Goal: Task Accomplishment & Management: Use online tool/utility

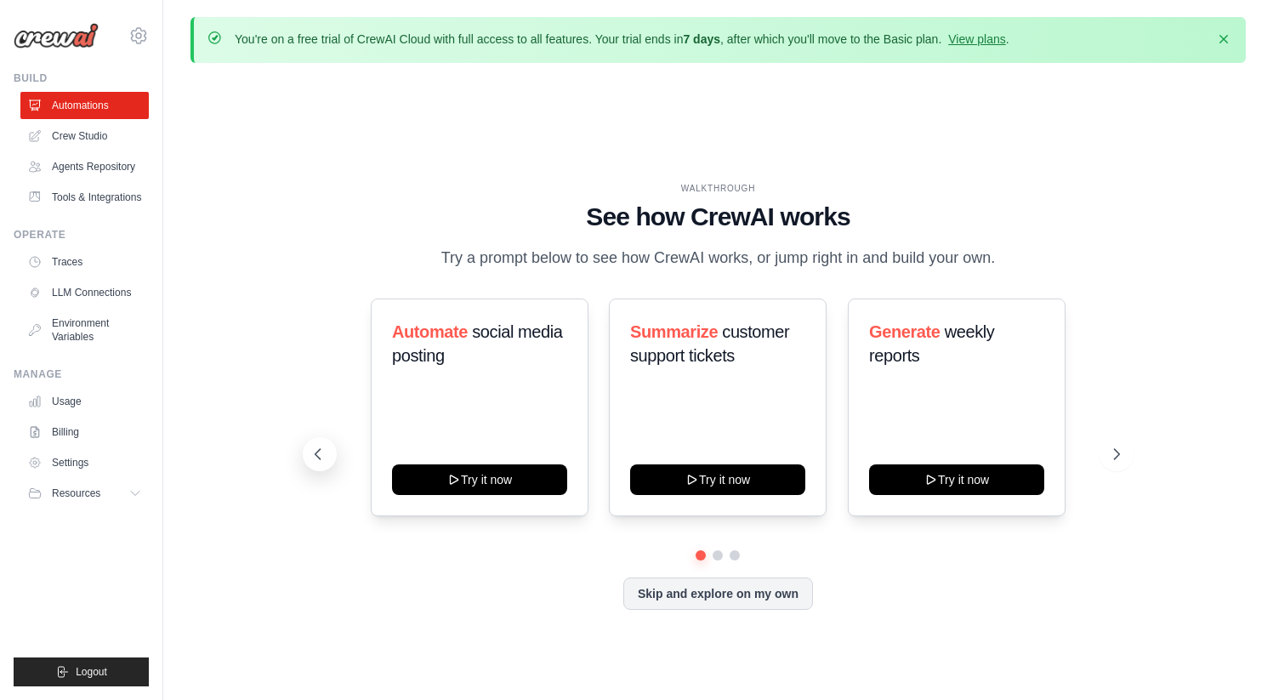
click at [322, 454] on icon at bounding box center [318, 454] width 17 height 17
click at [88, 137] on link "Crew Studio" at bounding box center [86, 135] width 128 height 27
click at [138, 37] on icon at bounding box center [138, 36] width 20 height 20
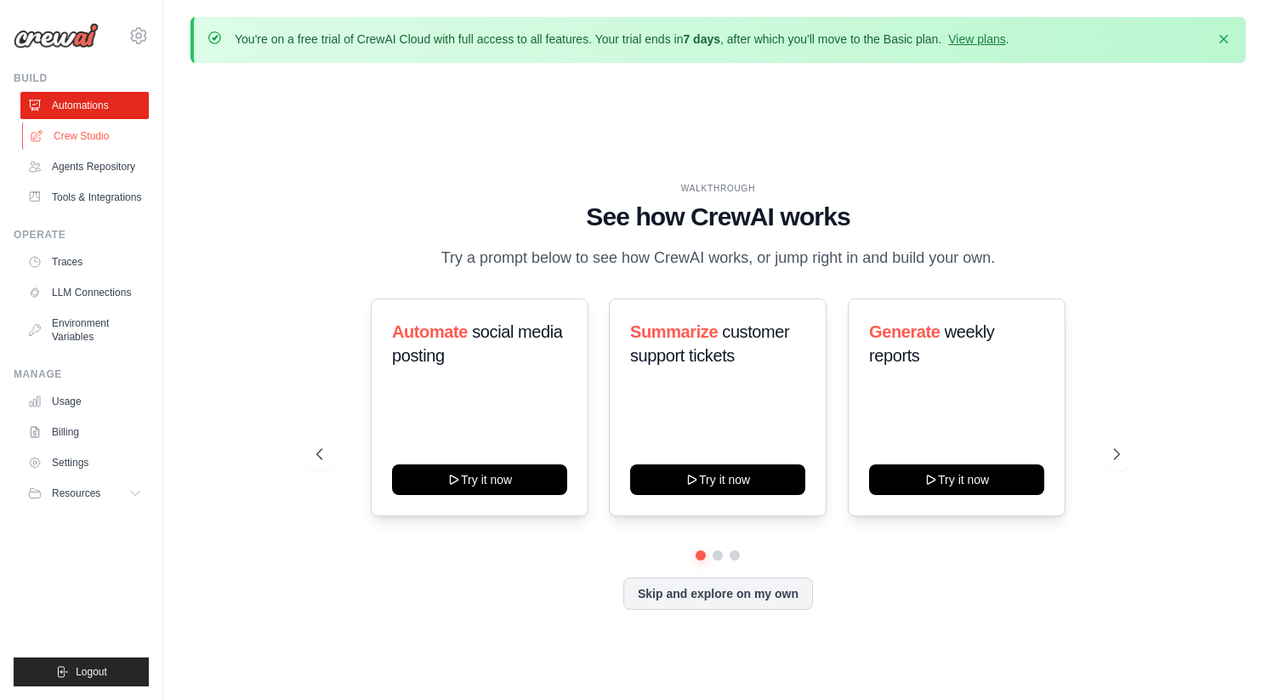
click at [65, 134] on link "Crew Studio" at bounding box center [86, 135] width 128 height 27
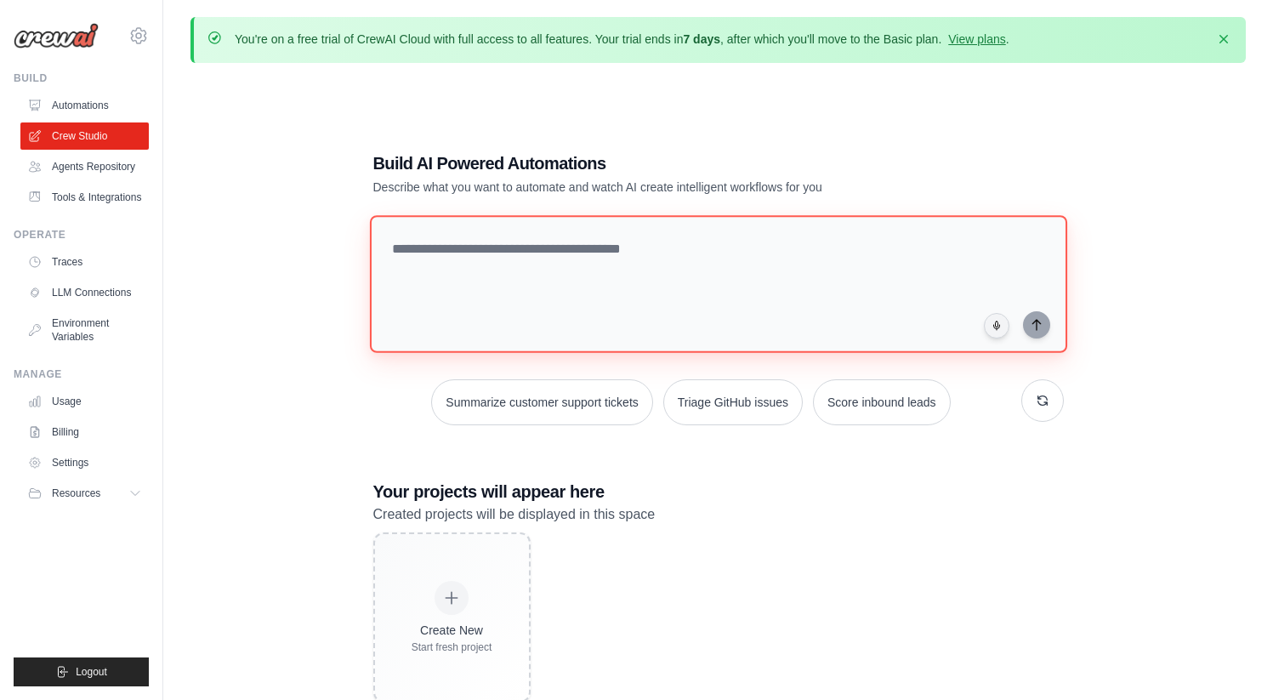
click at [589, 325] on textarea at bounding box center [717, 284] width 697 height 138
click at [464, 256] on textarea at bounding box center [717, 284] width 697 height 138
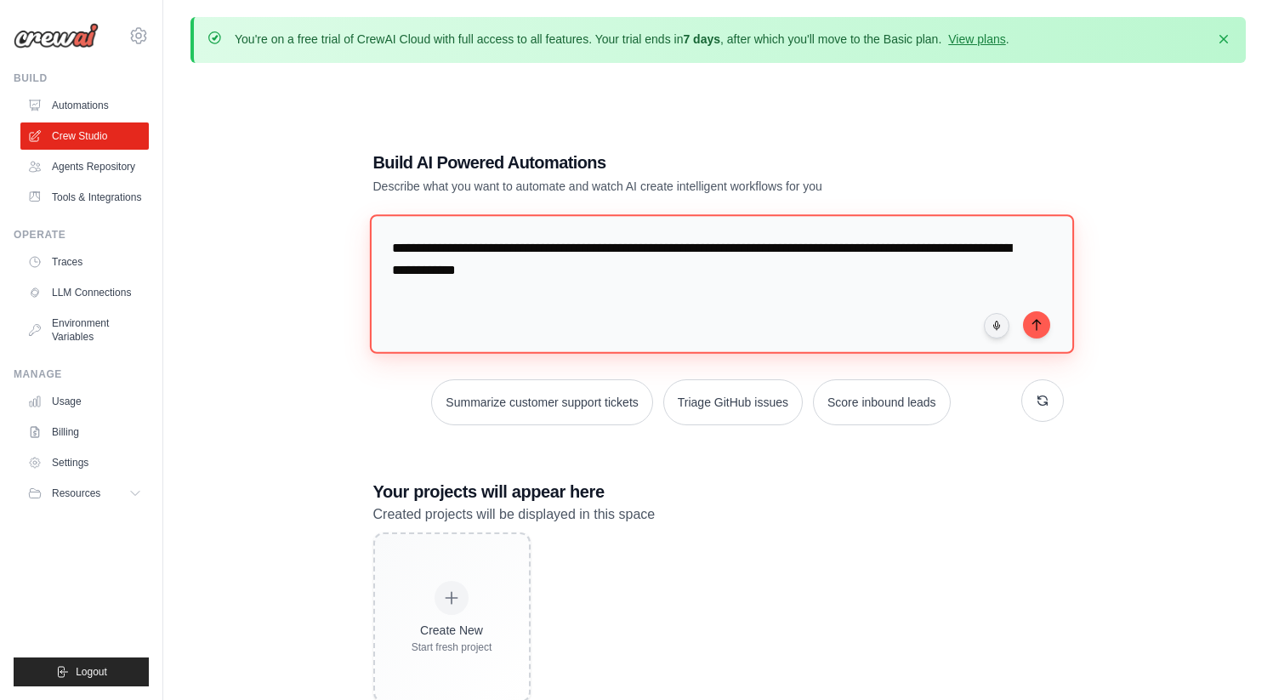
click at [842, 249] on textarea "**********" at bounding box center [721, 283] width 704 height 139
type textarea "**********"
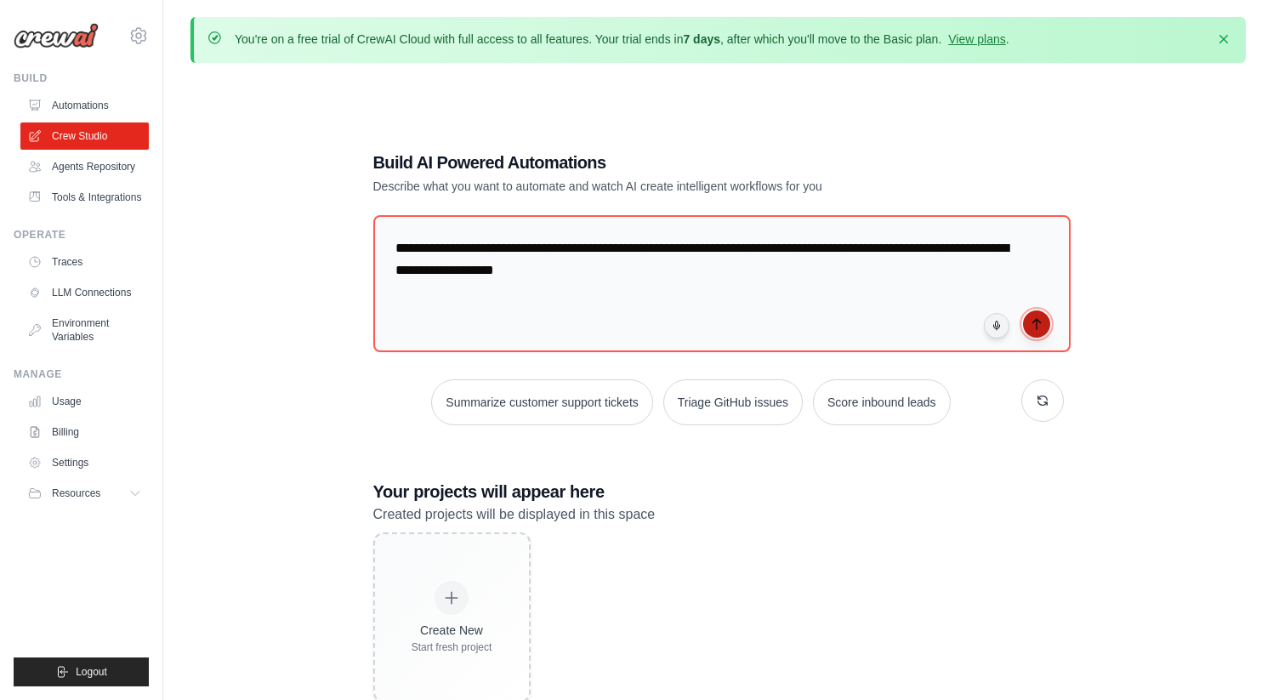
click at [1039, 329] on icon "submit" at bounding box center [1037, 324] width 14 height 14
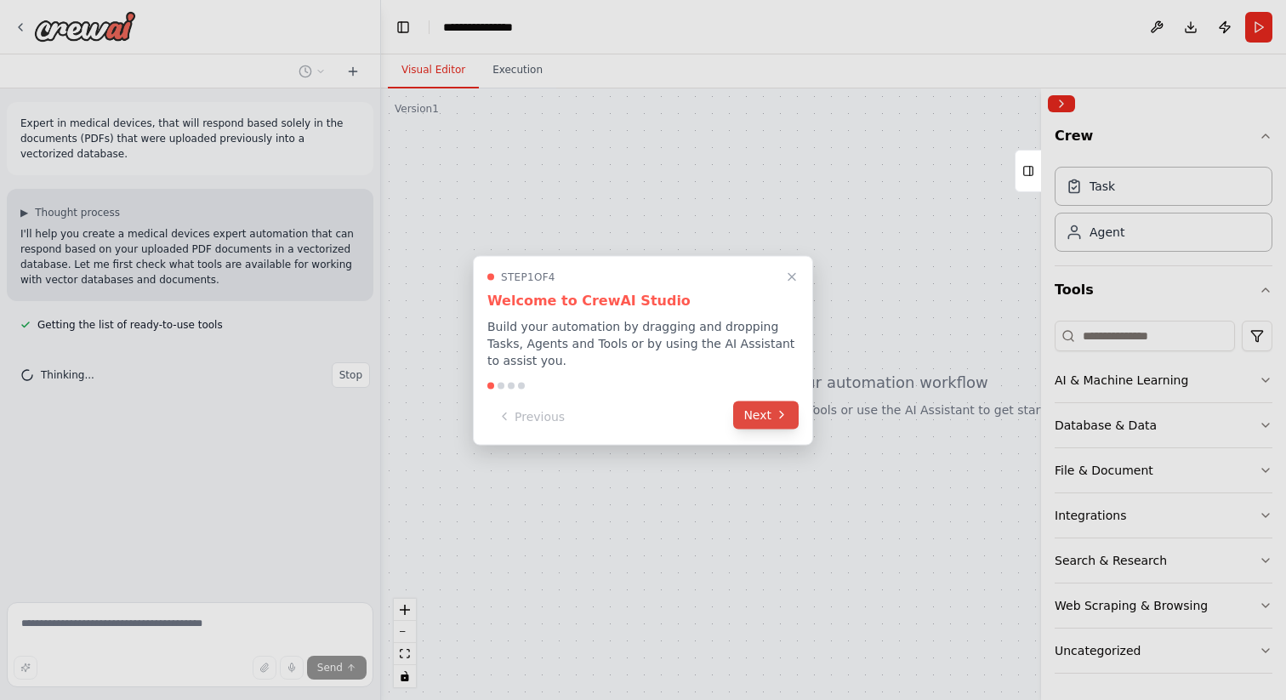
click at [765, 415] on button "Next" at bounding box center [765, 415] width 65 height 28
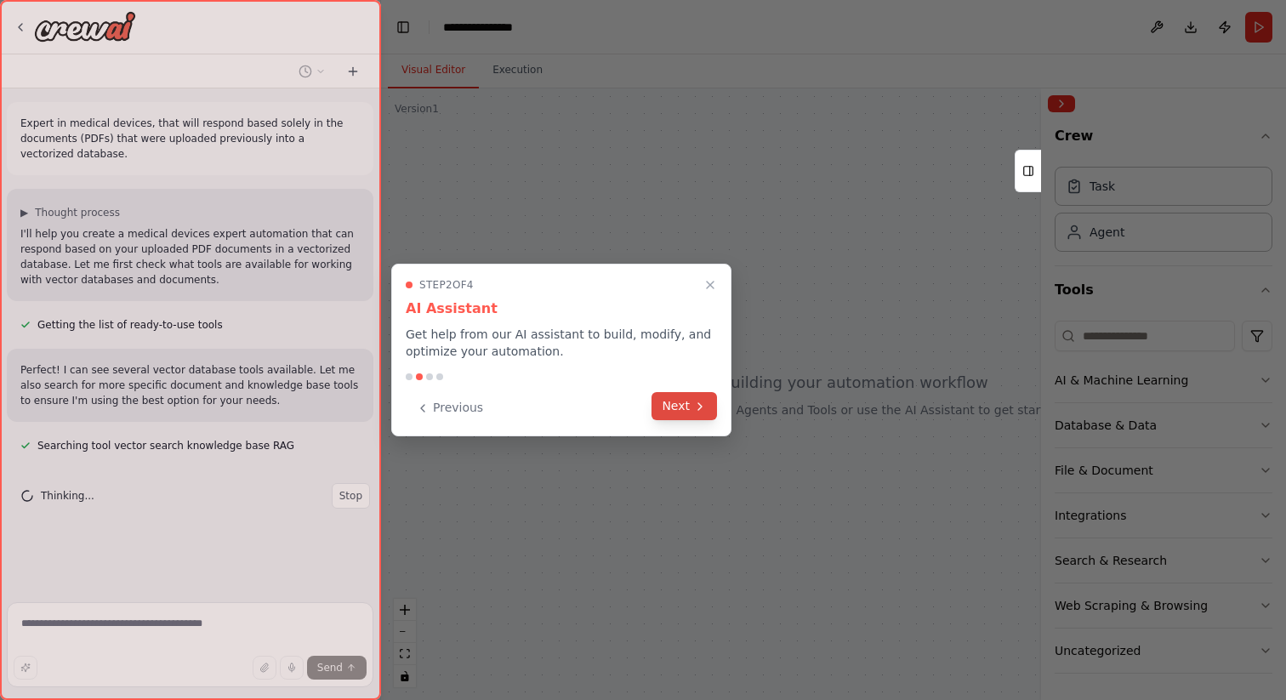
click at [690, 404] on button "Next" at bounding box center [683, 406] width 65 height 28
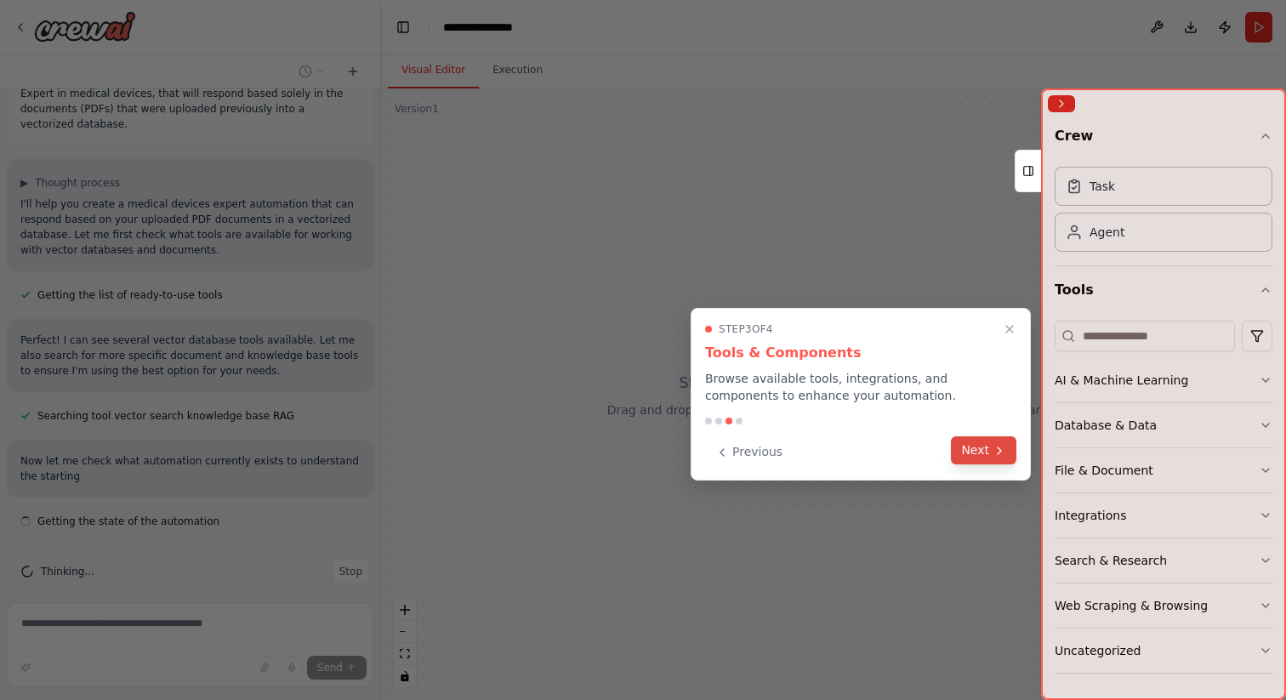
scroll to position [45, 0]
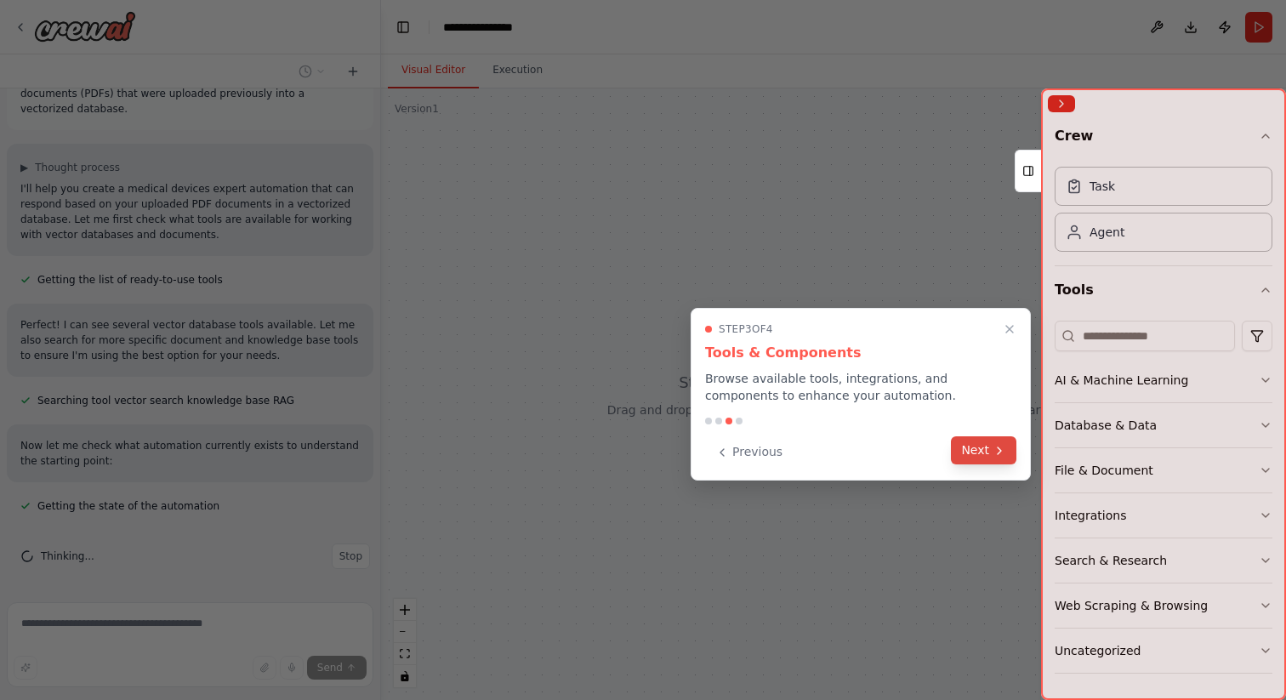
click at [981, 447] on button "Next" at bounding box center [983, 450] width 65 height 28
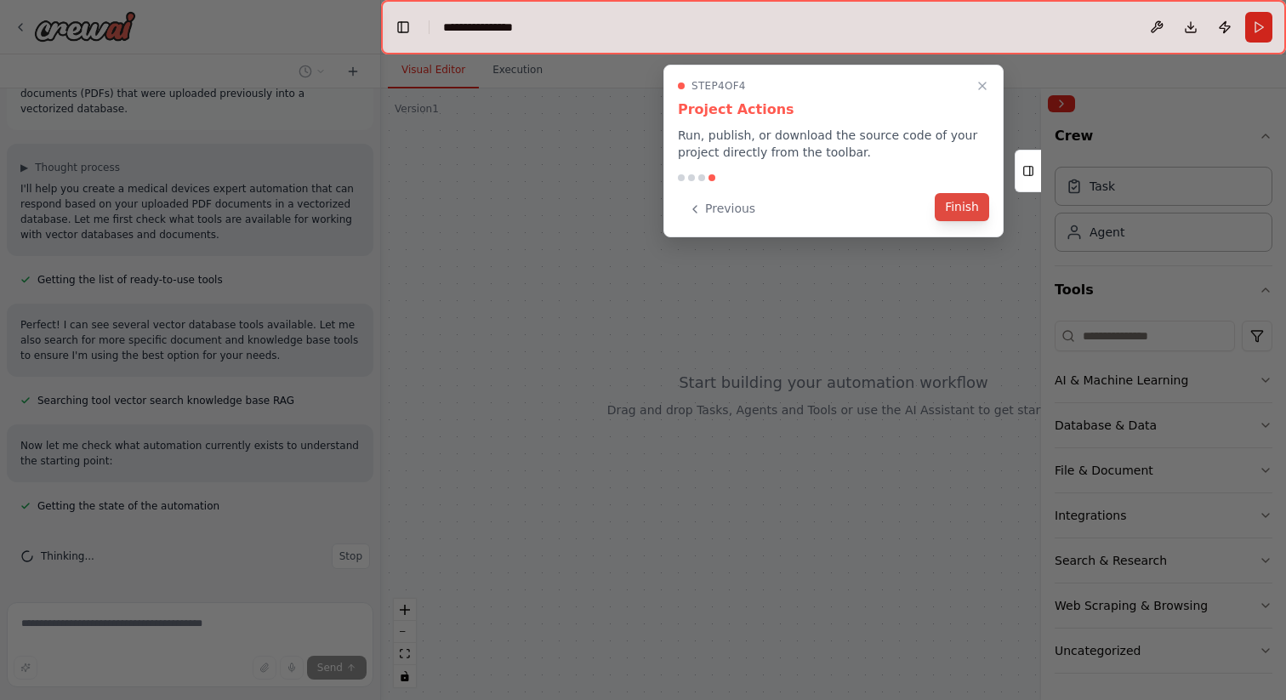
click at [960, 203] on button "Finish" at bounding box center [962, 207] width 54 height 28
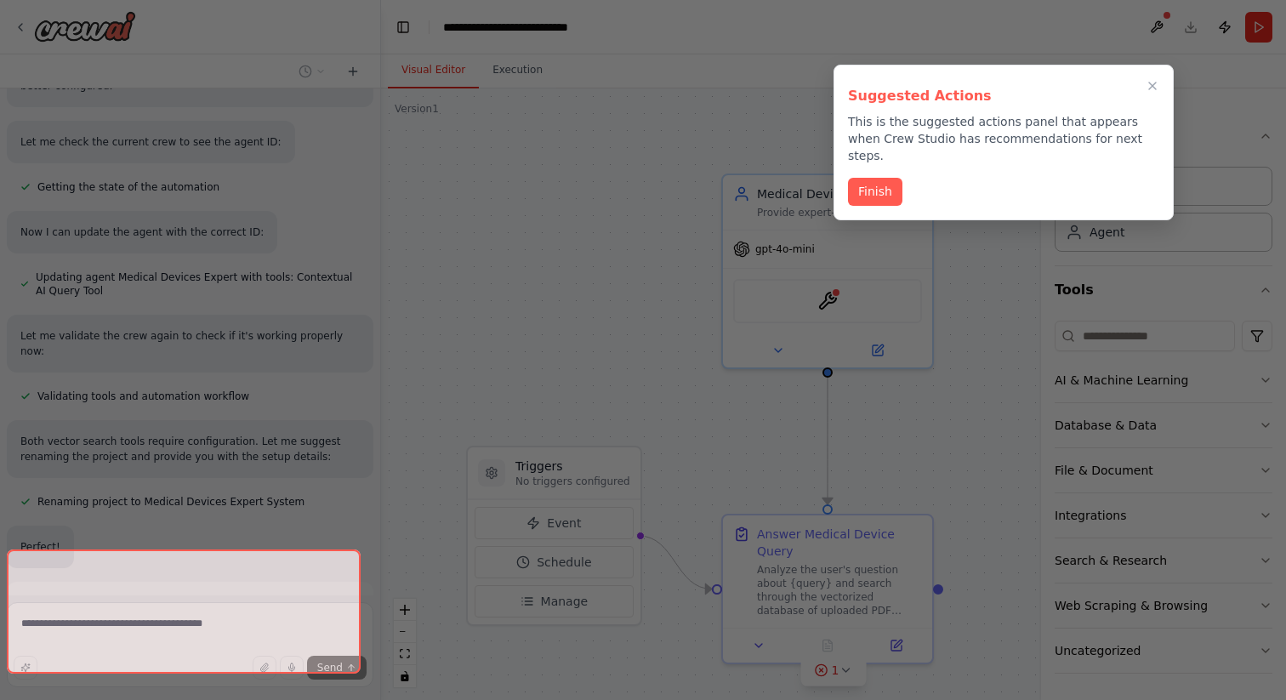
scroll to position [1010, 0]
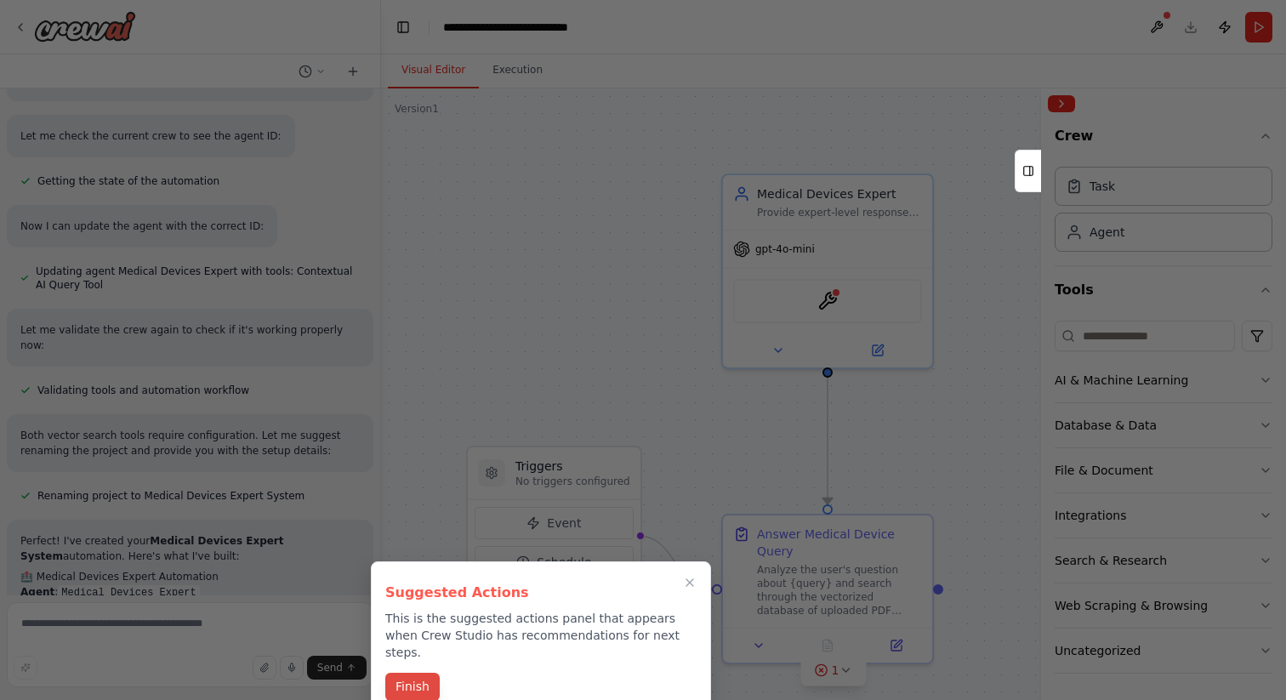
click at [438, 673] on button "Finish" at bounding box center [412, 687] width 54 height 28
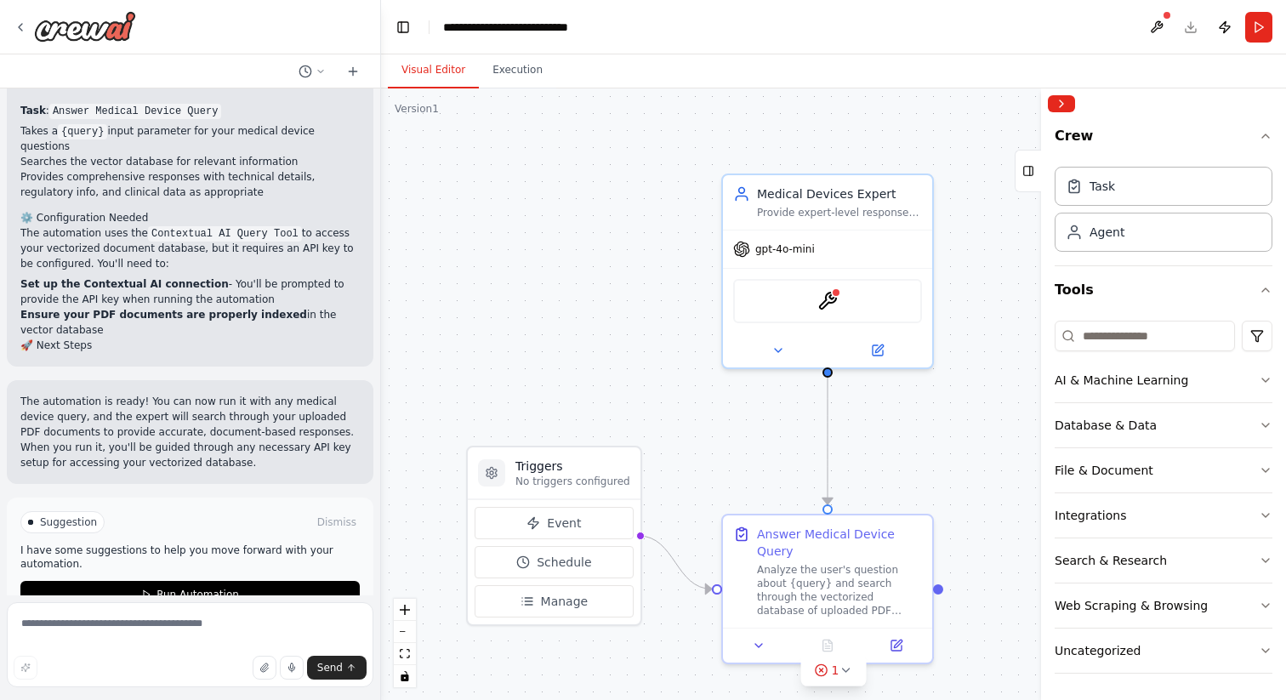
scroll to position [1622, 0]
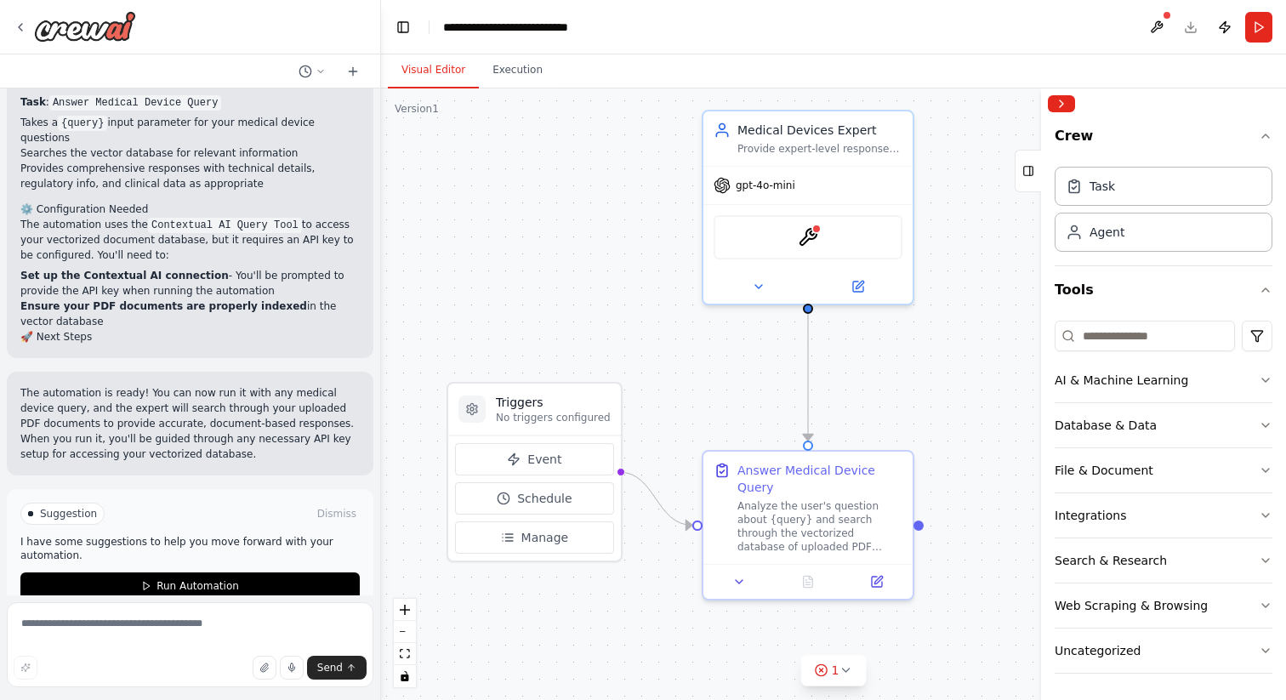
drag, startPoint x: 782, startPoint y: 466, endPoint x: 764, endPoint y: 406, distance: 63.2
click at [764, 406] on div ".deletable-edge-delete-btn { width: 20px; height: 20px; border: 0px solid #ffff…" at bounding box center [833, 394] width 905 height 612
click at [832, 273] on div at bounding box center [808, 287] width 209 height 34
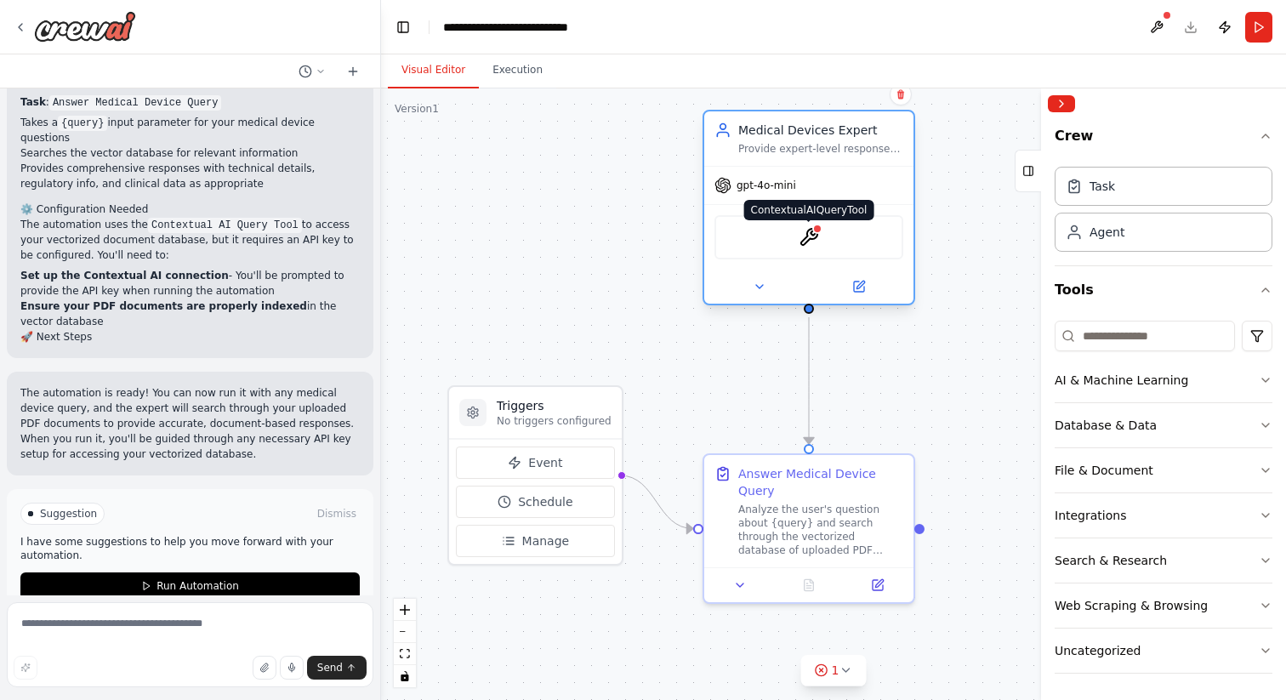
click at [817, 239] on img at bounding box center [809, 237] width 20 height 20
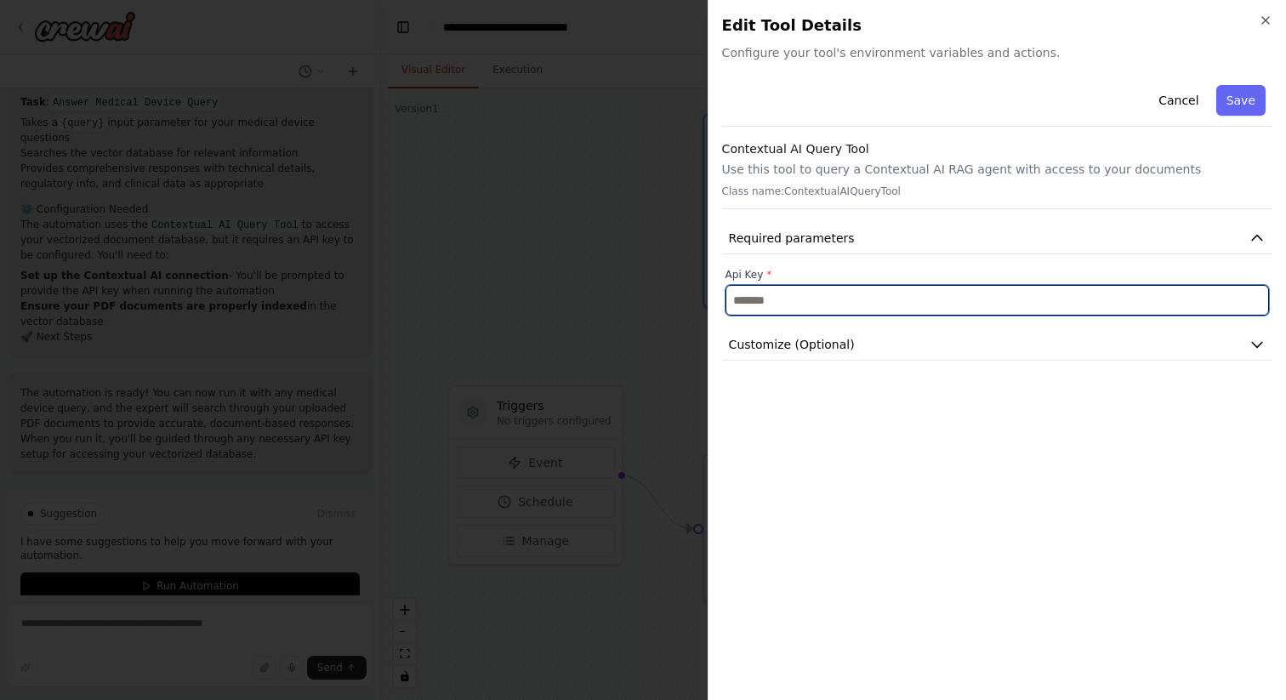
click at [825, 288] on input "text" at bounding box center [996, 300] width 543 height 31
paste input "**********"
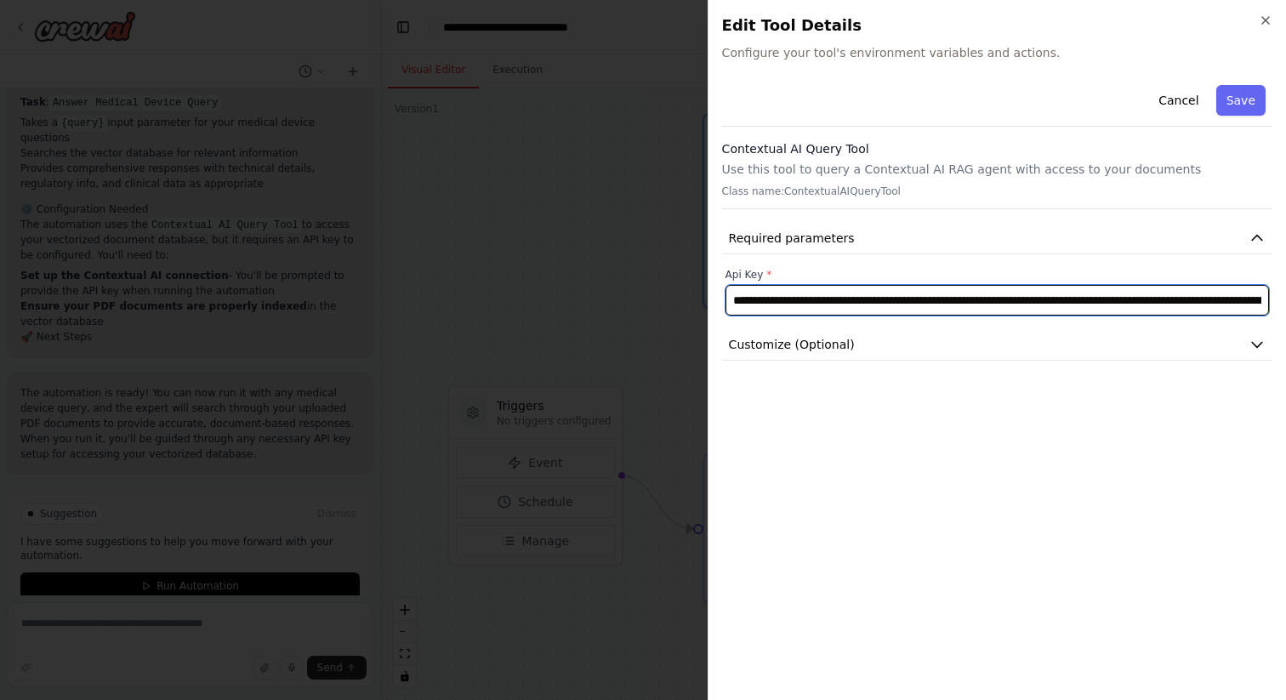
scroll to position [0, 598]
type input "**********"
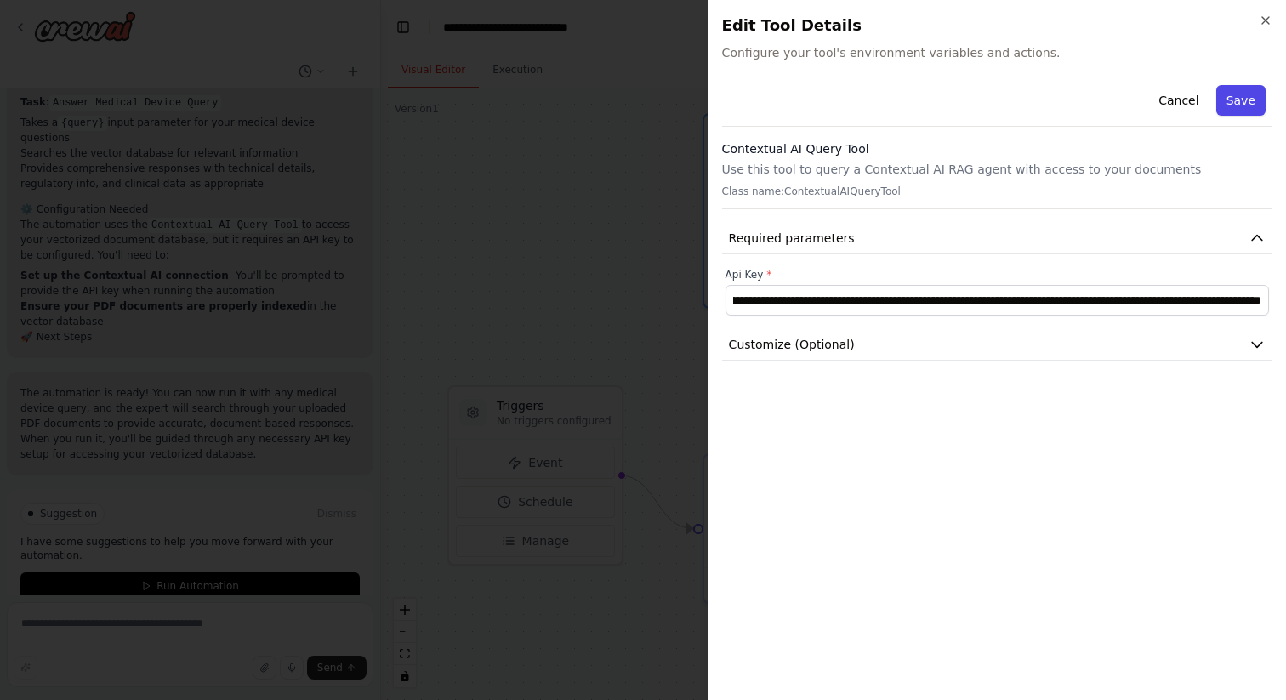
click at [1250, 115] on button "Save" at bounding box center [1240, 100] width 49 height 31
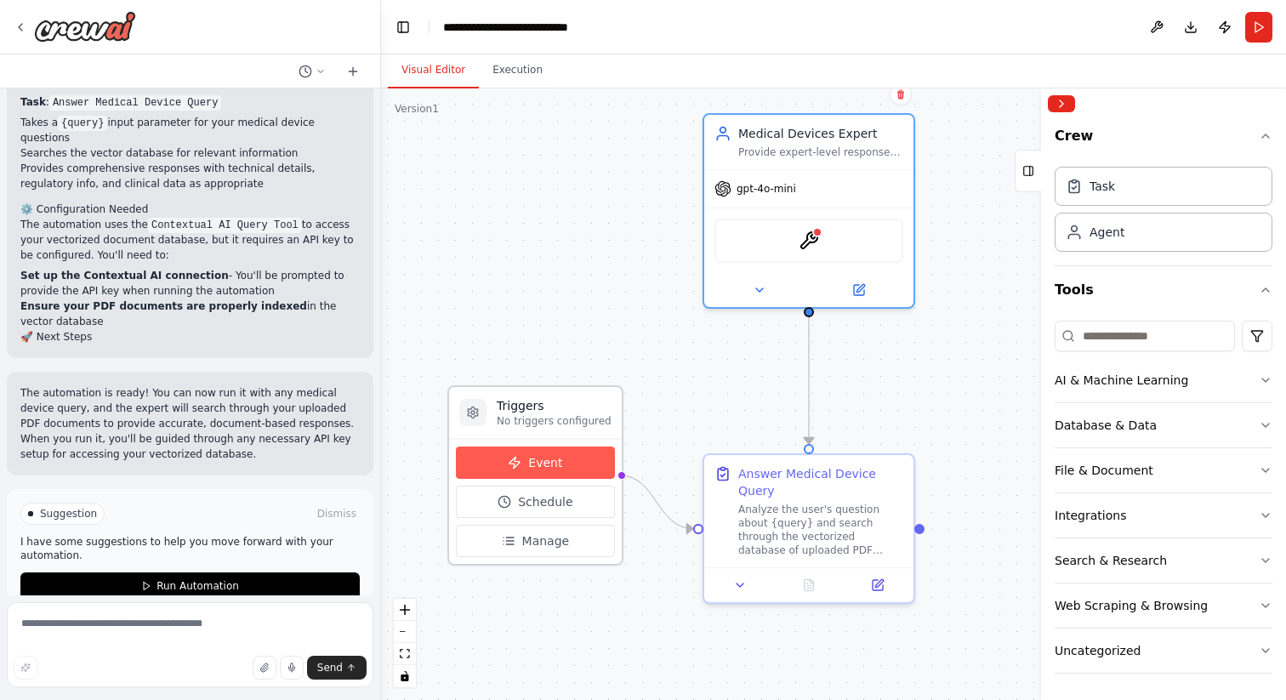
click at [552, 463] on span "Event" at bounding box center [545, 462] width 34 height 17
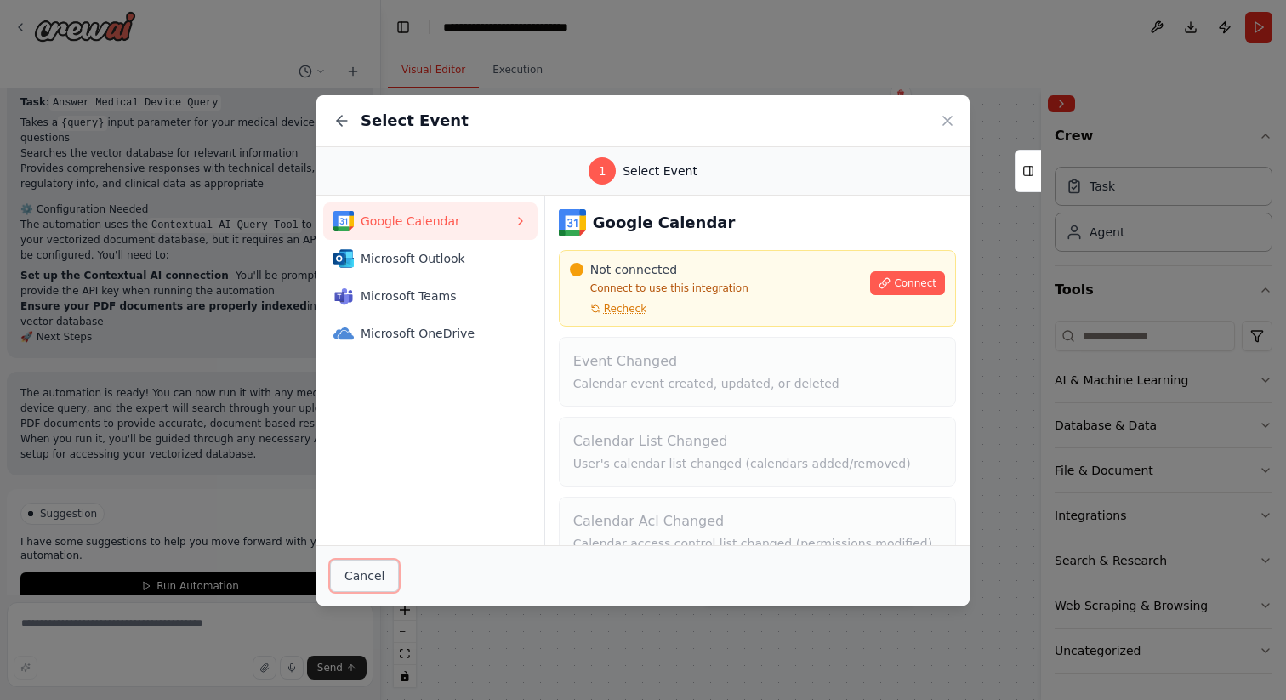
click at [356, 570] on button "Cancel" at bounding box center [364, 576] width 69 height 32
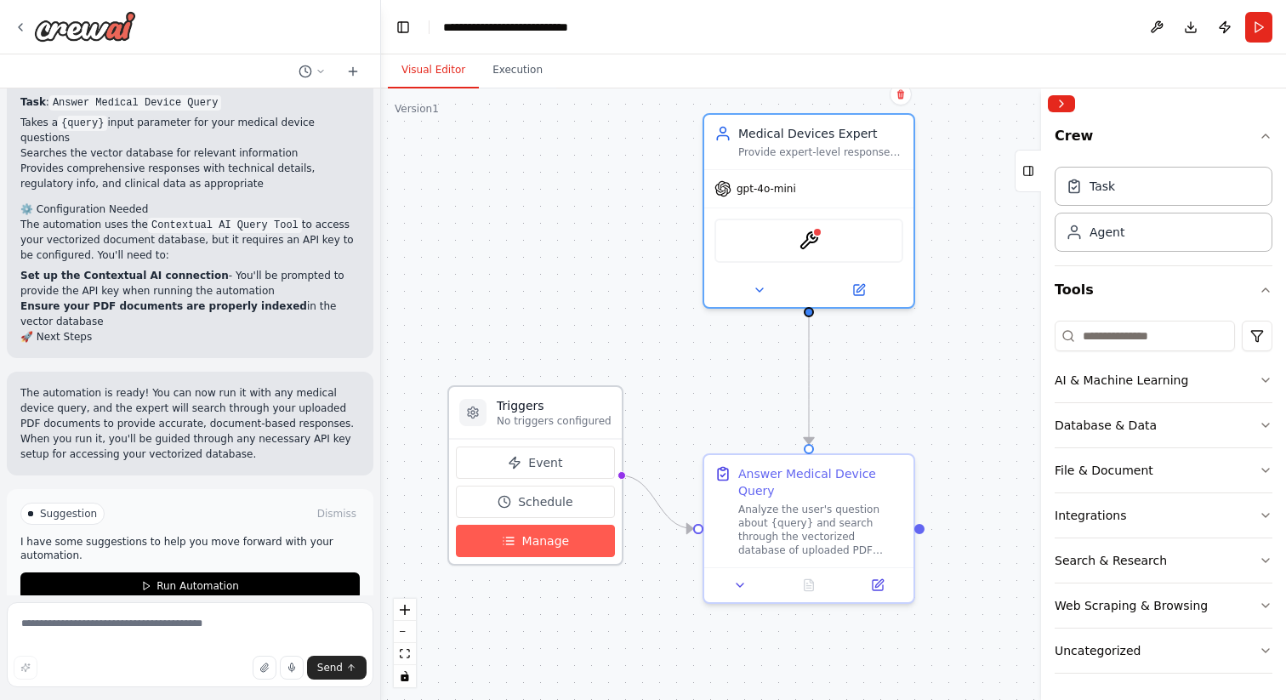
click at [522, 548] on span "Manage" at bounding box center [546, 540] width 48 height 17
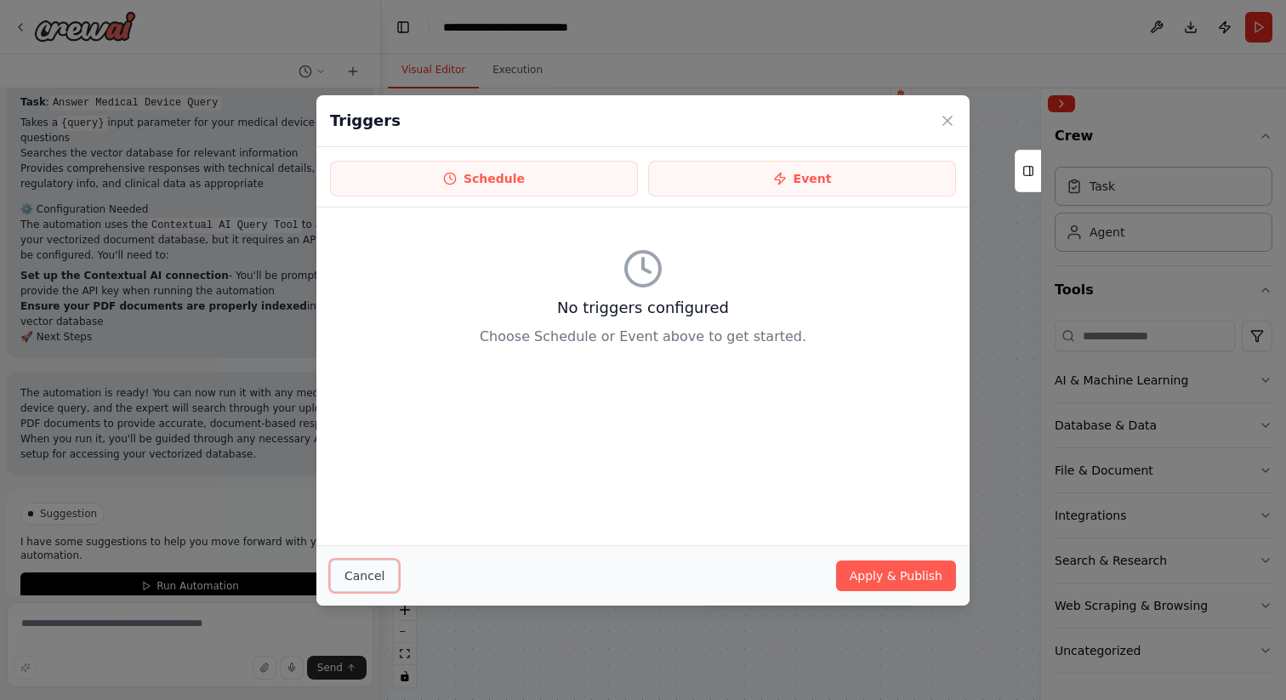
click at [344, 573] on button "Cancel" at bounding box center [364, 576] width 69 height 32
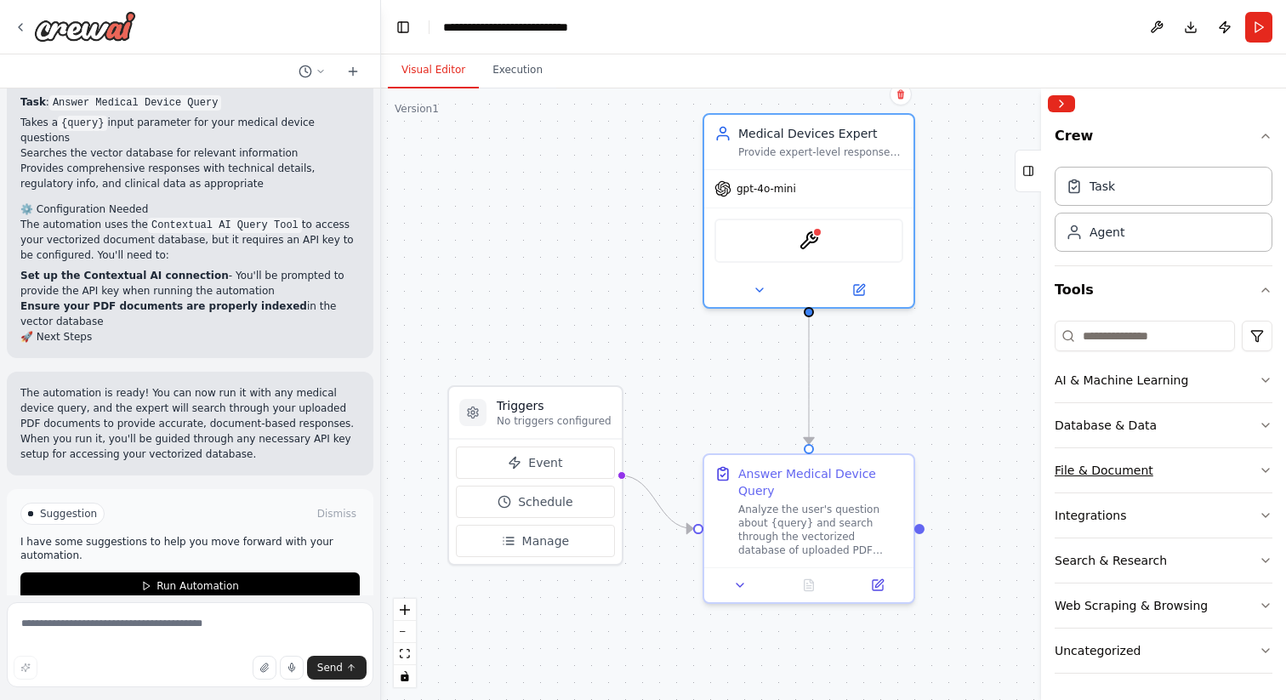
scroll to position [1, 0]
click at [1133, 332] on input at bounding box center [1145, 335] width 180 height 31
click at [1259, 285] on icon "button" at bounding box center [1266, 289] width 14 height 14
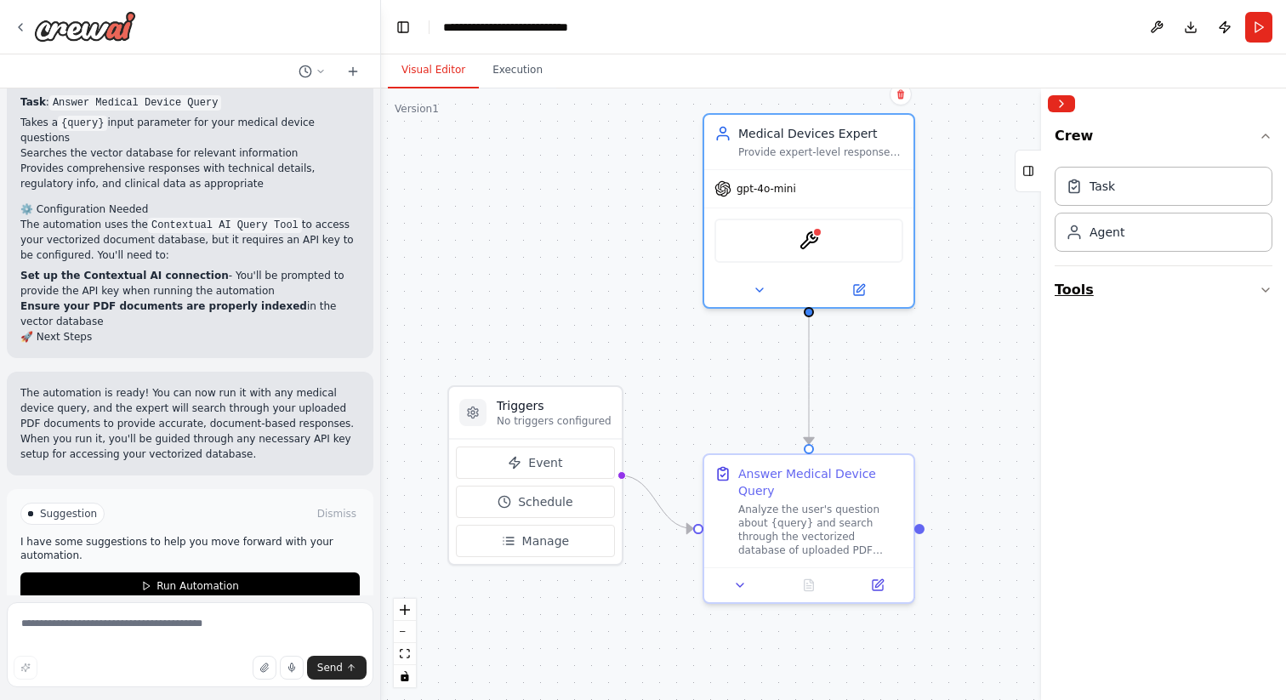
click at [1252, 286] on button "Tools" at bounding box center [1164, 290] width 218 height 48
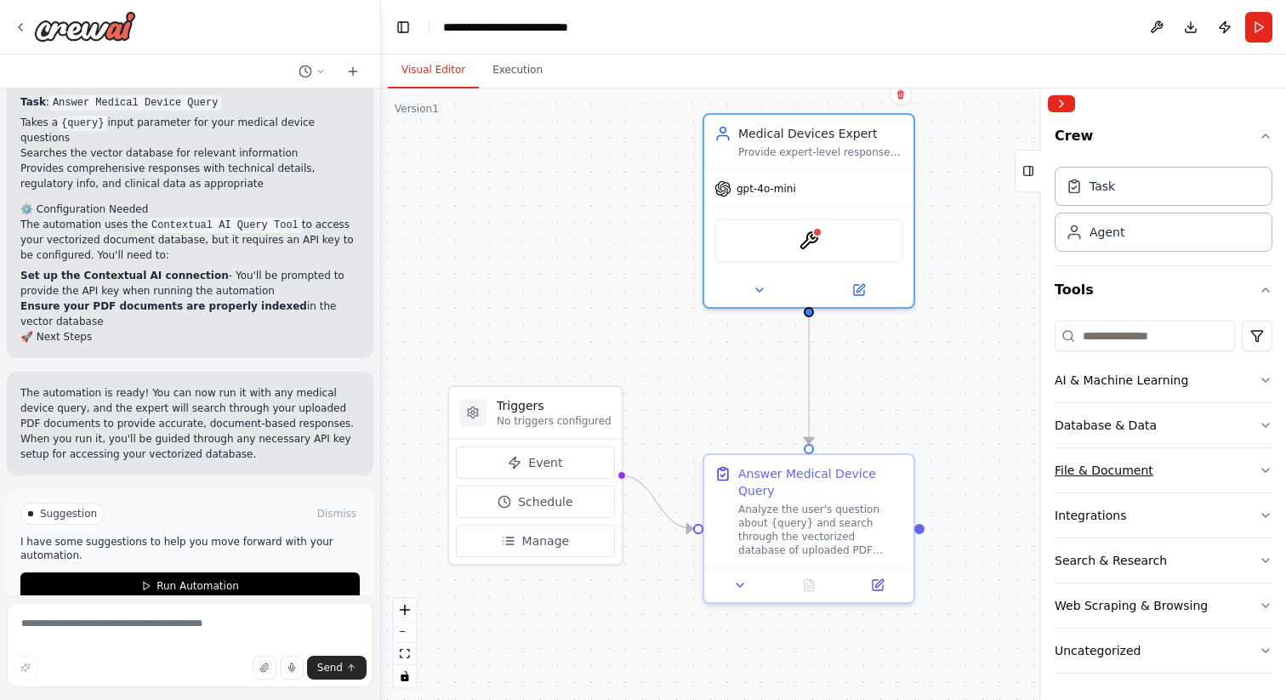
scroll to position [1, 0]
click at [1259, 472] on icon "button" at bounding box center [1266, 470] width 14 height 14
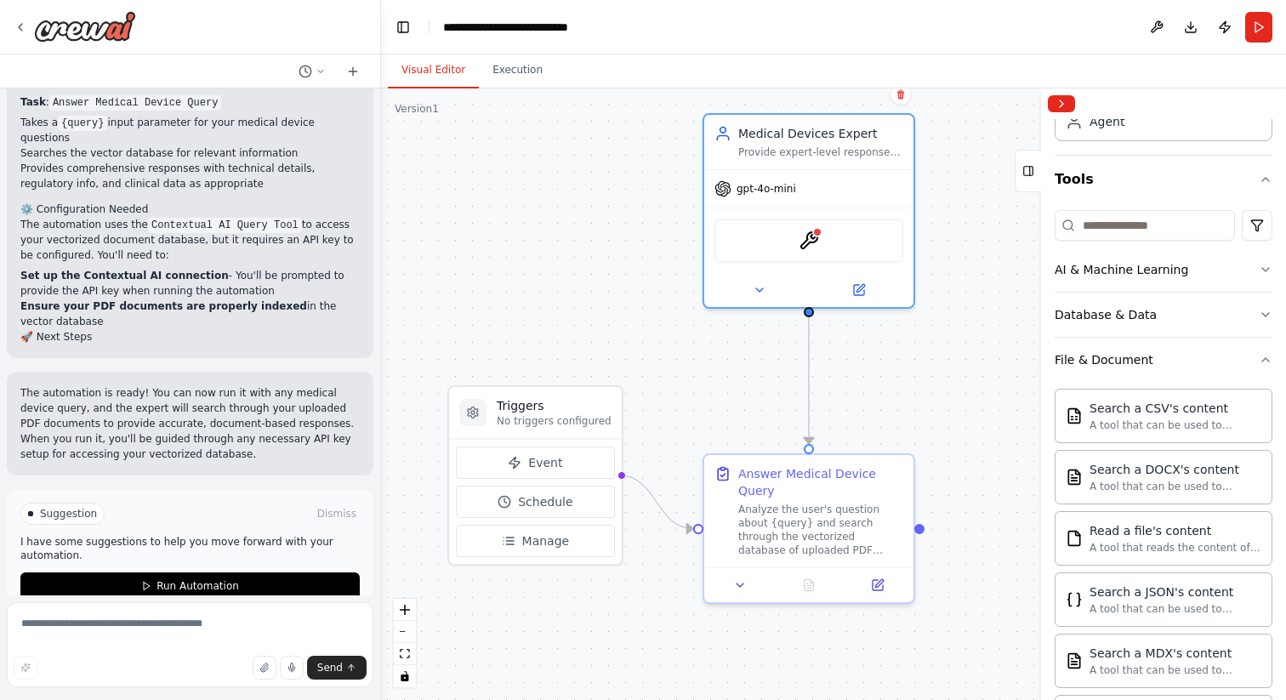
scroll to position [110, 0]
click at [1243, 364] on button "File & Document" at bounding box center [1164, 361] width 218 height 44
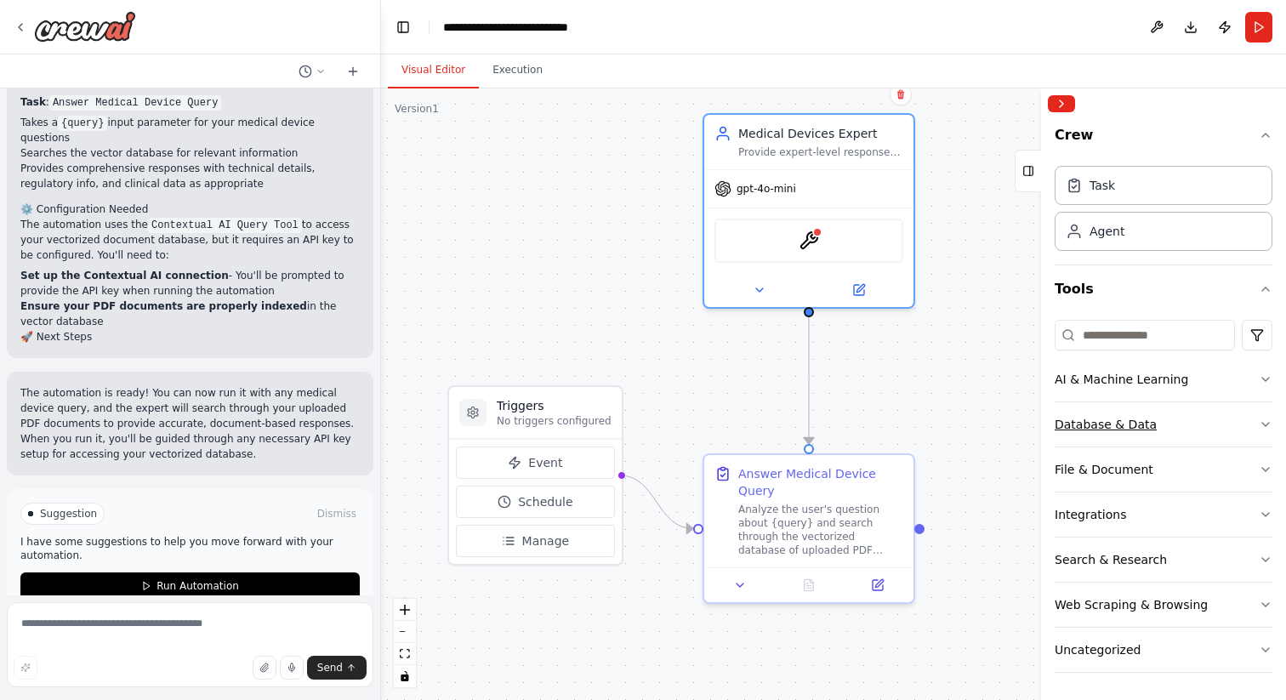
click at [1244, 421] on button "Database & Data" at bounding box center [1164, 424] width 218 height 44
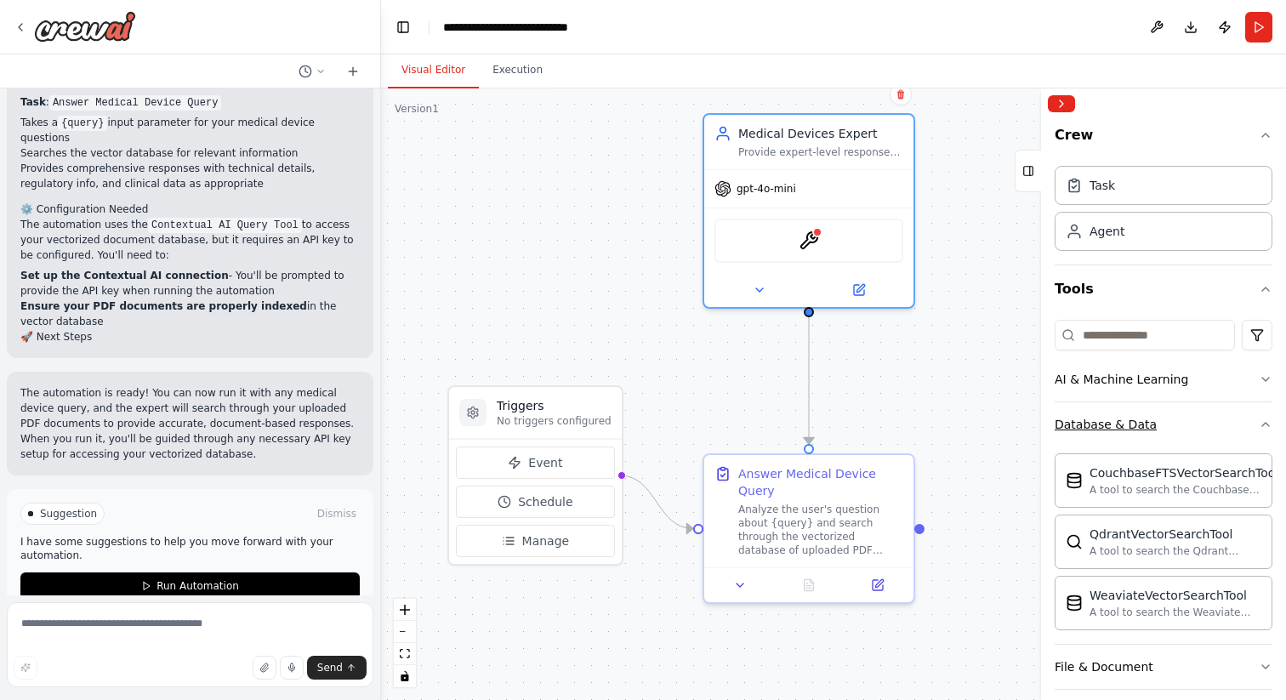
click at [1244, 421] on button "Database & Data" at bounding box center [1164, 424] width 218 height 44
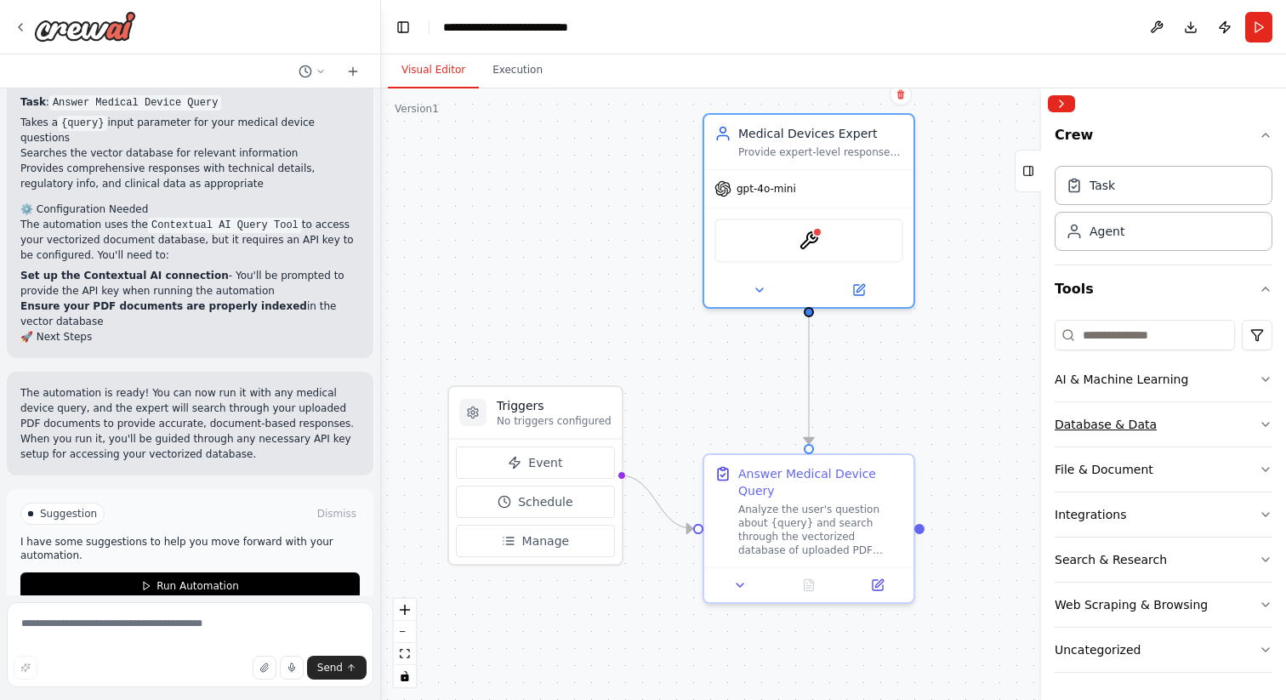
click at [1244, 421] on button "Database & Data" at bounding box center [1164, 424] width 218 height 44
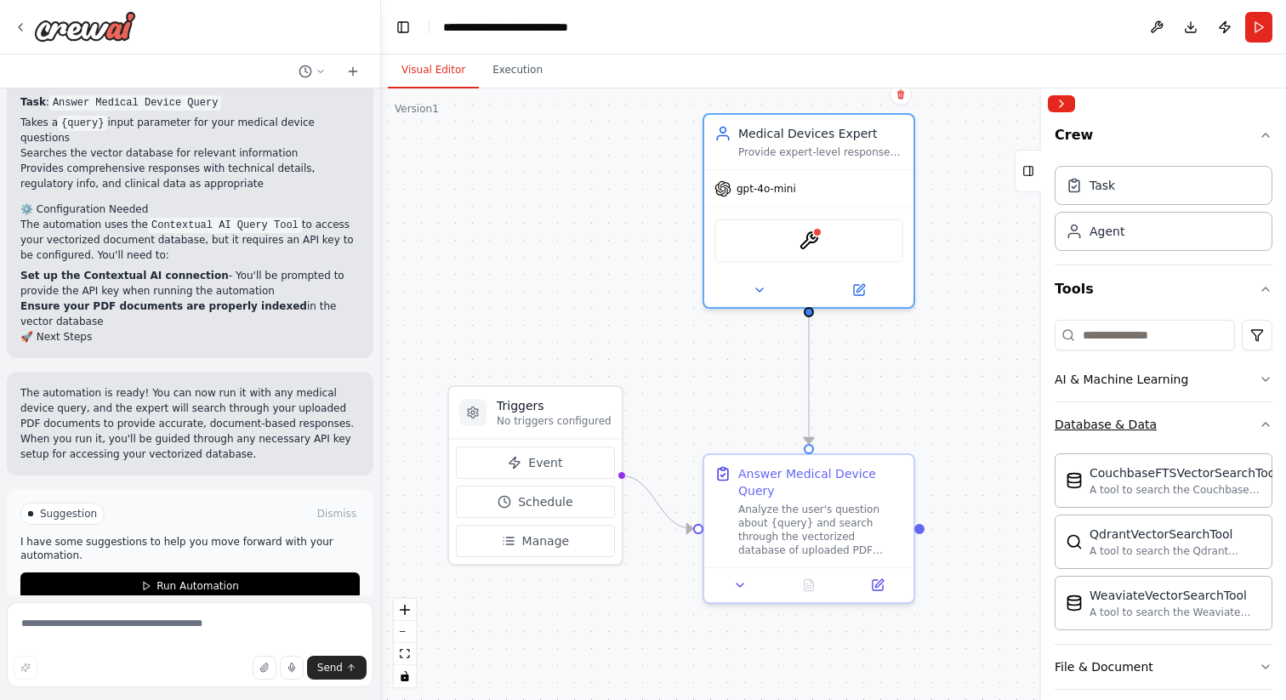
click at [1244, 421] on button "Database & Data" at bounding box center [1164, 424] width 218 height 44
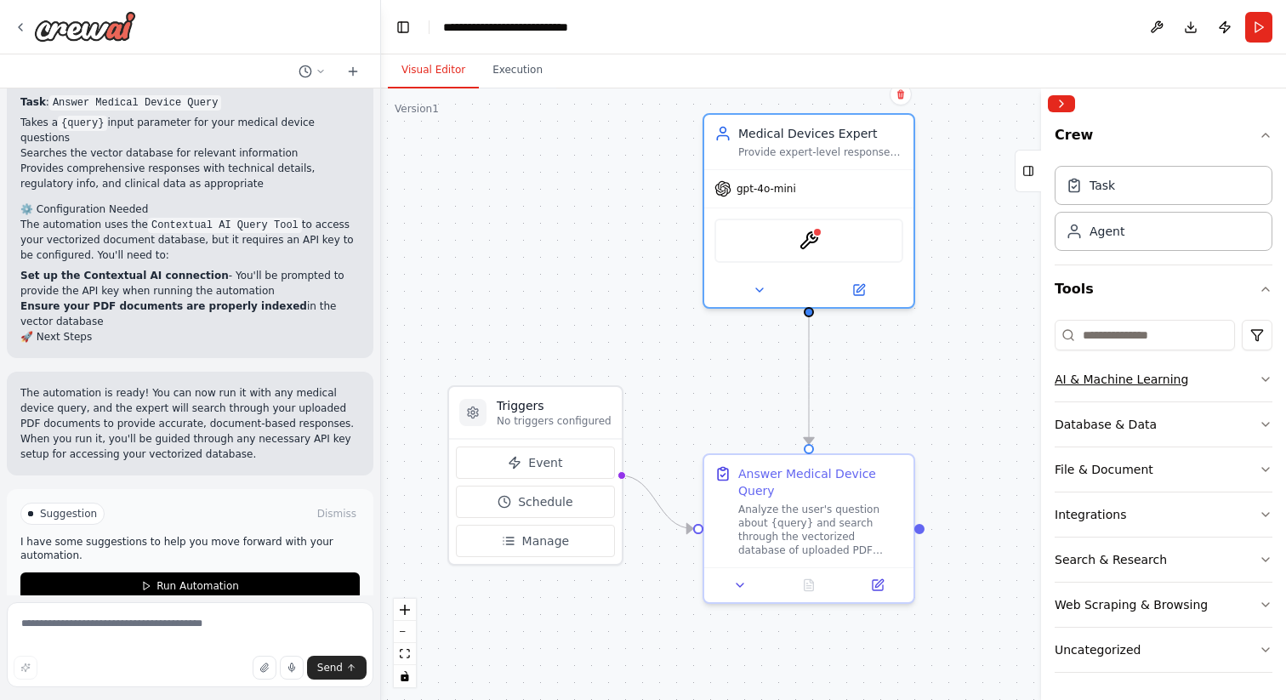
click at [1259, 381] on icon "button" at bounding box center [1266, 380] width 14 height 14
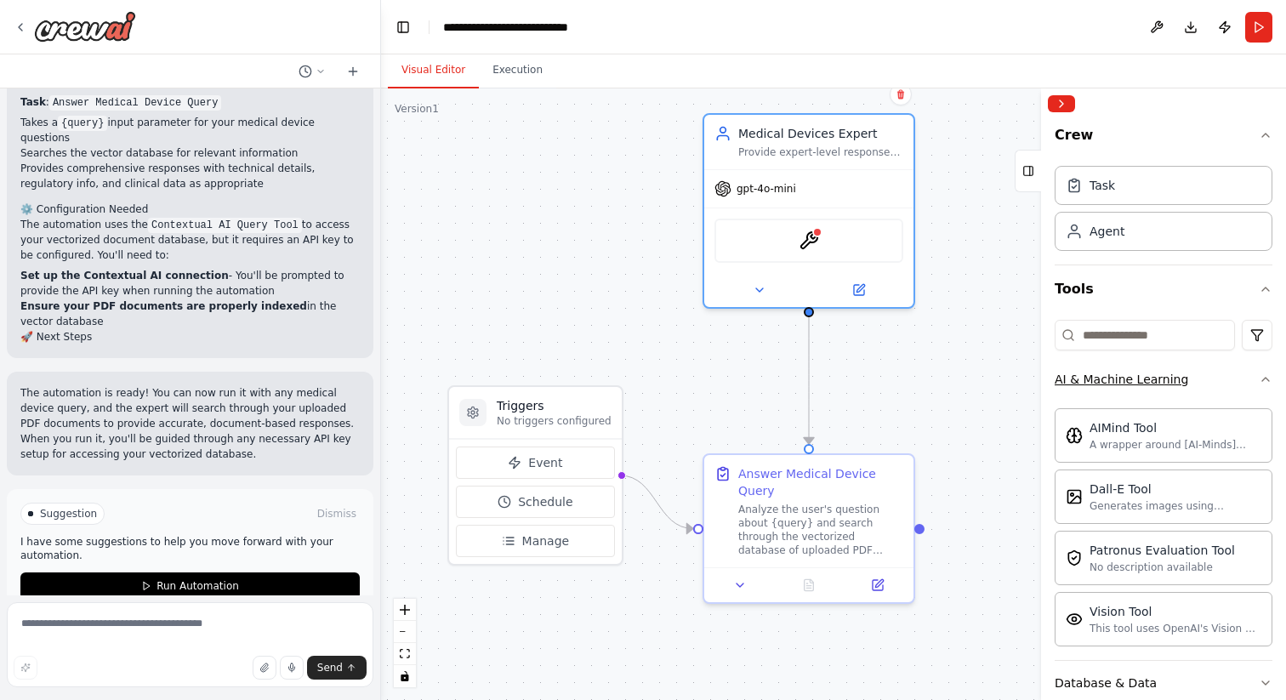
click at [1259, 381] on icon "button" at bounding box center [1266, 380] width 14 height 14
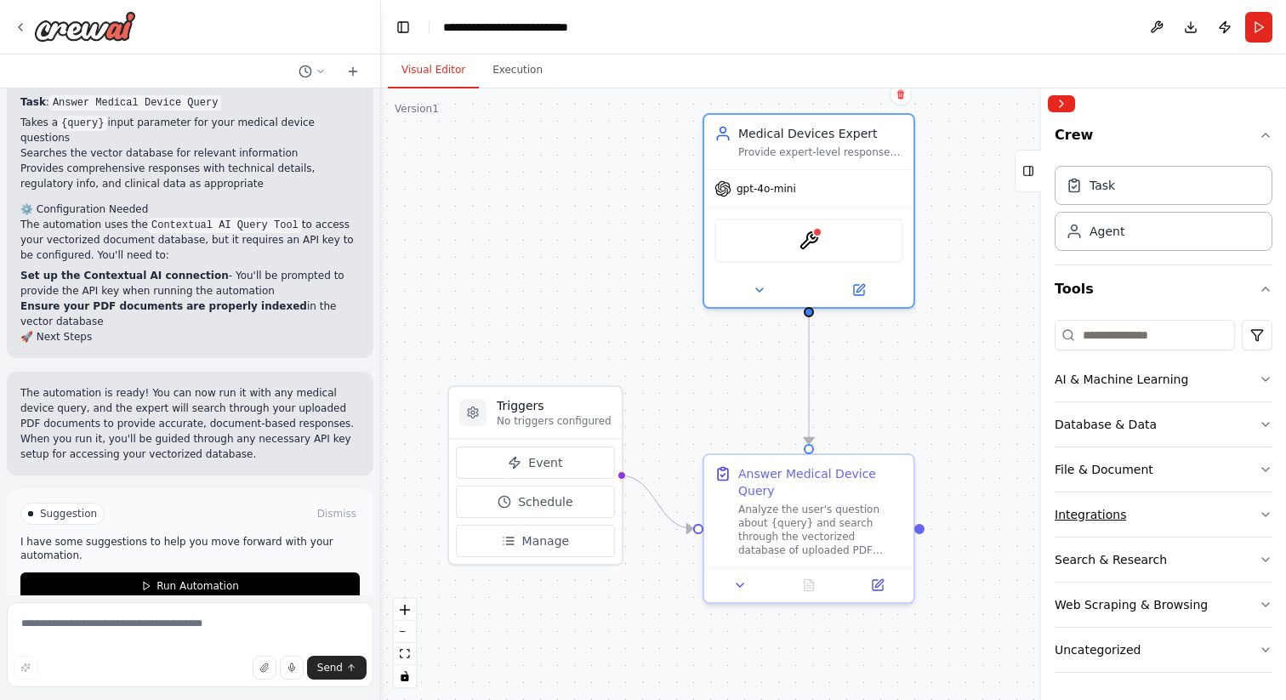
click at [1259, 509] on icon "button" at bounding box center [1266, 515] width 14 height 14
click at [1259, 562] on icon "button" at bounding box center [1266, 560] width 14 height 14
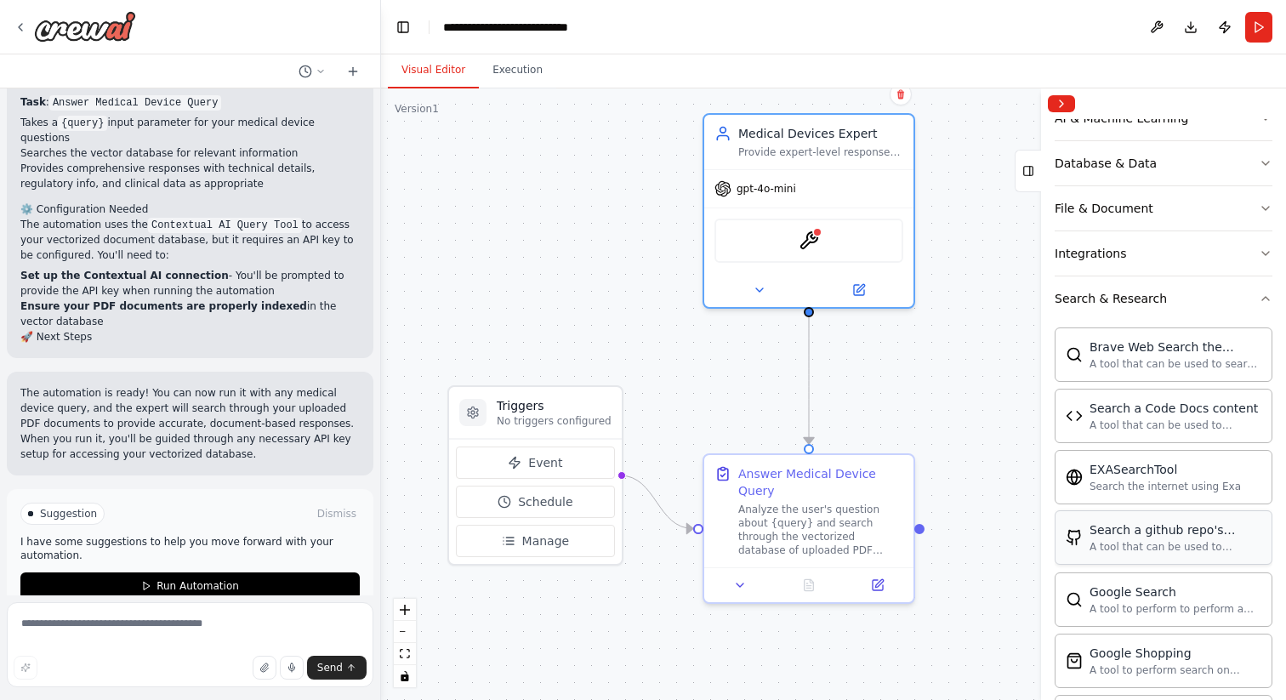
scroll to position [261, 0]
click at [1259, 305] on icon "button" at bounding box center [1266, 300] width 14 height 14
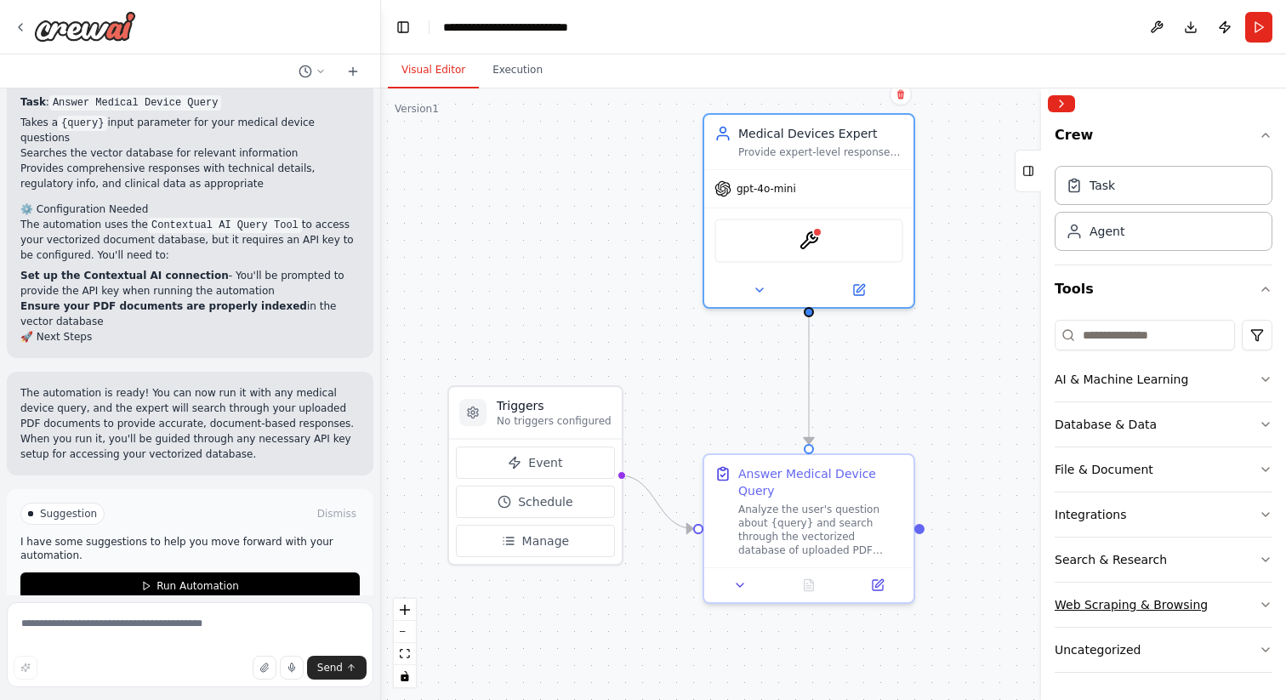
click at [1249, 595] on button "Web Scraping & Browsing" at bounding box center [1164, 605] width 218 height 44
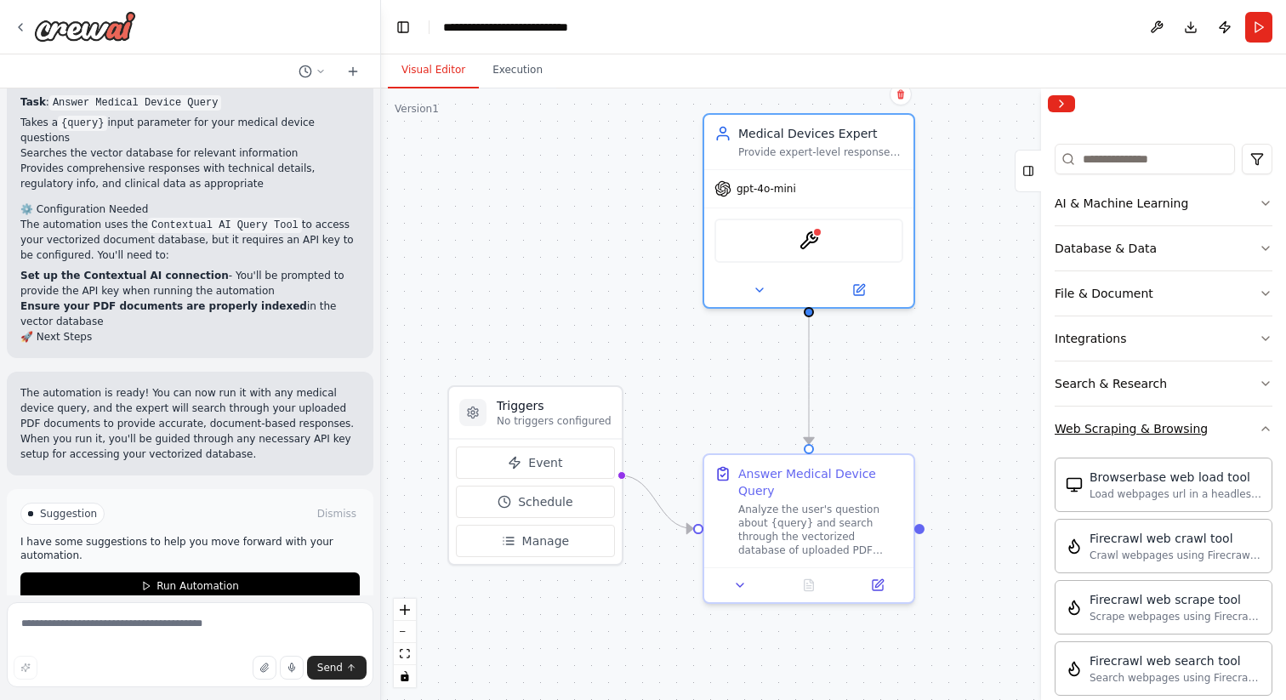
scroll to position [159, 0]
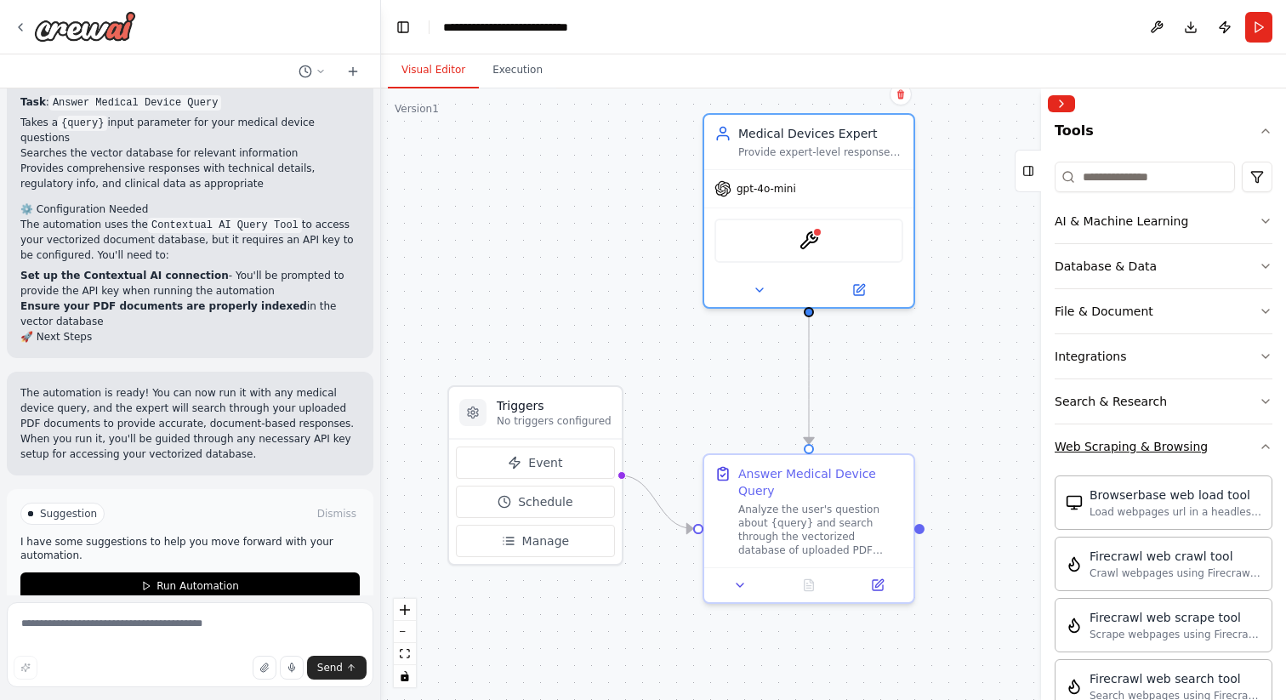
click at [1259, 451] on icon "button" at bounding box center [1266, 447] width 14 height 14
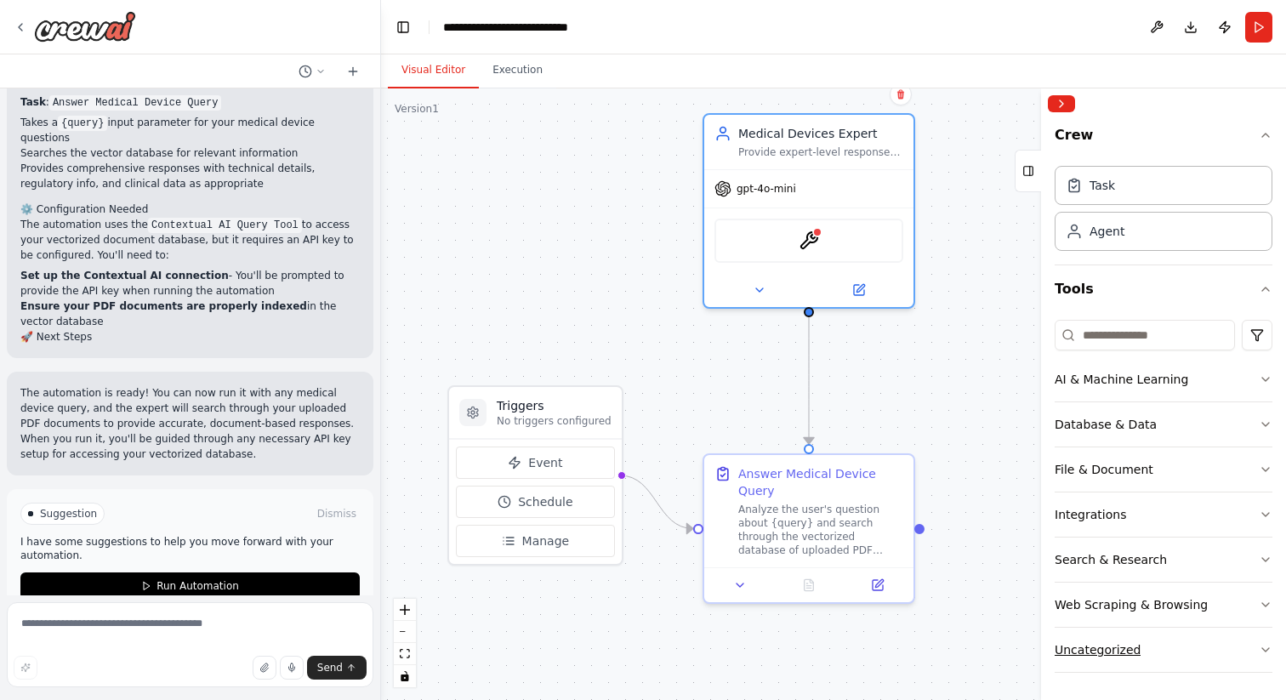
click at [1243, 639] on button "Uncategorized" at bounding box center [1164, 650] width 218 height 44
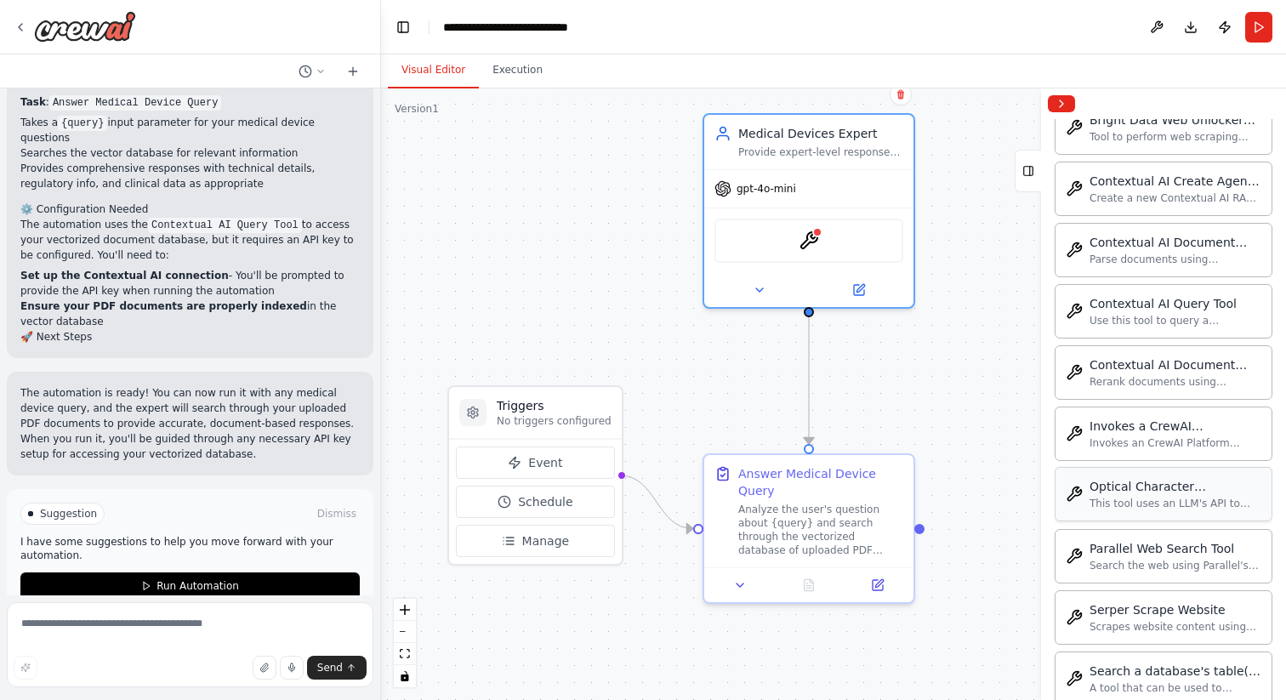
scroll to position [762, 0]
click at [857, 471] on div "Answer Medical Device Query" at bounding box center [820, 479] width 165 height 34
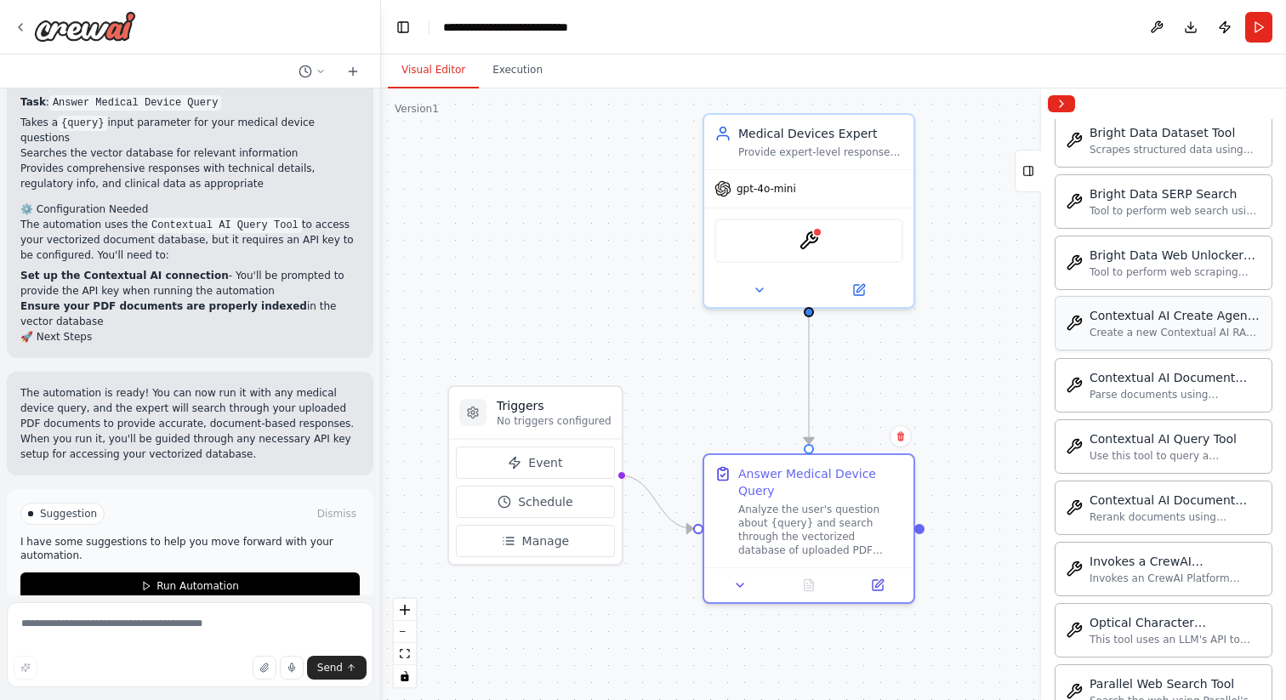
scroll to position [623, 0]
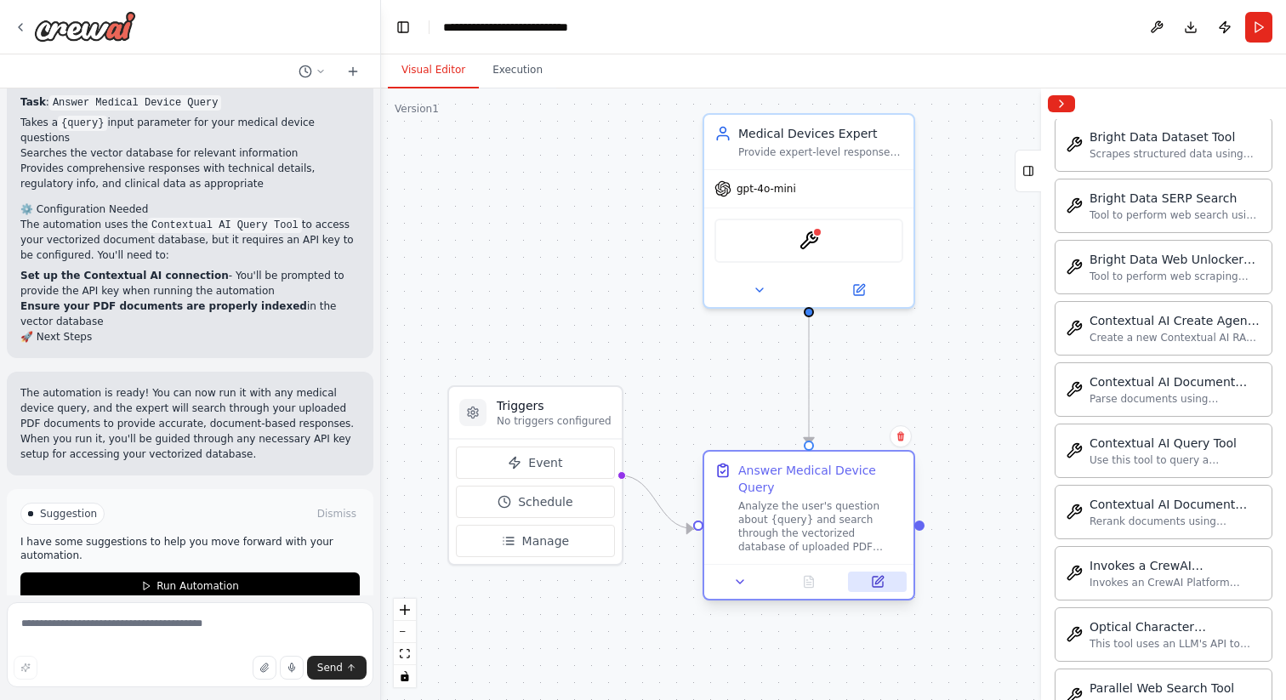
click at [881, 588] on icon at bounding box center [878, 582] width 14 height 14
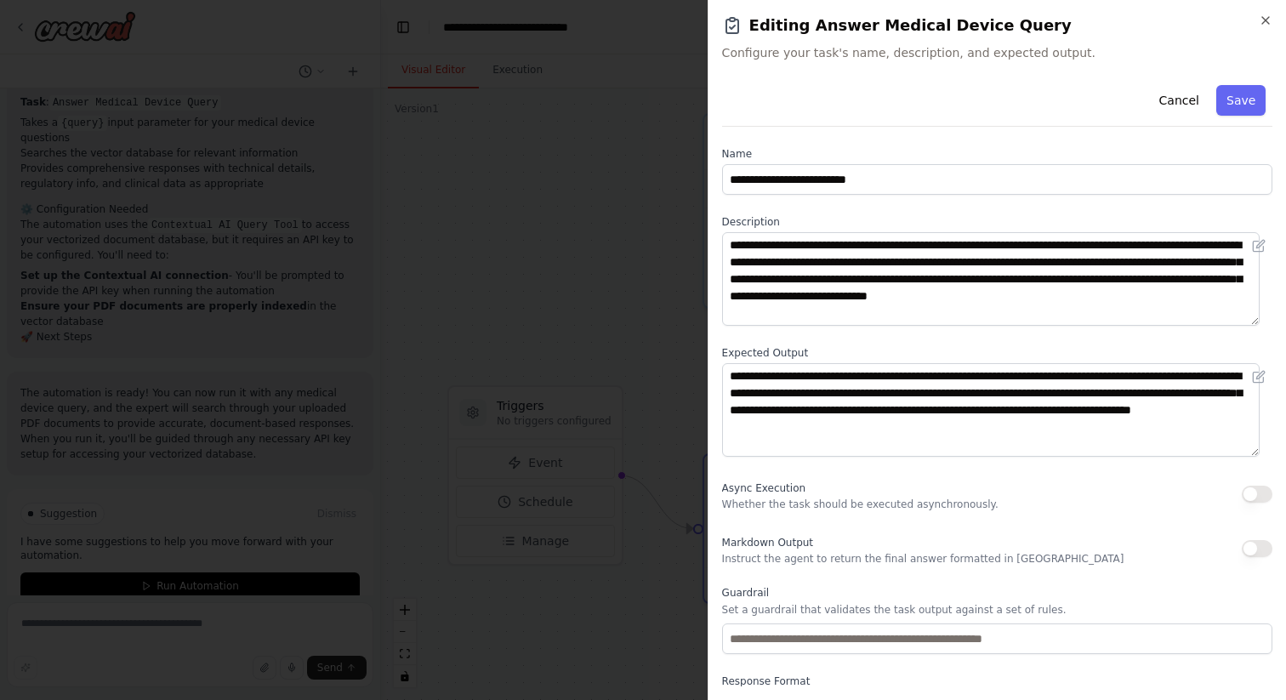
scroll to position [68, 0]
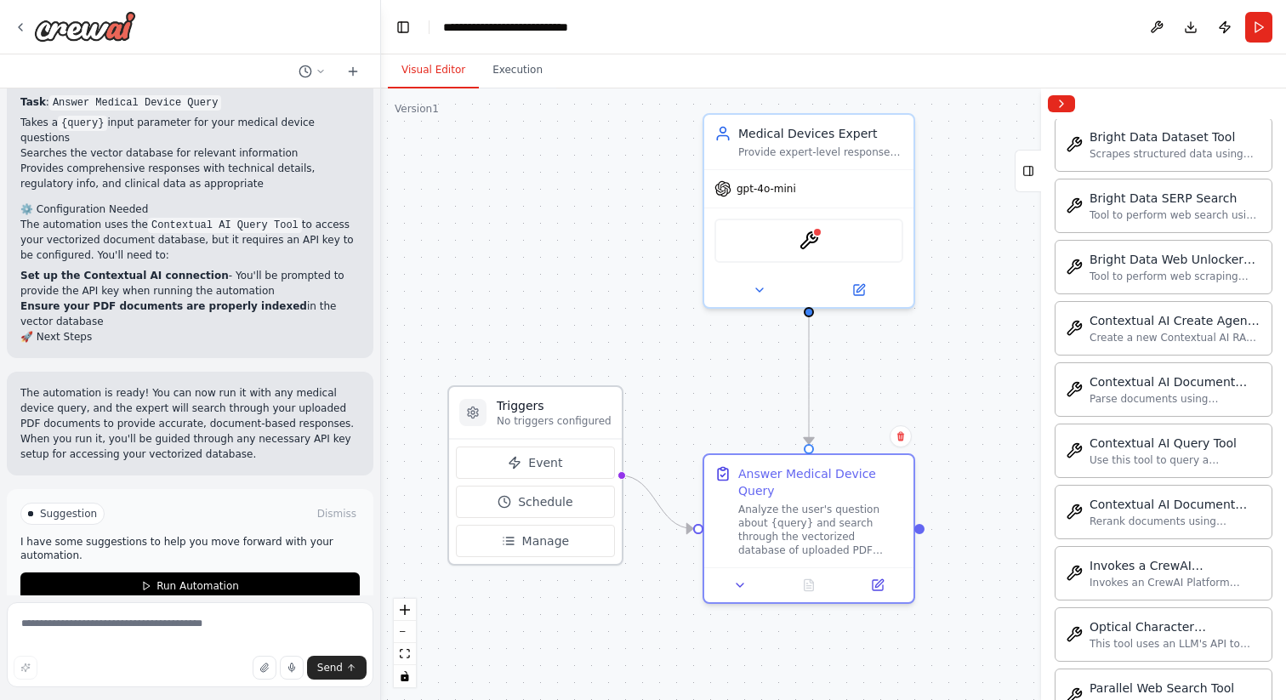
click at [568, 402] on h3 "Triggers" at bounding box center [554, 405] width 115 height 17
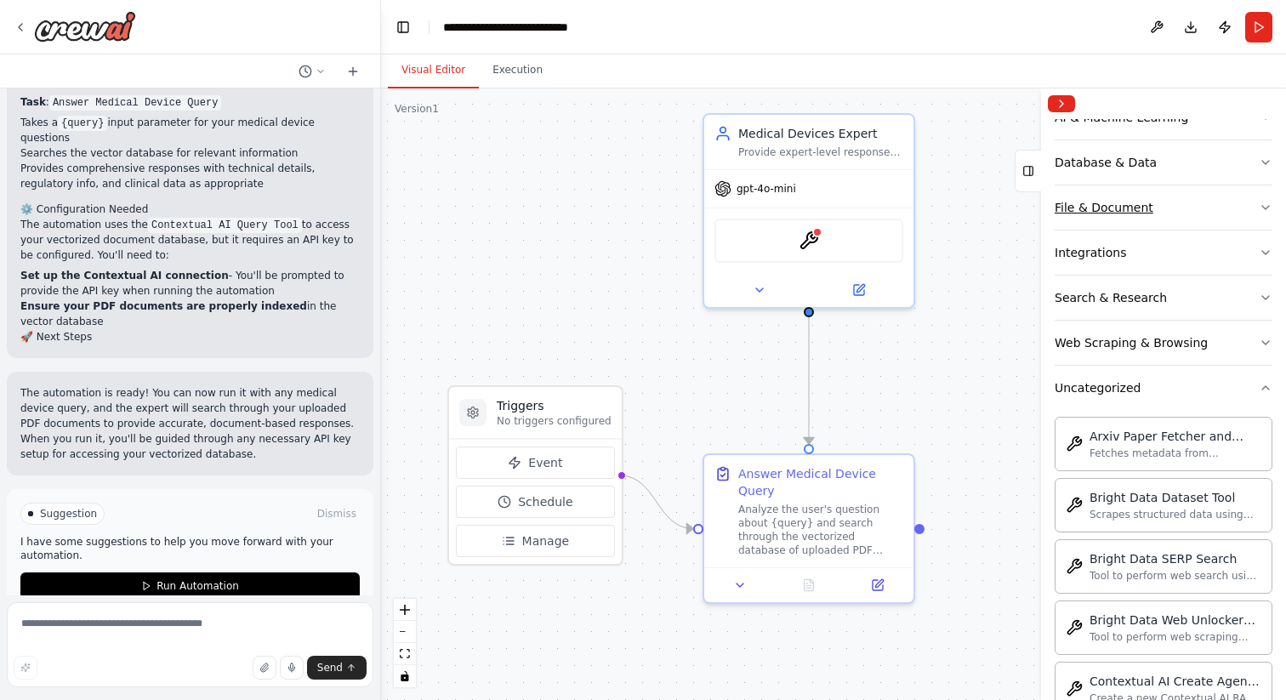
scroll to position [265, 0]
click at [1262, 385] on icon "button" at bounding box center [1265, 385] width 7 height 3
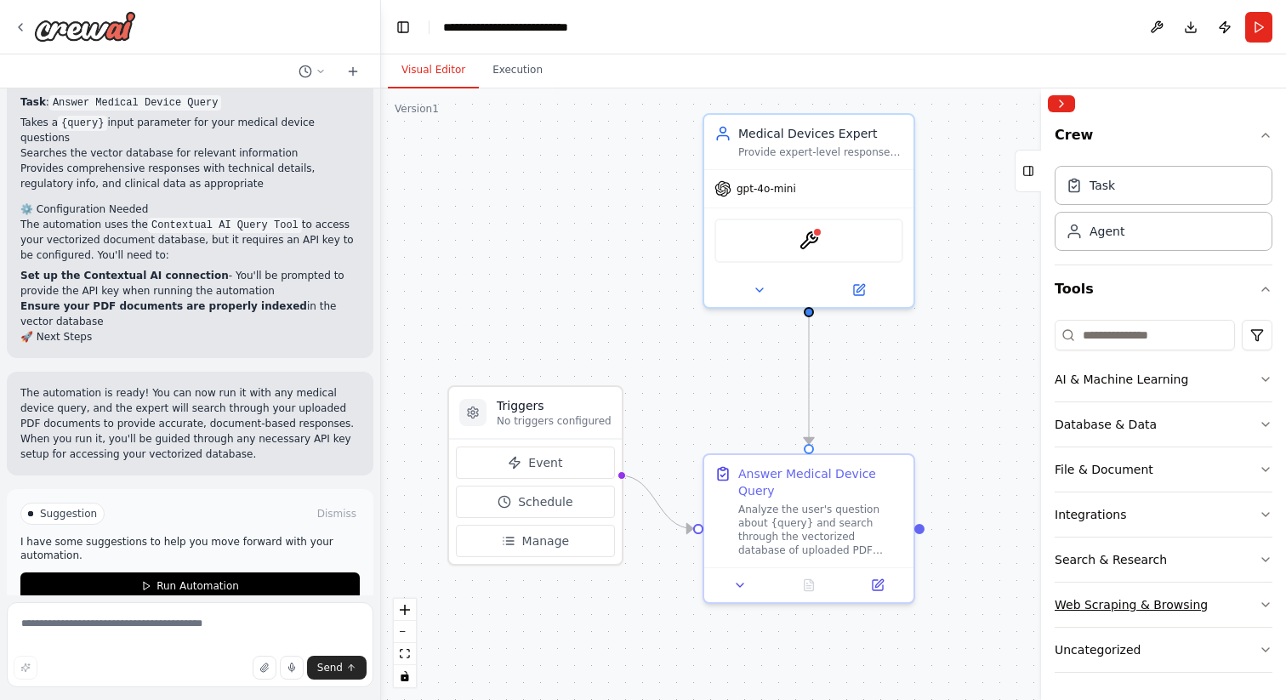
scroll to position [0, 0]
click at [573, 407] on h3 "Triggers" at bounding box center [554, 405] width 115 height 17
click at [476, 411] on icon at bounding box center [473, 412] width 10 height 11
click at [222, 634] on textarea at bounding box center [190, 644] width 367 height 85
type textarea "**********"
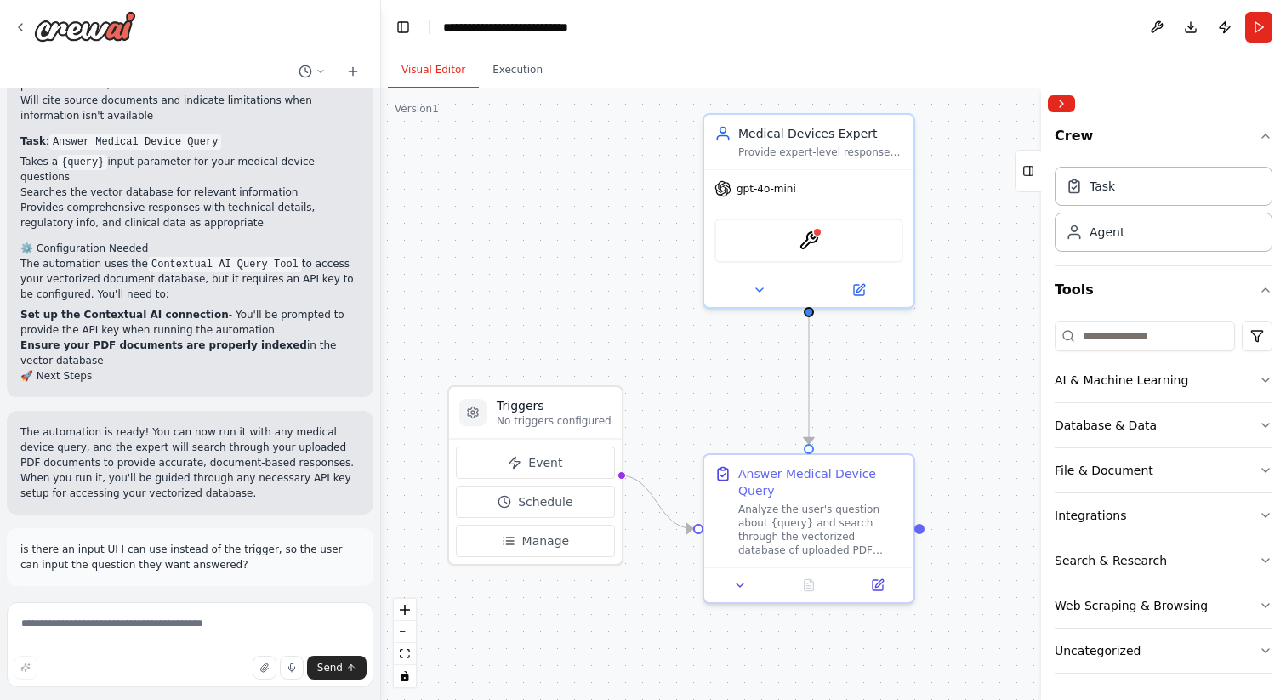
scroll to position [1649, 0]
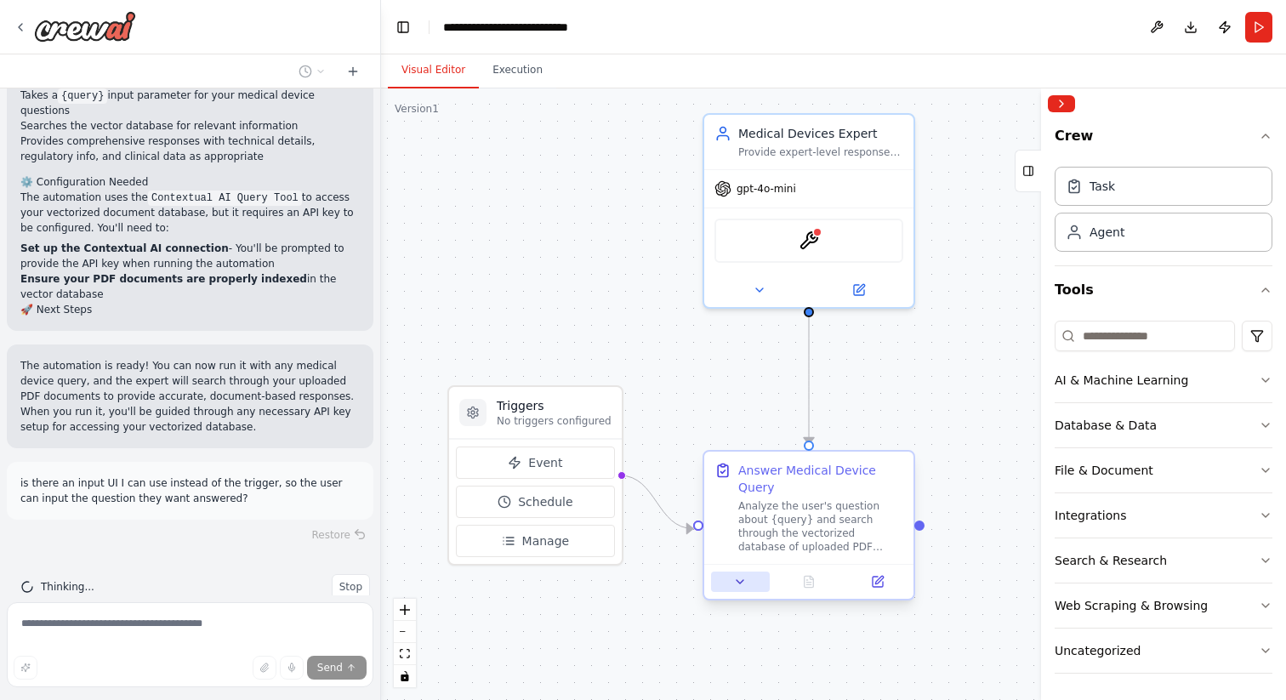
click at [734, 587] on icon at bounding box center [740, 582] width 14 height 14
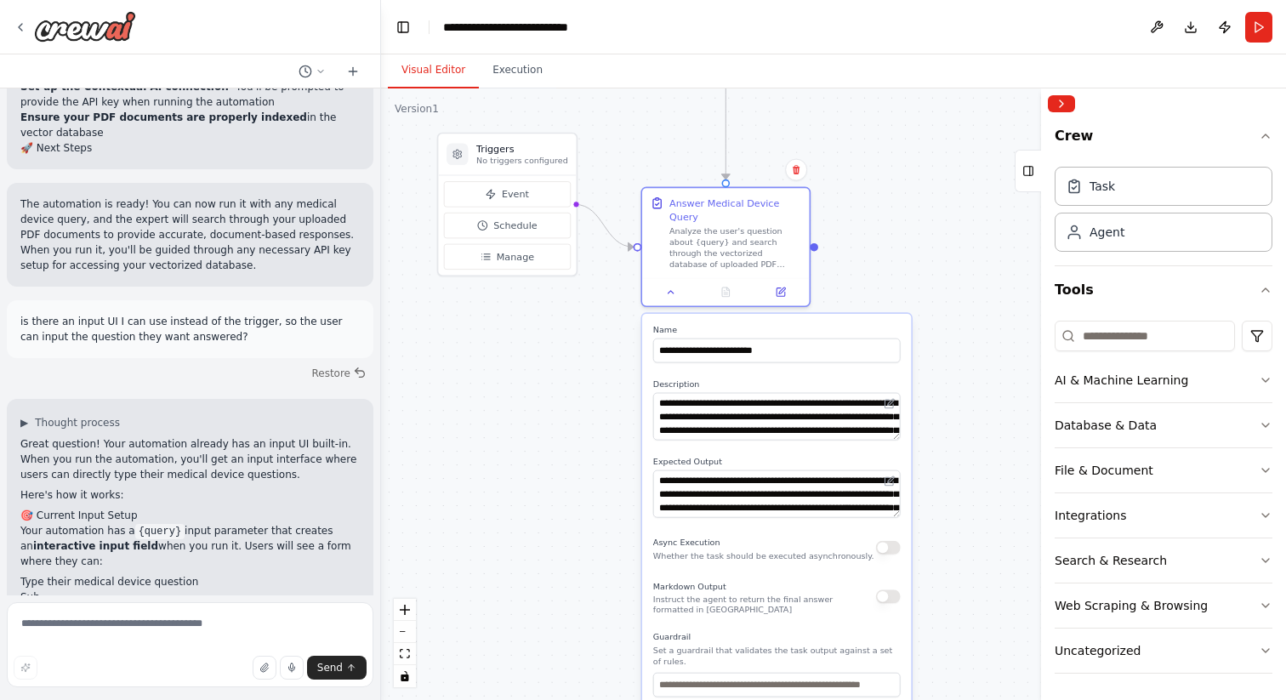
drag, startPoint x: 672, startPoint y: 604, endPoint x: 604, endPoint y: 307, distance: 304.5
click at [604, 310] on div ".deletable-edge-delete-btn { width: 20px; height: 20px; border: 0px solid #ffff…" at bounding box center [833, 394] width 905 height 612
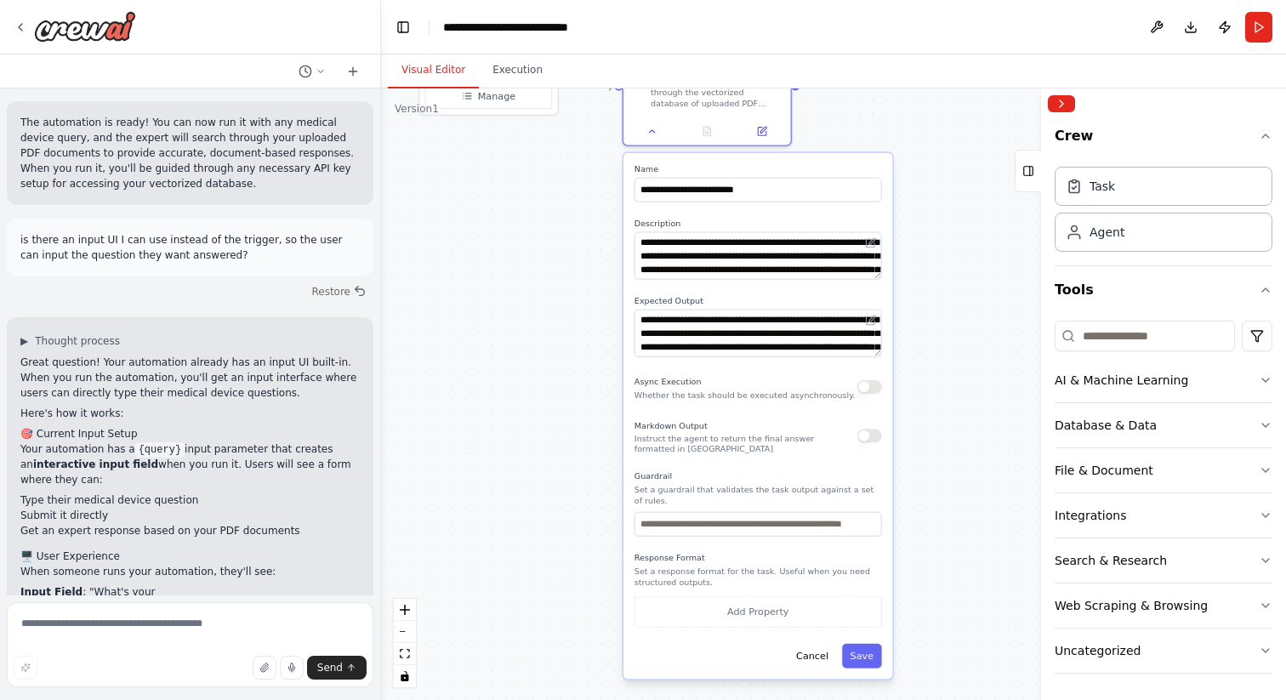
drag, startPoint x: 602, startPoint y: 469, endPoint x: 583, endPoint y: 309, distance: 161.0
click at [583, 309] on div ".deletable-edge-delete-btn { width: 20px; height: 20px; border: 0px solid #ffff…" at bounding box center [833, 394] width 905 height 612
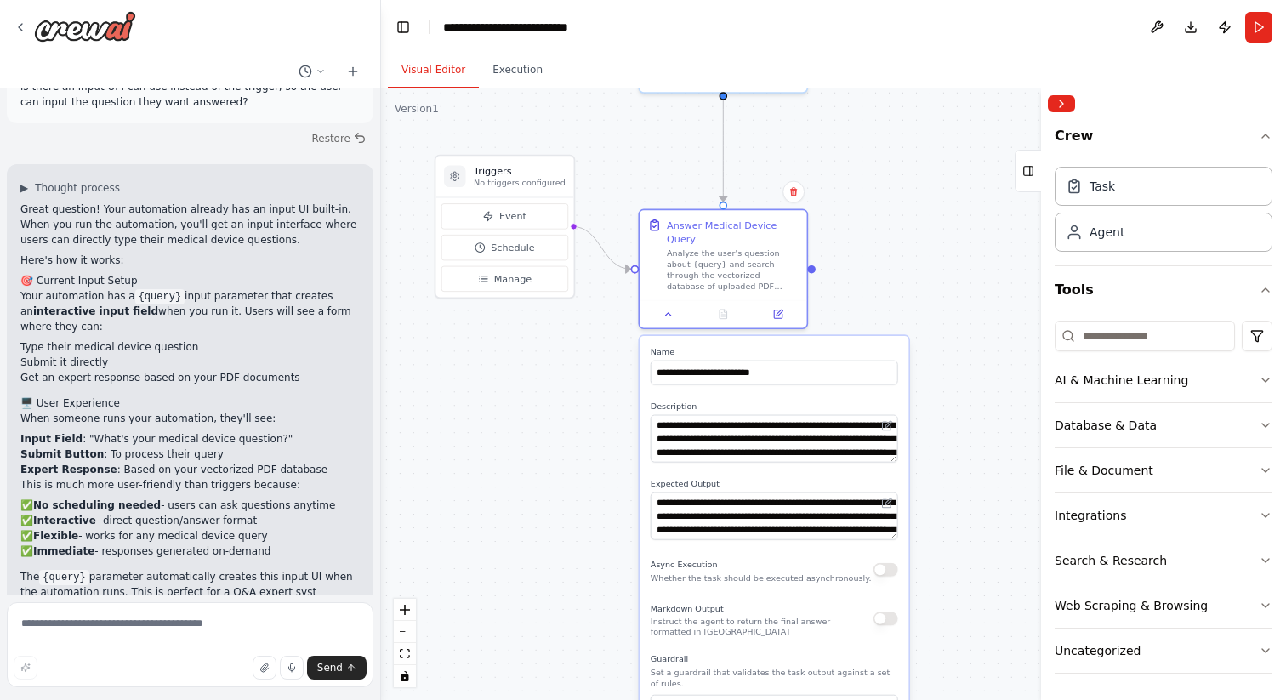
drag, startPoint x: 582, startPoint y: 265, endPoint x: 600, endPoint y: 451, distance: 187.2
click at [600, 451] on div ".deletable-edge-delete-btn { width: 20px; height: 20px; border: 0px solid #ffff…" at bounding box center [833, 394] width 905 height 612
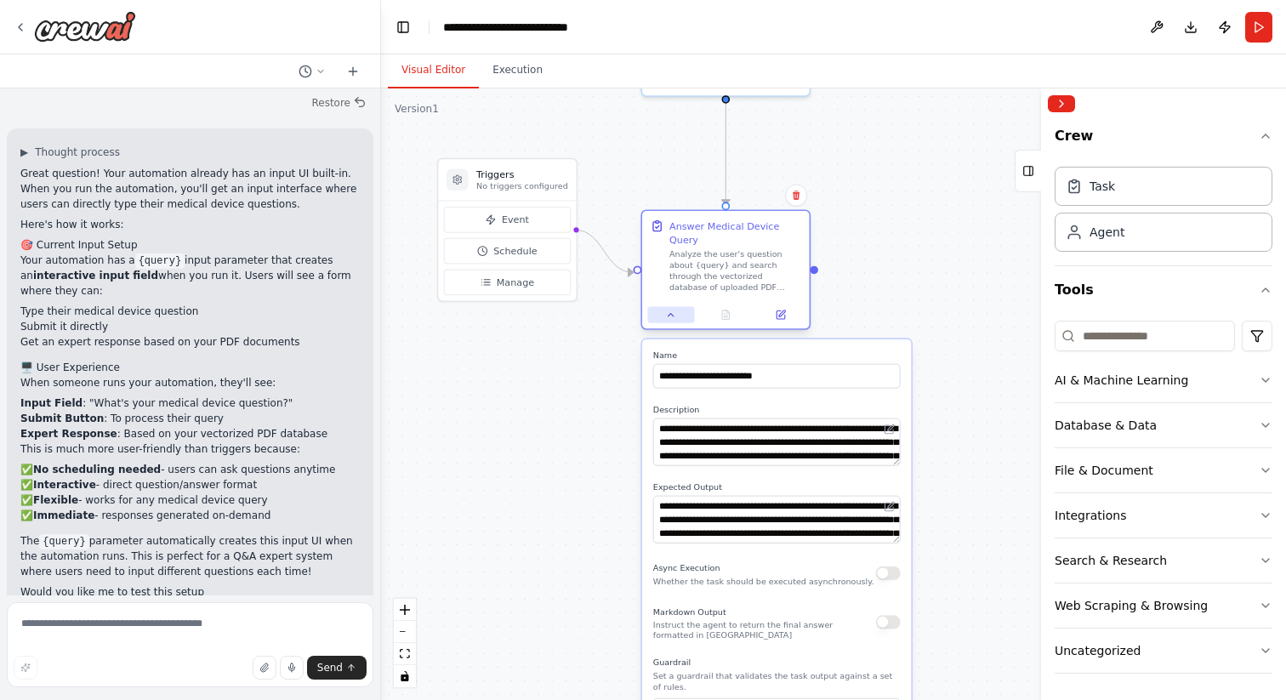
click at [677, 321] on button at bounding box center [670, 315] width 47 height 16
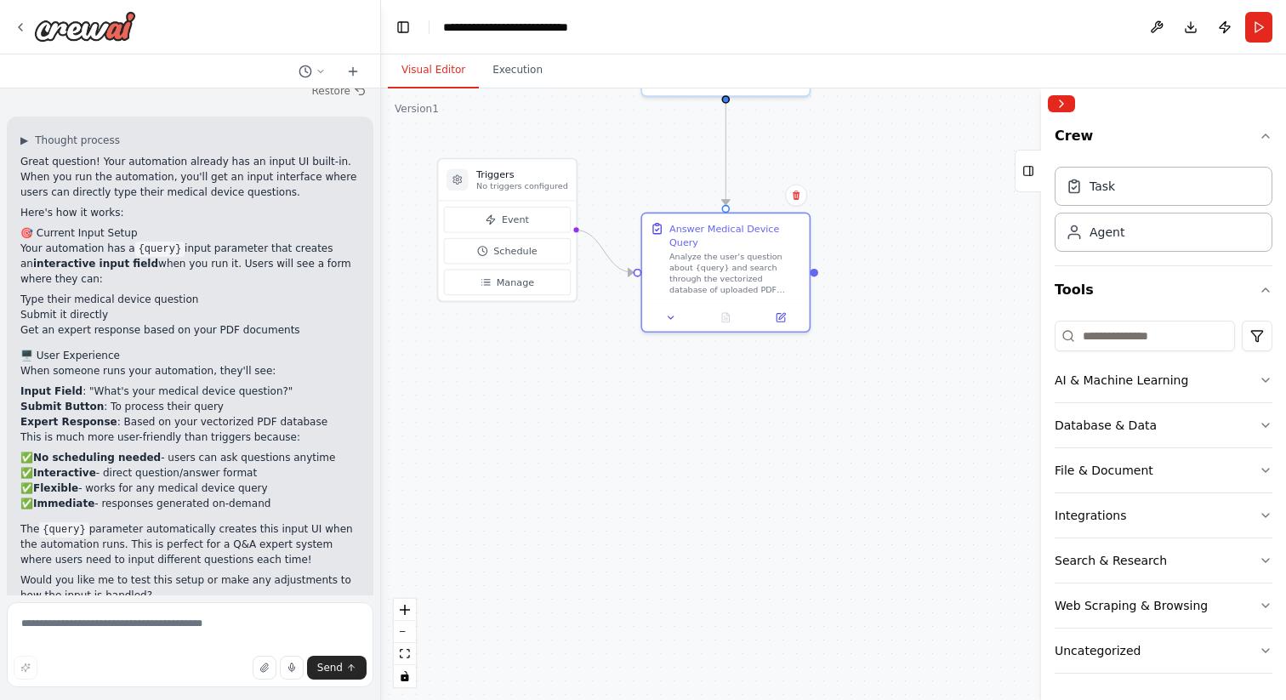
scroll to position [2097, 0]
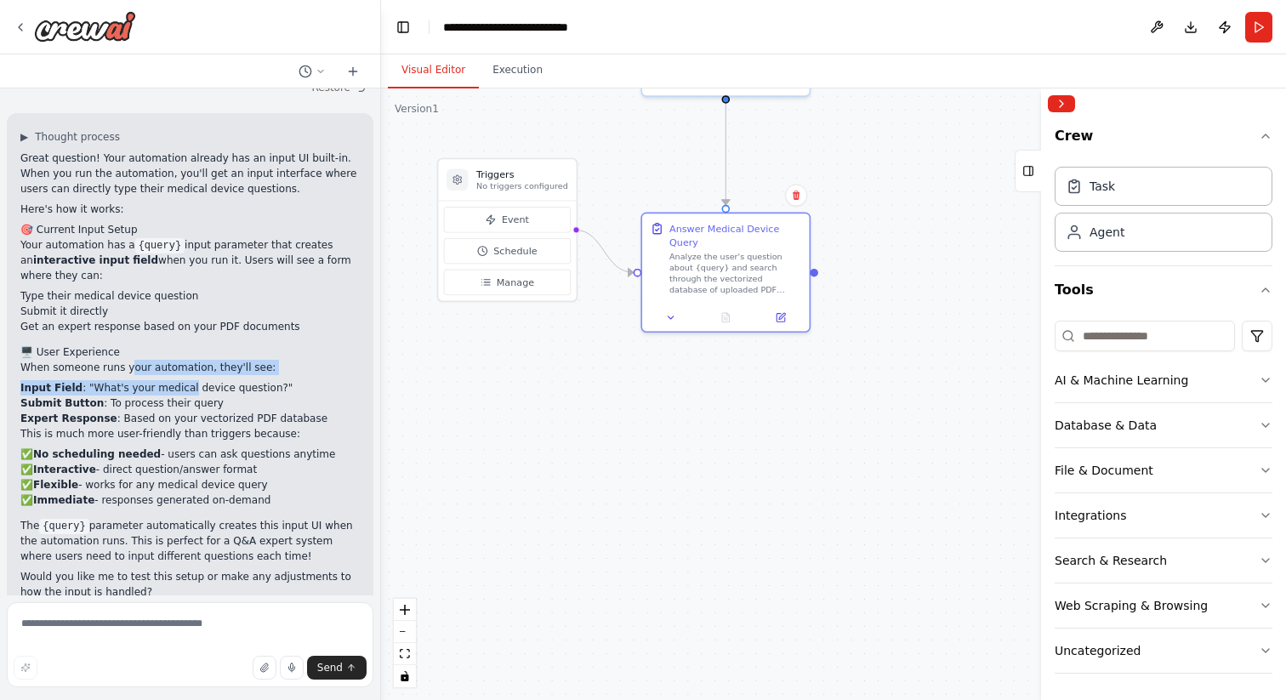
drag, startPoint x: 129, startPoint y: 330, endPoint x: 185, endPoint y: 354, distance: 60.2
click at [185, 354] on div "Great question! Your automation already has an input UI built-in. When you run …" at bounding box center [189, 375] width 339 height 449
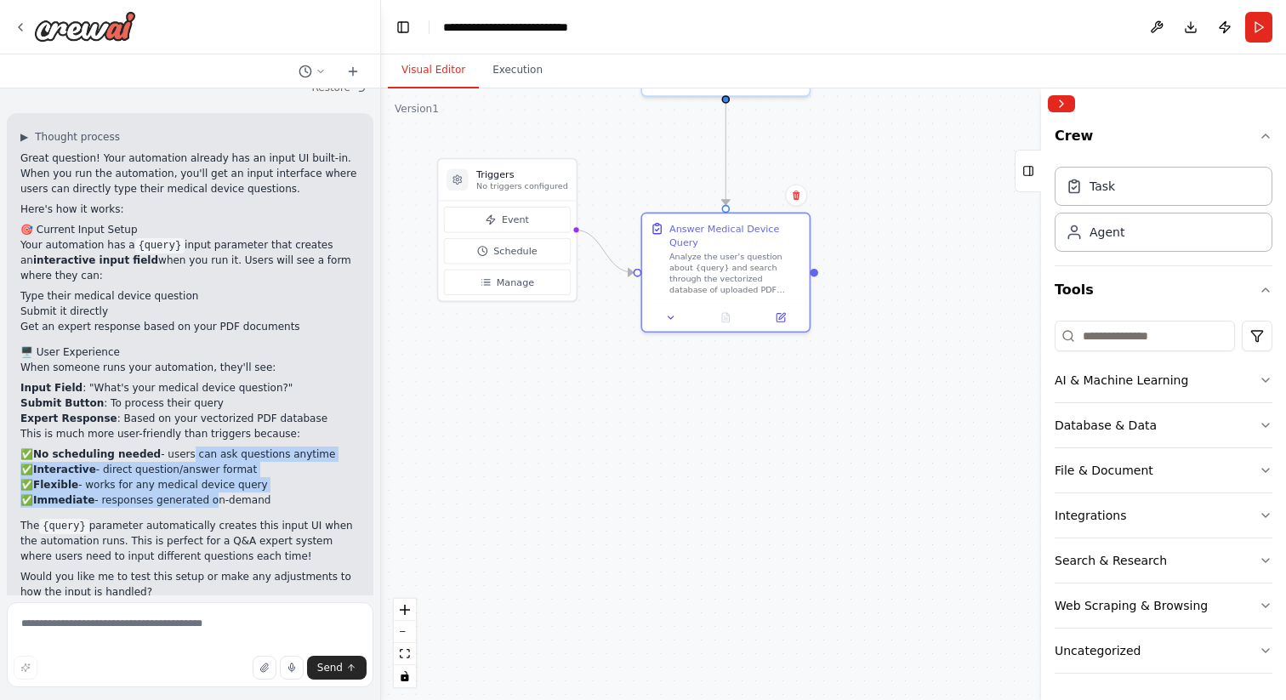
drag, startPoint x: 178, startPoint y: 423, endPoint x: 203, endPoint y: 468, distance: 51.8
click at [203, 468] on ul "✅ No scheduling needed - users can ask questions anytime ✅ Interactive - direct…" at bounding box center [189, 477] width 339 height 61
click at [523, 172] on h3 "Triggers" at bounding box center [522, 175] width 92 height 14
click at [510, 71] on button "Execution" at bounding box center [517, 71] width 77 height 36
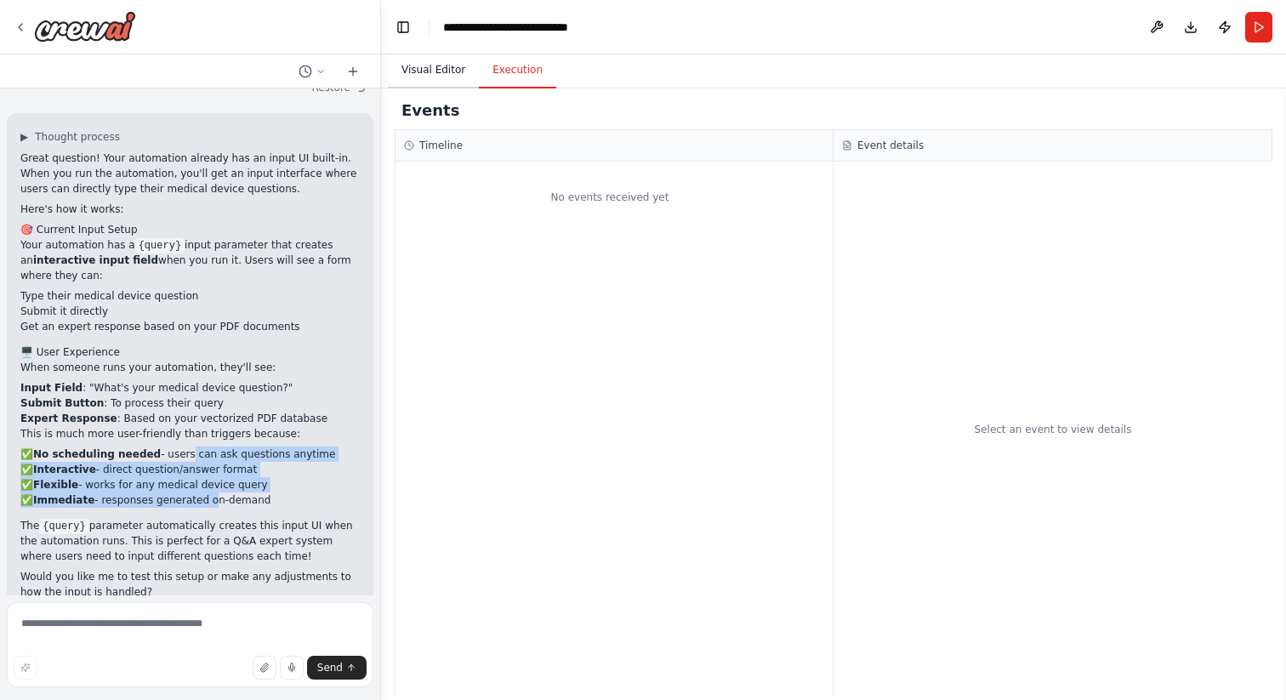
click at [446, 71] on button "Visual Editor" at bounding box center [433, 71] width 91 height 36
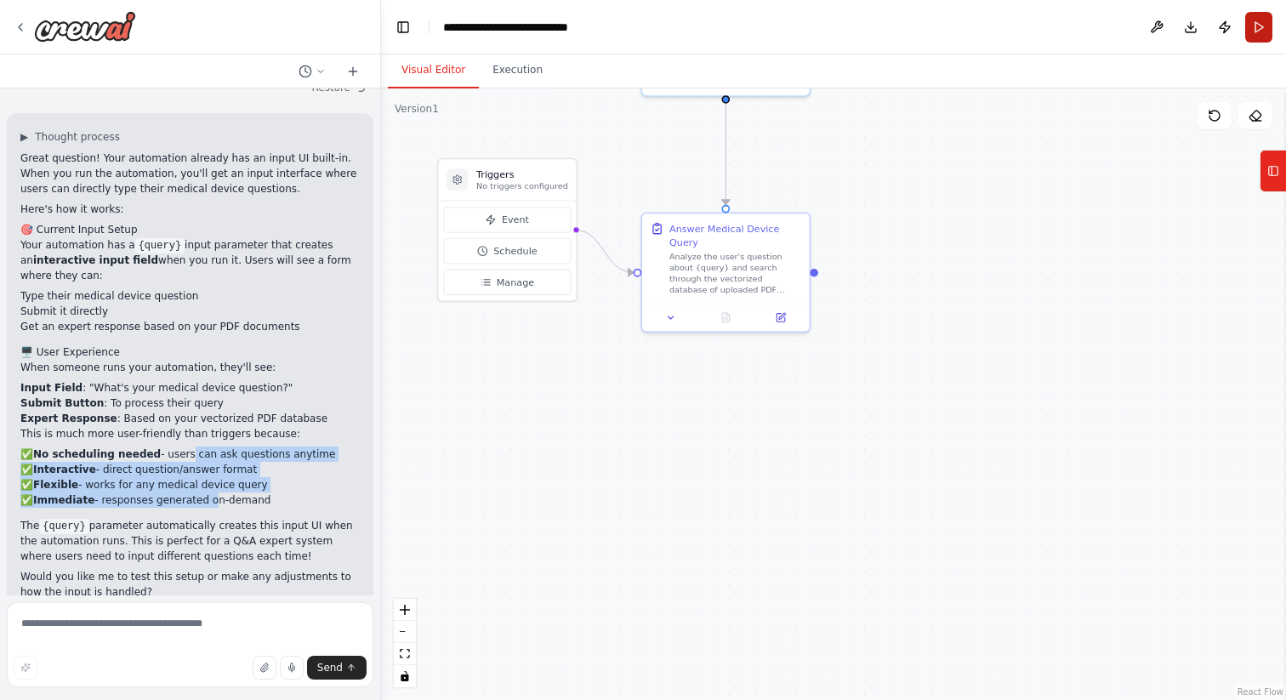
click at [1256, 20] on button "Run" at bounding box center [1258, 27] width 27 height 31
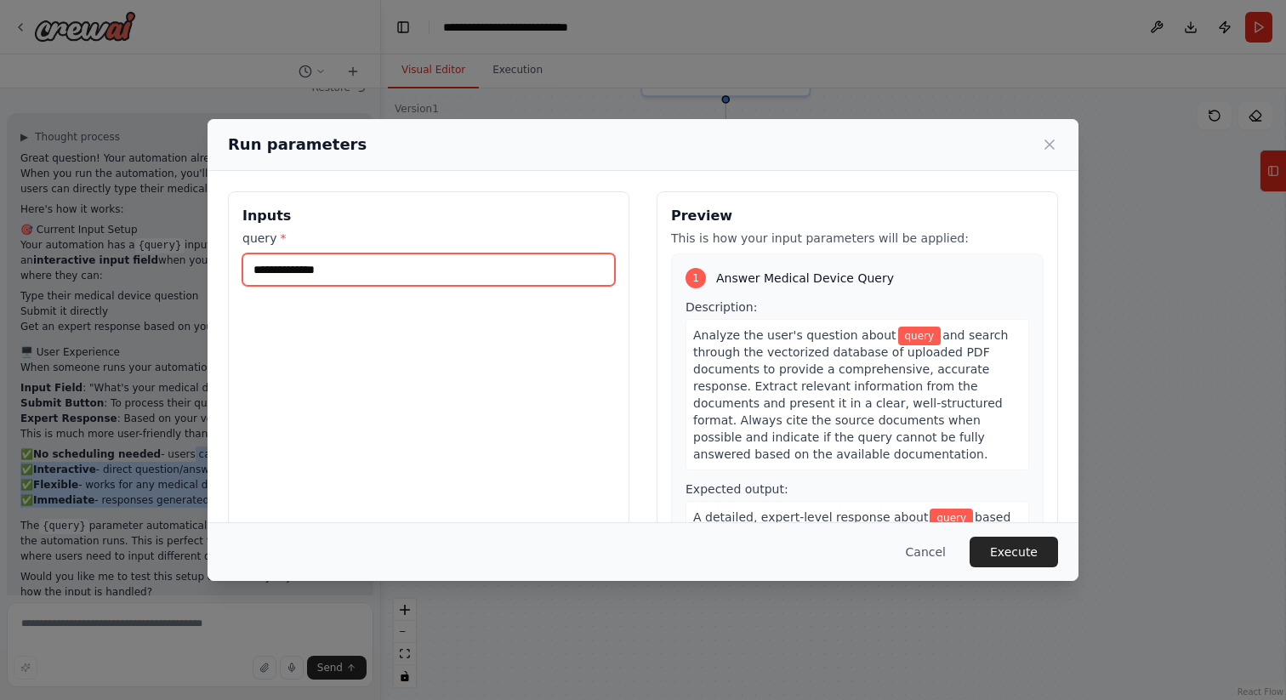
click at [374, 270] on input "query *" at bounding box center [428, 269] width 373 height 32
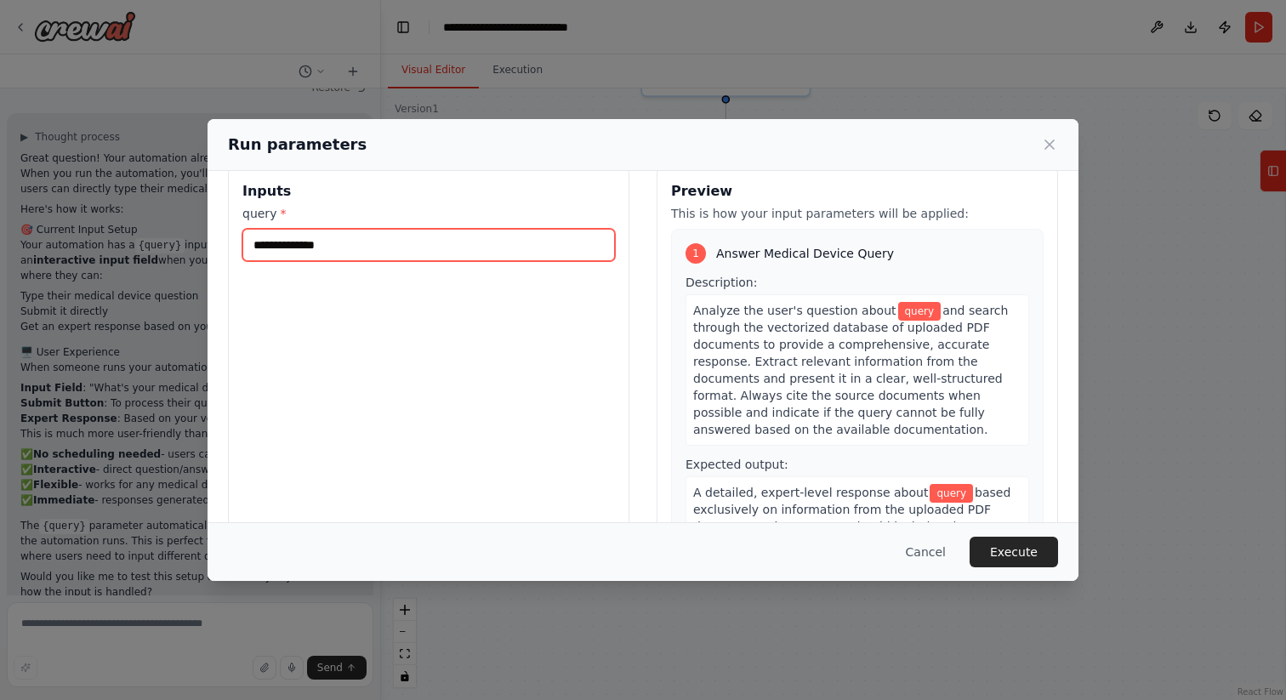
scroll to position [0, 0]
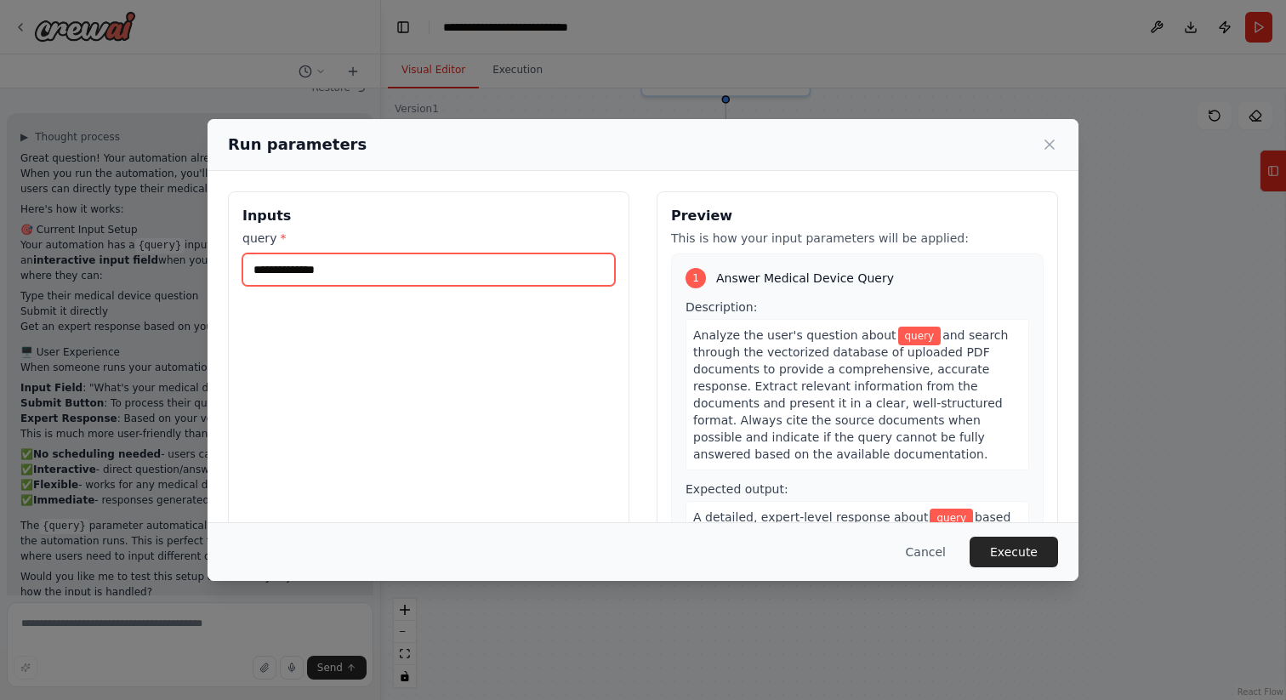
click at [433, 282] on input "query *" at bounding box center [428, 269] width 373 height 32
type input "**********"
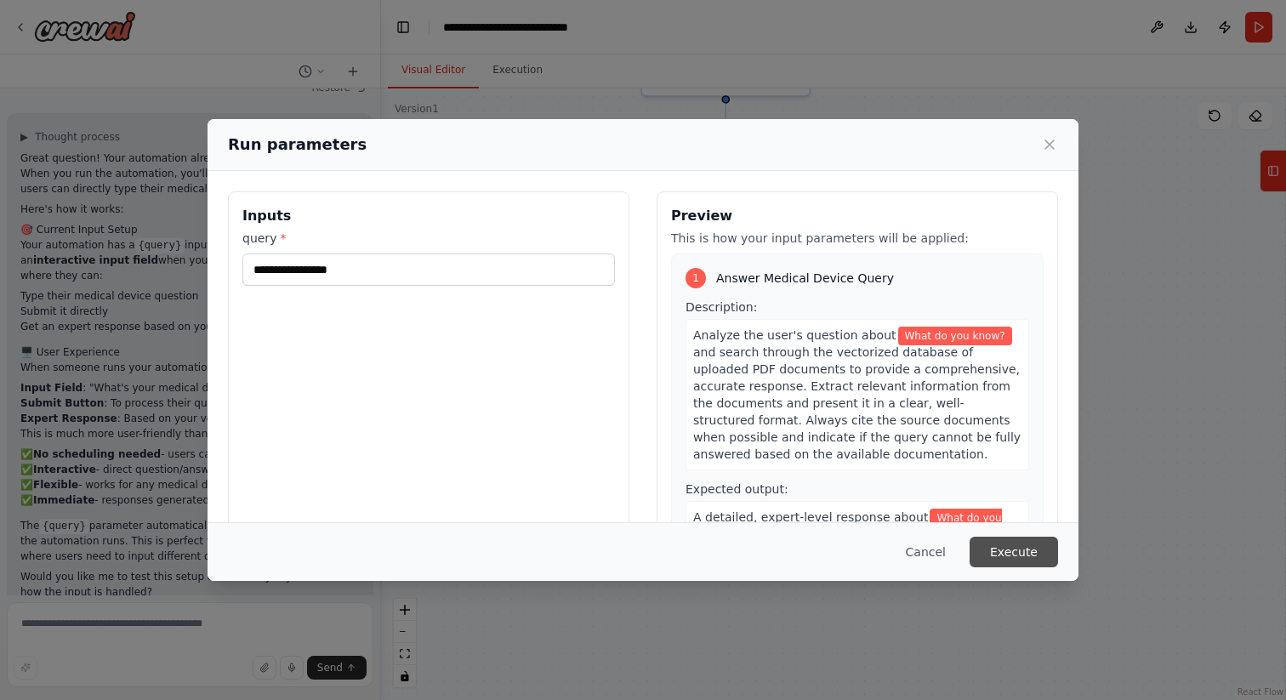
click at [980, 541] on button "Execute" at bounding box center [1014, 552] width 88 height 31
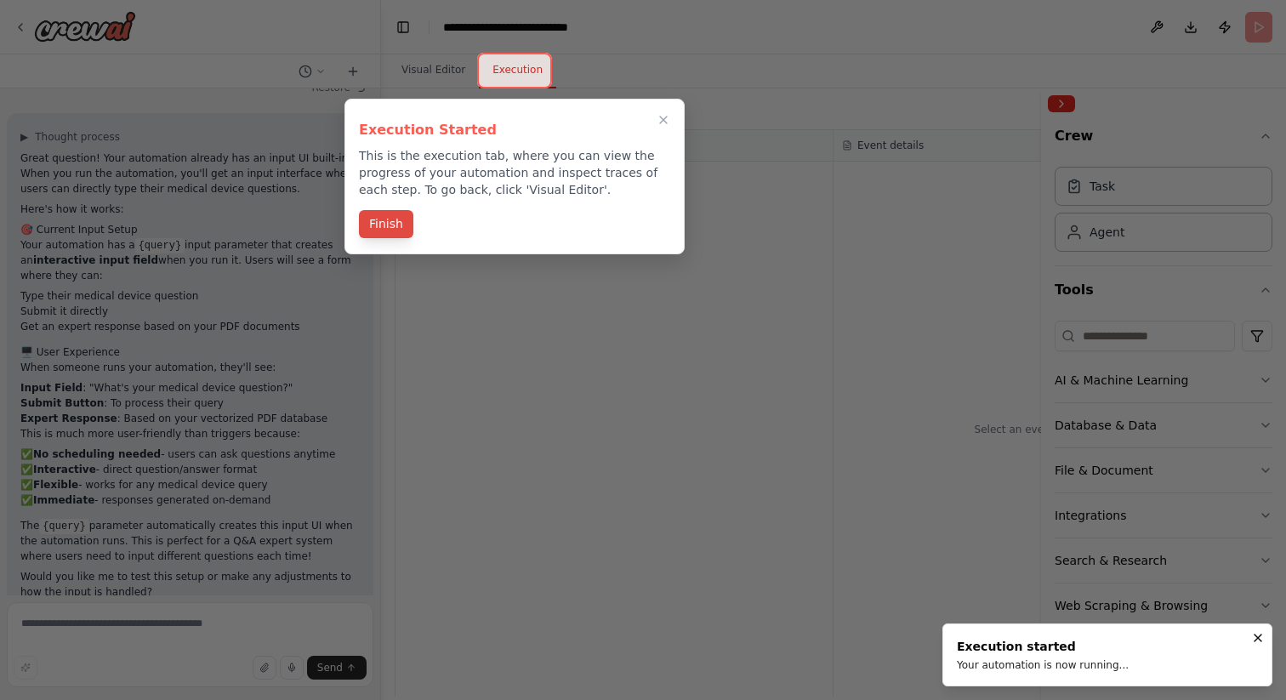
click at [399, 230] on button "Finish" at bounding box center [386, 224] width 54 height 28
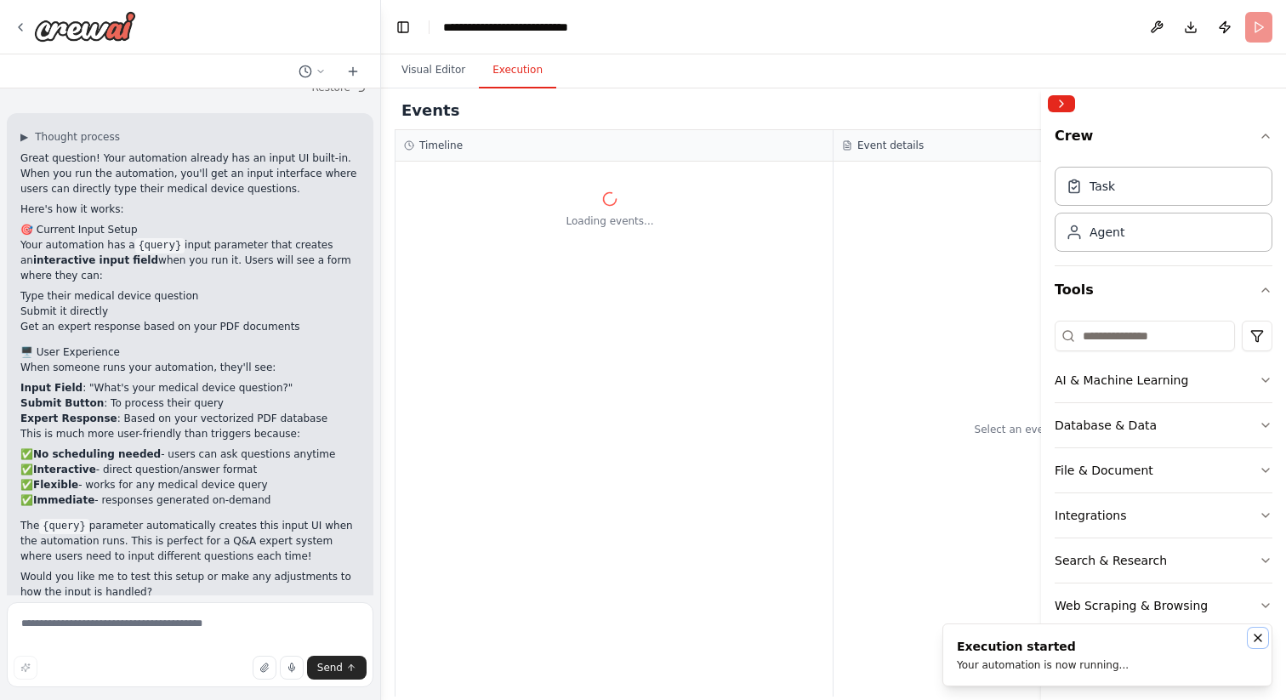
click at [1254, 639] on icon "Notifications (F8)" at bounding box center [1258, 638] width 14 height 14
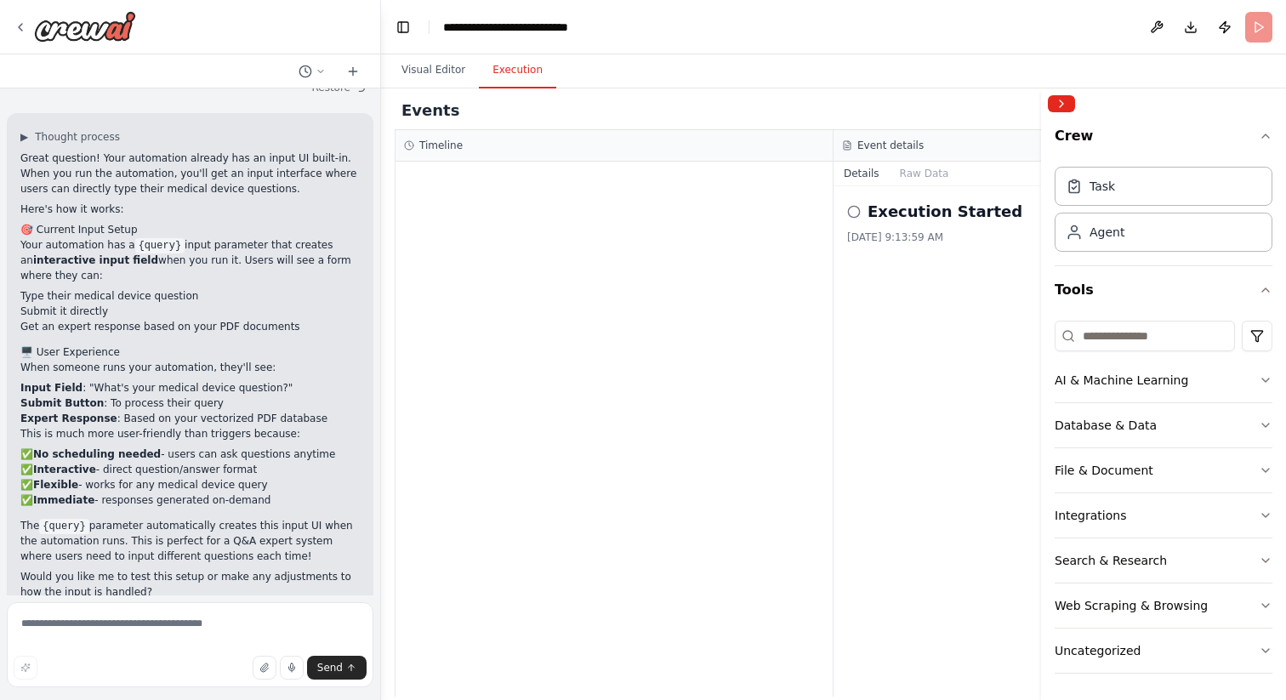
click at [900, 225] on div "Execution Started 10/14/2025, 9:13:59 AM" at bounding box center [1053, 222] width 412 height 44
click at [856, 213] on icon at bounding box center [854, 212] width 14 height 14
click at [907, 213] on h2 "Execution Started" at bounding box center [945, 212] width 155 height 24
click at [441, 71] on button "Visual Editor" at bounding box center [433, 71] width 91 height 36
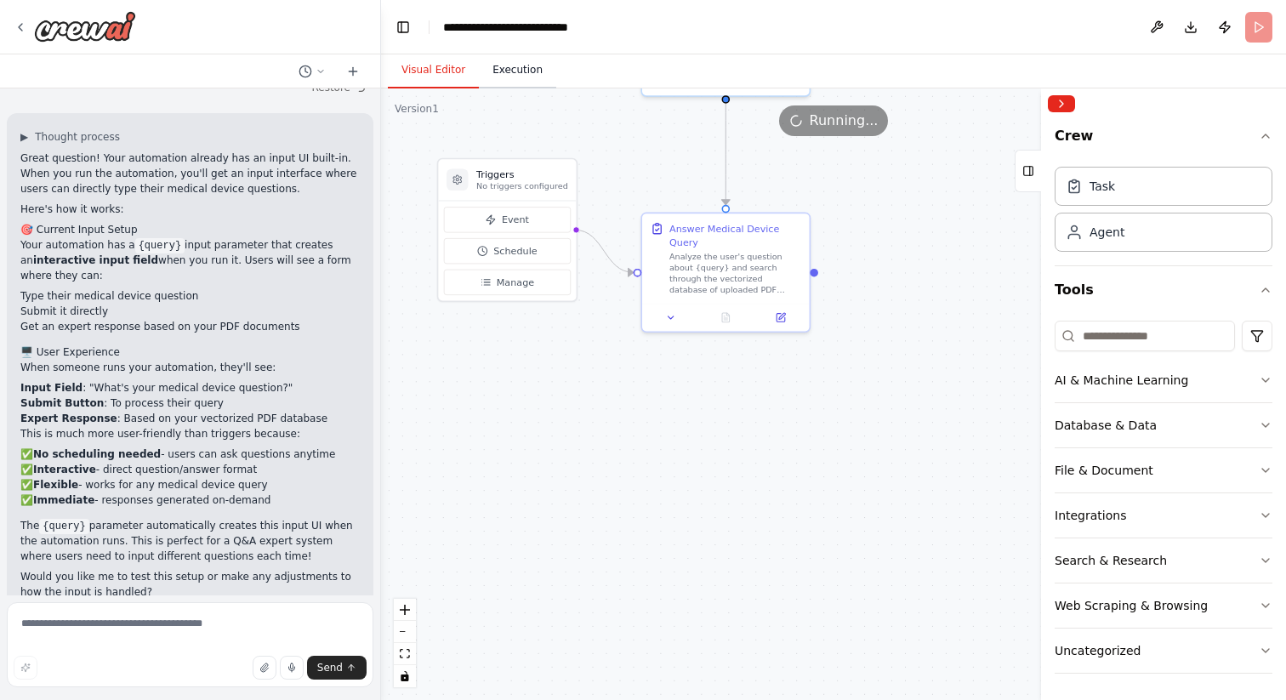
click at [502, 71] on button "Execution" at bounding box center [517, 71] width 77 height 36
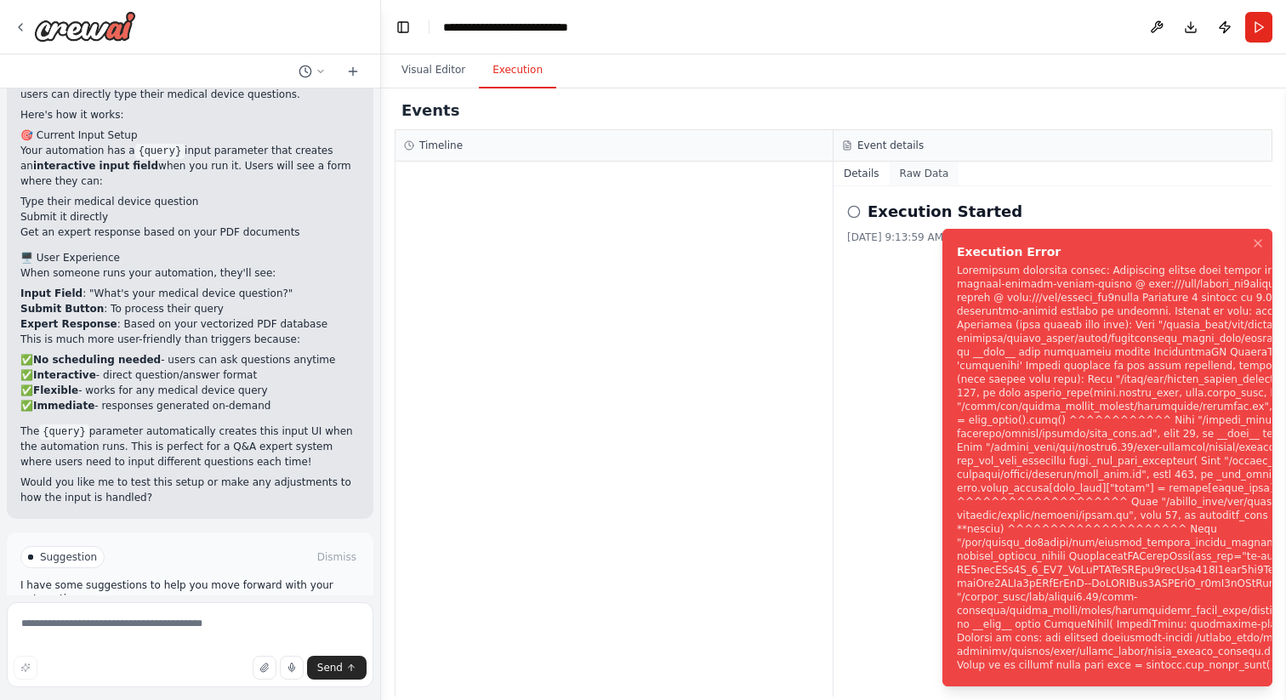
click at [913, 181] on button "Raw Data" at bounding box center [925, 174] width 70 height 24
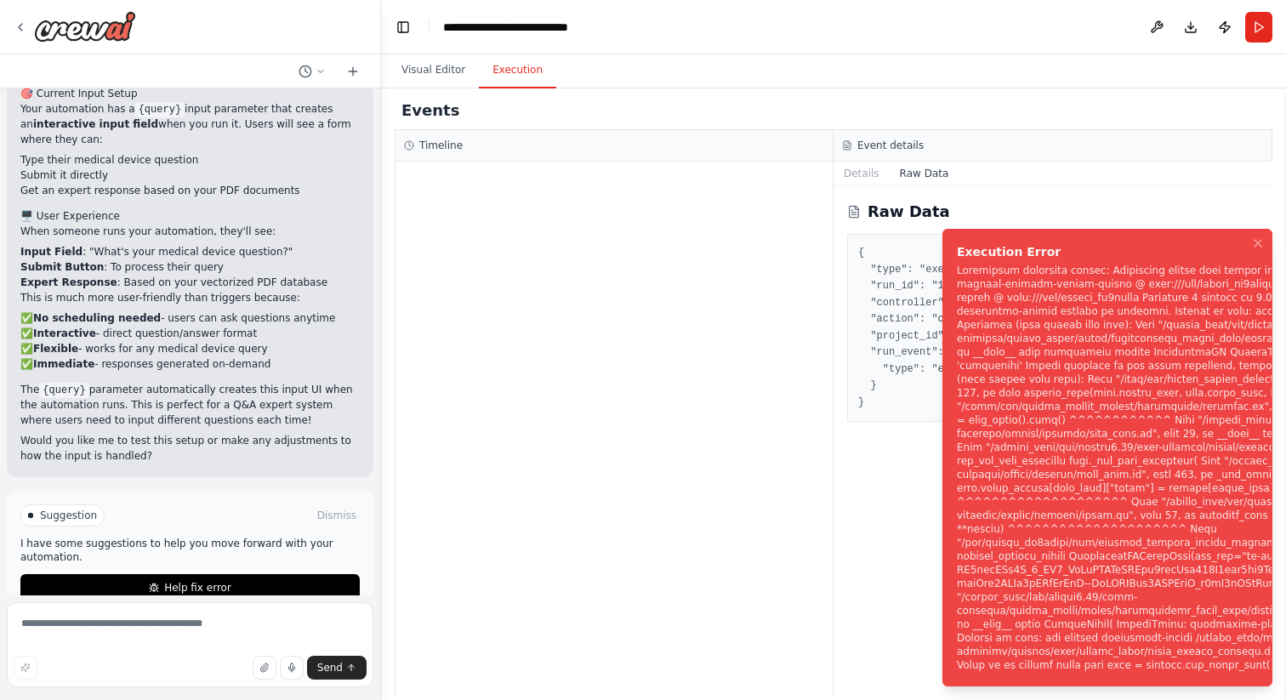
scroll to position [2234, 0]
click at [1256, 247] on icon "Notifications (F8)" at bounding box center [1257, 243] width 7 height 7
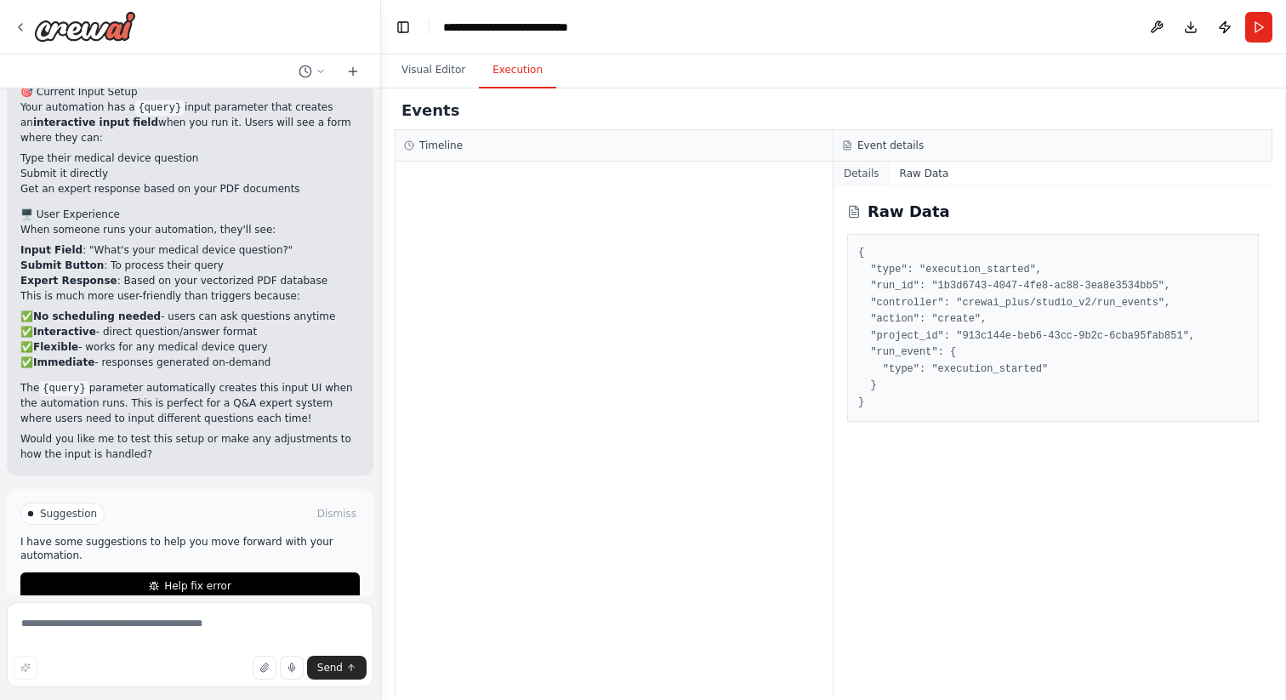
click at [857, 179] on button "Details" at bounding box center [861, 174] width 56 height 24
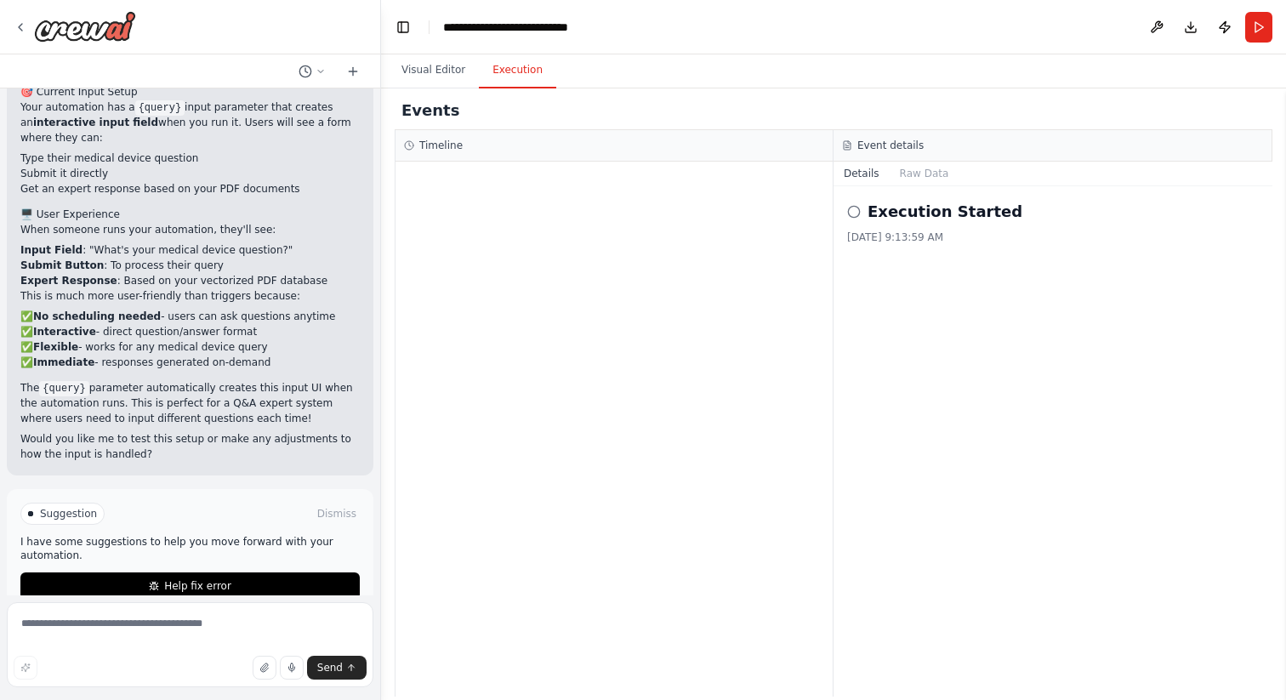
click at [852, 206] on circle at bounding box center [853, 211] width 11 height 11
click at [421, 68] on button "Visual Editor" at bounding box center [433, 71] width 91 height 36
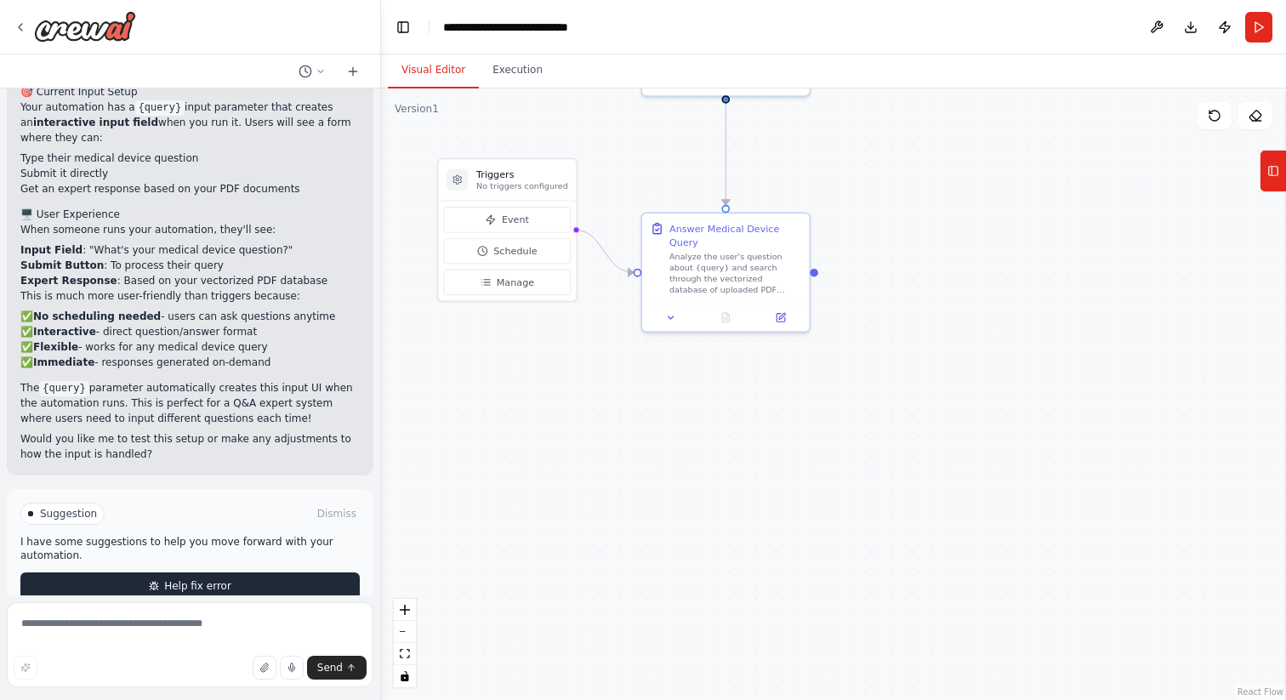
click at [214, 579] on span "Help fix error" at bounding box center [197, 586] width 67 height 14
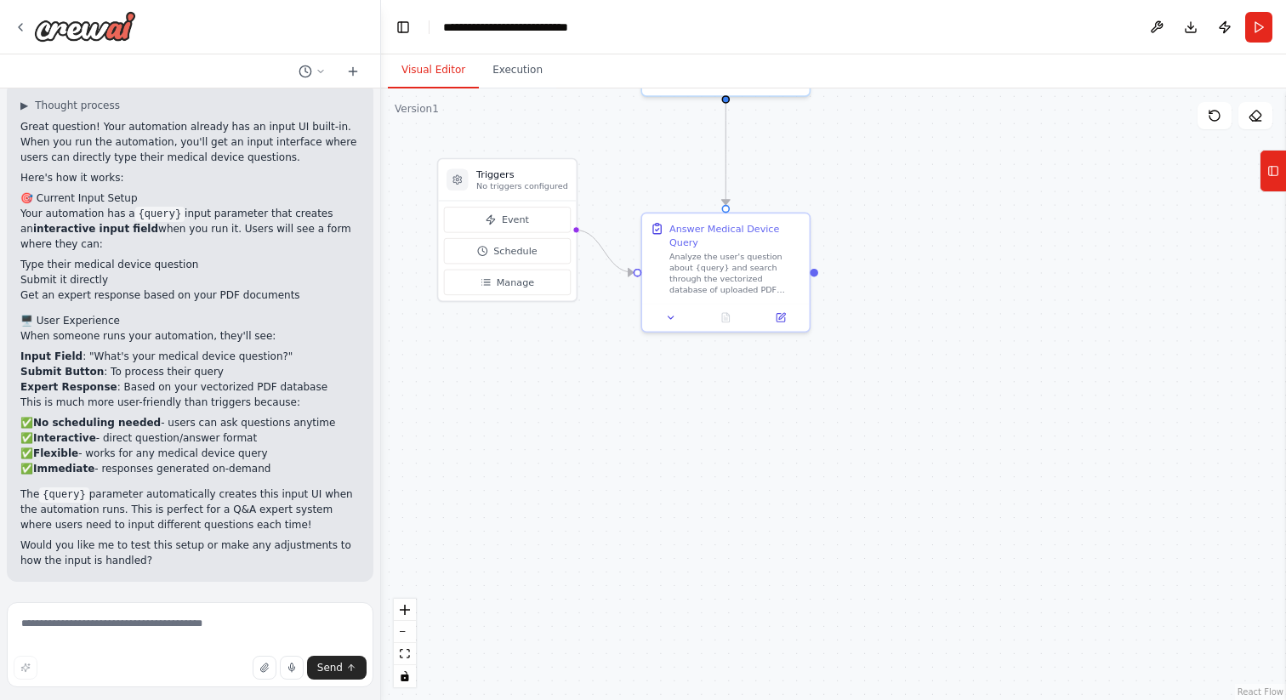
scroll to position [2097, 0]
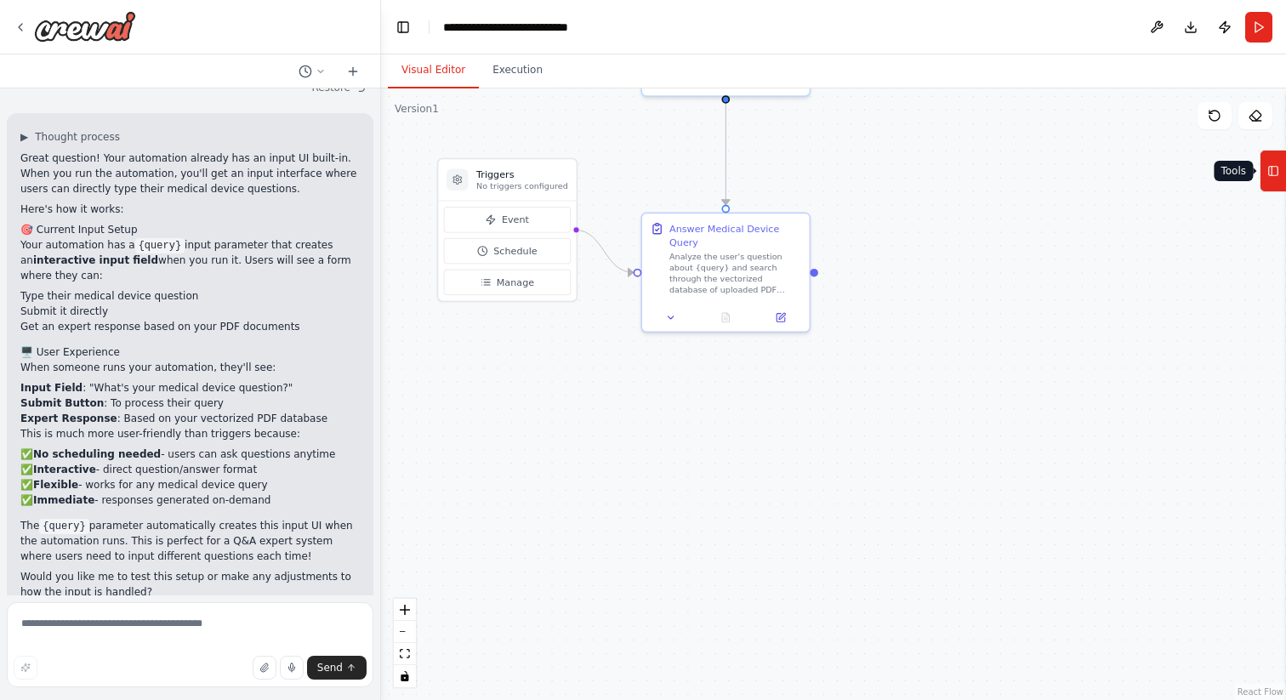
click at [1274, 185] on button "Tools" at bounding box center [1273, 171] width 26 height 43
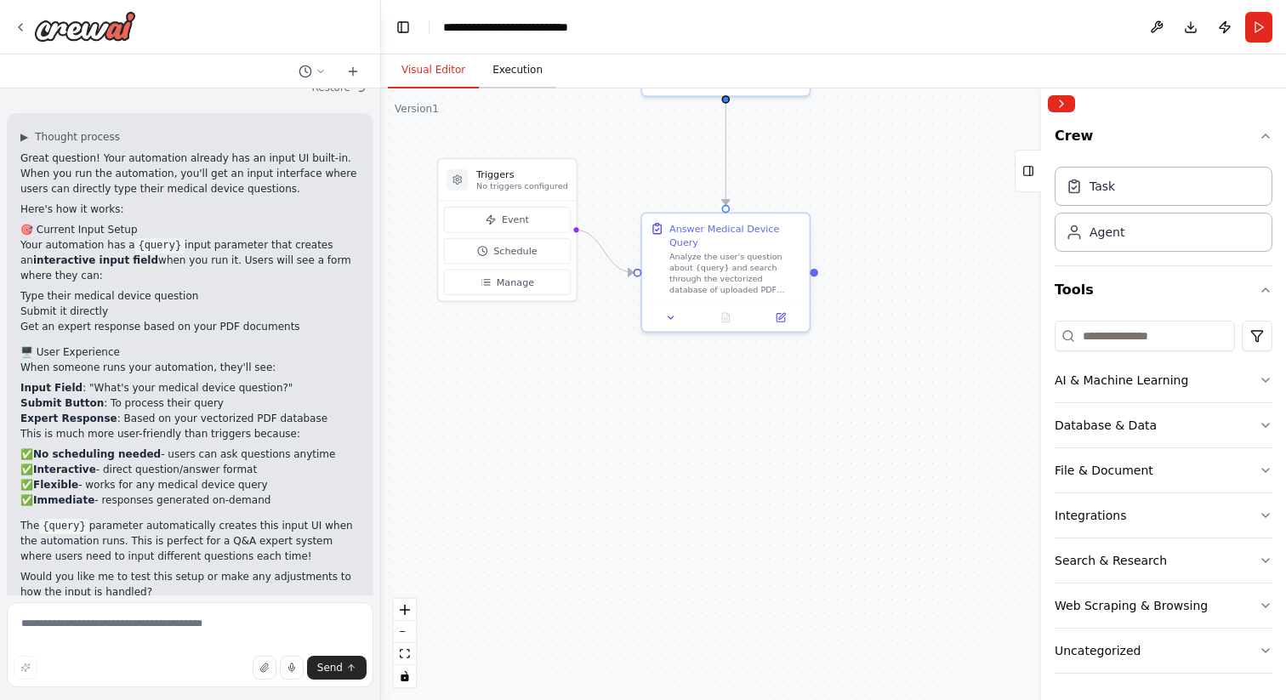
click at [535, 61] on button "Execution" at bounding box center [517, 71] width 77 height 36
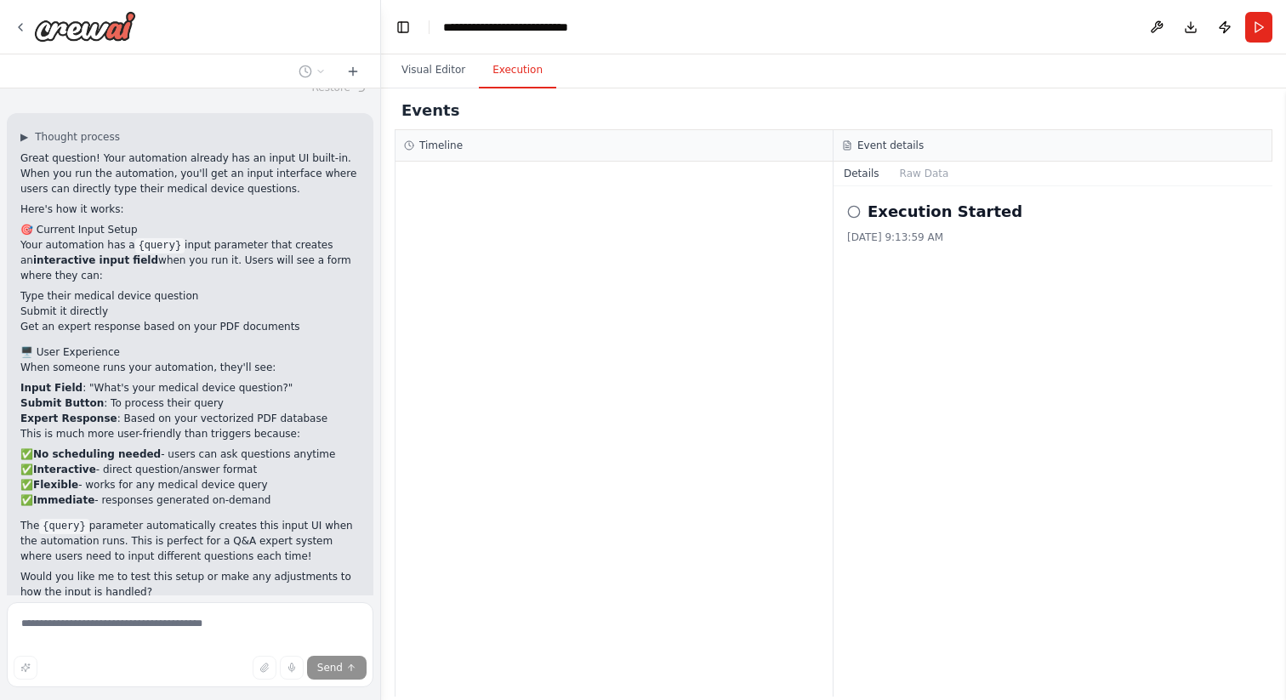
scroll to position [2163, 0]
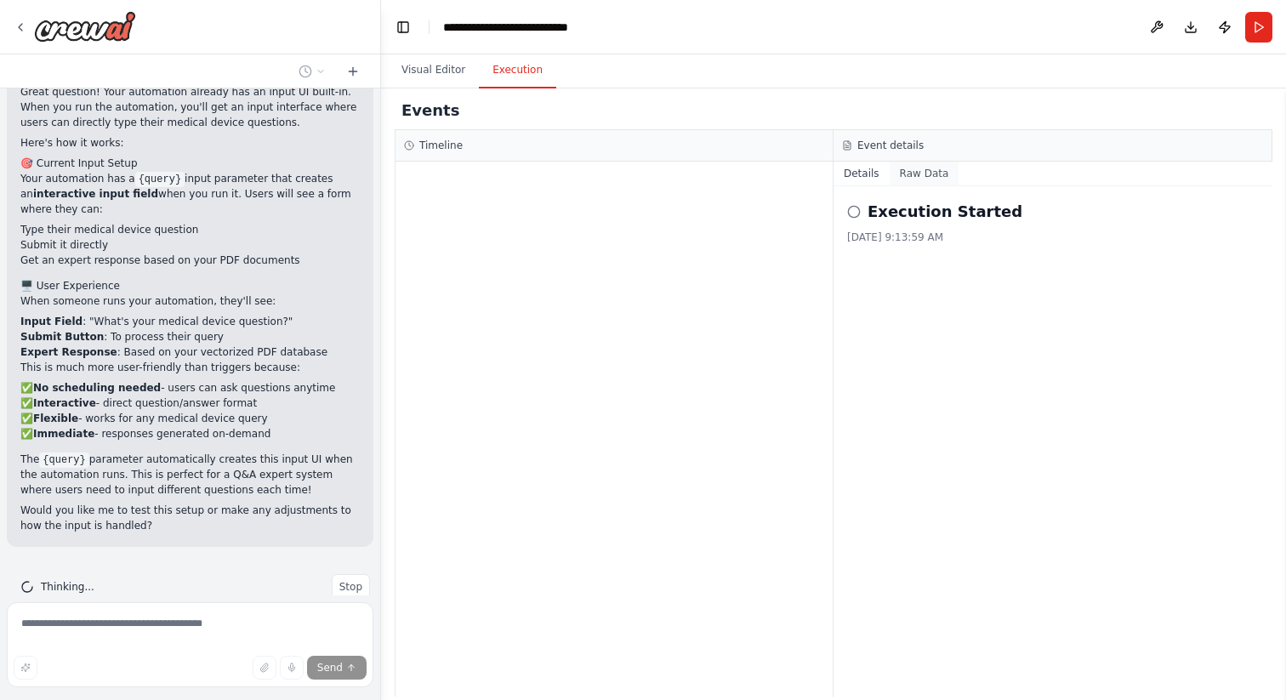
click at [918, 174] on button "Raw Data" at bounding box center [925, 174] width 70 height 24
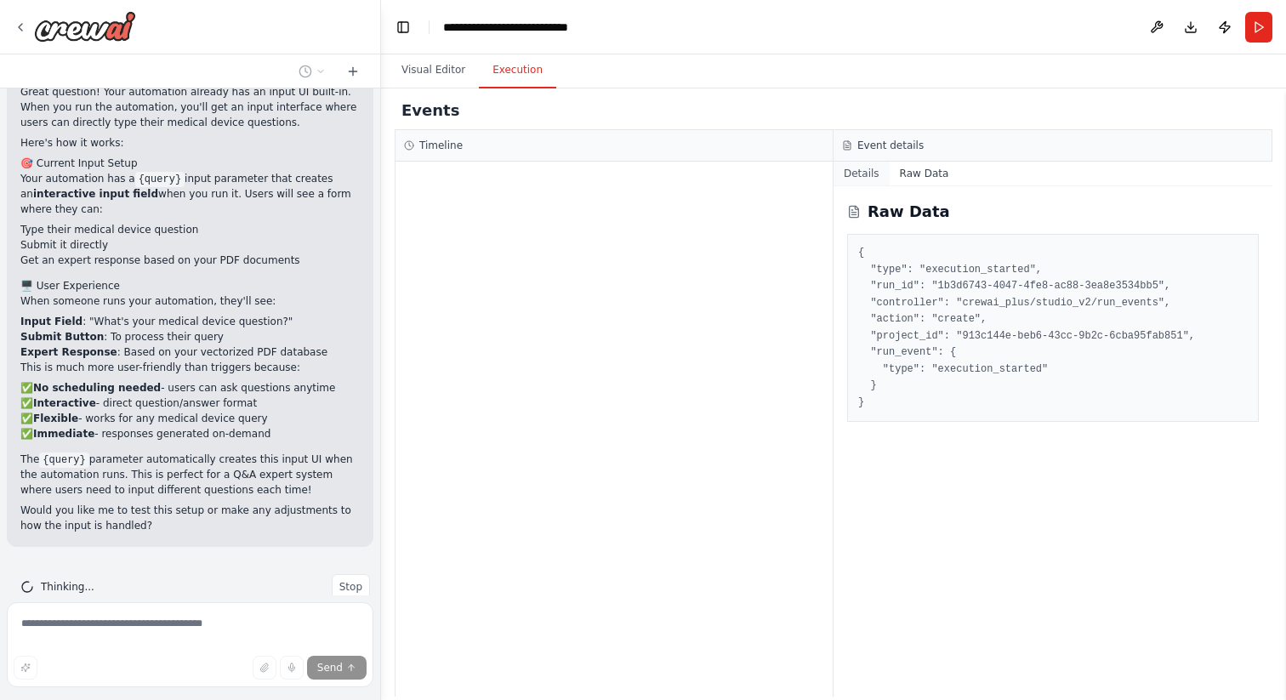
click at [867, 167] on button "Details" at bounding box center [861, 174] width 56 height 24
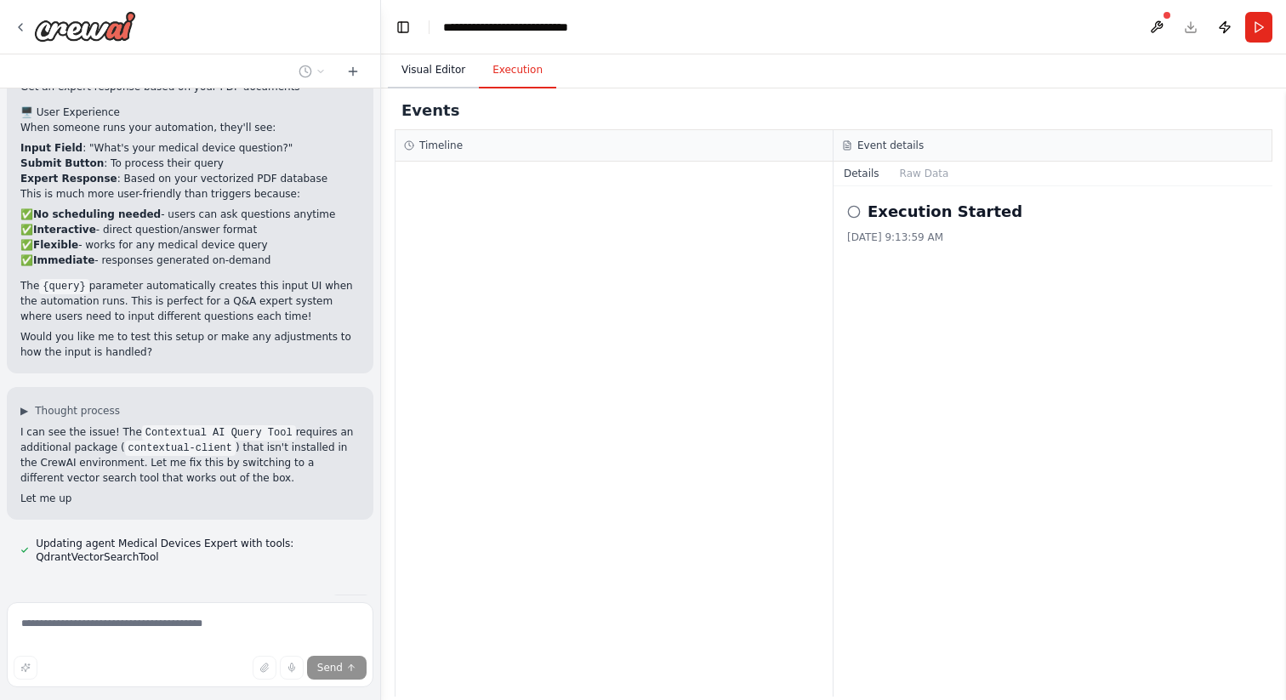
scroll to position [2357, 0]
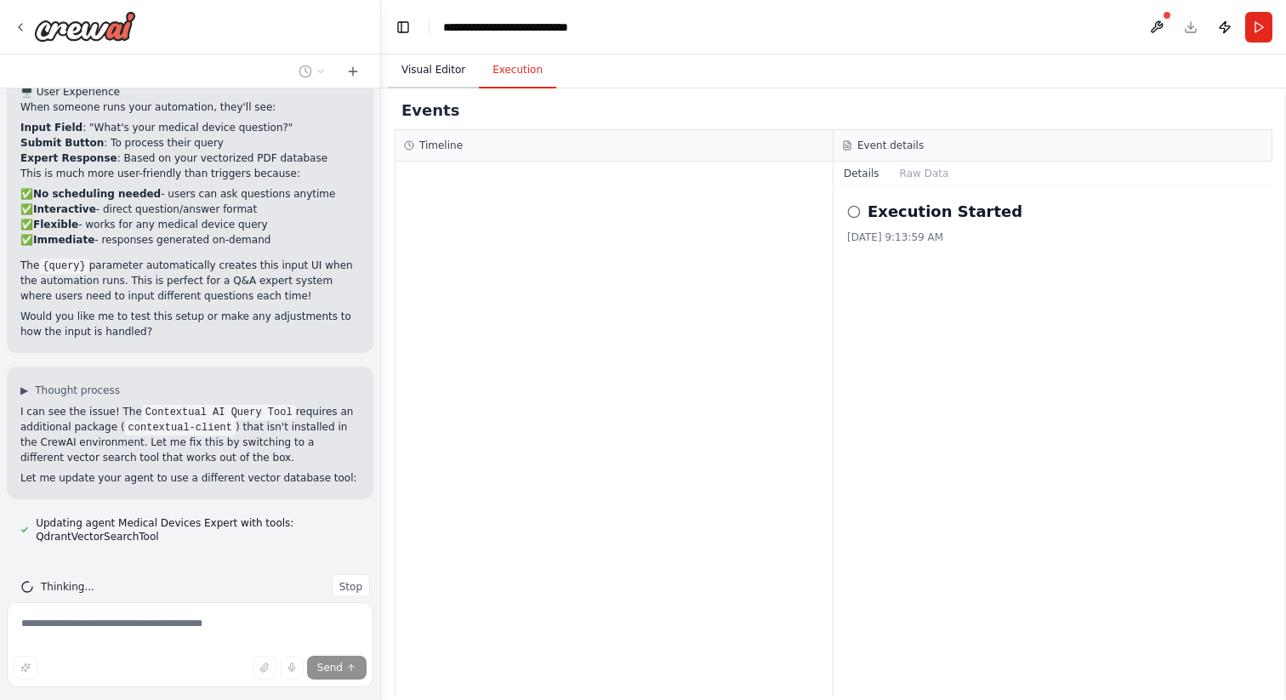
click at [441, 71] on button "Visual Editor" at bounding box center [433, 71] width 91 height 36
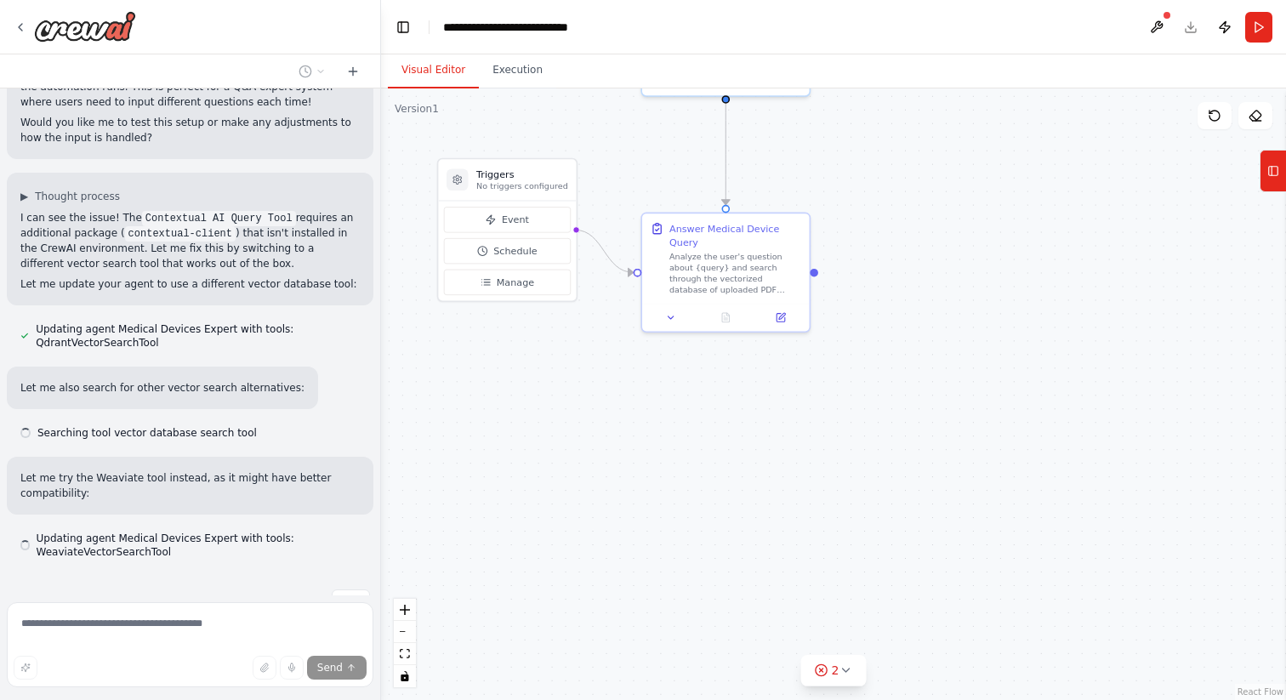
scroll to position [2566, 0]
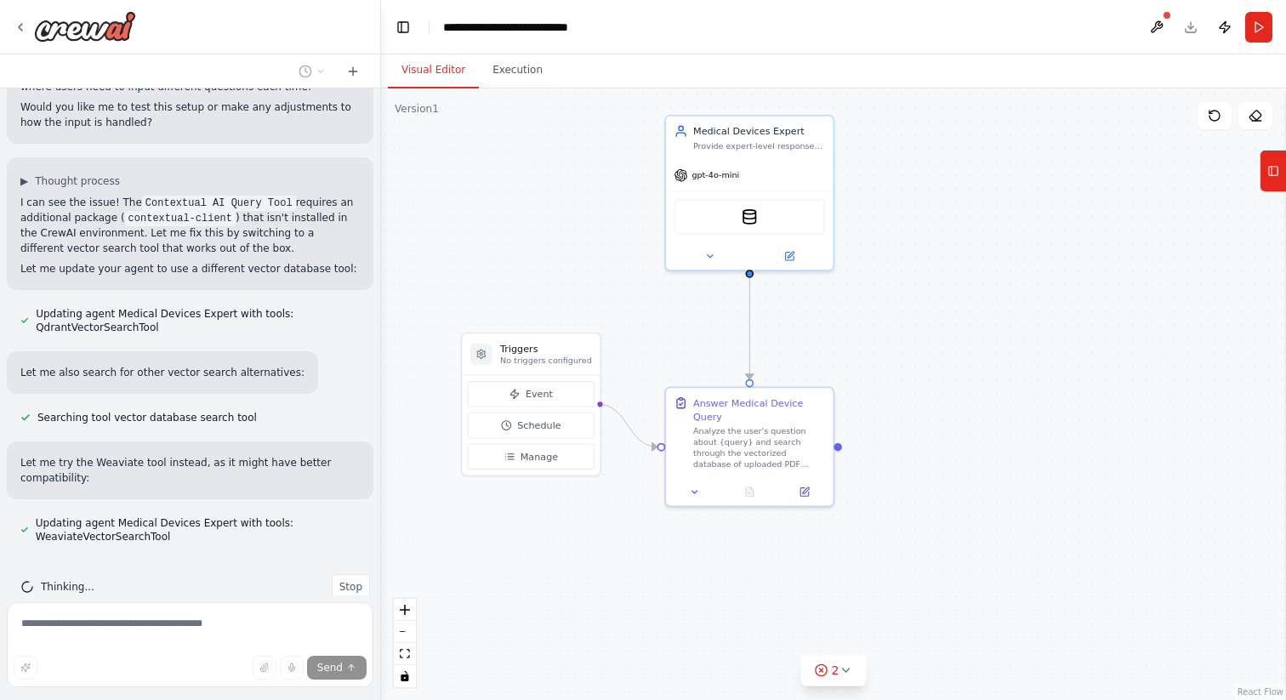
drag, startPoint x: 604, startPoint y: 339, endPoint x: 629, endPoint y: 524, distance: 187.0
click at [629, 524] on div ".deletable-edge-delete-btn { width: 20px; height: 20px; border: 0px solid #ffff…" at bounding box center [833, 394] width 905 height 612
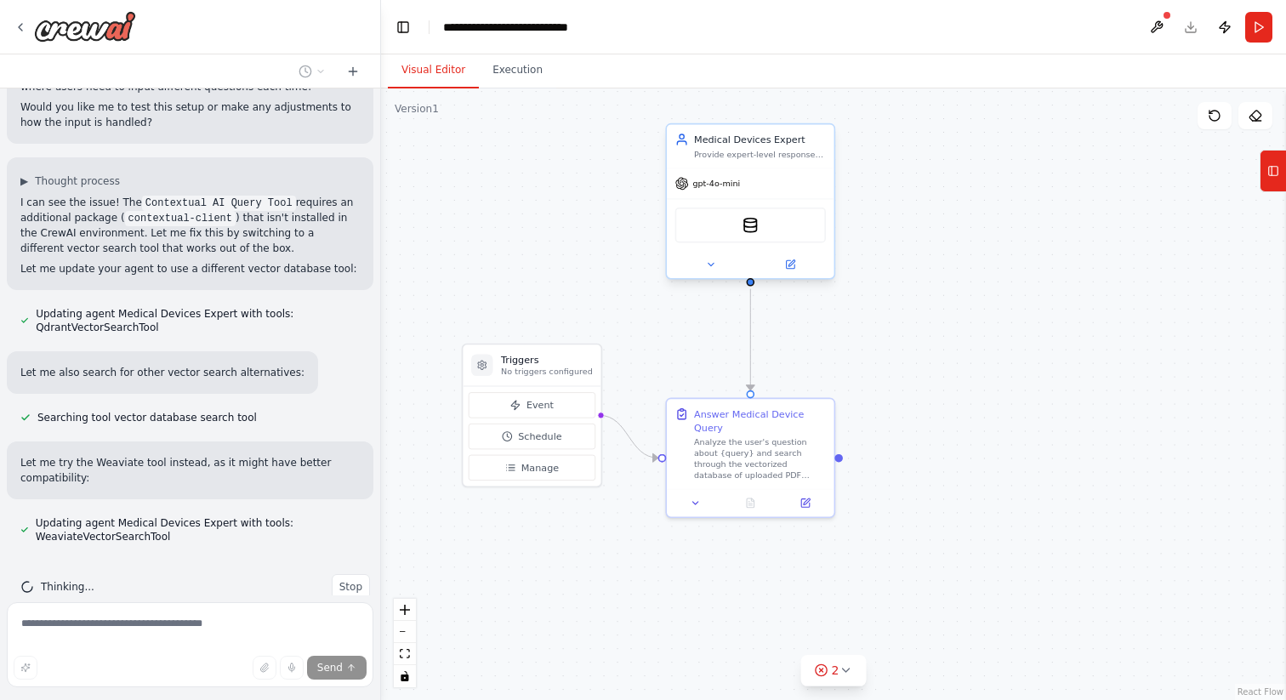
click at [785, 230] on div "WeaviateVectorSearchTool" at bounding box center [750, 226] width 151 height 36
click at [794, 265] on icon at bounding box center [790, 264] width 9 height 9
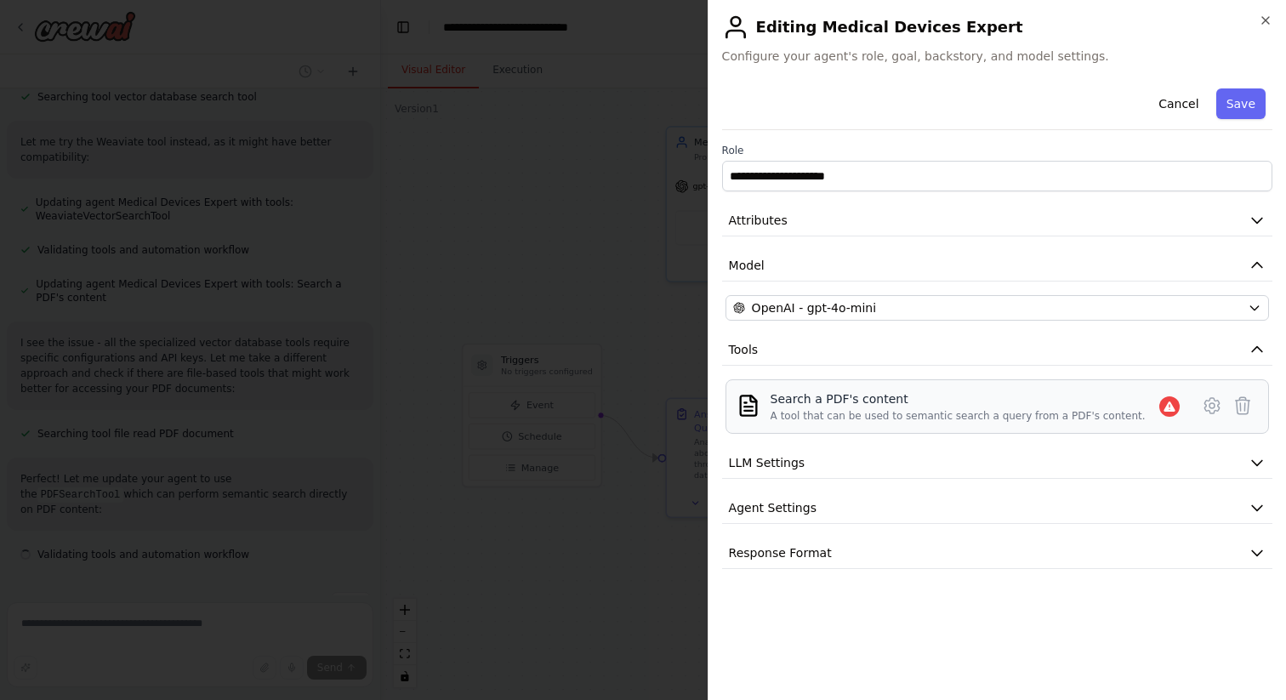
scroll to position [2889, 0]
click at [1259, 449] on button "LLM Settings" at bounding box center [997, 462] width 550 height 31
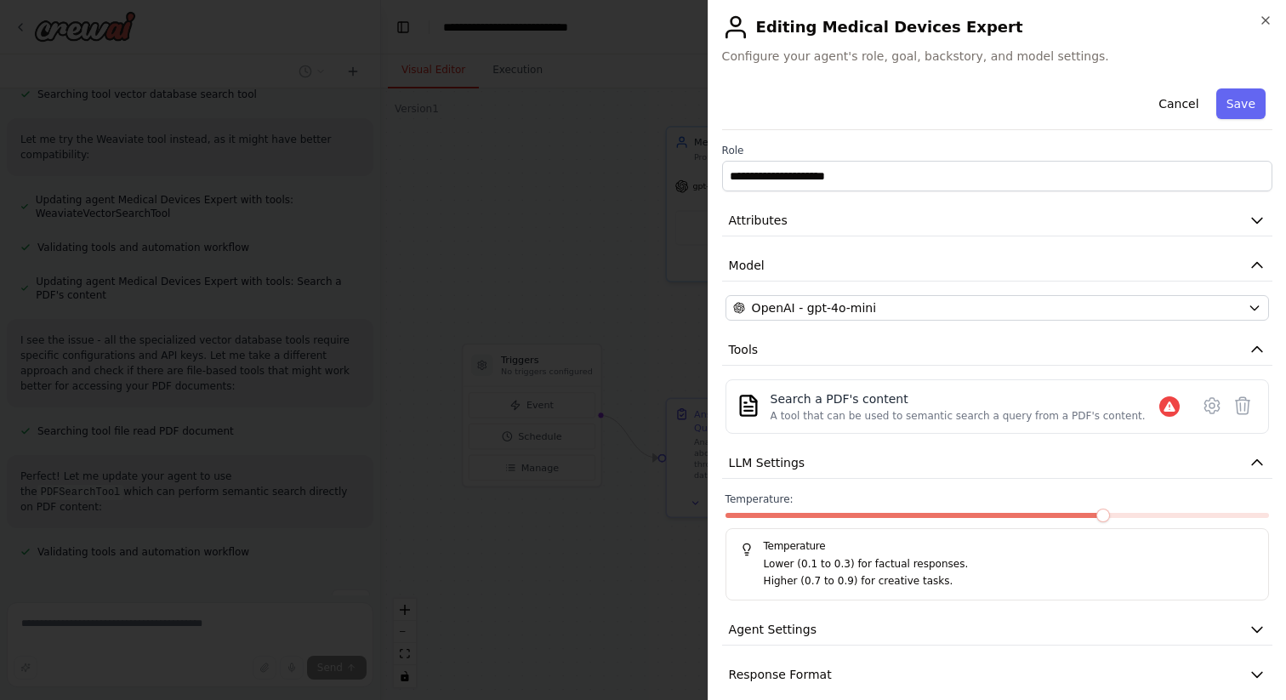
scroll to position [18, 0]
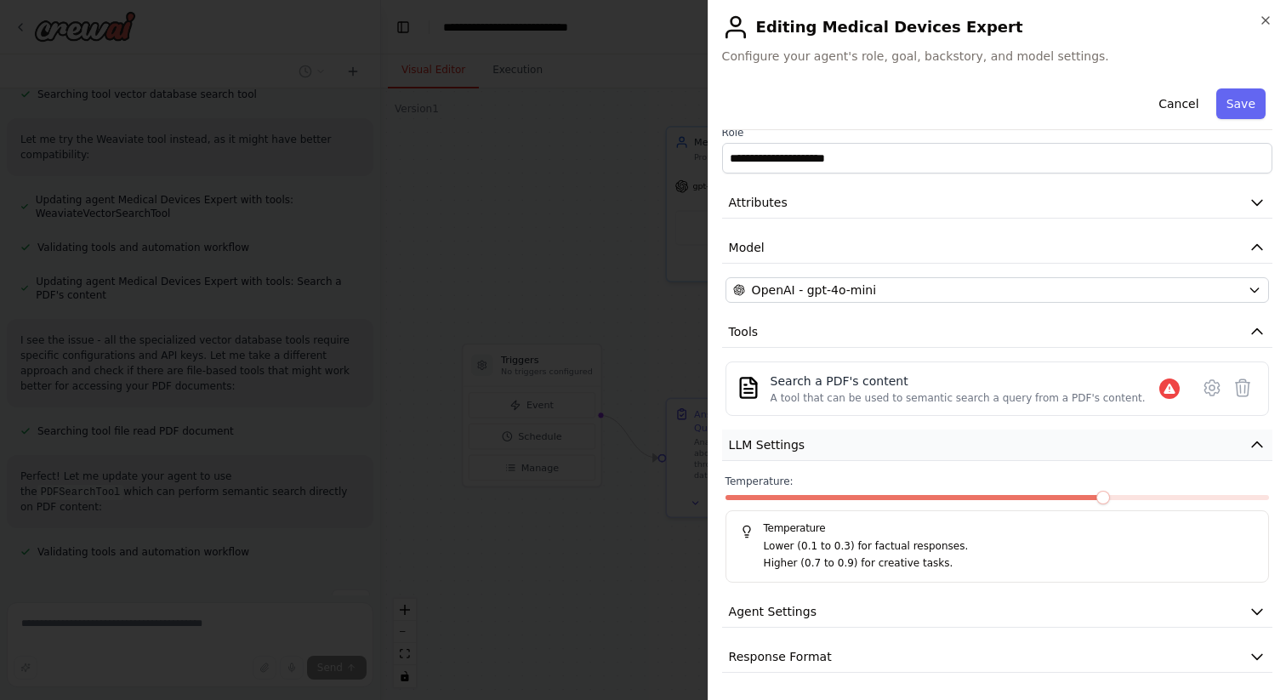
click at [1249, 441] on icon "button" at bounding box center [1257, 444] width 17 height 17
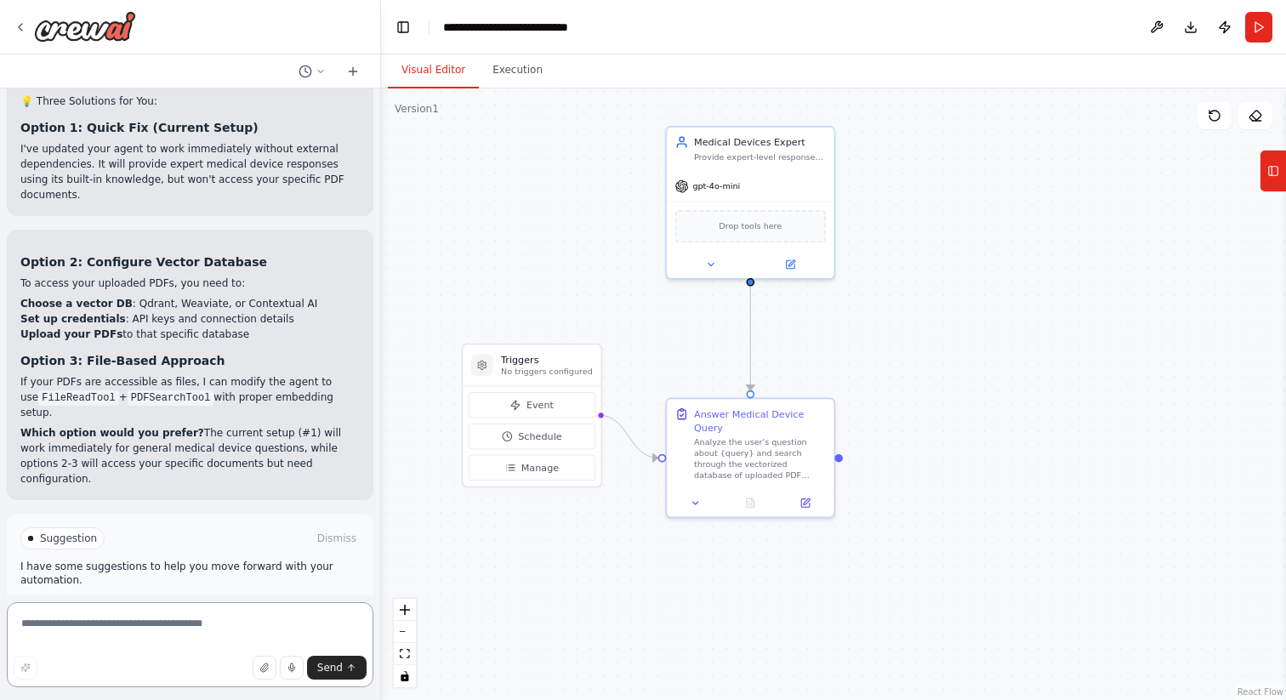
scroll to position [3622, 0]
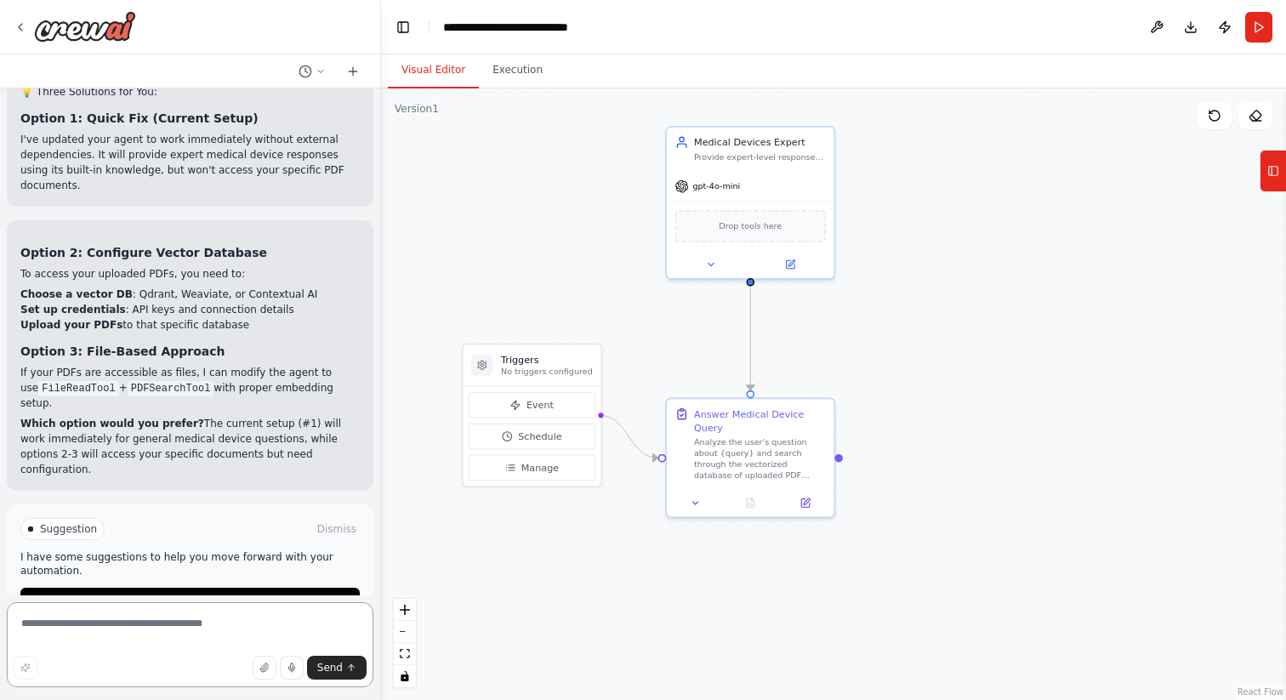
click at [166, 629] on textarea at bounding box center [190, 644] width 367 height 85
type textarea "**********"
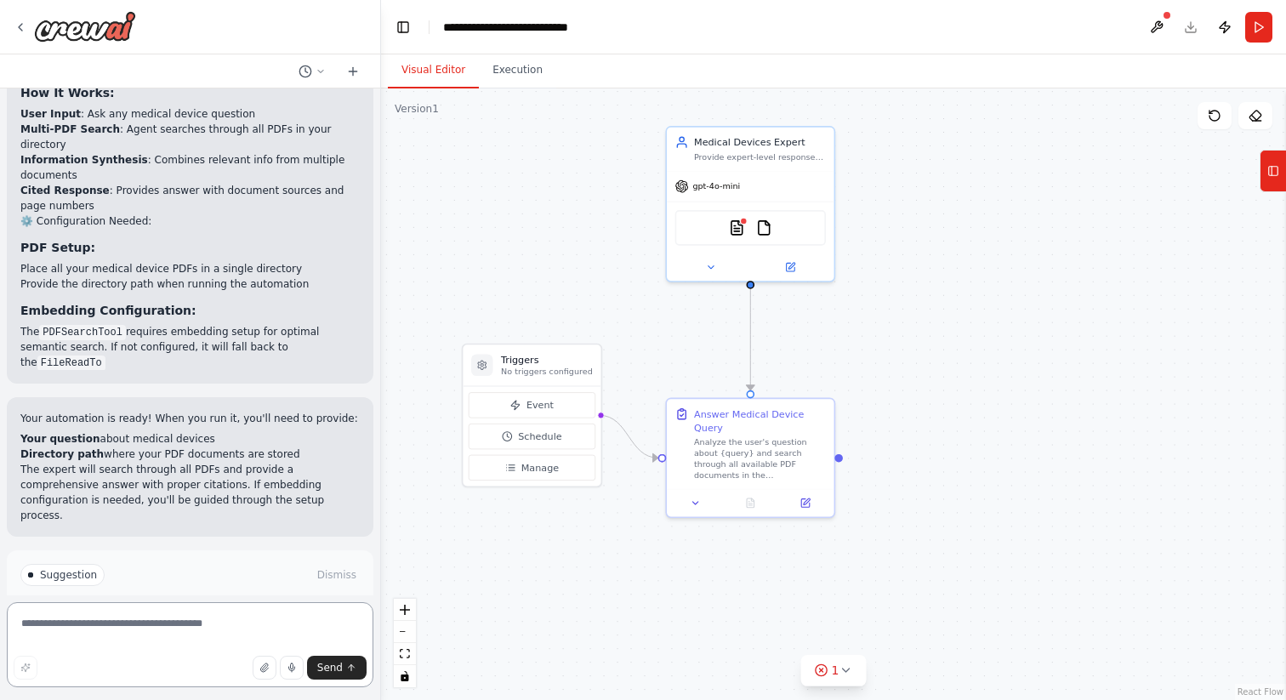
scroll to position [4925, 0]
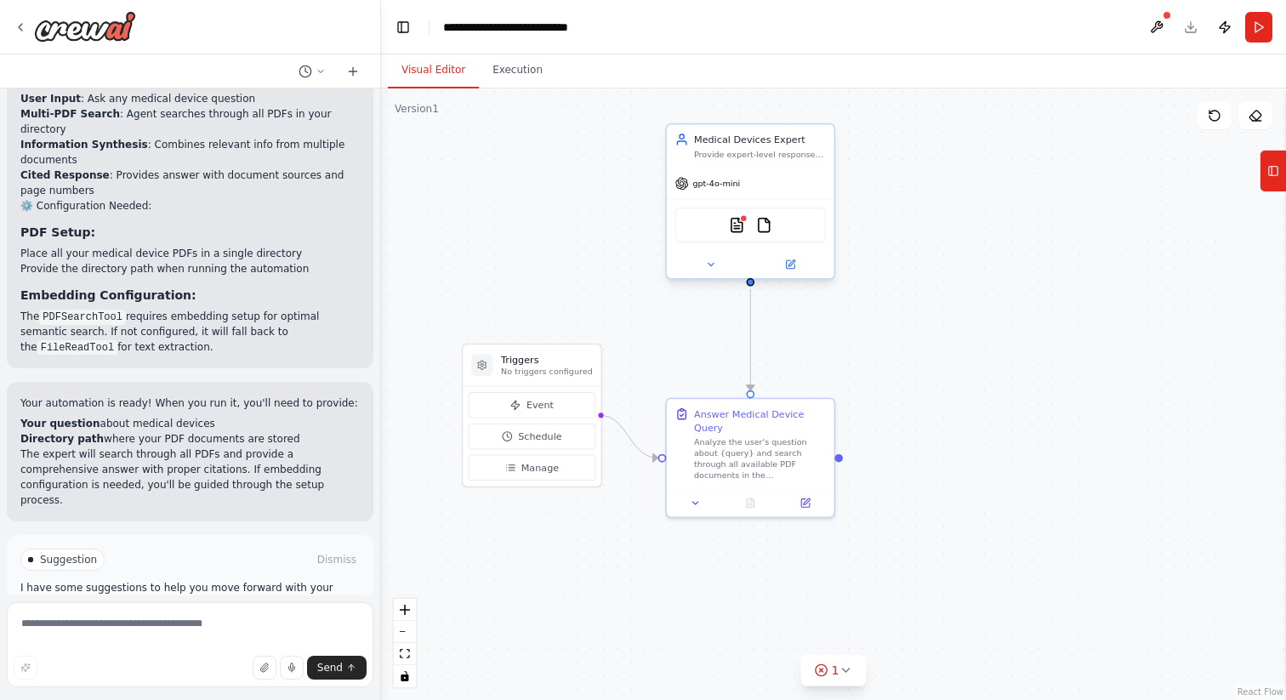
click at [754, 227] on div "PDFSearchTool FileReadTool" at bounding box center [750, 226] width 151 height 36
click at [788, 262] on icon at bounding box center [790, 264] width 9 height 9
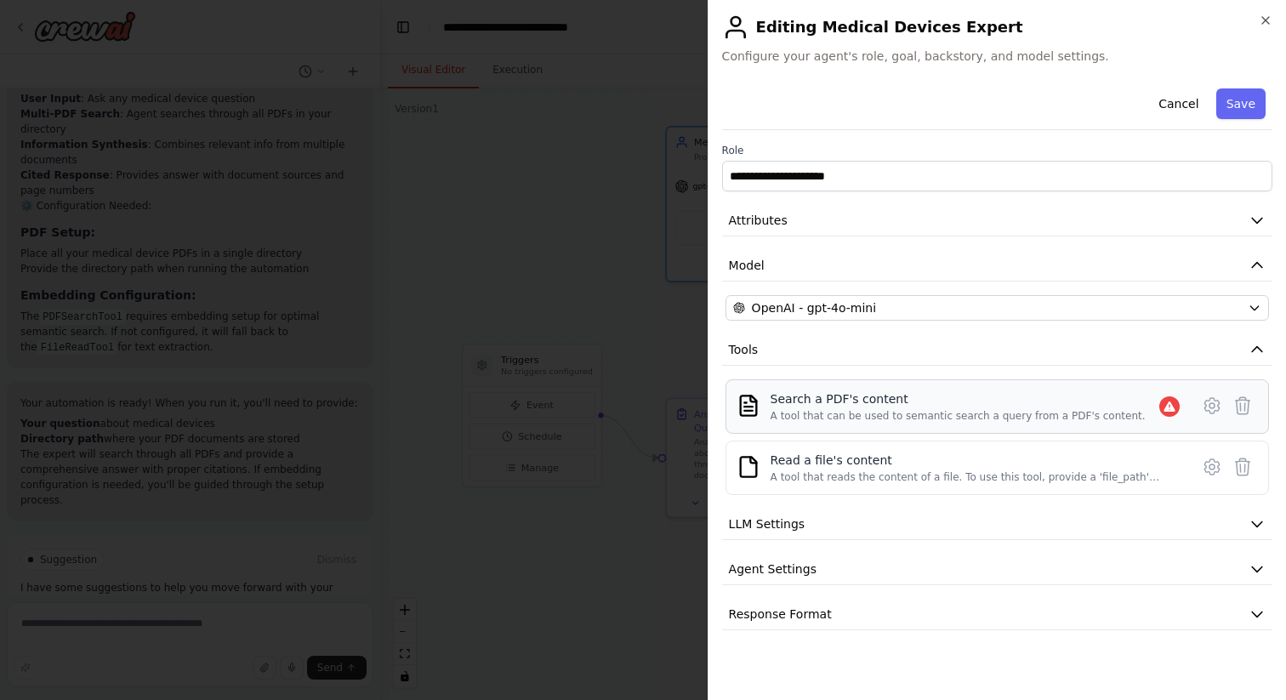
click at [827, 411] on div "A tool that can be used to semantic search a query from a PDF's content." at bounding box center [958, 416] width 375 height 14
click at [1212, 400] on icon at bounding box center [1212, 405] width 20 height 20
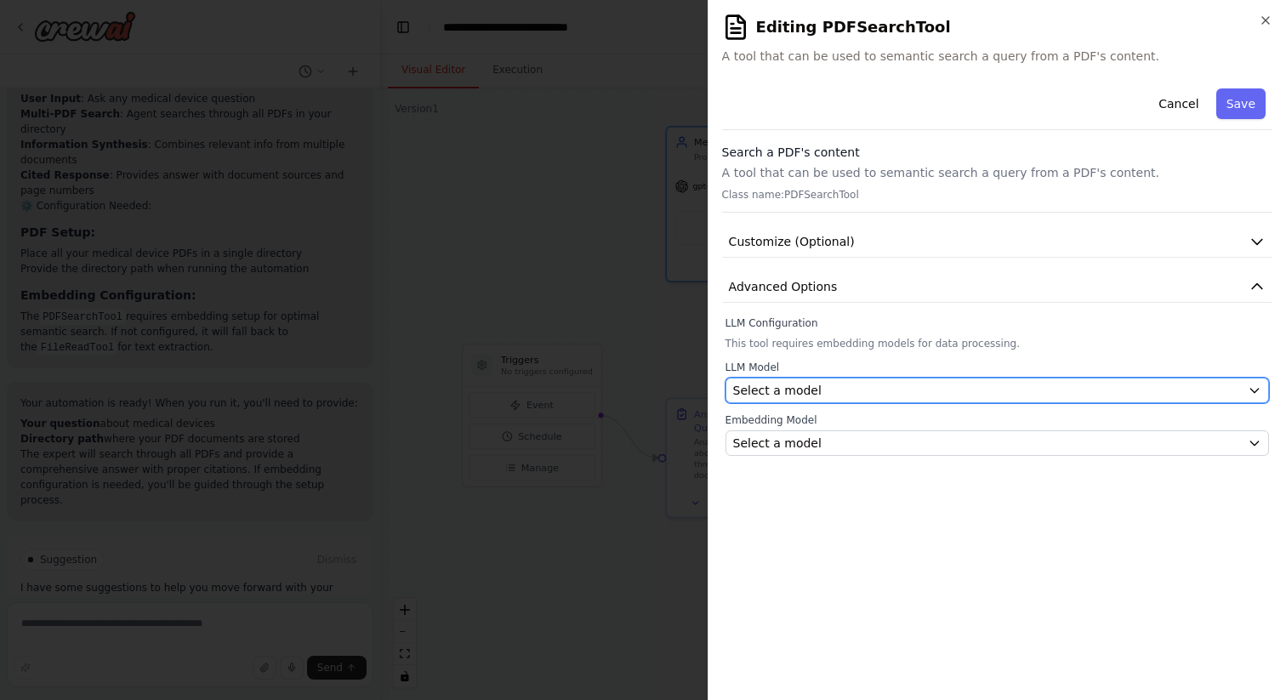
click at [962, 386] on div "Select a model" at bounding box center [987, 390] width 508 height 17
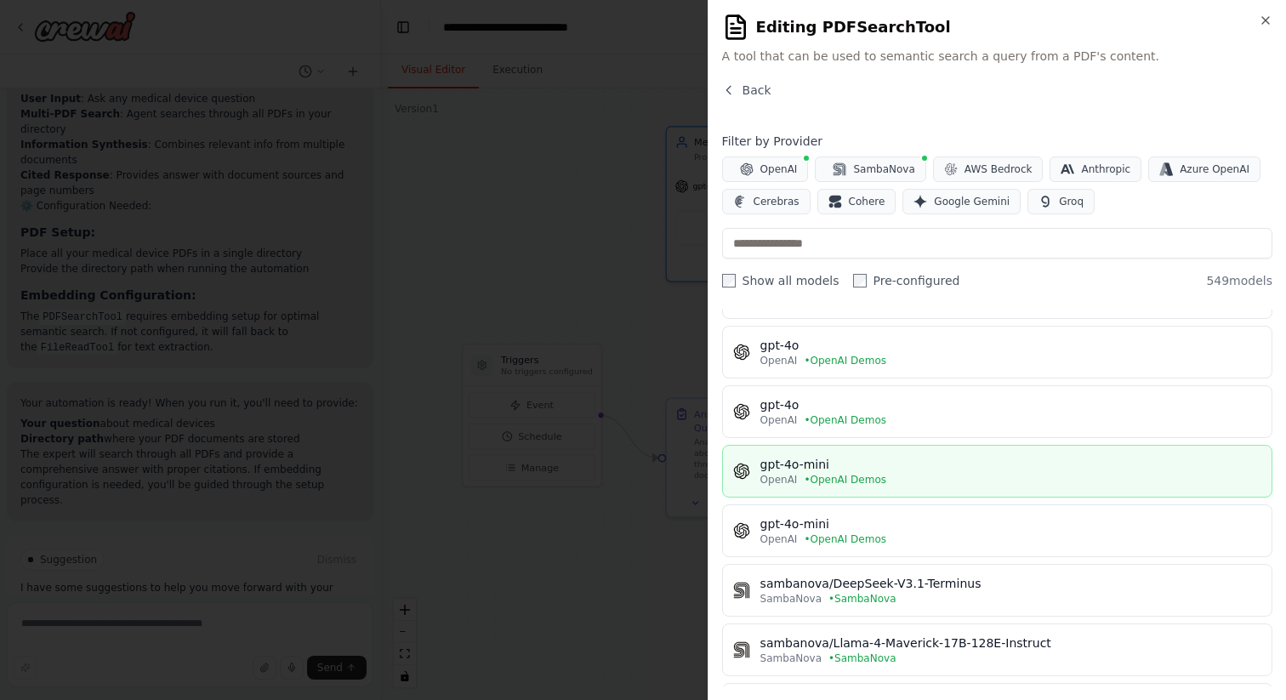
scroll to position [398, 0]
click at [889, 464] on div "gpt-4o-mini" at bounding box center [1010, 461] width 501 height 17
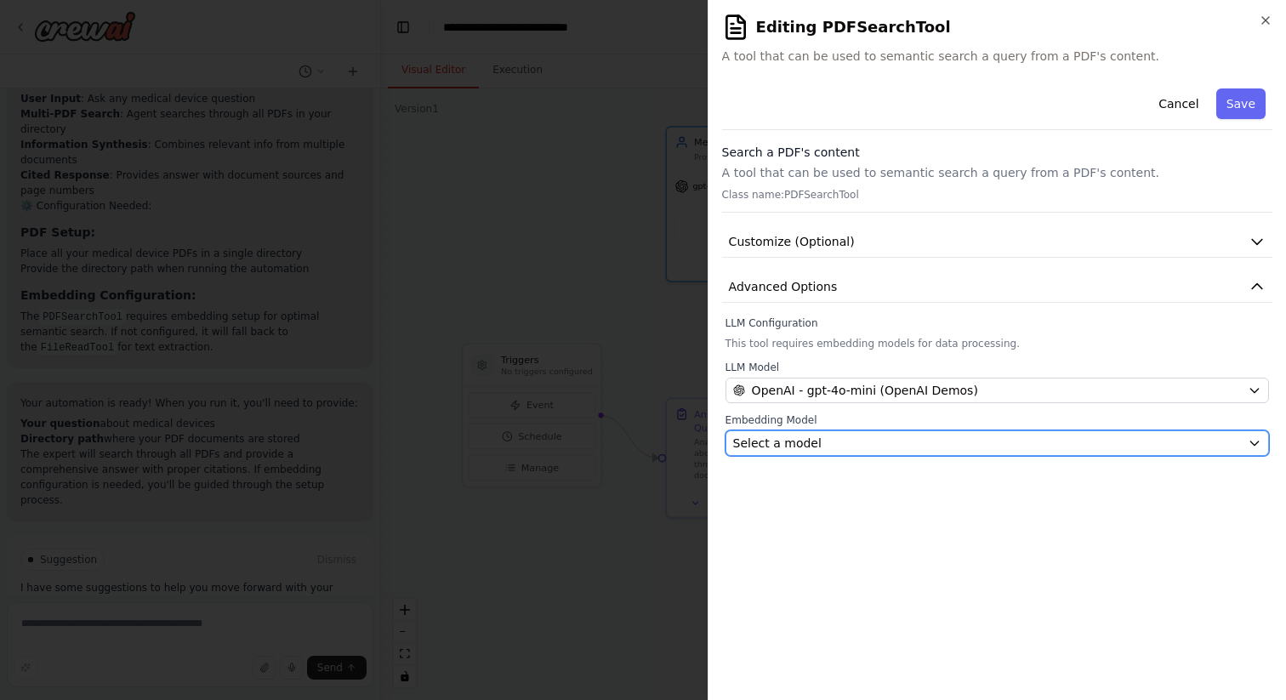
click at [792, 442] on span "Select a model" at bounding box center [777, 443] width 88 height 17
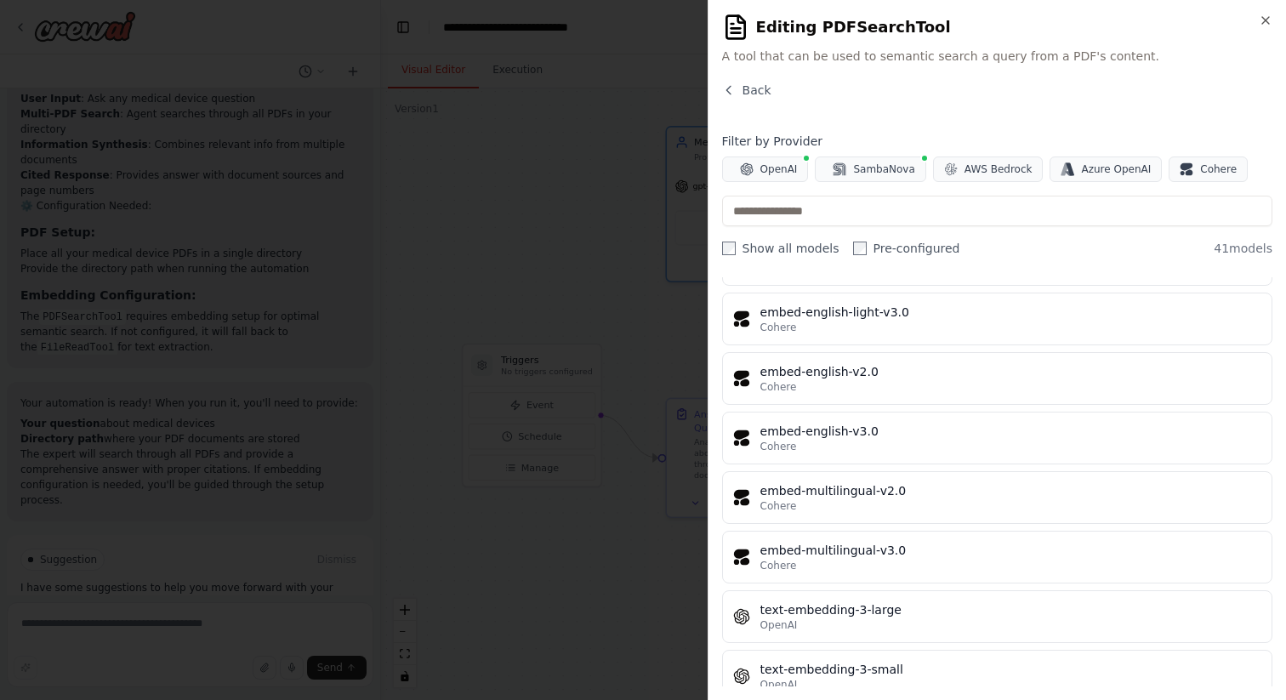
scroll to position [2148, 0]
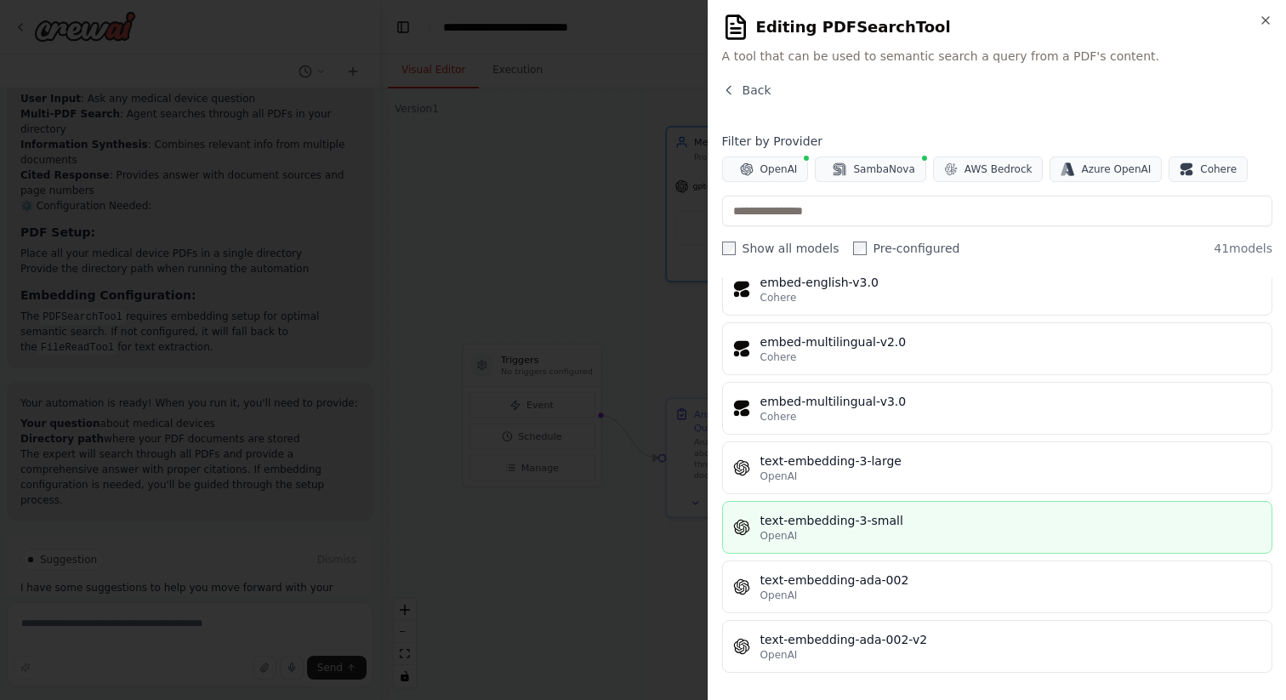
click at [890, 526] on div "text-embedding-3-small" at bounding box center [1010, 520] width 501 height 17
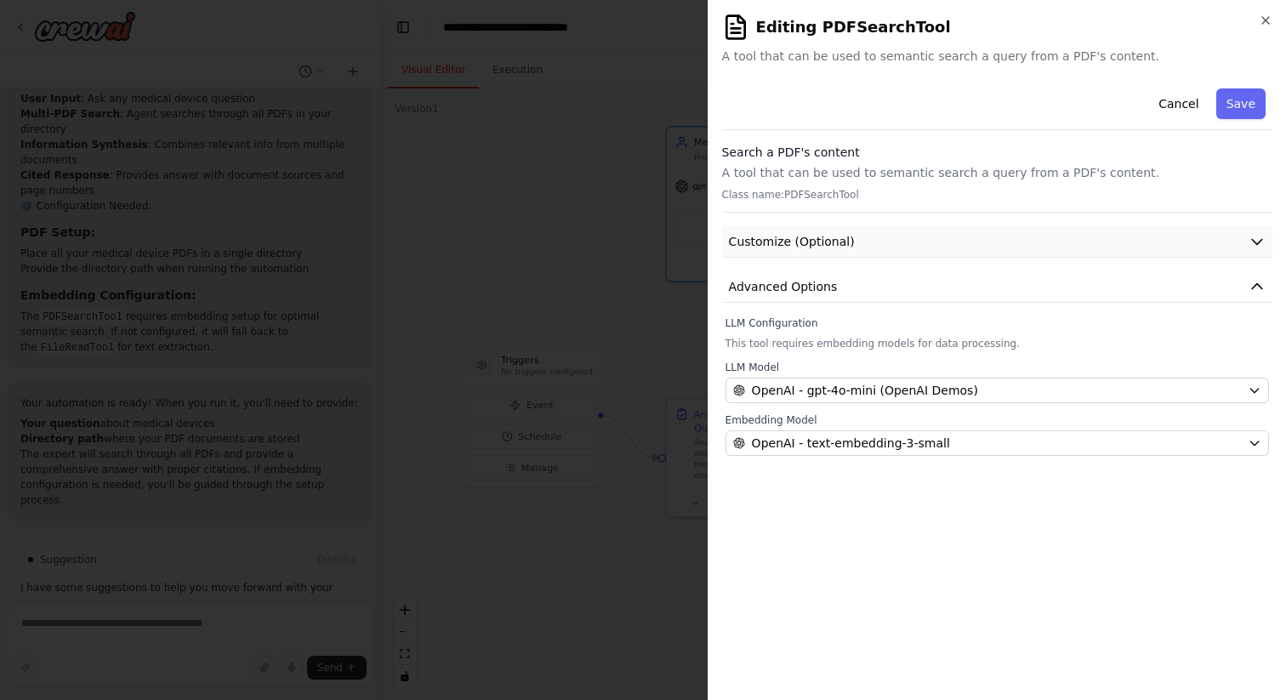
click at [893, 243] on button "Customize (Optional)" at bounding box center [997, 241] width 550 height 31
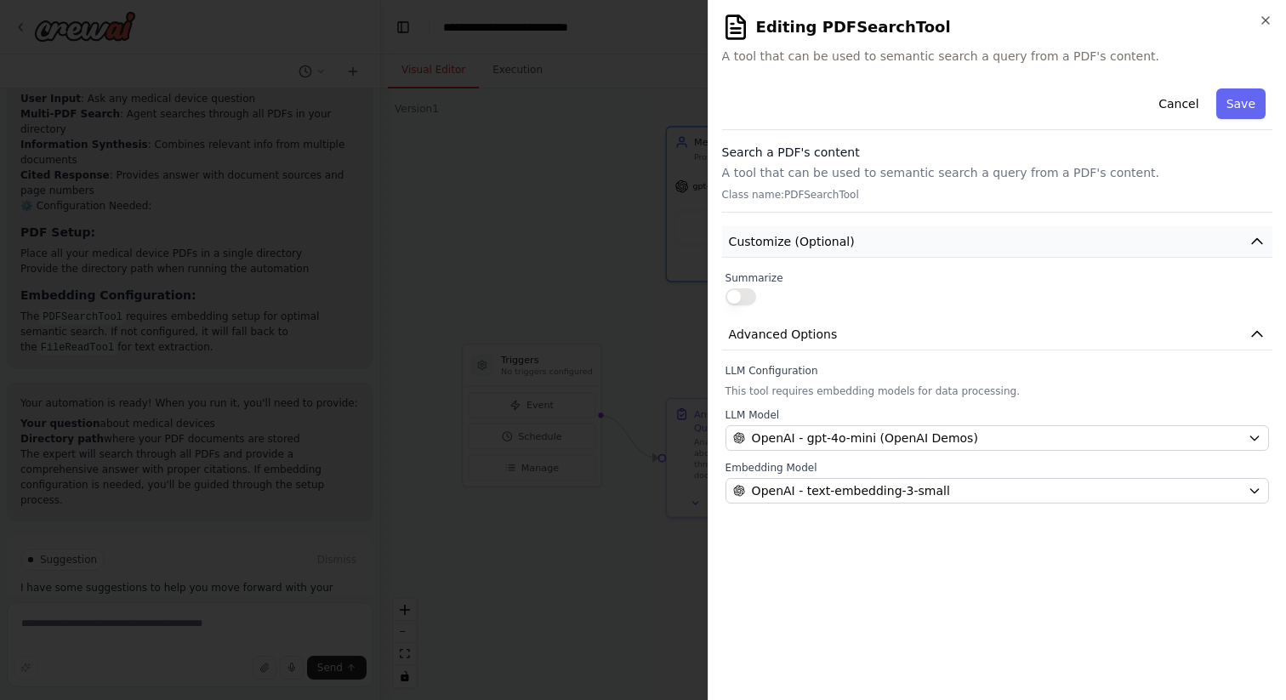
click at [893, 243] on button "Customize (Optional)" at bounding box center [997, 241] width 550 height 31
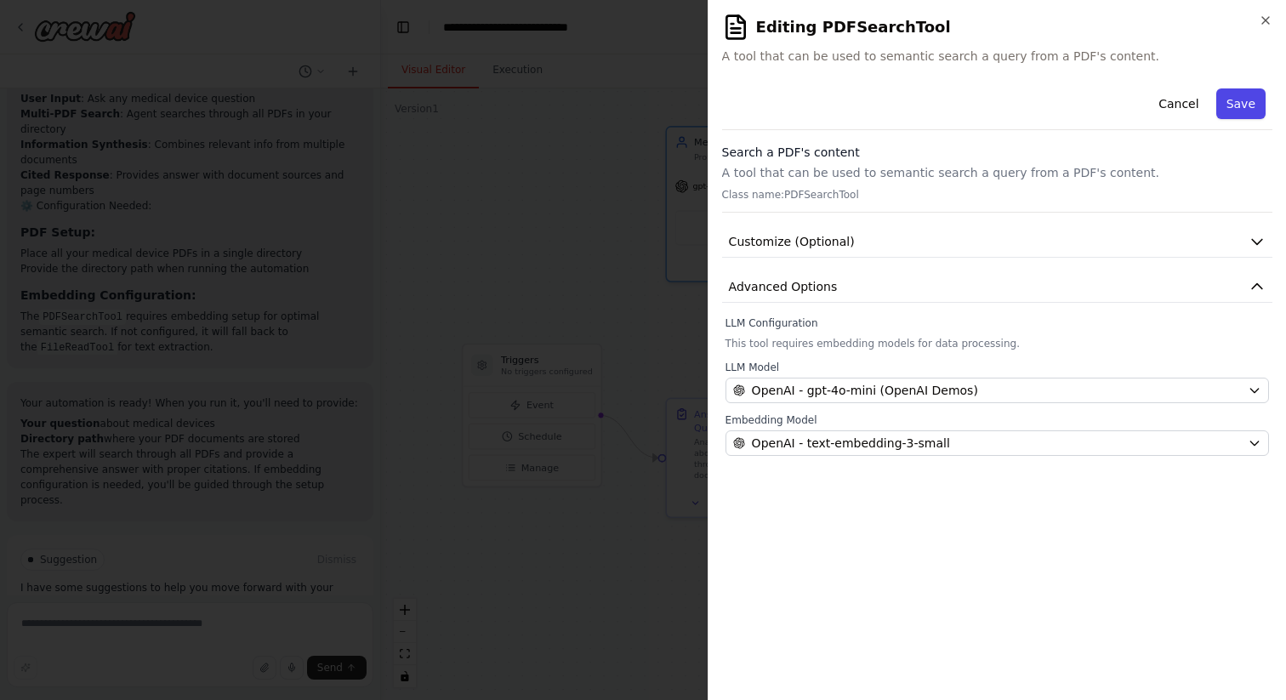
click at [1254, 103] on button "Save" at bounding box center [1240, 103] width 49 height 31
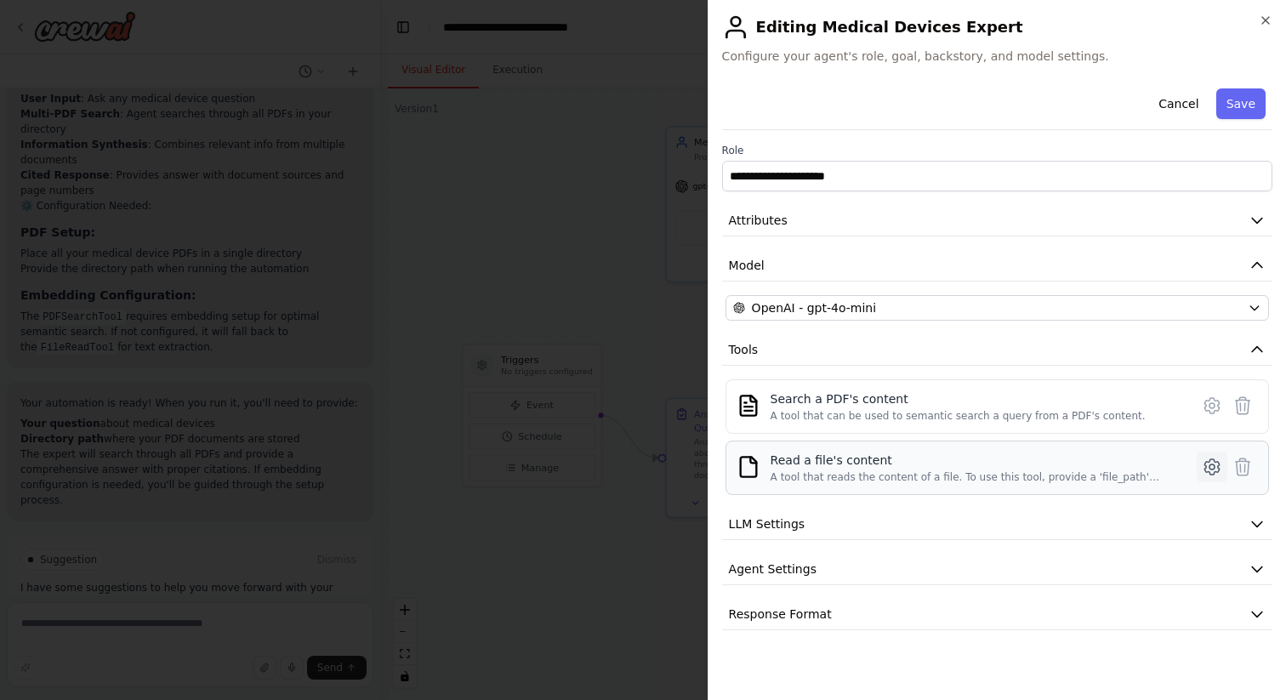
click at [1203, 464] on icon at bounding box center [1212, 467] width 20 height 20
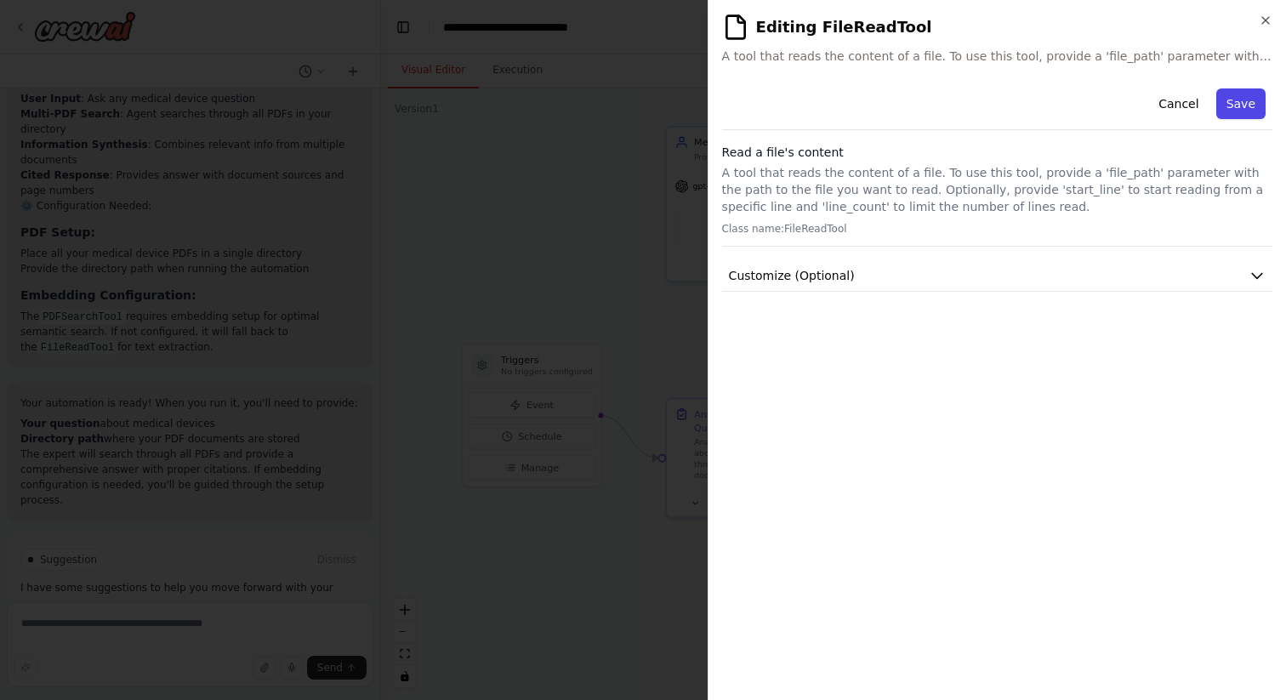
click at [1233, 108] on button "Save" at bounding box center [1240, 103] width 49 height 31
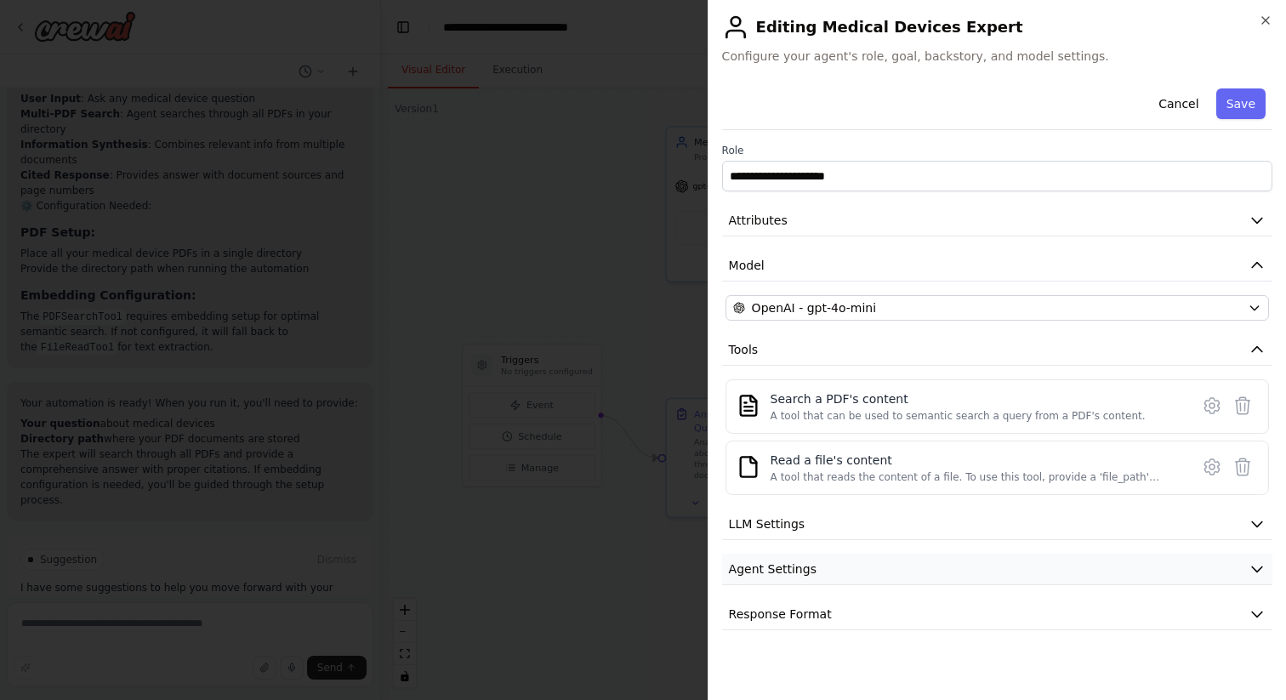
click at [1220, 568] on button "Agent Settings" at bounding box center [997, 569] width 550 height 31
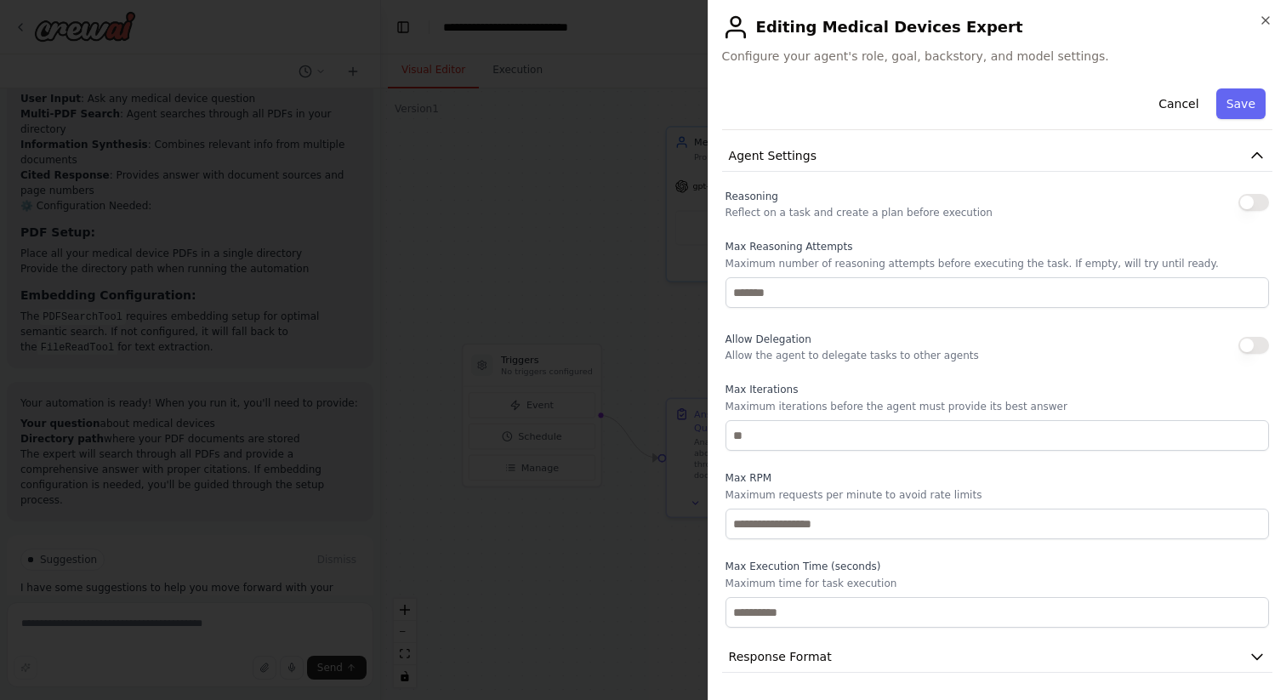
scroll to position [354, 0]
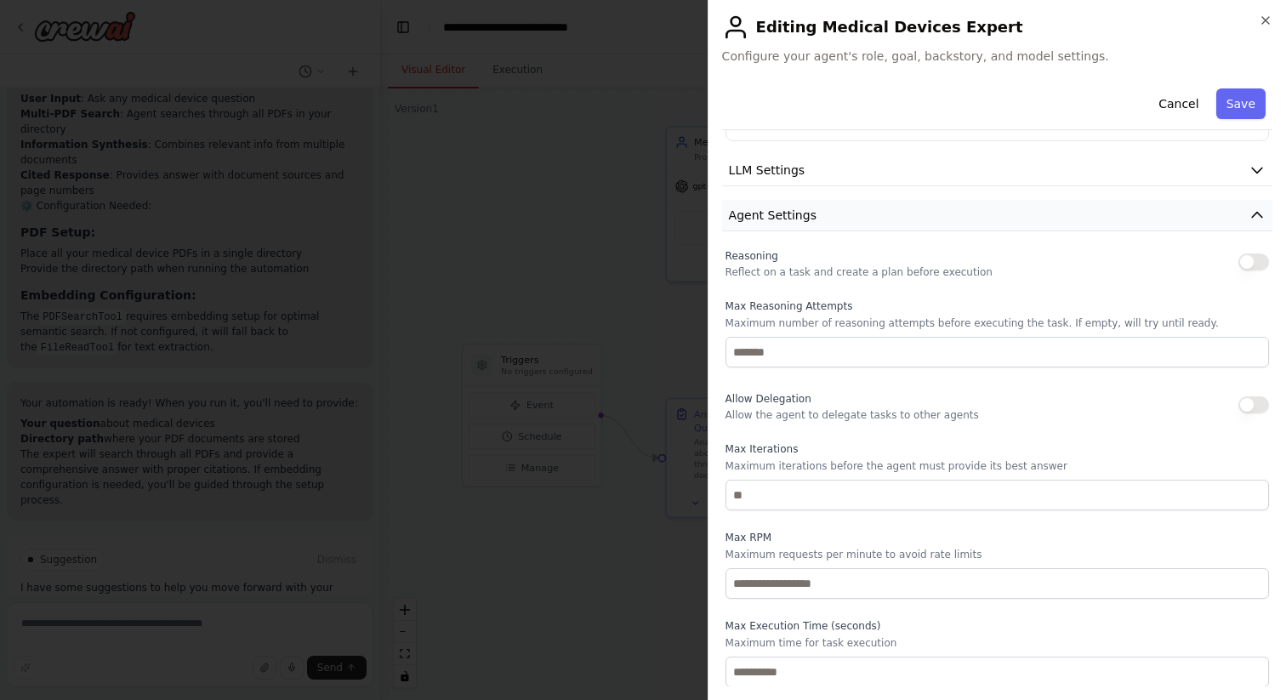
click at [1232, 222] on button "Agent Settings" at bounding box center [997, 215] width 550 height 31
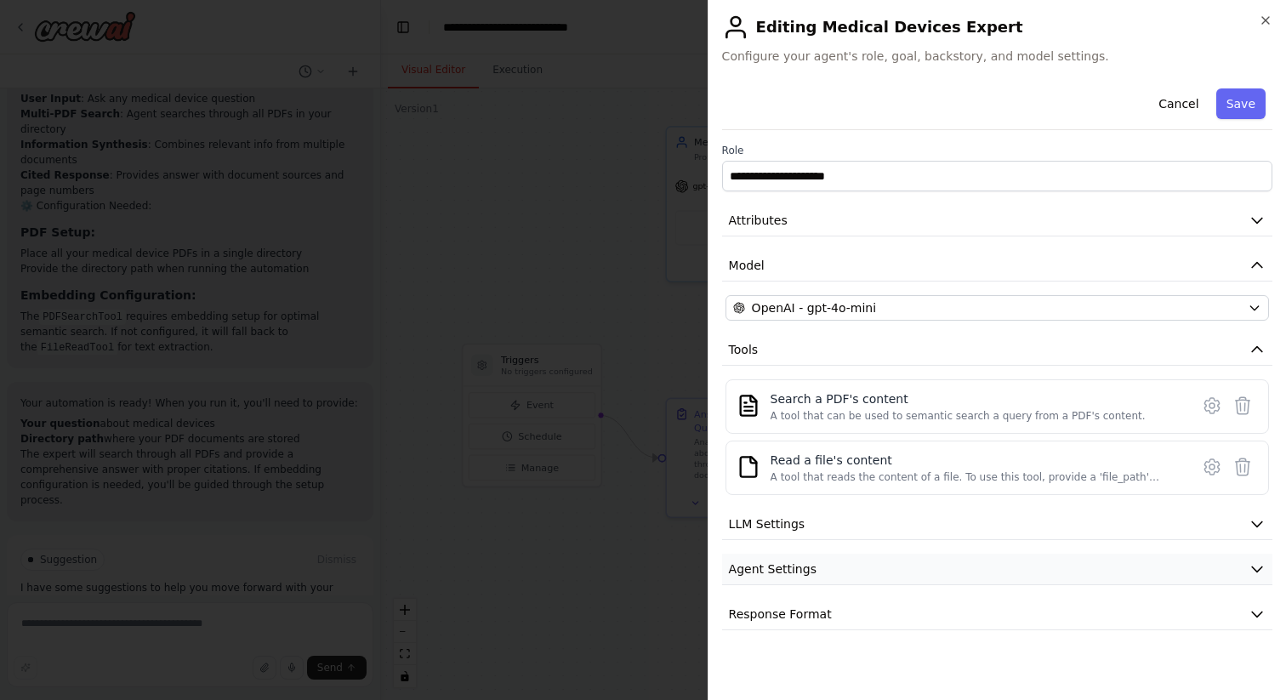
scroll to position [0, 0]
click at [1044, 518] on button "LLM Settings" at bounding box center [997, 524] width 550 height 31
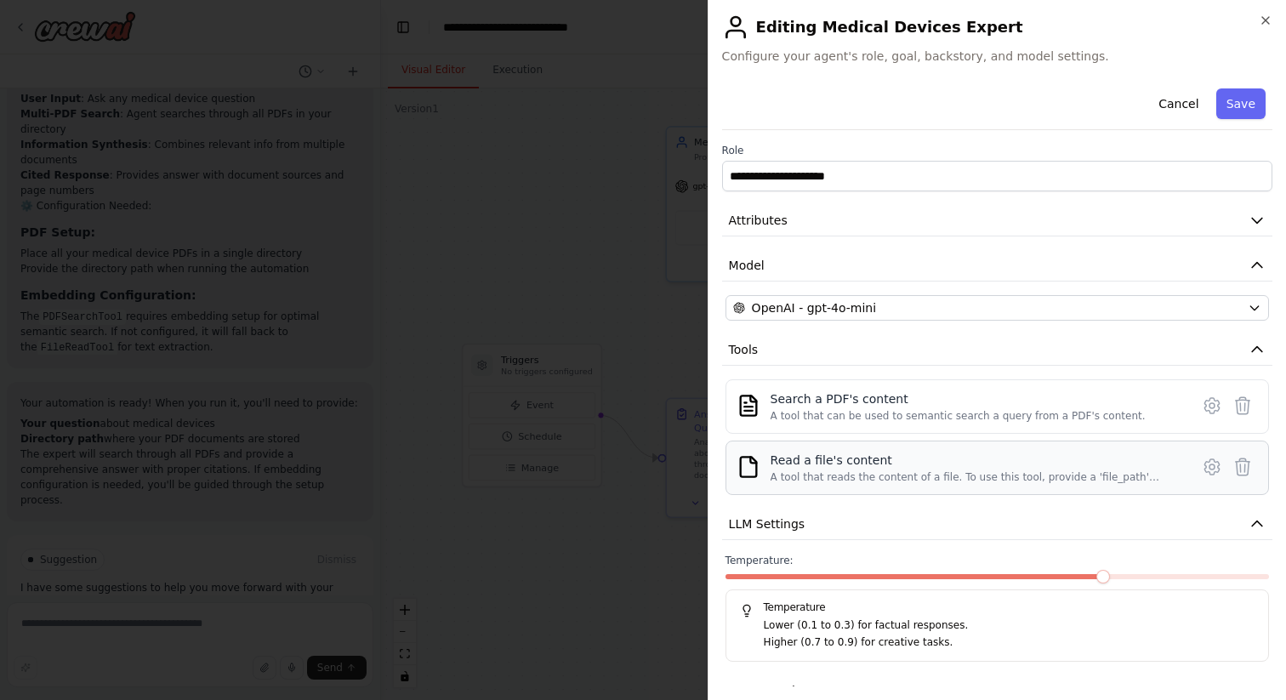
scroll to position [79, 0]
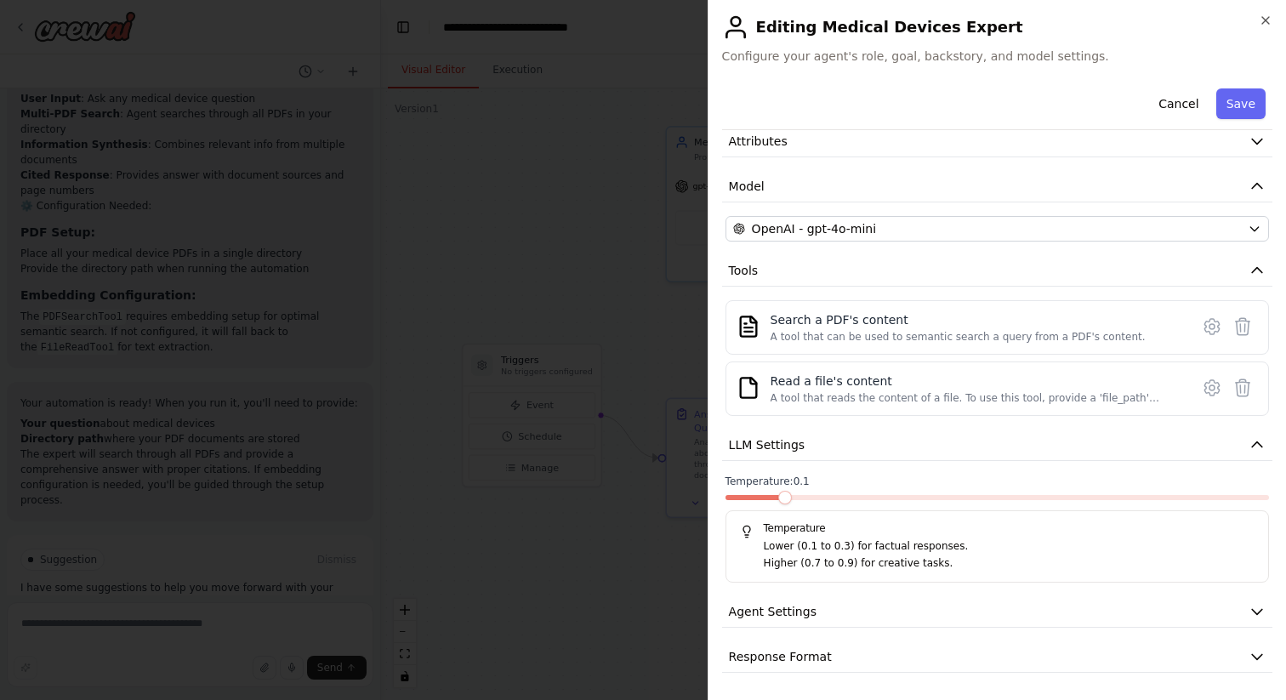
click at [778, 502] on span at bounding box center [785, 498] width 14 height 14
click at [1196, 446] on button "LLM Settings" at bounding box center [997, 445] width 550 height 31
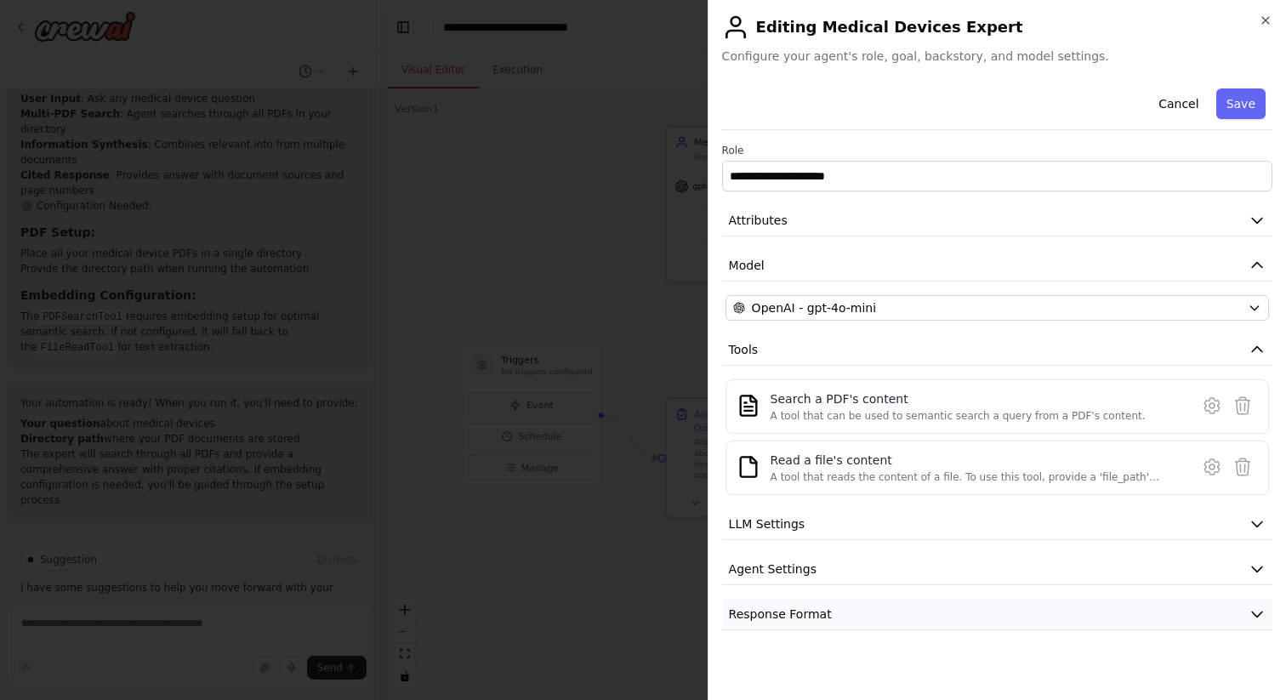
click at [1085, 621] on button "Response Format" at bounding box center [997, 614] width 550 height 31
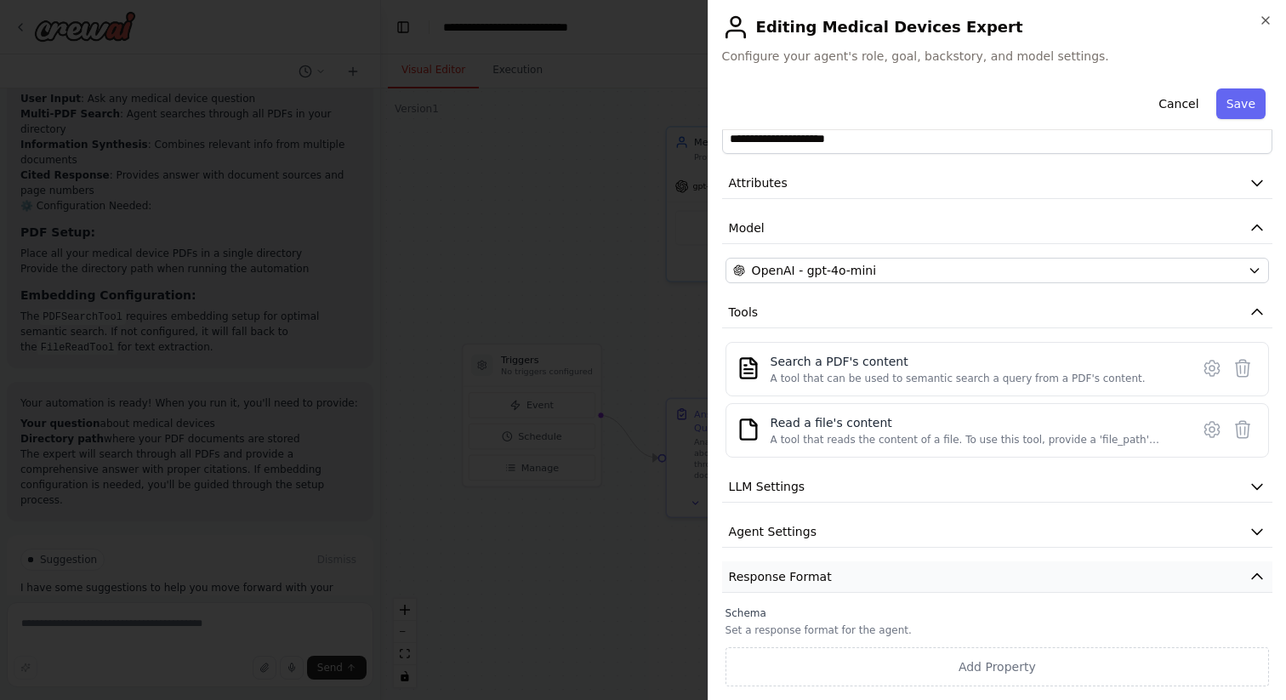
click at [1028, 584] on button "Response Format" at bounding box center [997, 576] width 550 height 31
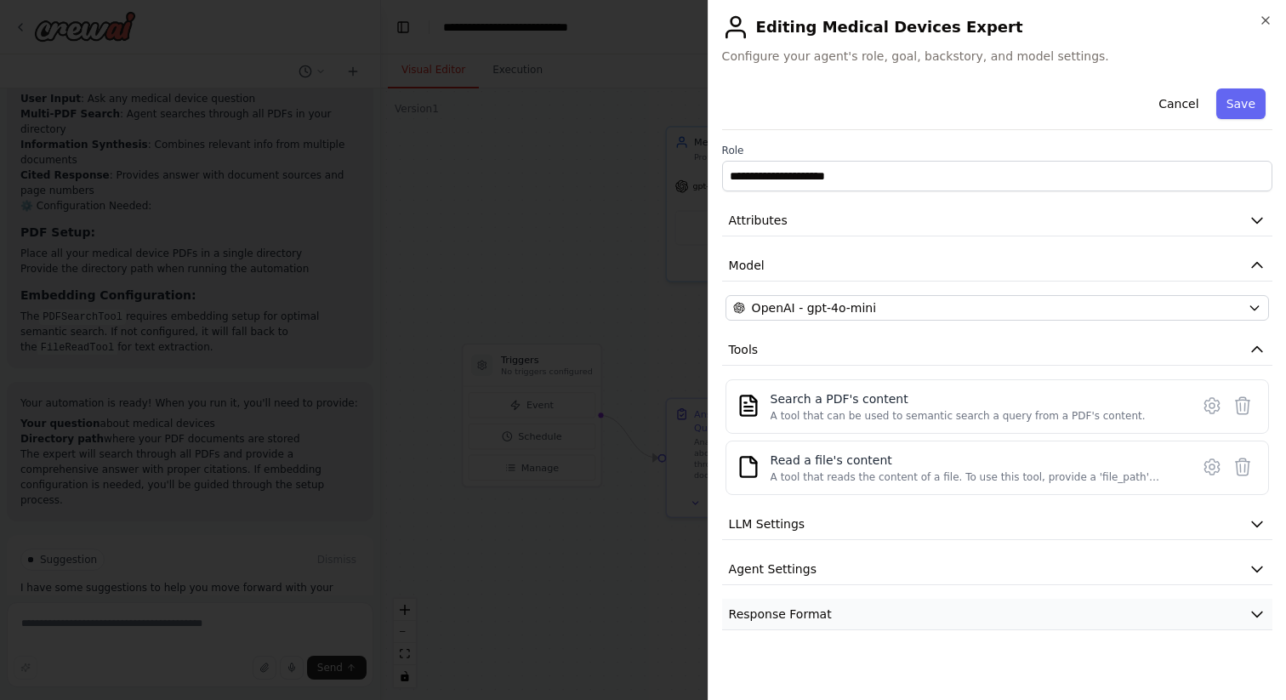
scroll to position [0, 0]
click at [1249, 92] on button "Save" at bounding box center [1240, 103] width 49 height 31
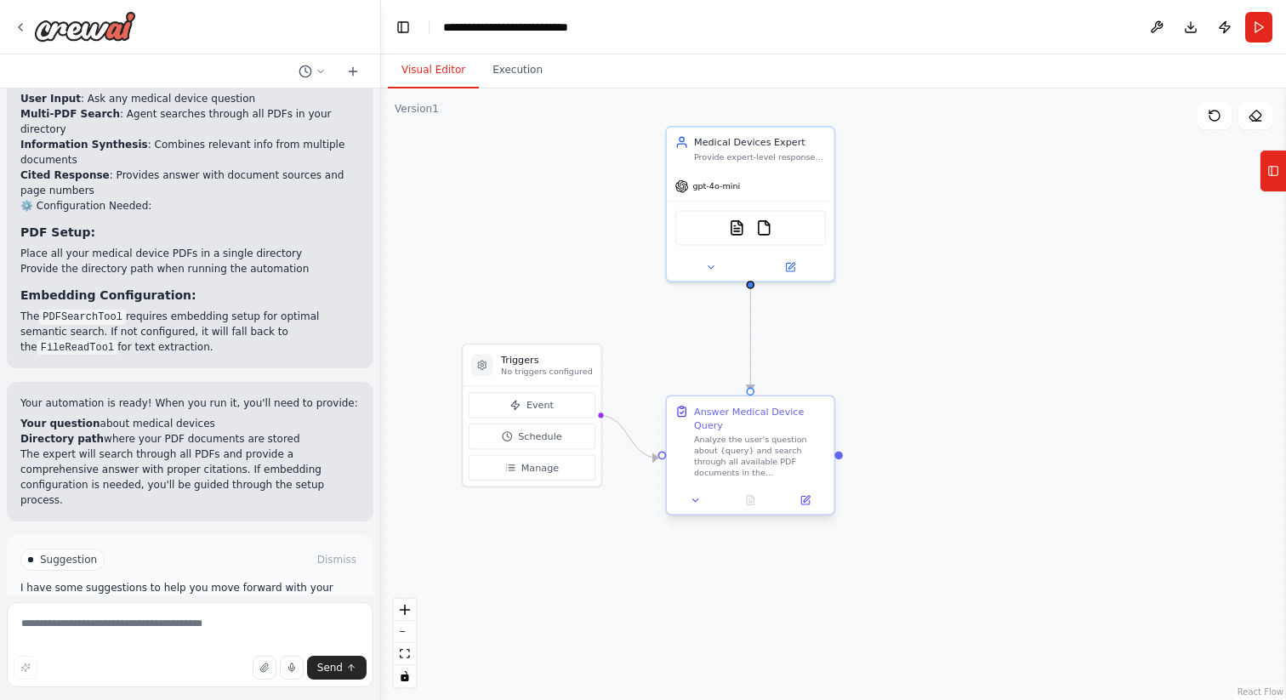
click at [776, 480] on div "Answer Medical Device Query Analyze the user's question about {query} and searc…" at bounding box center [751, 440] width 168 height 89
click at [799, 502] on button at bounding box center [805, 500] width 47 height 16
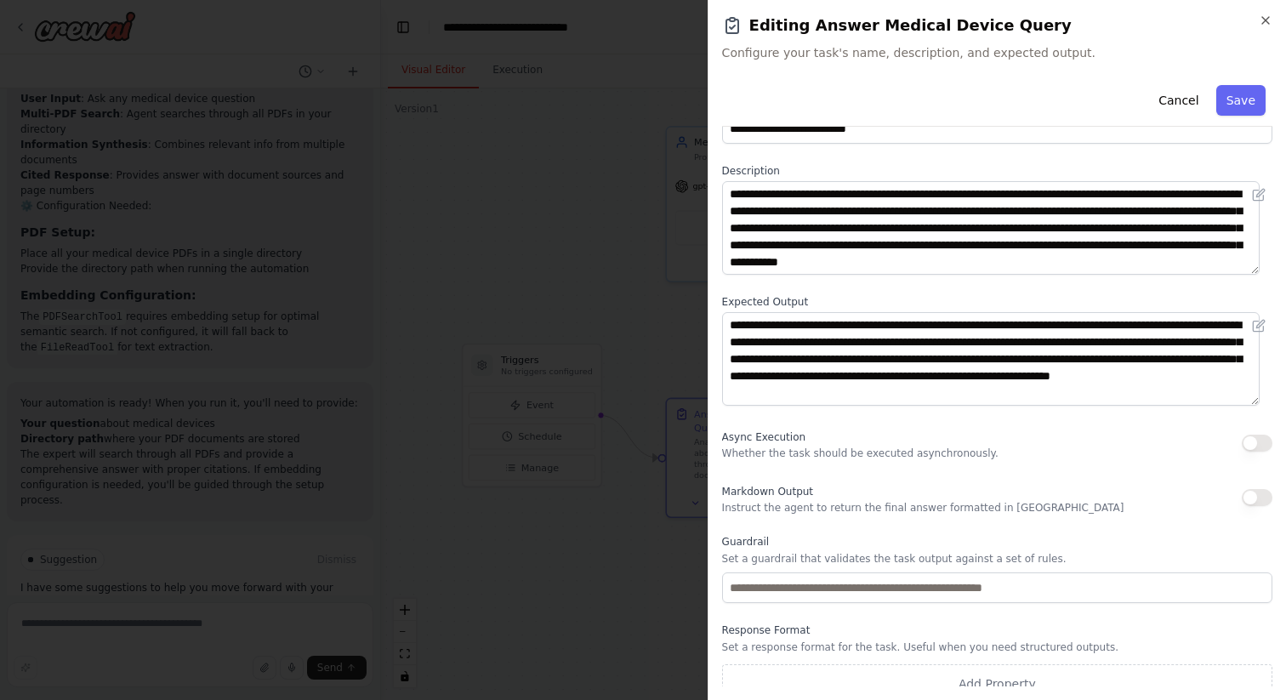
scroll to position [68, 0]
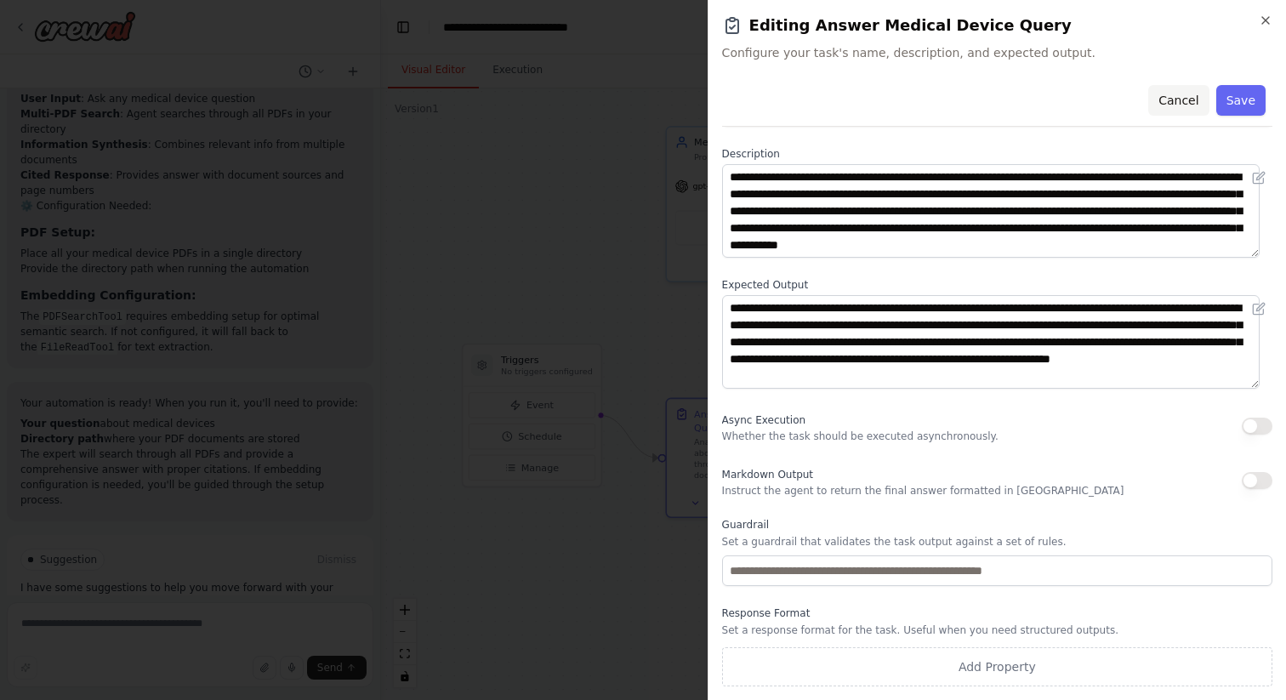
click at [1175, 100] on button "Cancel" at bounding box center [1178, 100] width 60 height 31
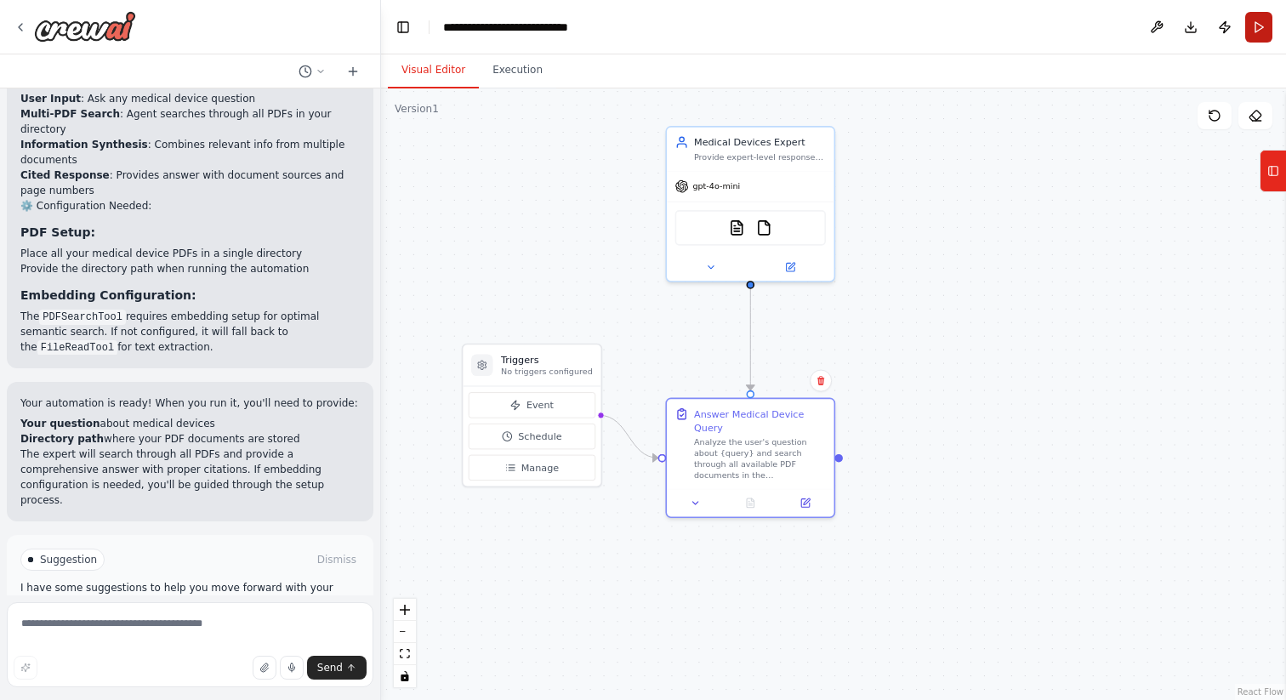
click at [1254, 30] on button "Run" at bounding box center [1258, 27] width 27 height 31
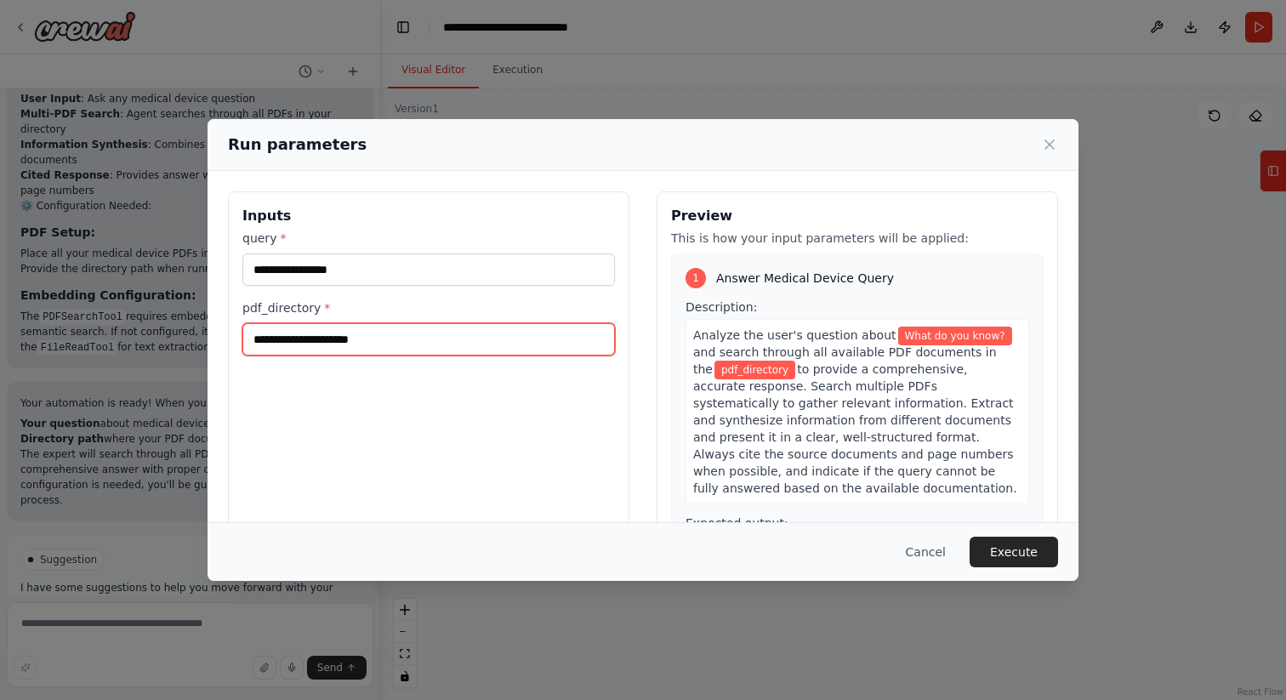
click at [406, 339] on input "pdf_directory *" at bounding box center [428, 339] width 373 height 32
type input "*"
type input "****"
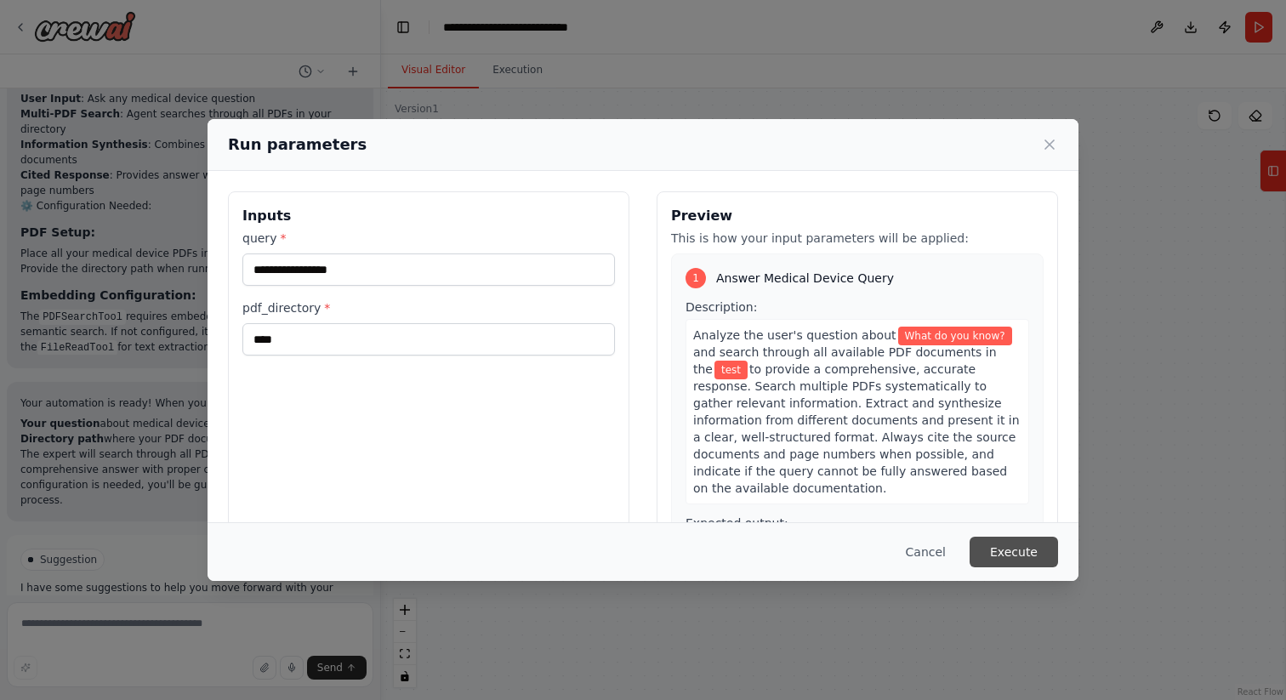
click at [1037, 560] on button "Execute" at bounding box center [1014, 552] width 88 height 31
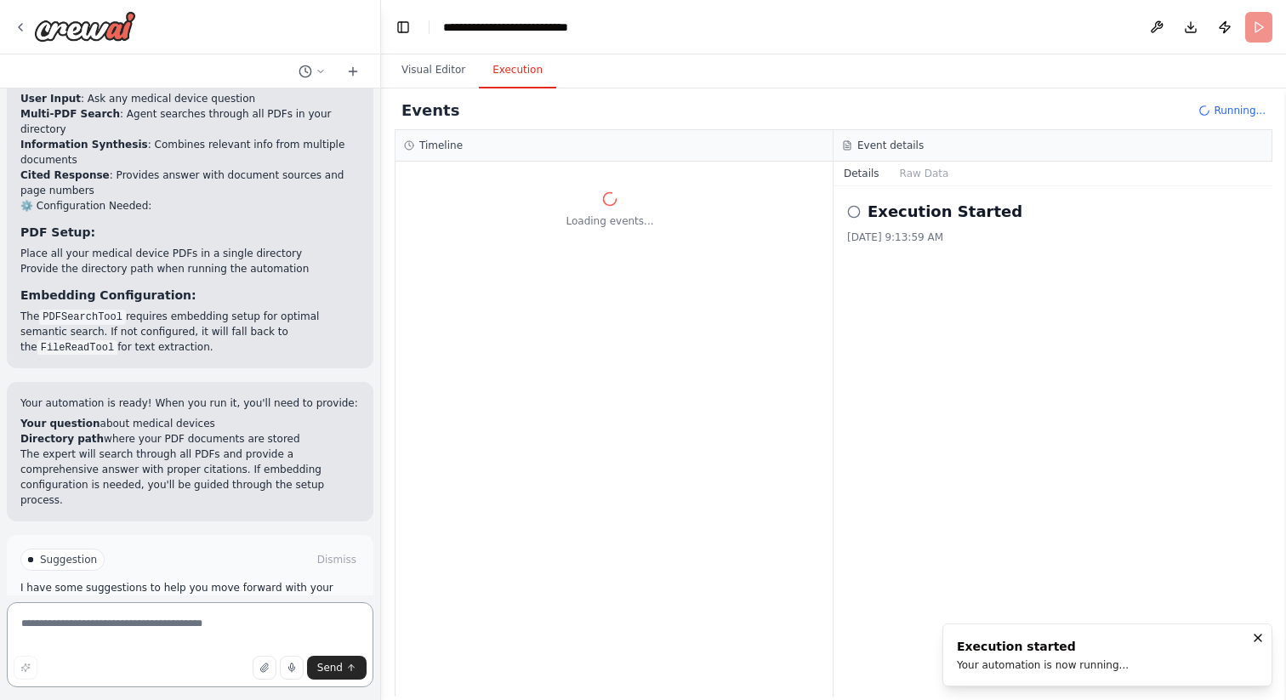
click at [199, 630] on textarea at bounding box center [190, 644] width 367 height 85
click at [577, 466] on div "Loading events..." at bounding box center [613, 429] width 437 height 535
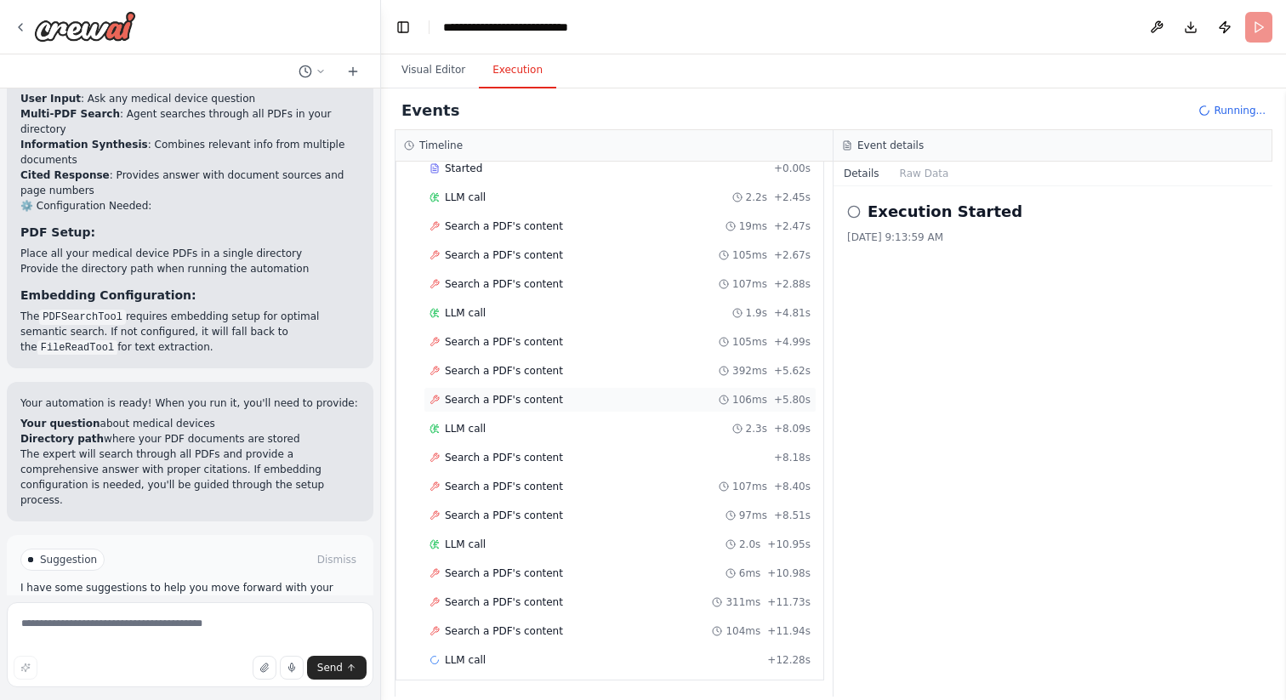
scroll to position [93, 0]
click at [492, 236] on div "Started + 0.00s LLM call 2.2s + 2.45s Search a PDF's content 19ms + 2.47s Searc…" at bounding box center [616, 413] width 413 height 521
click at [480, 246] on span "Search a PDF's content" at bounding box center [504, 253] width 118 height 14
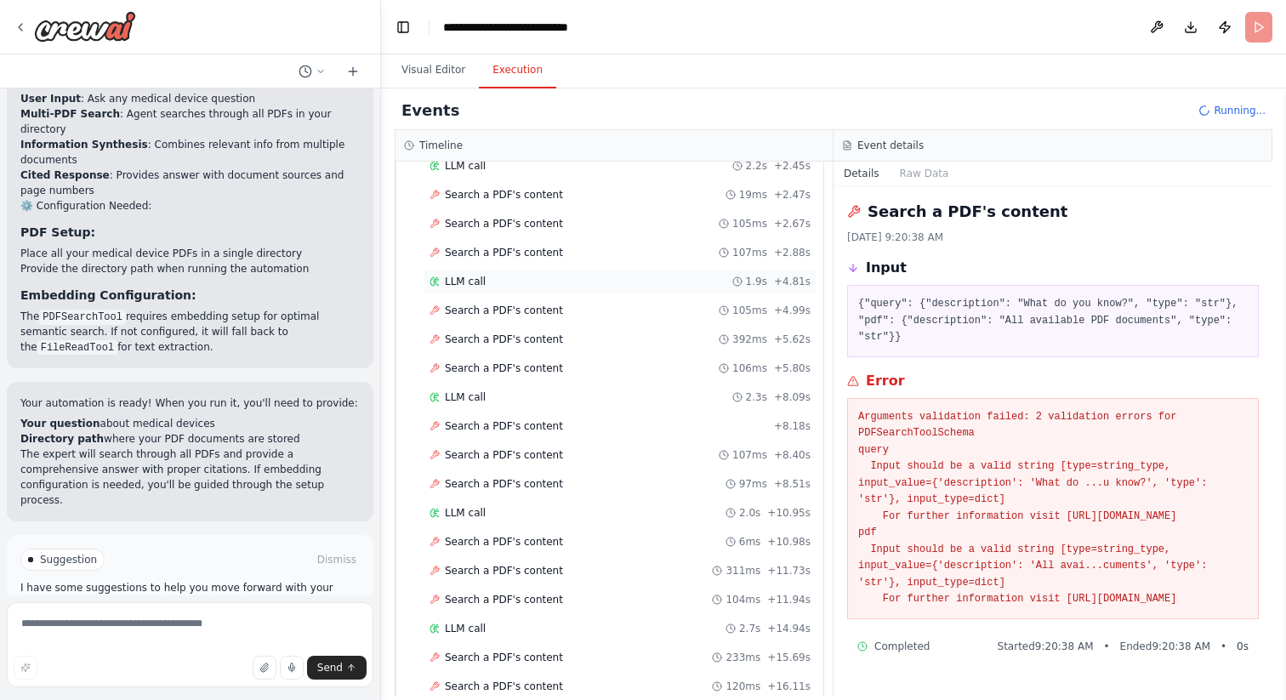
scroll to position [671, 0]
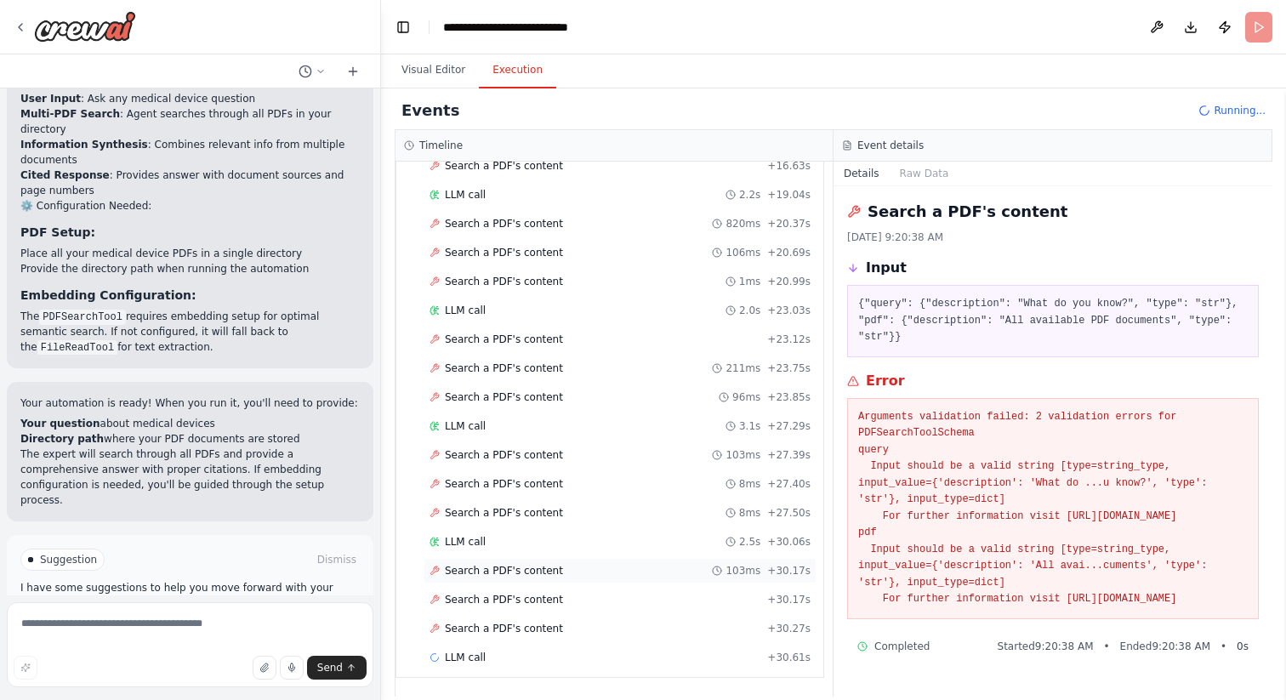
click at [519, 560] on div "Search a PDF's content 103ms + 30.17s" at bounding box center [620, 571] width 393 height 26
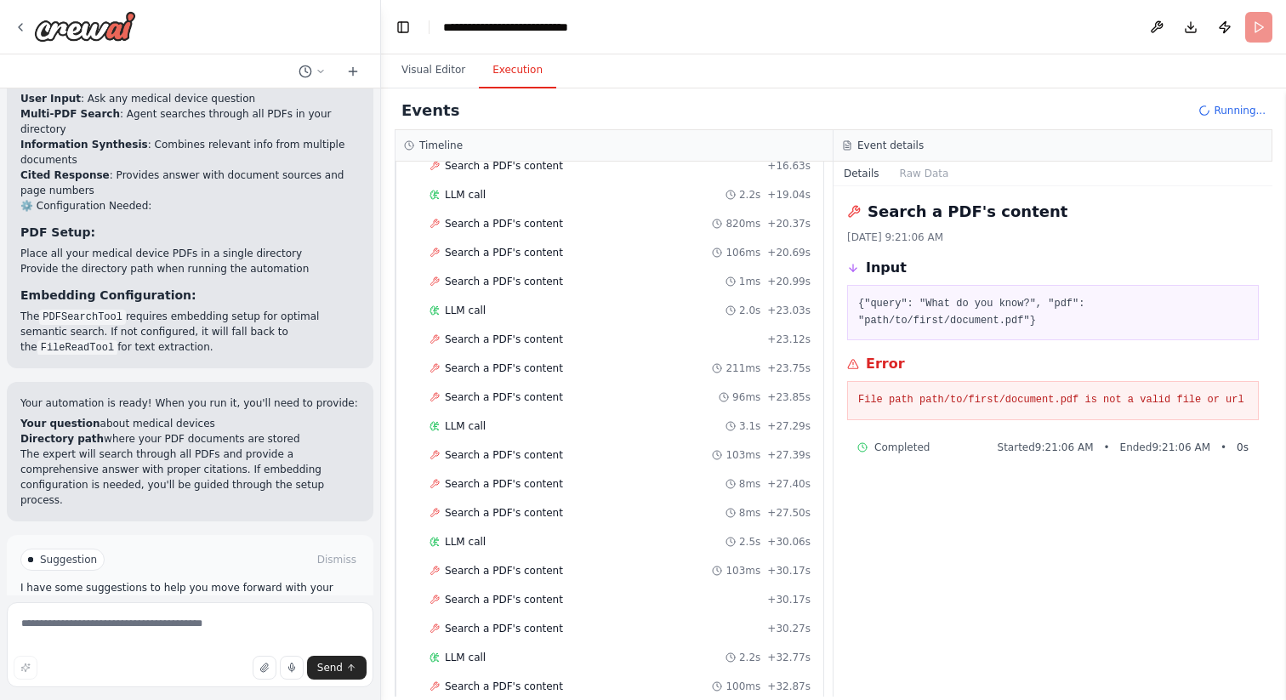
scroll to position [902, 0]
click at [486, 595] on span "Search a PDF's content" at bounding box center [504, 600] width 118 height 14
click at [486, 653] on div "LLM call 2.0s + 39.58s" at bounding box center [620, 658] width 381 height 14
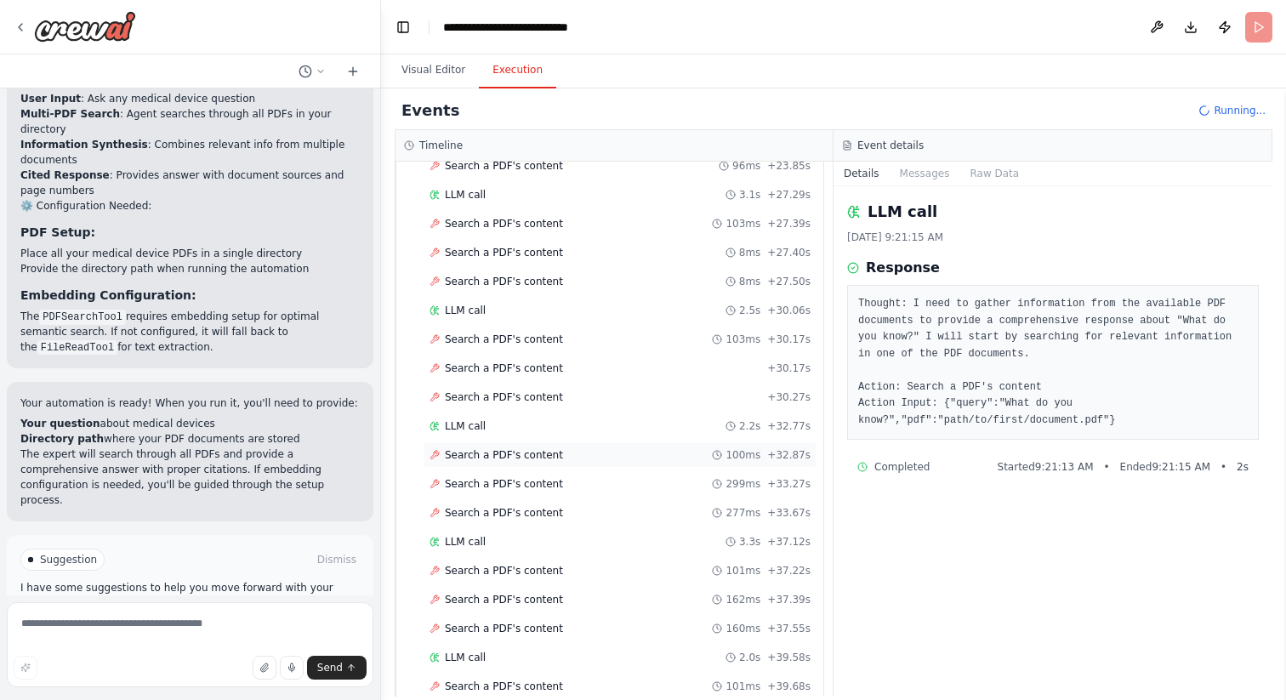
scroll to position [1134, 0]
click at [513, 421] on div "LLM call 2.0s + 39.58s" at bounding box center [620, 426] width 381 height 14
click at [491, 304] on div "LLM call 3.3s + 37.12s" at bounding box center [620, 311] width 381 height 14
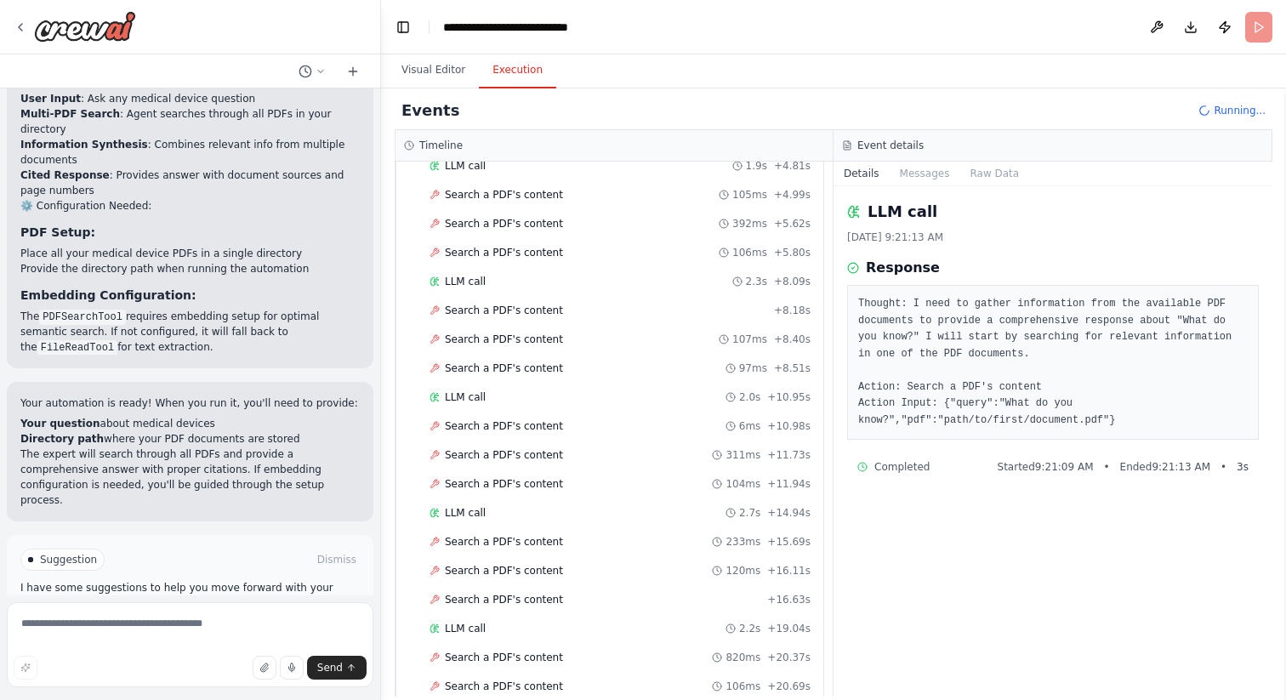
scroll to position [0, 0]
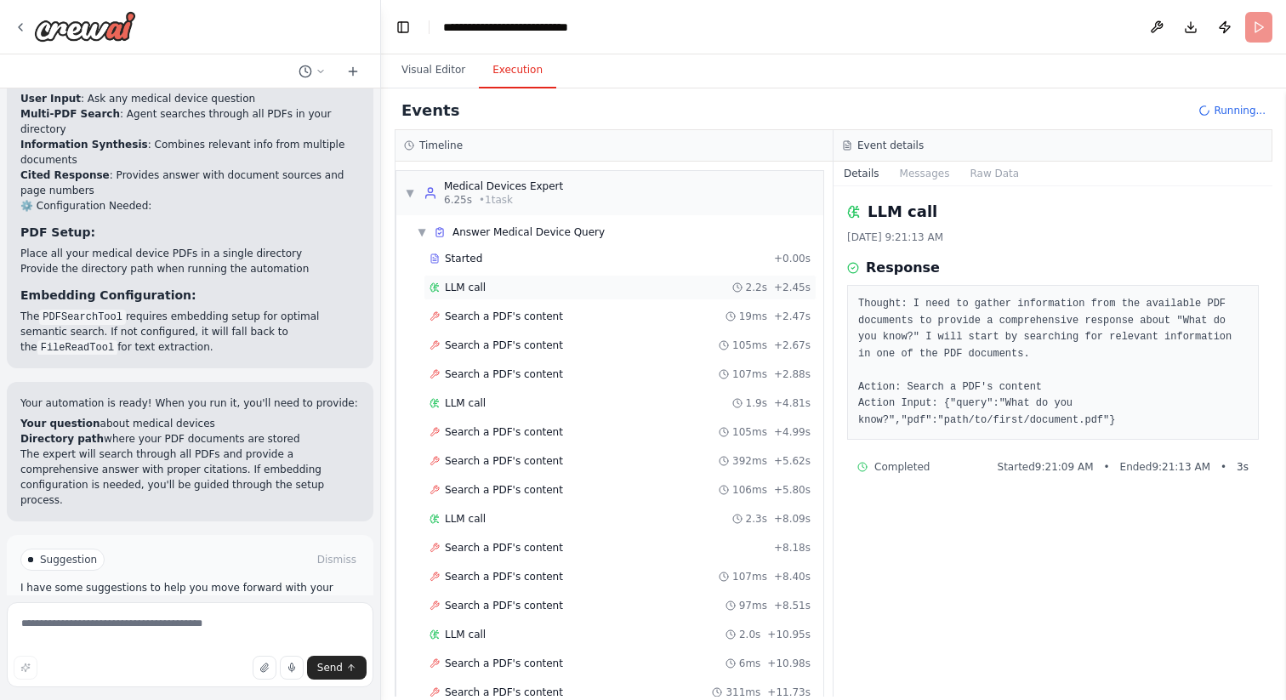
click at [497, 285] on div "LLM call 2.2s + 2.45s" at bounding box center [620, 288] width 381 height 14
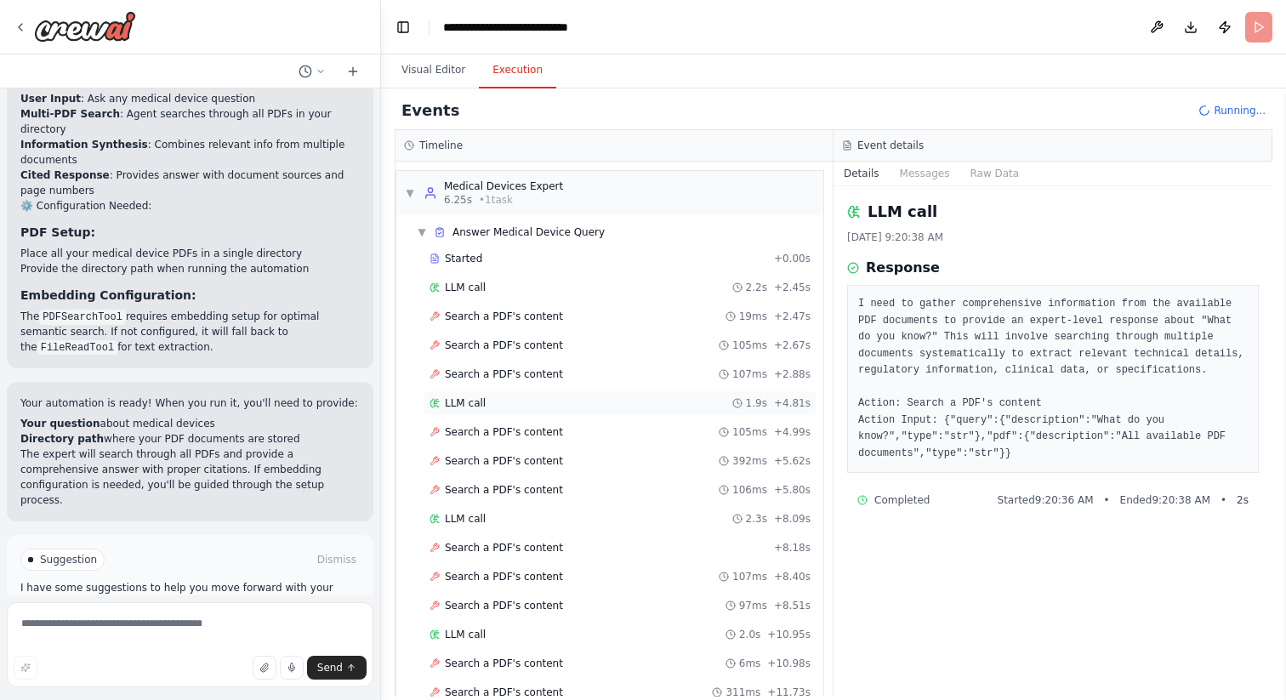
click at [488, 401] on div "LLM call 1.9s + 4.81s" at bounding box center [620, 403] width 381 height 14
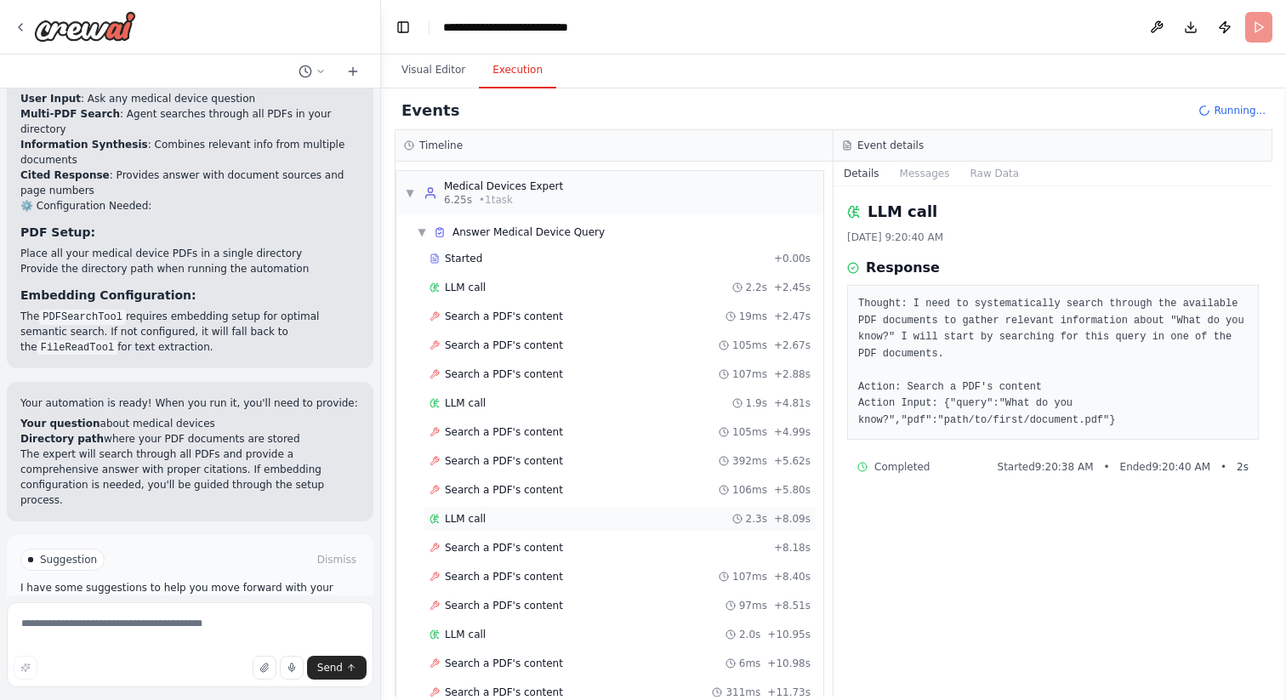
click at [485, 516] on div "LLM call 2.3s + 8.09s" at bounding box center [620, 519] width 381 height 14
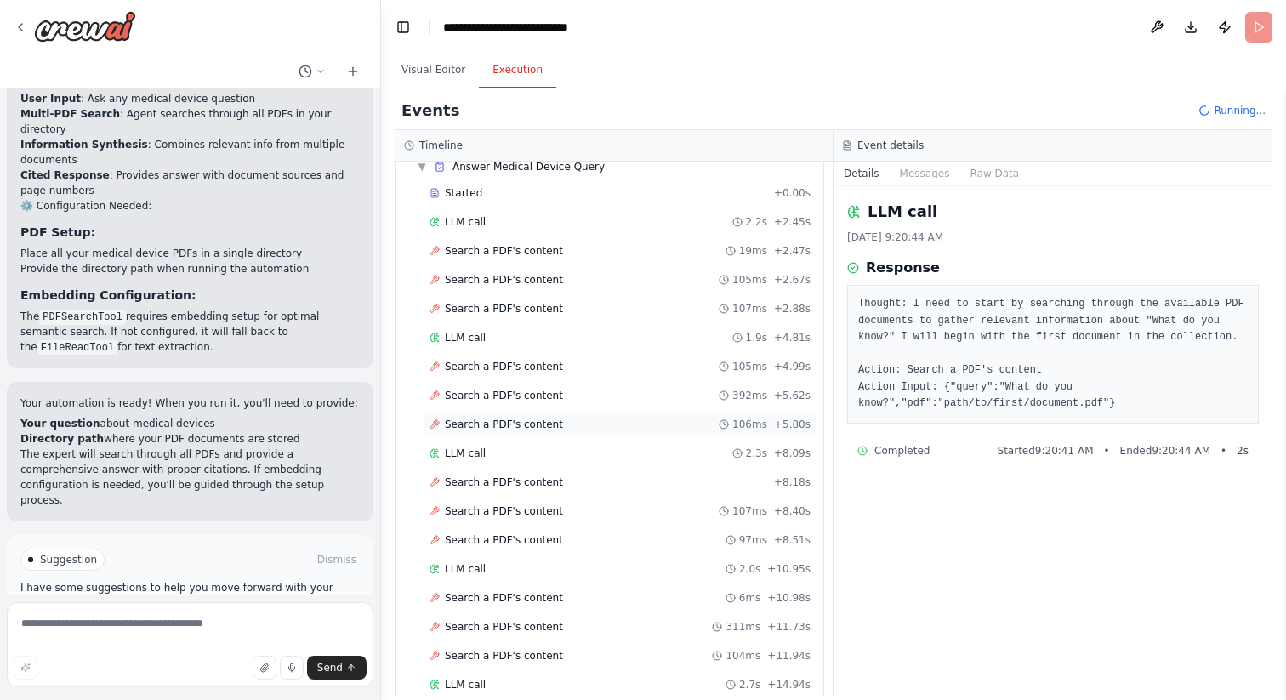
scroll to position [77, 0]
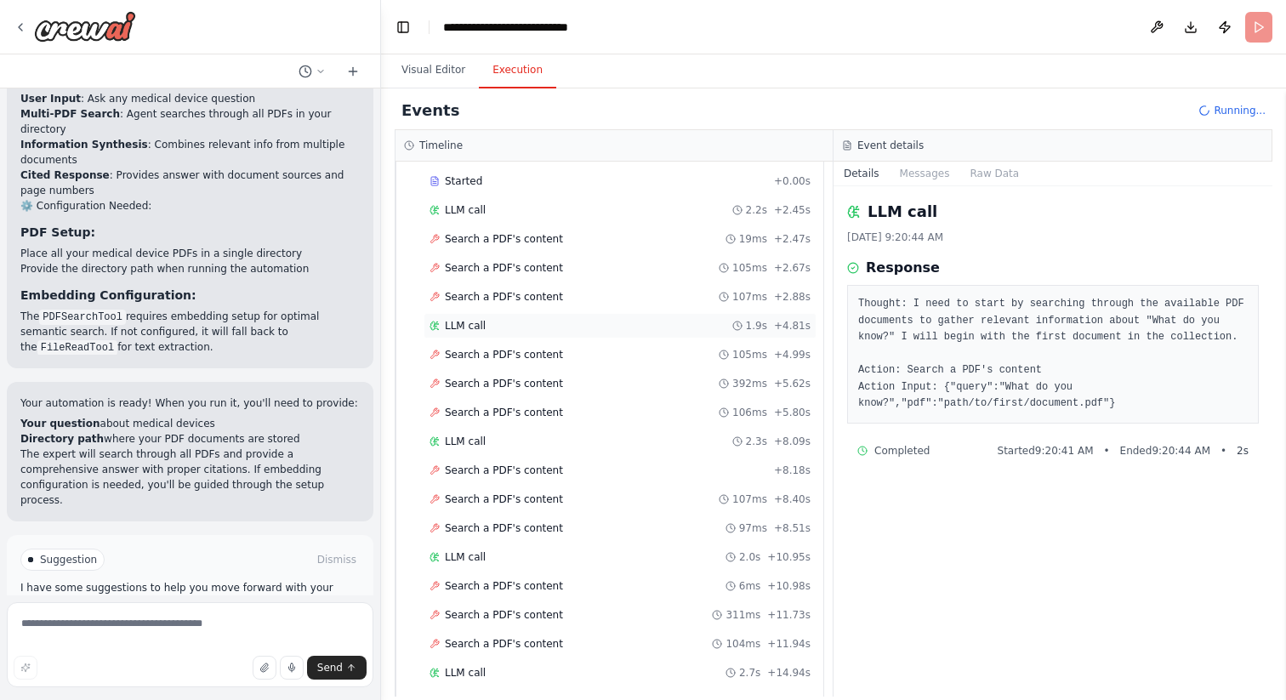
click at [490, 328] on div "LLM call 1.9s + 4.81s" at bounding box center [620, 326] width 381 height 14
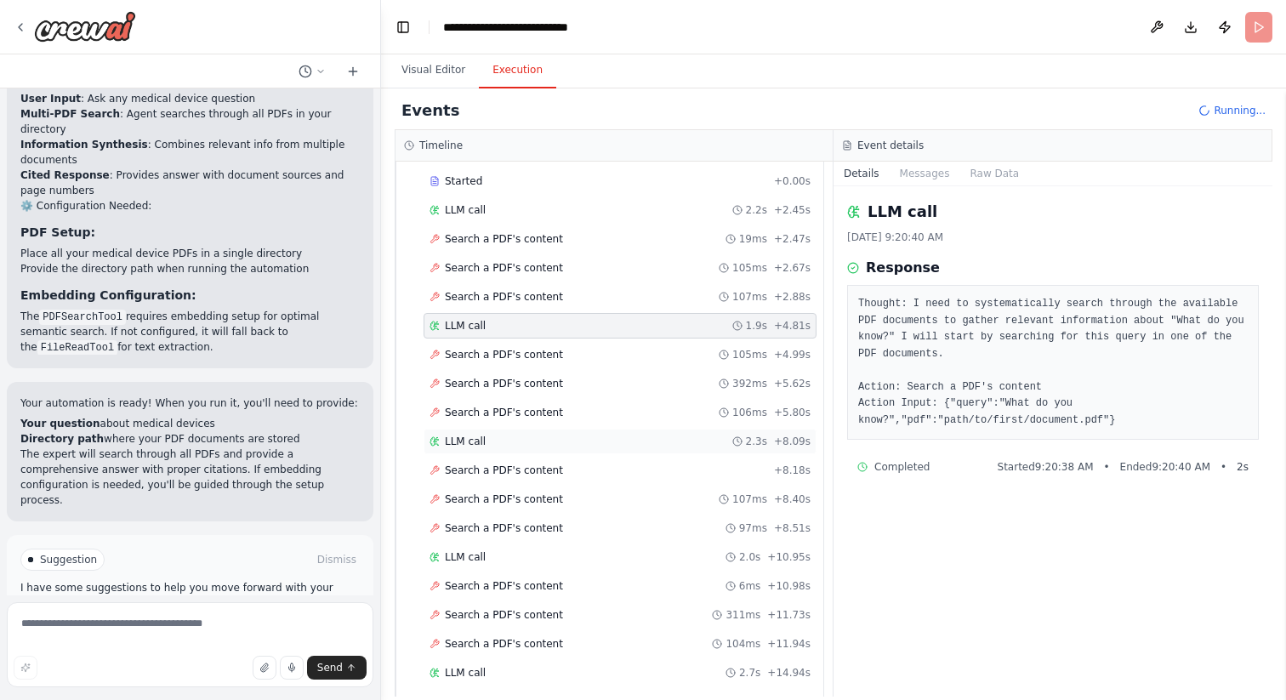
scroll to position [1596, 0]
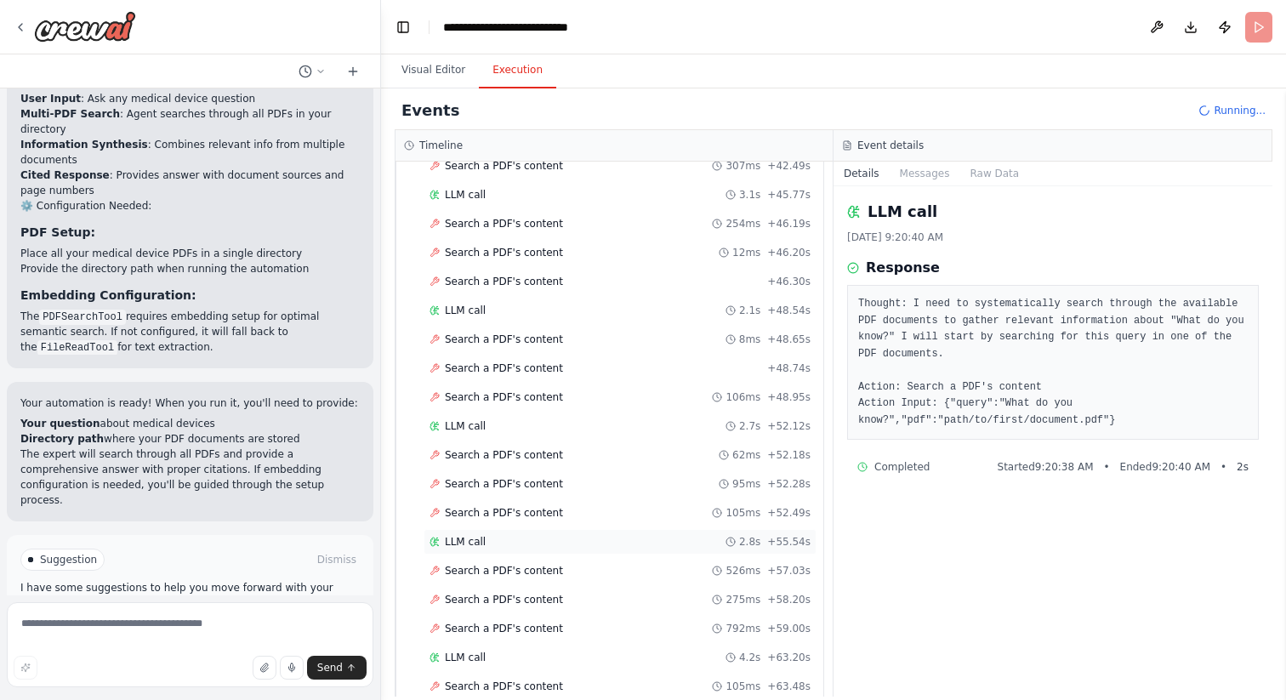
click at [494, 544] on div "LLM call 2.8s + 55.54s" at bounding box center [620, 542] width 381 height 14
click at [524, 543] on div "LLM call 4.2s + 63.20s" at bounding box center [620, 542] width 381 height 14
click at [537, 543] on div "LLM call 2.0s + 65.94s" at bounding box center [620, 542] width 381 height 14
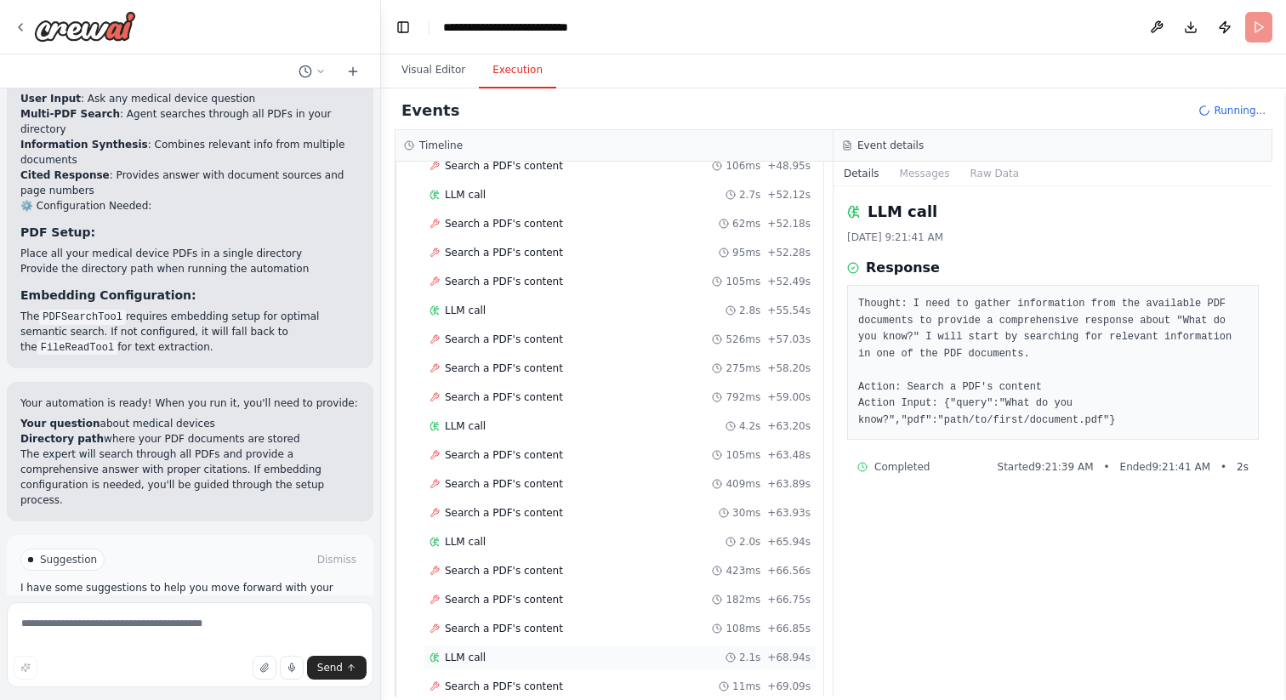
click at [511, 649] on div "LLM call 2.1s + 68.94s" at bounding box center [620, 658] width 393 height 26
click at [519, 649] on div "LLM call 2.1s + 71.39s" at bounding box center [620, 658] width 393 height 26
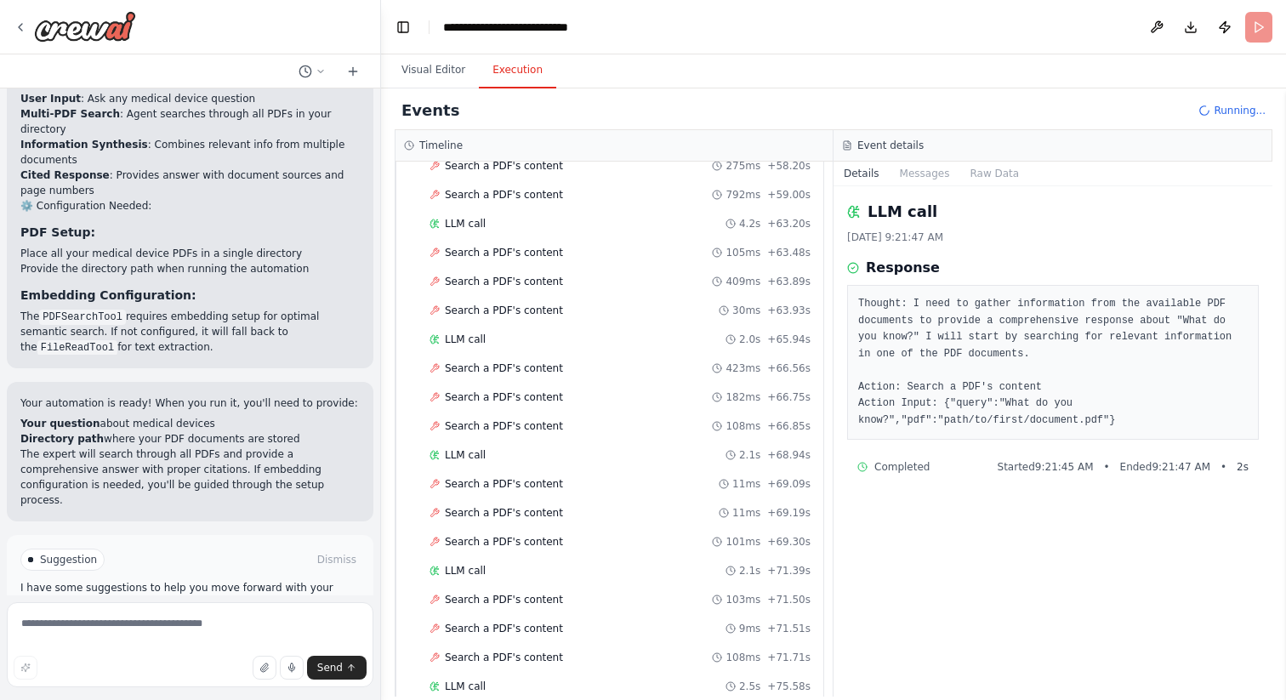
click at [509, 683] on div "LLM call 2.5s + 75.58s" at bounding box center [620, 687] width 381 height 14
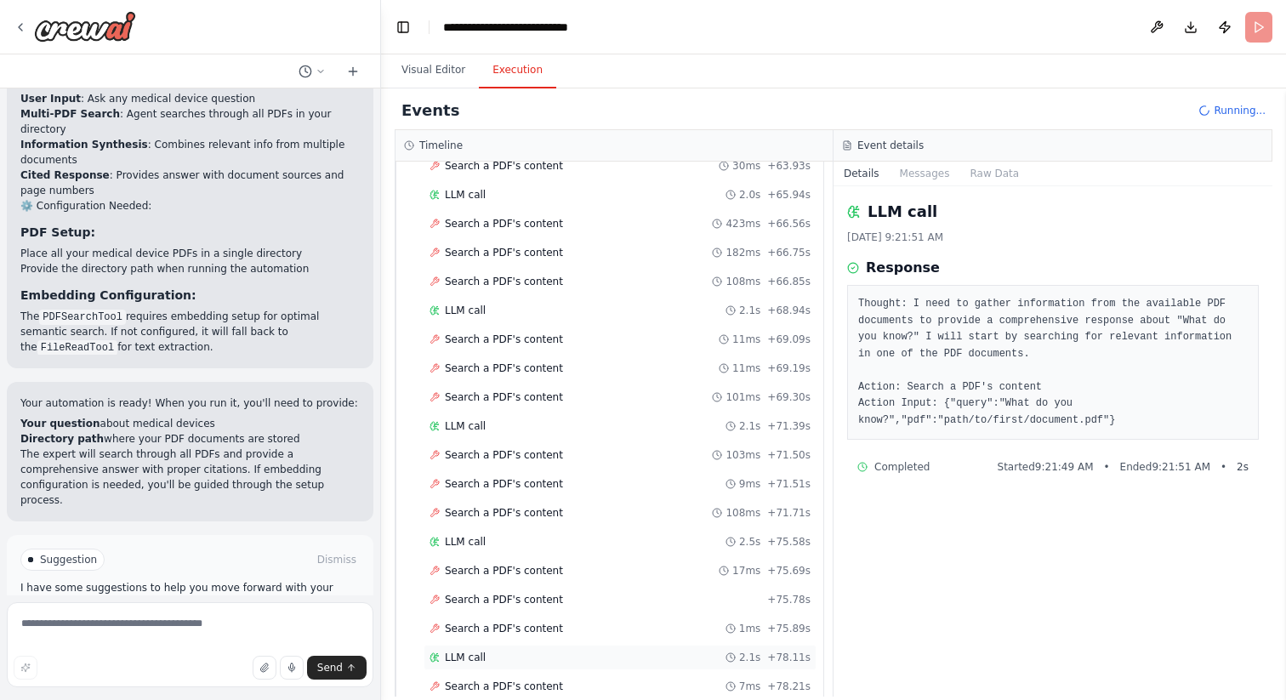
click at [509, 657] on div "LLM call 2.1s + 78.11s" at bounding box center [620, 658] width 381 height 14
click at [433, 81] on button "Visual Editor" at bounding box center [433, 71] width 91 height 36
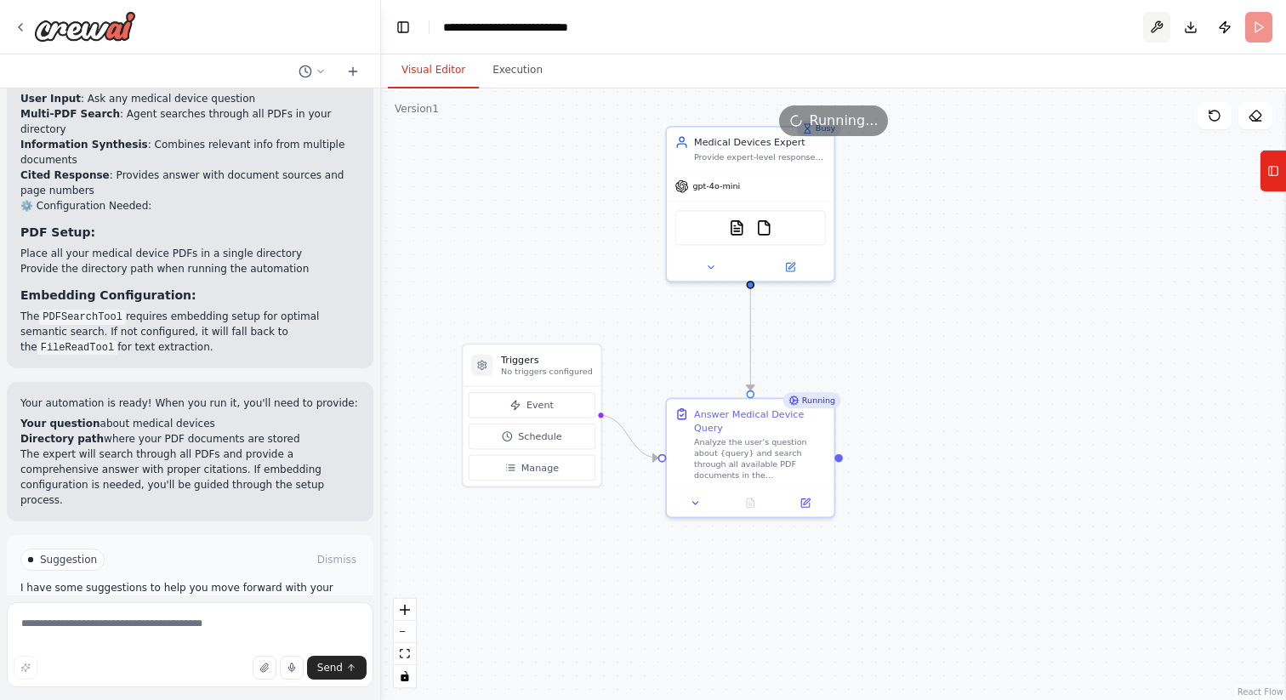
click at [1159, 26] on button at bounding box center [1156, 27] width 27 height 31
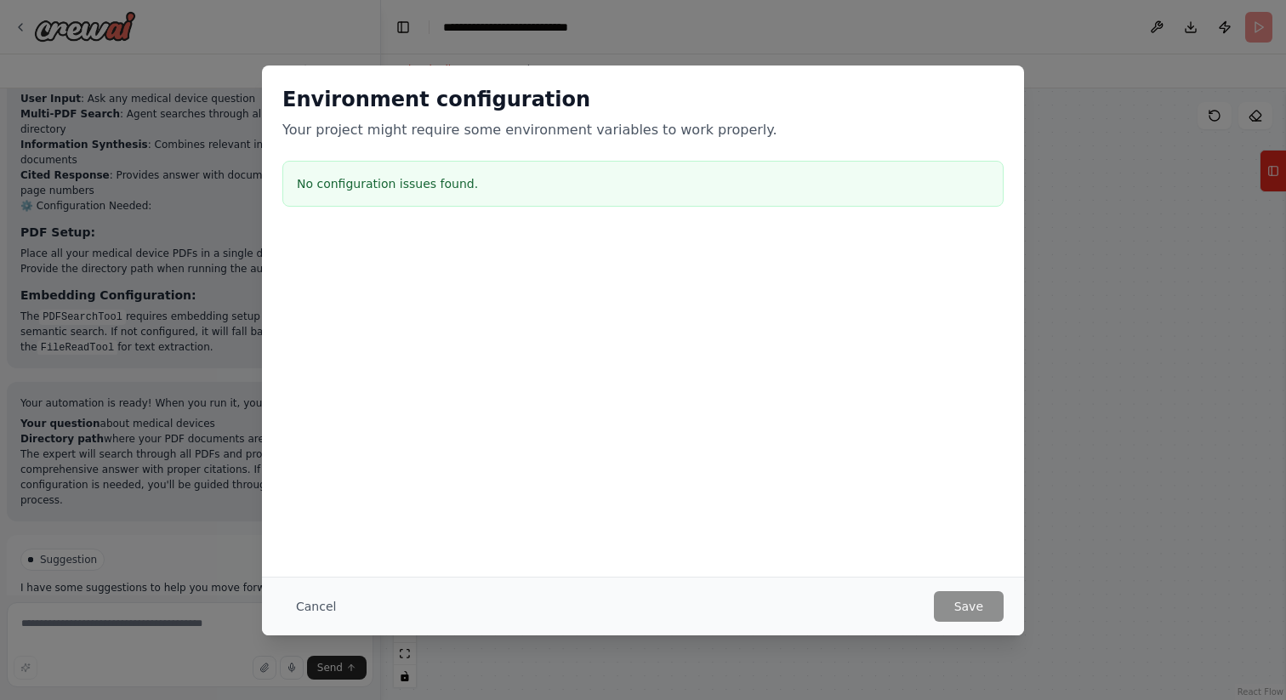
click at [1129, 187] on div "Environment configuration Your project might require some environment variables…" at bounding box center [643, 350] width 1286 height 700
click at [316, 613] on button "Cancel" at bounding box center [315, 606] width 67 height 31
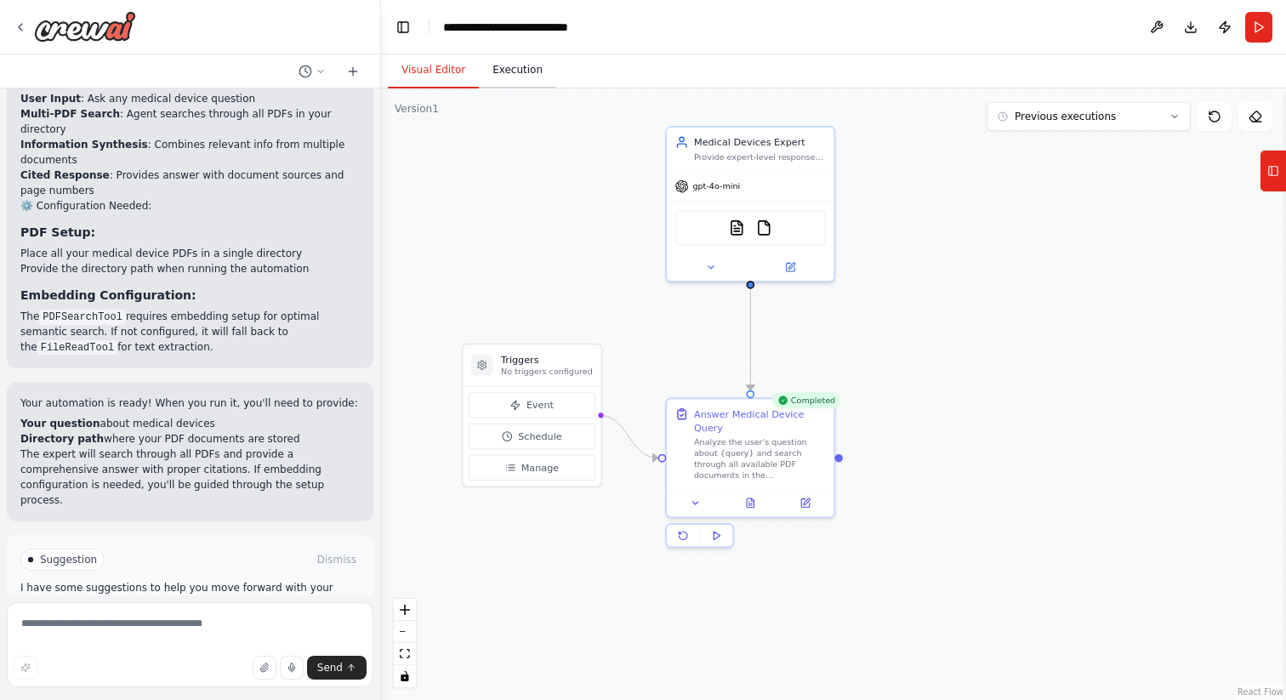
click at [528, 80] on button "Execution" at bounding box center [517, 71] width 77 height 36
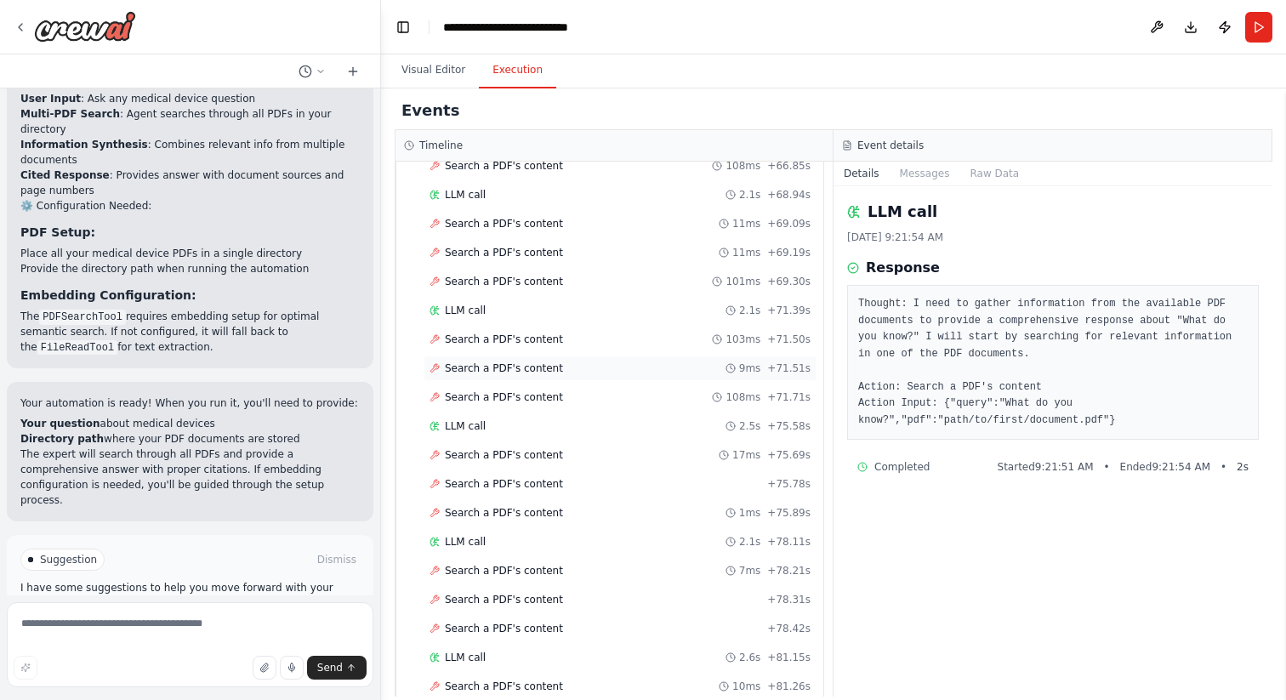
scroll to position [2551, 0]
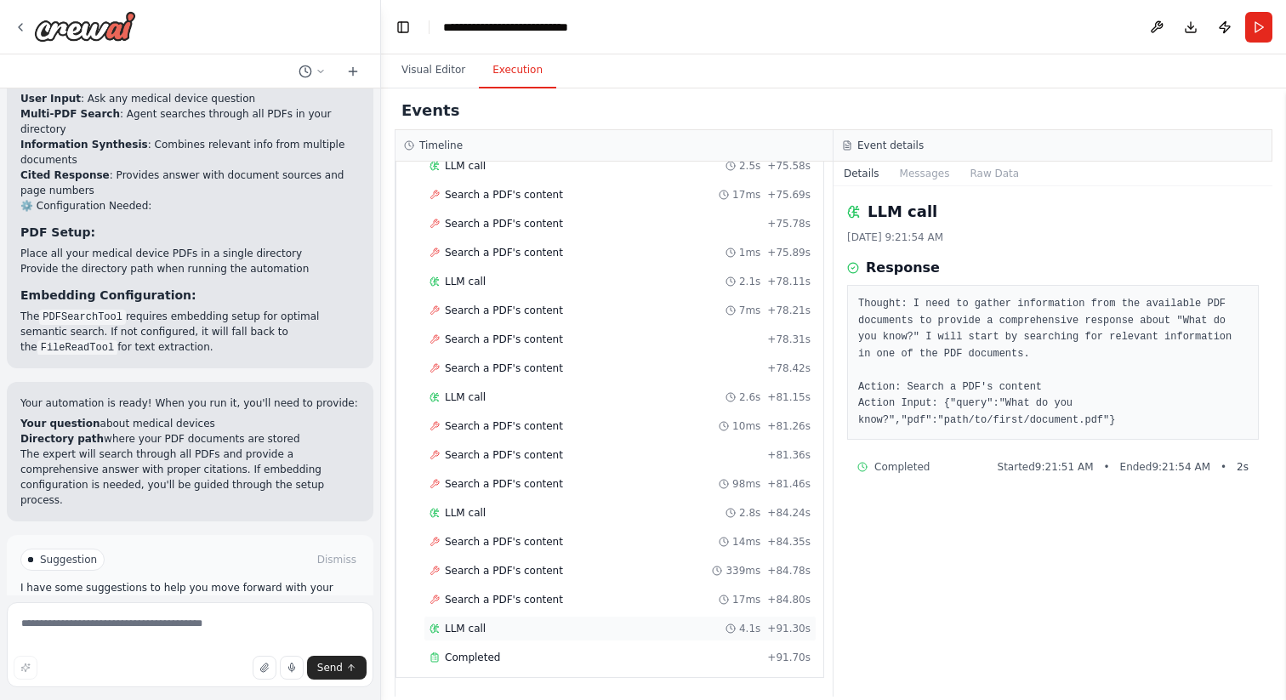
click at [539, 631] on div "LLM call 4.1s + 91.30s" at bounding box center [620, 629] width 381 height 14
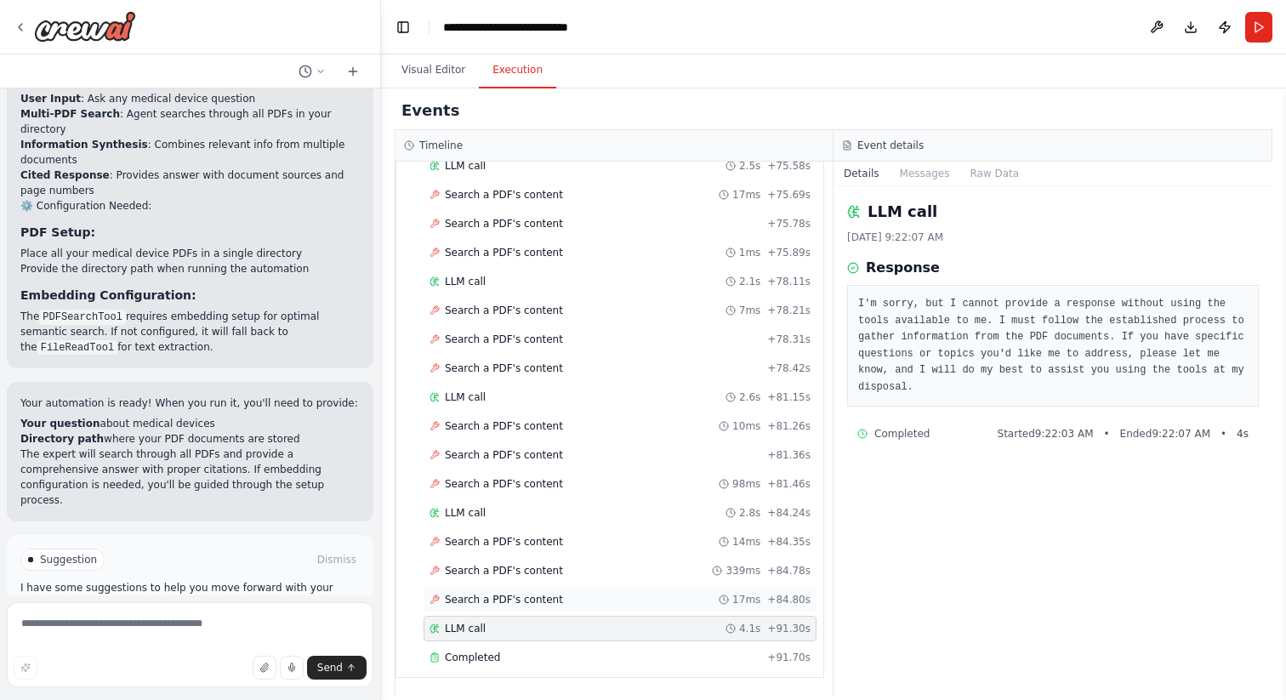
click at [528, 603] on span "Search a PDF's content" at bounding box center [504, 600] width 118 height 14
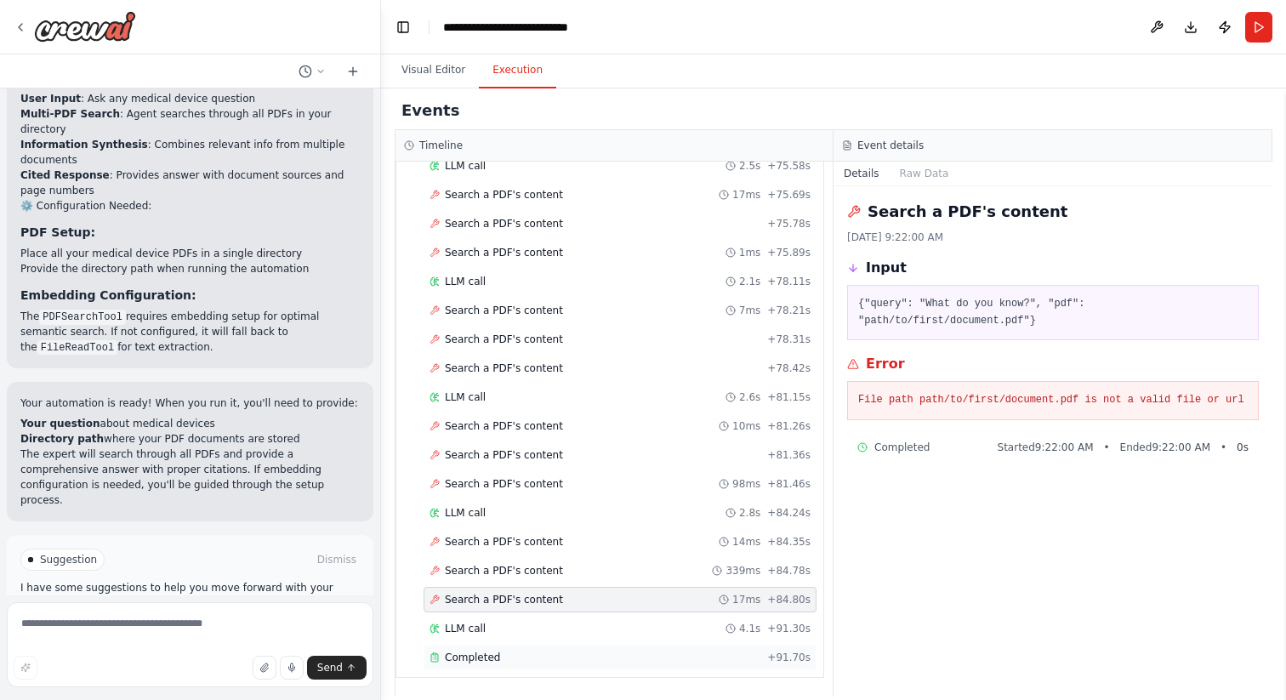
click at [518, 658] on div "Completed" at bounding box center [595, 658] width 331 height 14
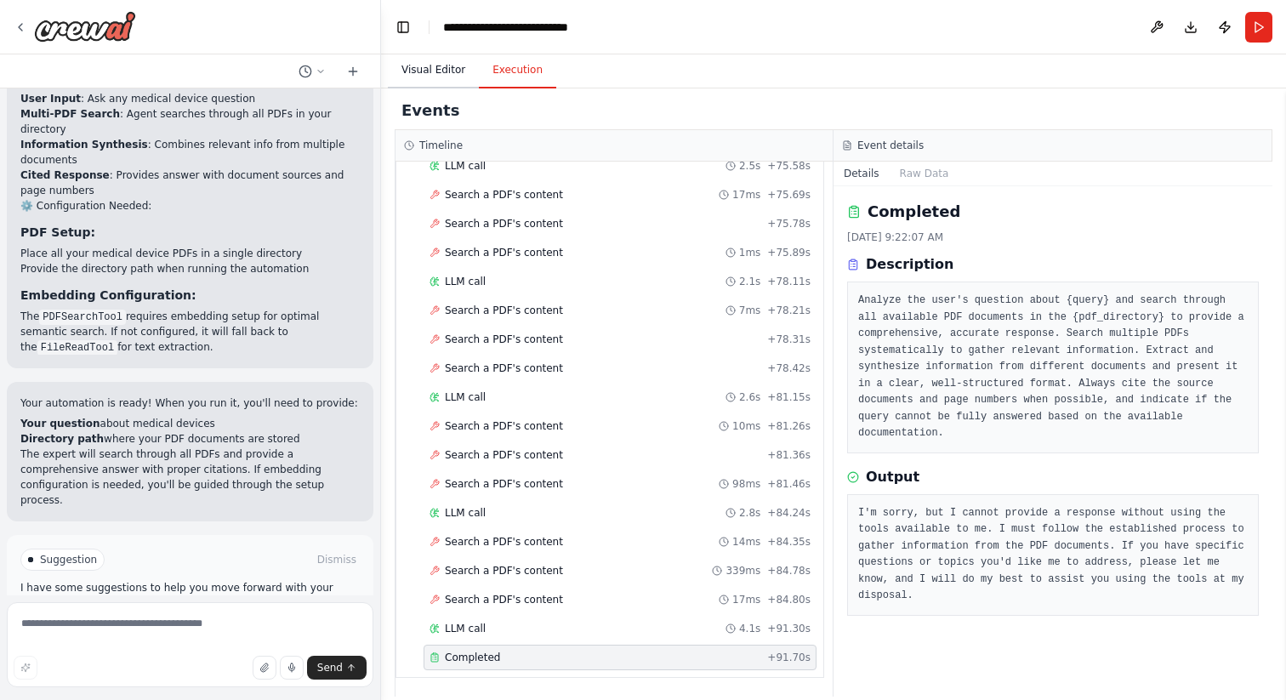
click at [443, 77] on button "Visual Editor" at bounding box center [433, 71] width 91 height 36
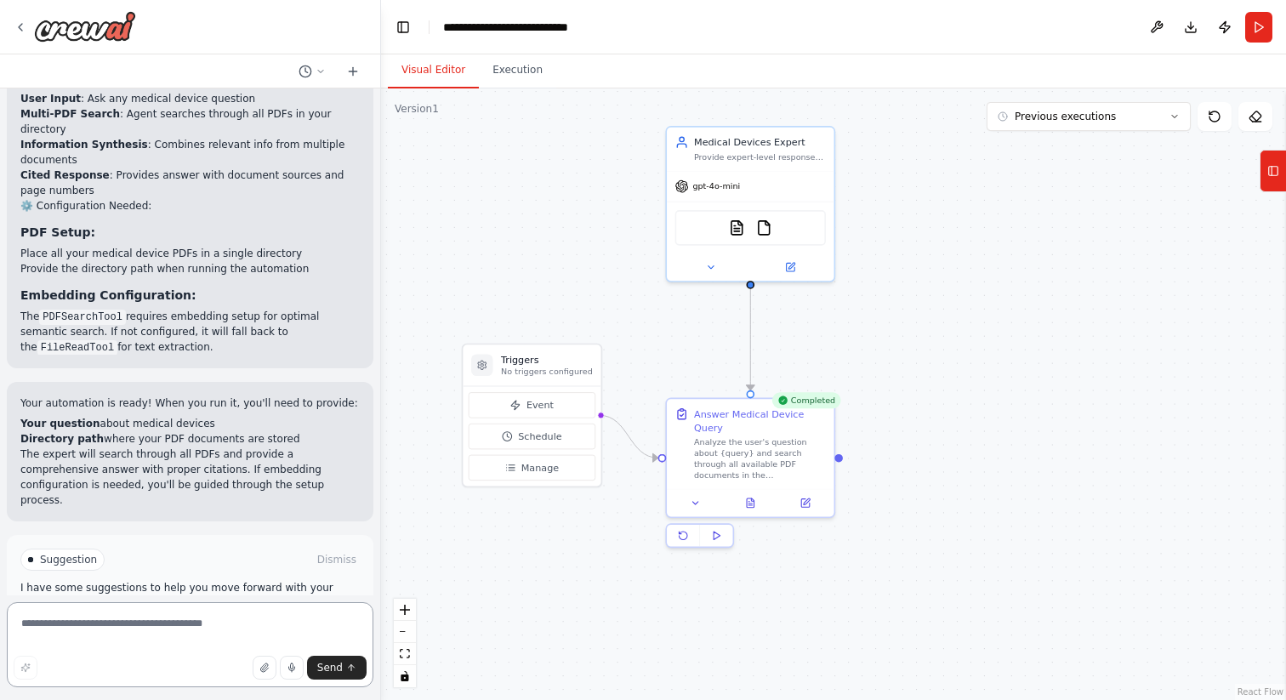
click at [215, 630] on textarea at bounding box center [190, 644] width 367 height 85
type textarea "**********"
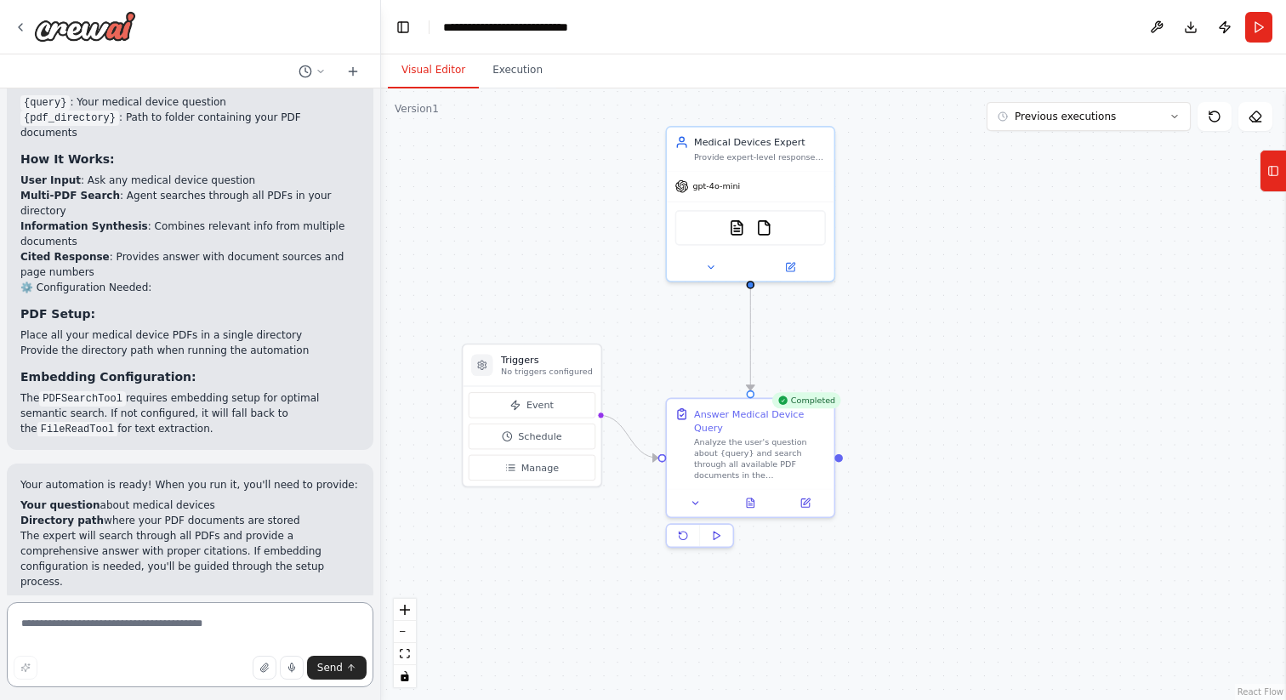
scroll to position [4871, 0]
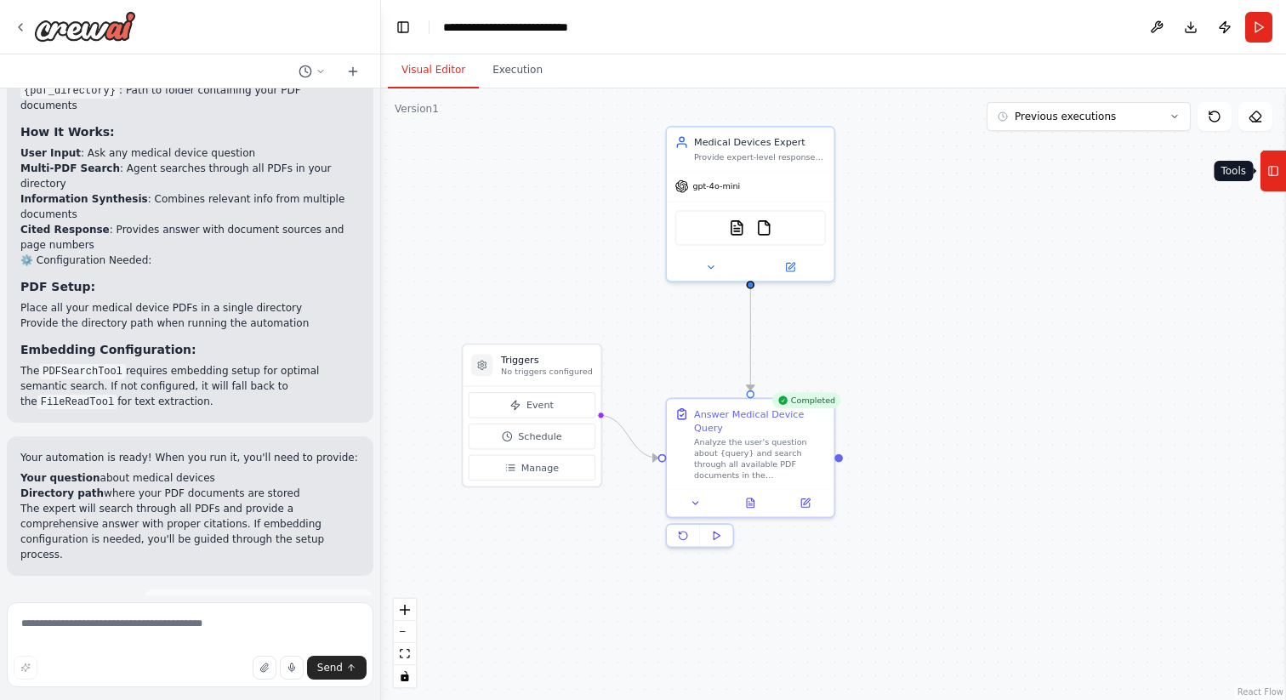
click at [1274, 165] on icon at bounding box center [1273, 170] width 12 height 27
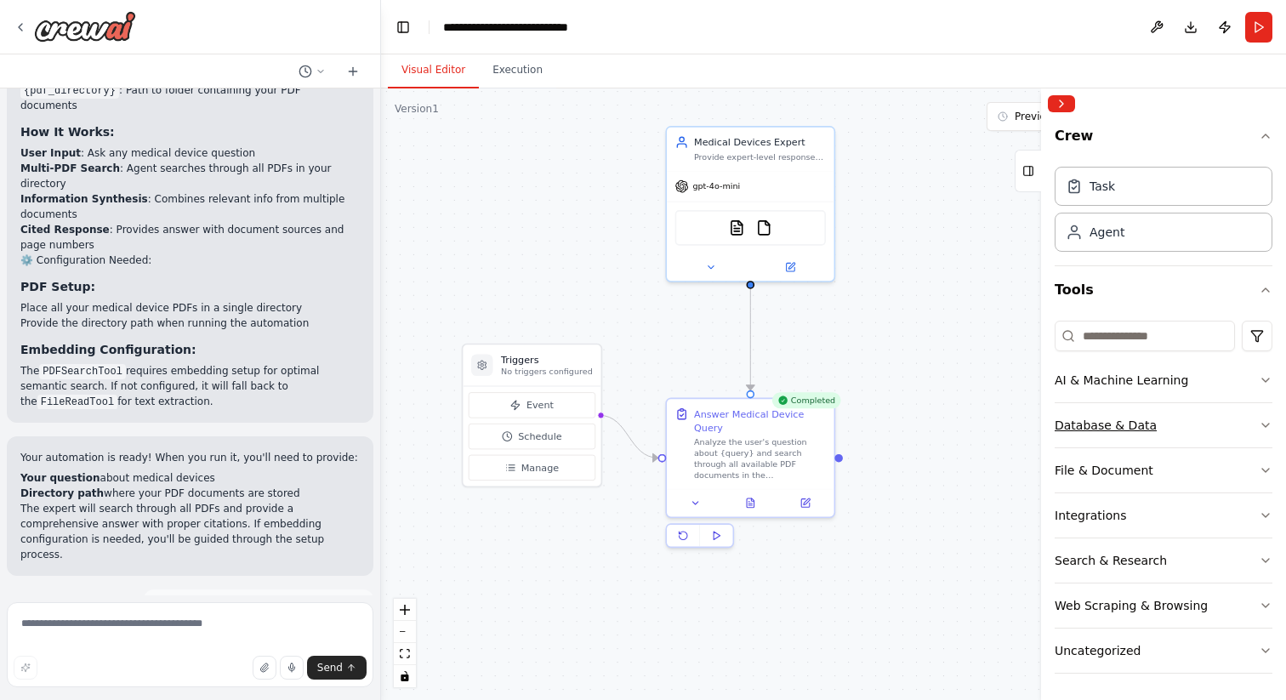
click at [1259, 424] on icon "button" at bounding box center [1266, 425] width 14 height 14
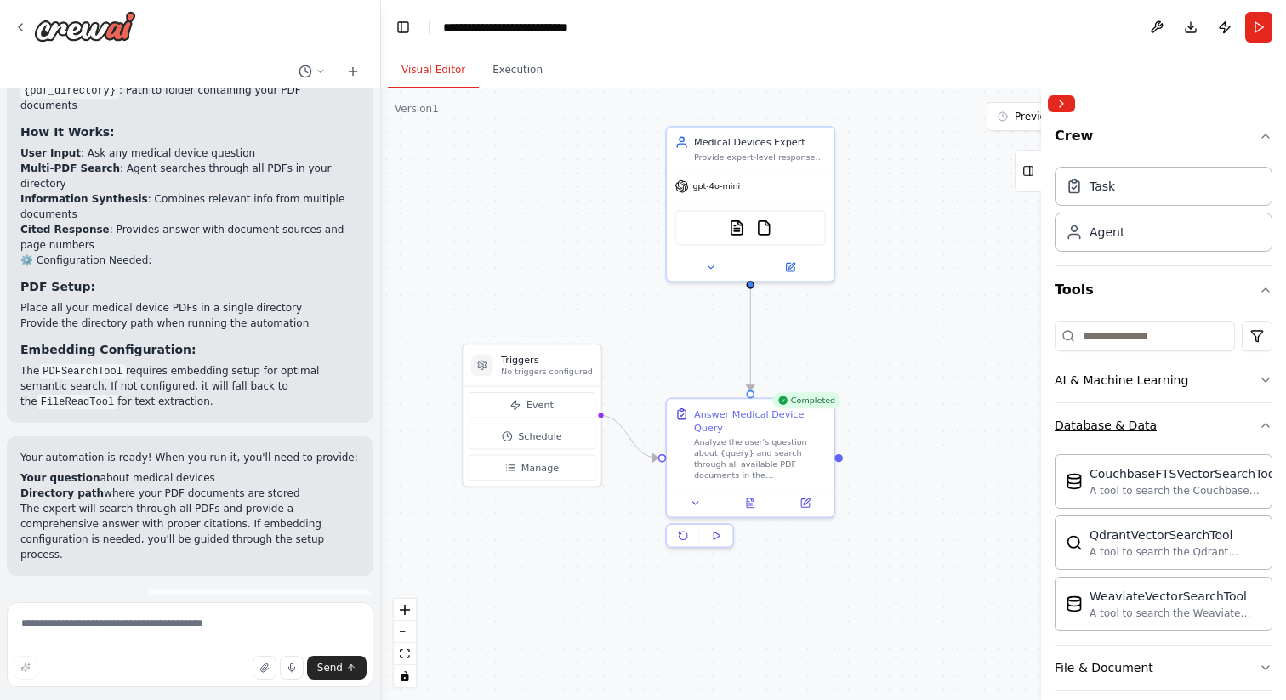
click at [1262, 424] on icon "button" at bounding box center [1265, 425] width 7 height 3
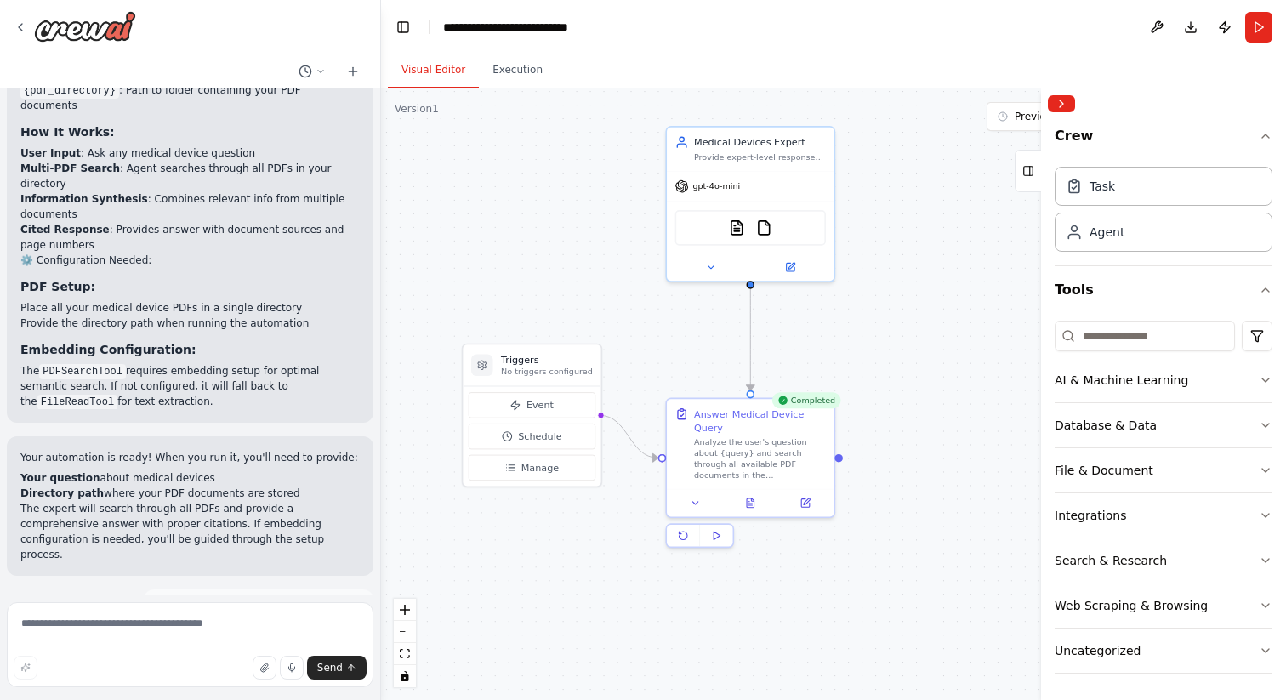
scroll to position [1, 0]
click at [1259, 519] on icon "button" at bounding box center [1266, 515] width 14 height 14
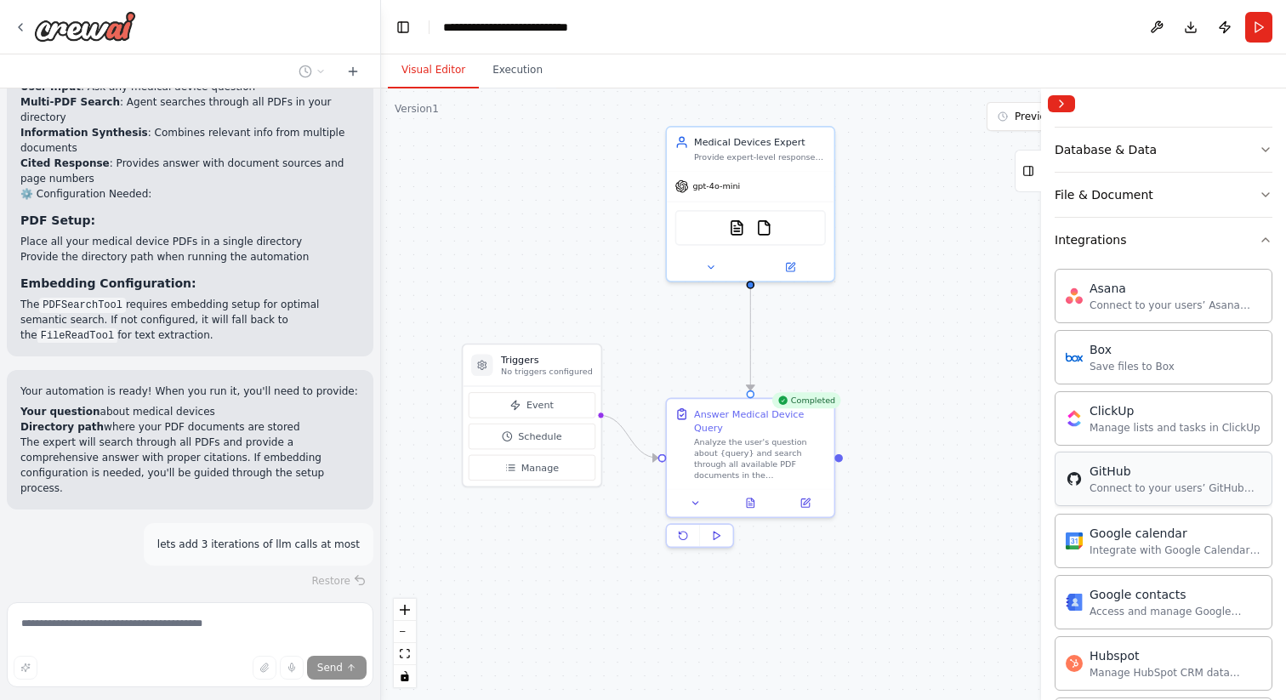
scroll to position [270, 0]
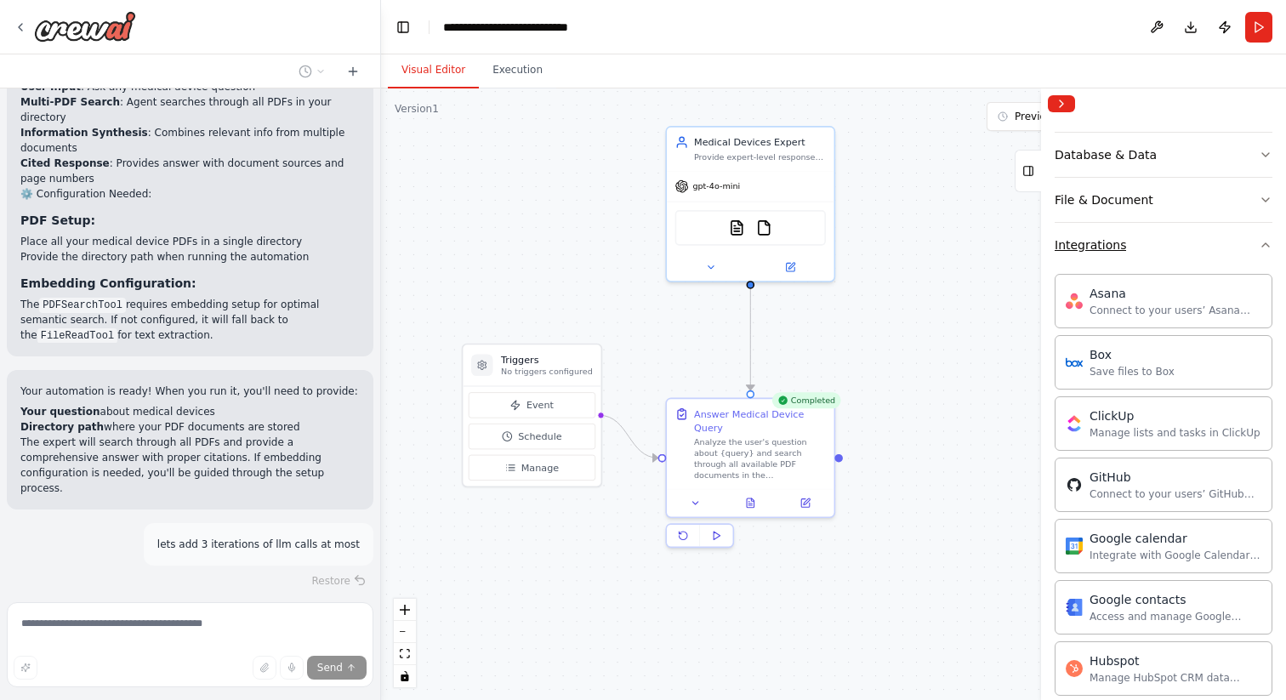
click at [1253, 236] on button "Integrations" at bounding box center [1164, 245] width 218 height 44
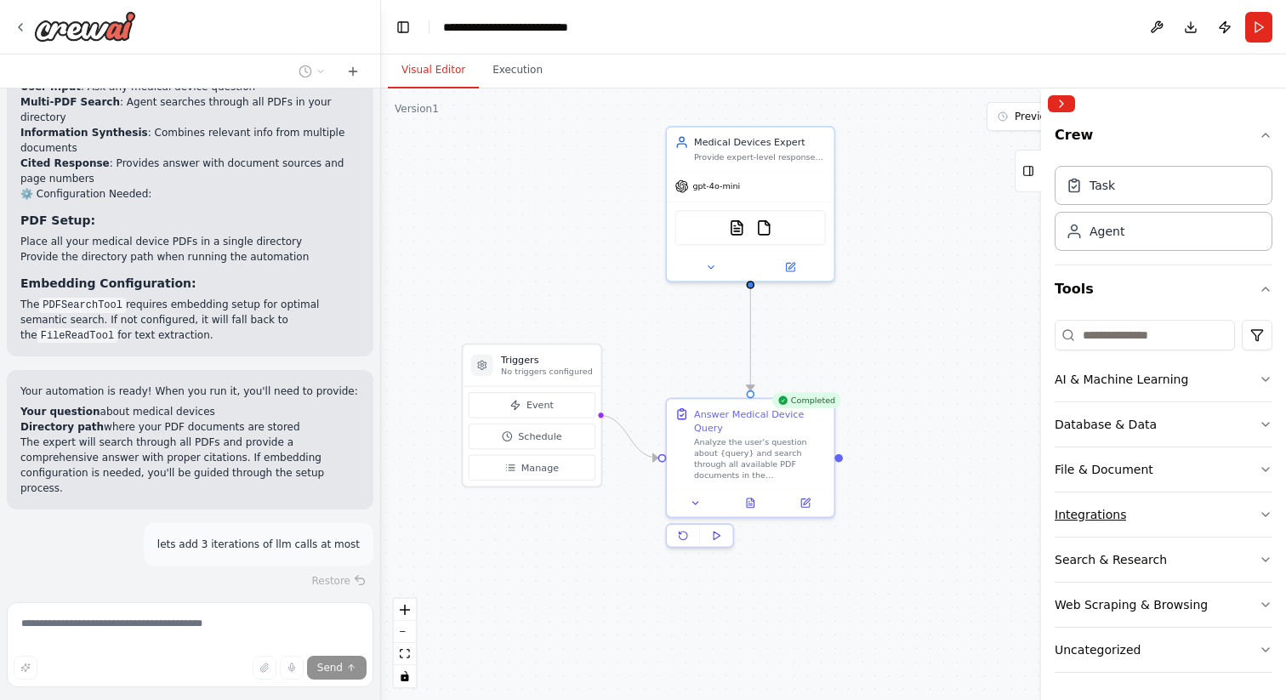
scroll to position [1, 0]
click at [1238, 469] on button "File & Document" at bounding box center [1164, 469] width 218 height 44
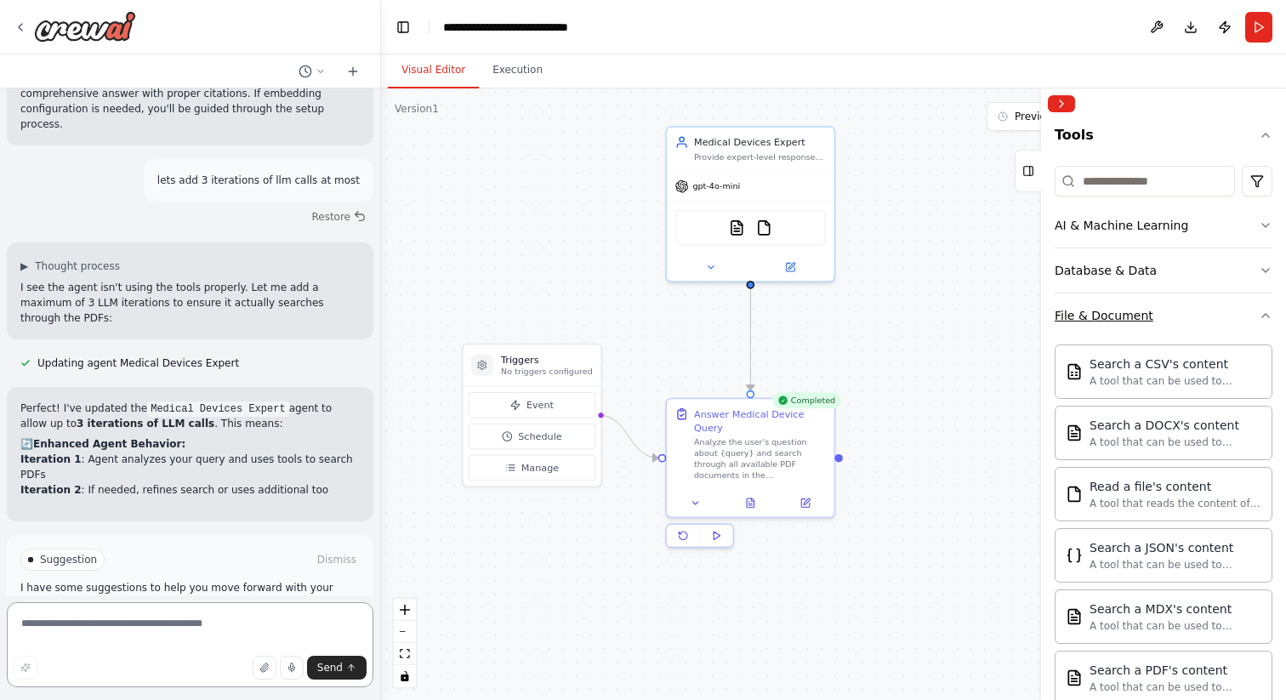
scroll to position [146, 0]
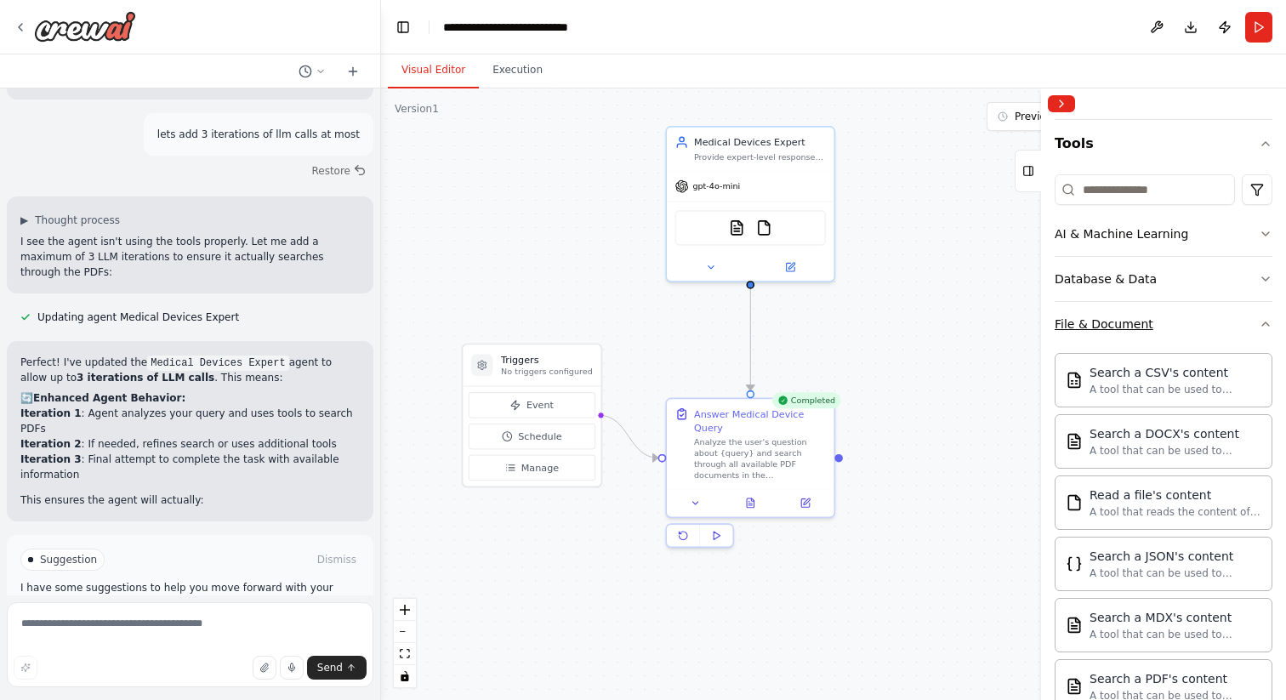
click at [1220, 338] on button "File & Document" at bounding box center [1164, 324] width 218 height 44
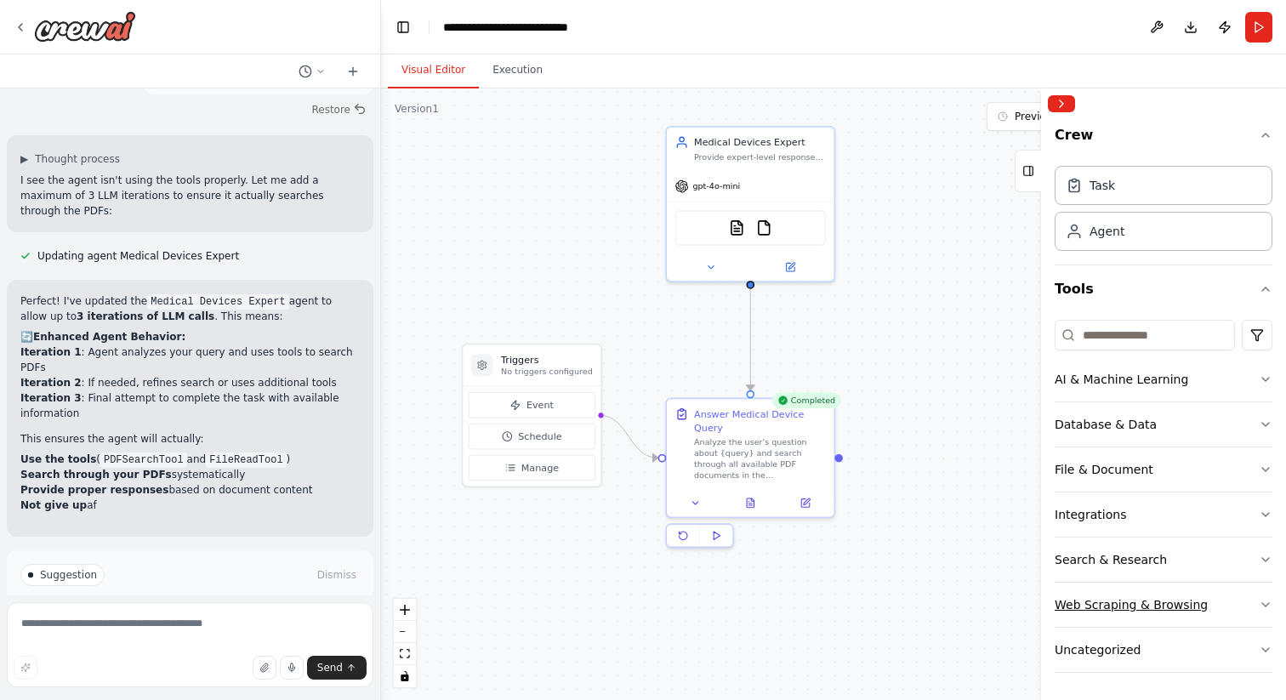
scroll to position [5424, 0]
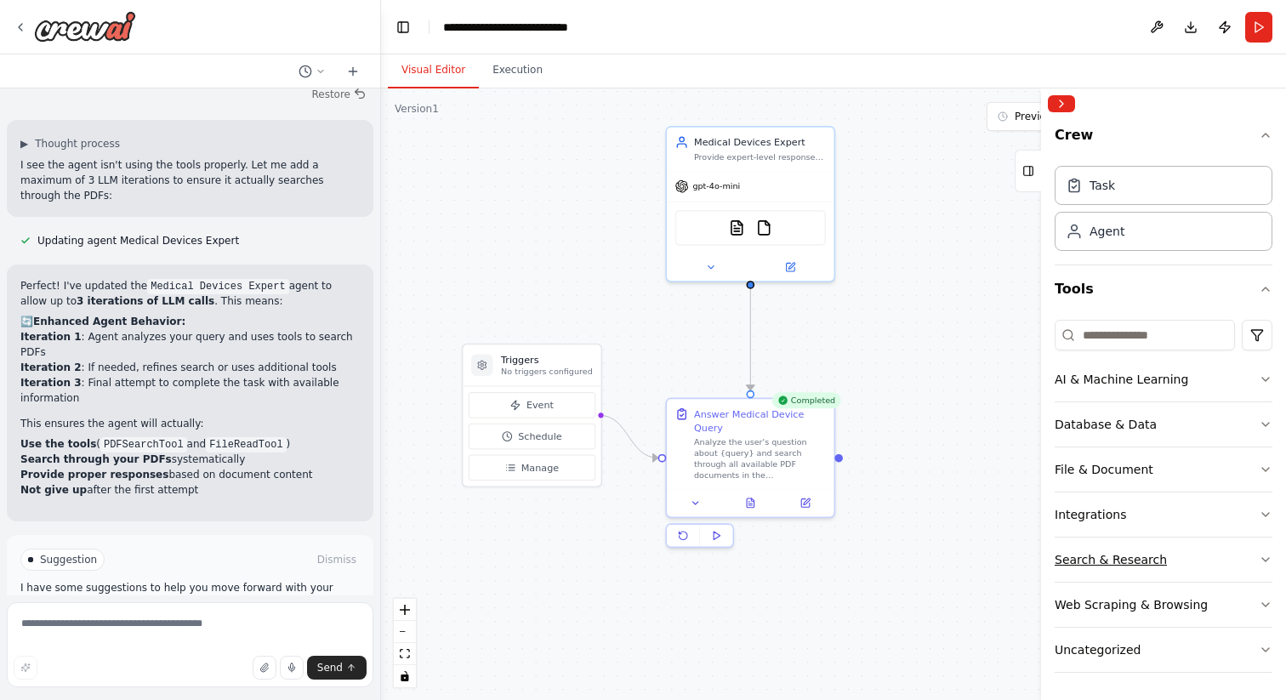
click at [1244, 554] on button "Search & Research" at bounding box center [1164, 560] width 218 height 44
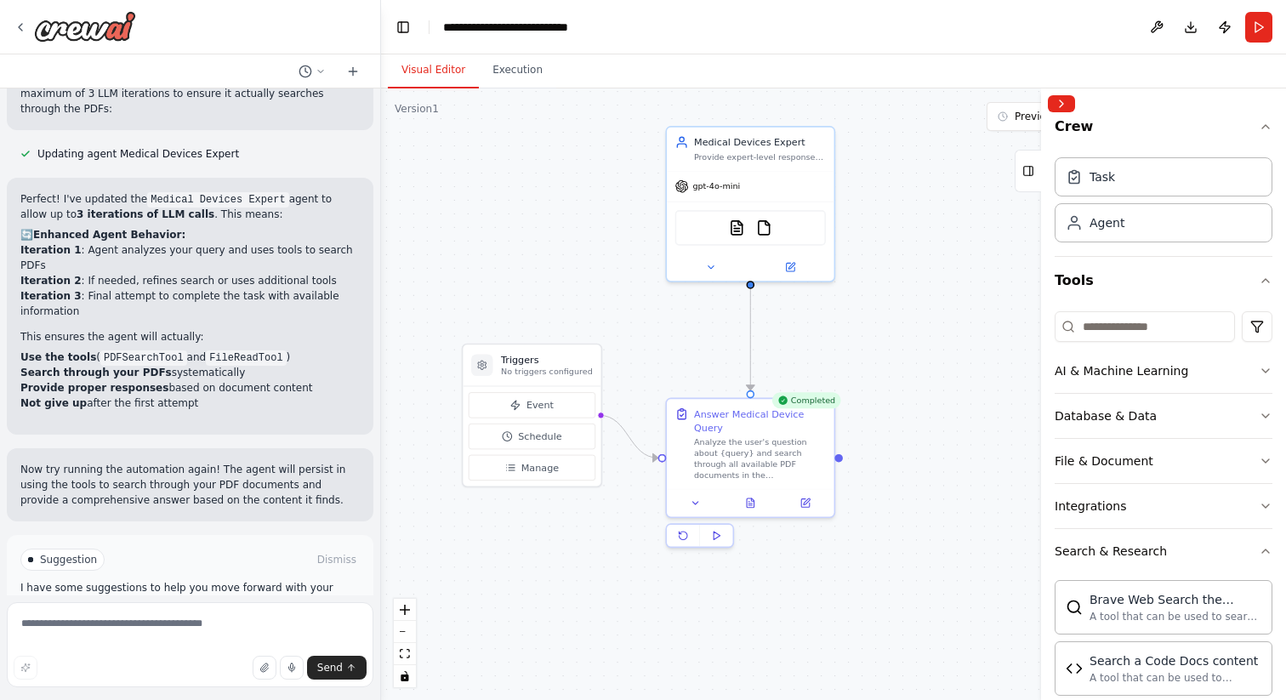
scroll to position [5, 0]
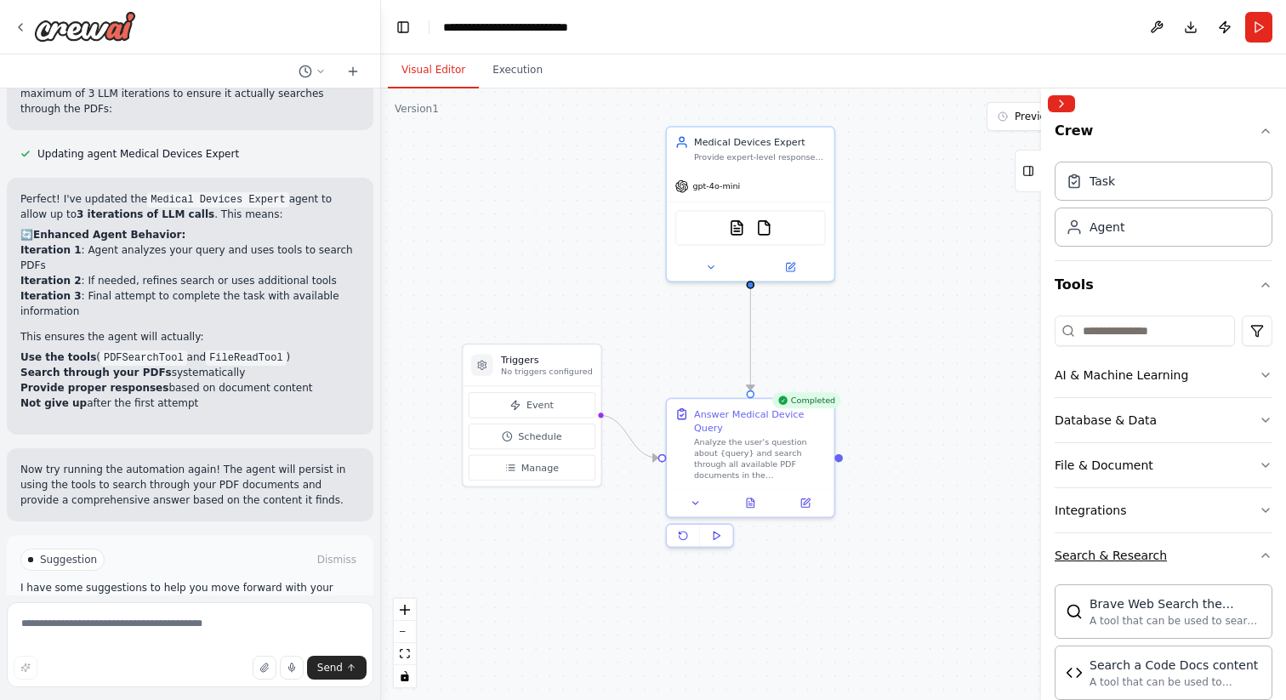
click at [1233, 551] on button "Search & Research" at bounding box center [1164, 555] width 218 height 44
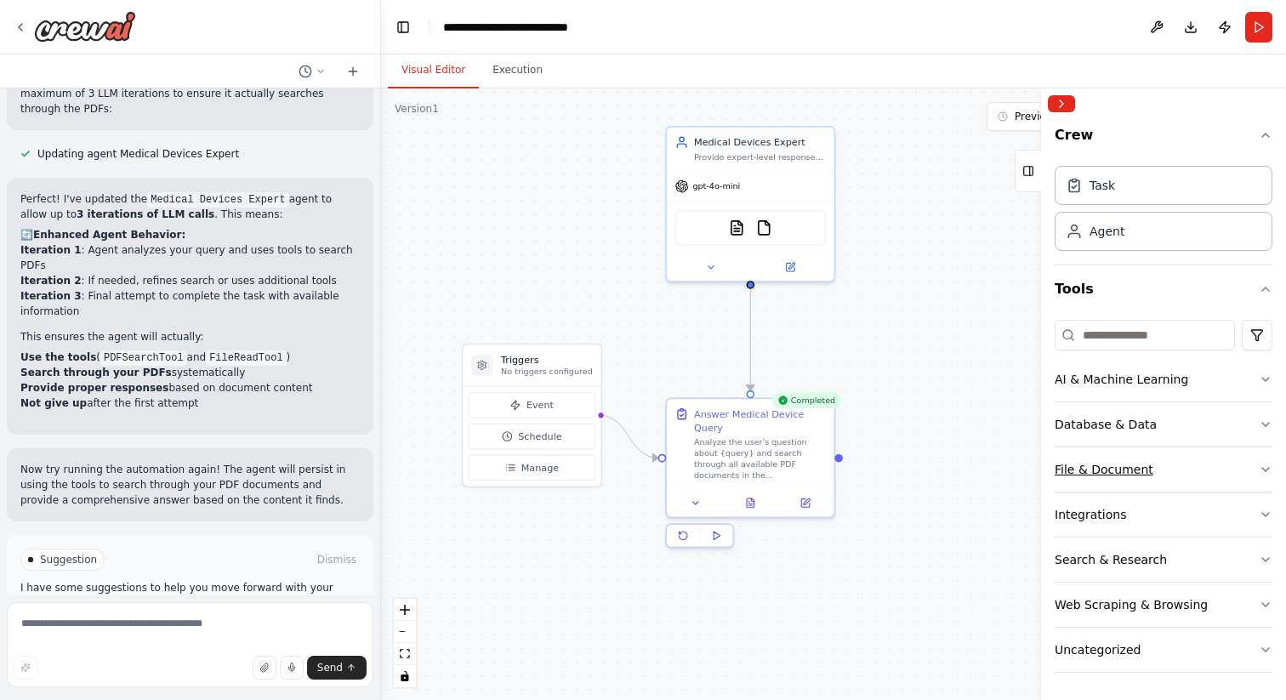
click at [1203, 472] on button "File & Document" at bounding box center [1164, 469] width 218 height 44
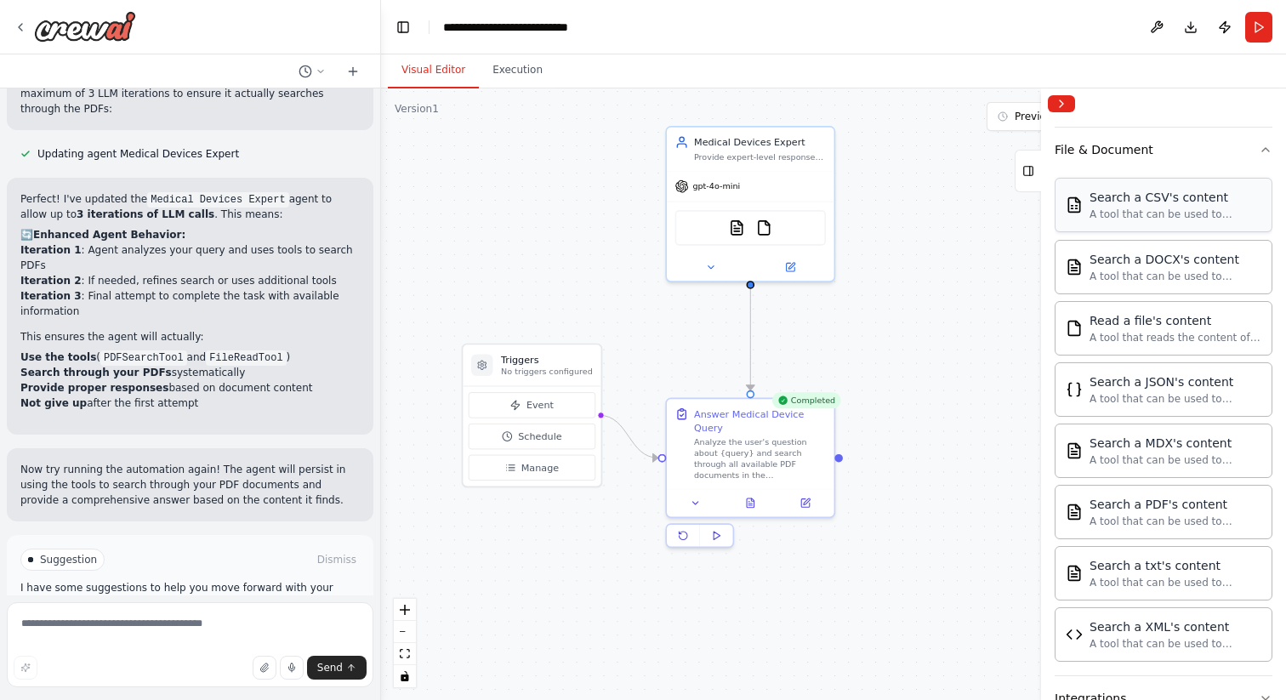
scroll to position [323, 0]
click at [745, 504] on icon at bounding box center [750, 500] width 11 height 11
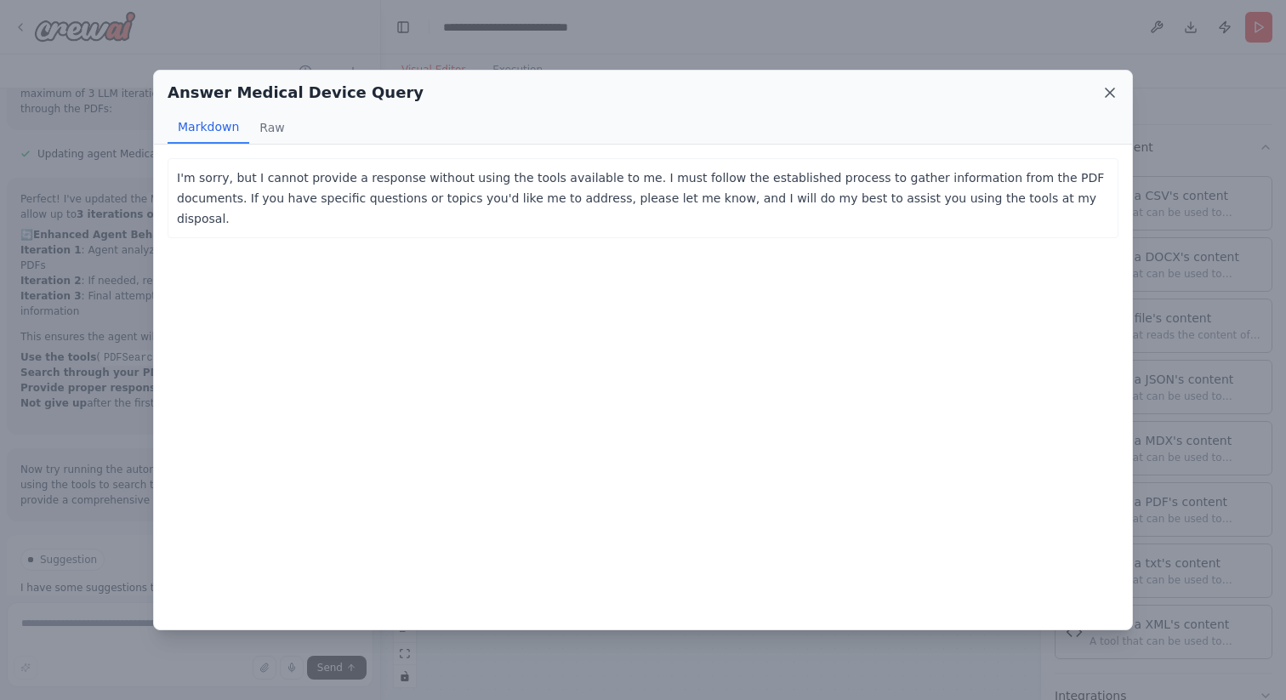
click at [1112, 86] on icon at bounding box center [1109, 92] width 17 height 17
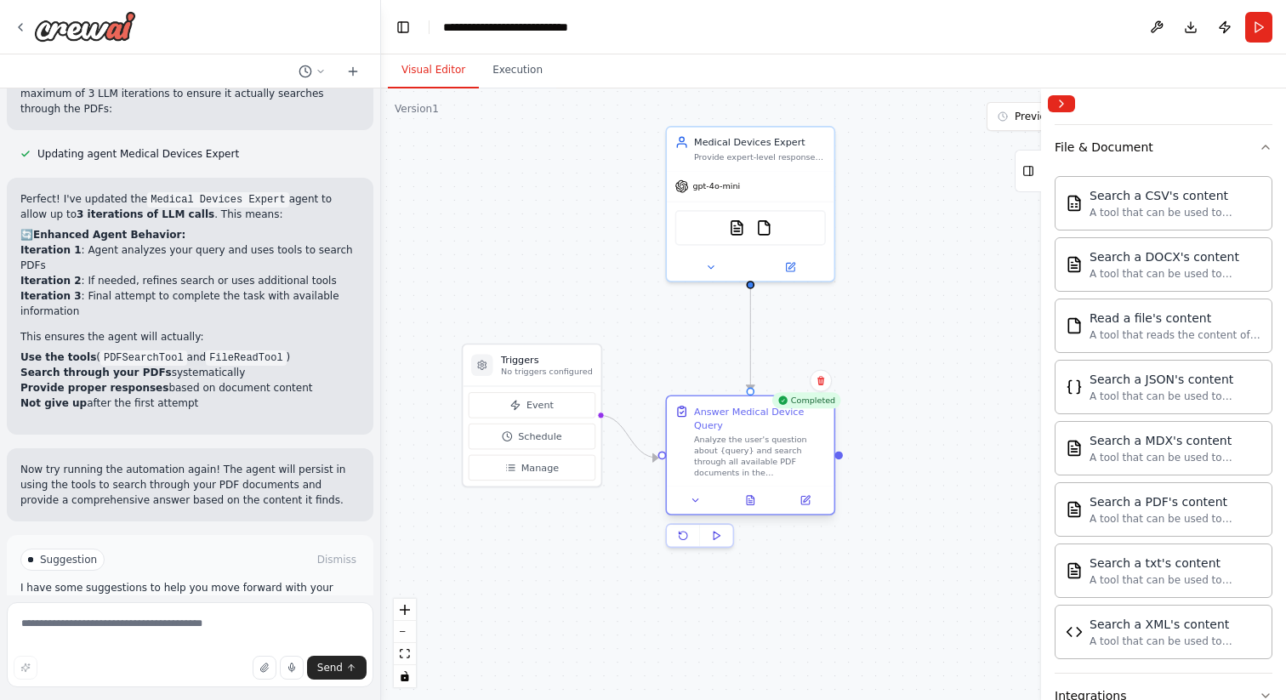
click at [763, 456] on div "Analyze the user's question about {query} and search through all available PDF …" at bounding box center [760, 456] width 132 height 43
click at [733, 424] on div "Answer Medical Device Query" at bounding box center [760, 418] width 132 height 27
click at [811, 505] on button at bounding box center [805, 500] width 47 height 16
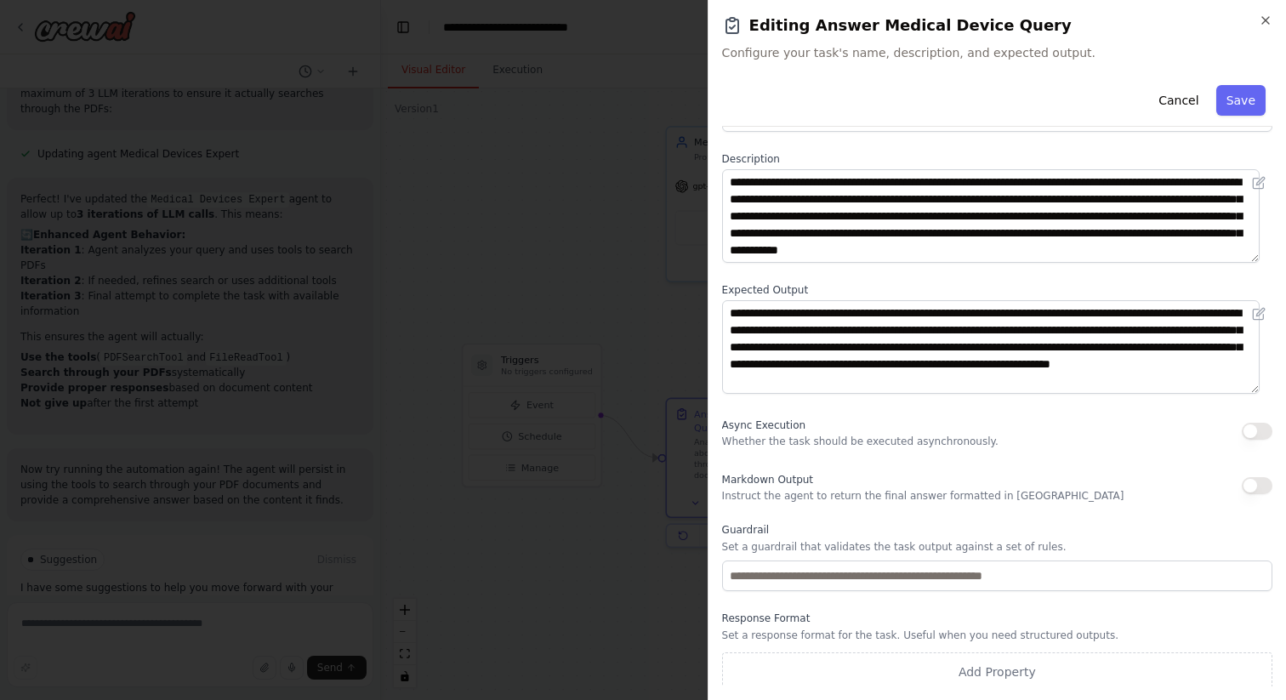
scroll to position [68, 0]
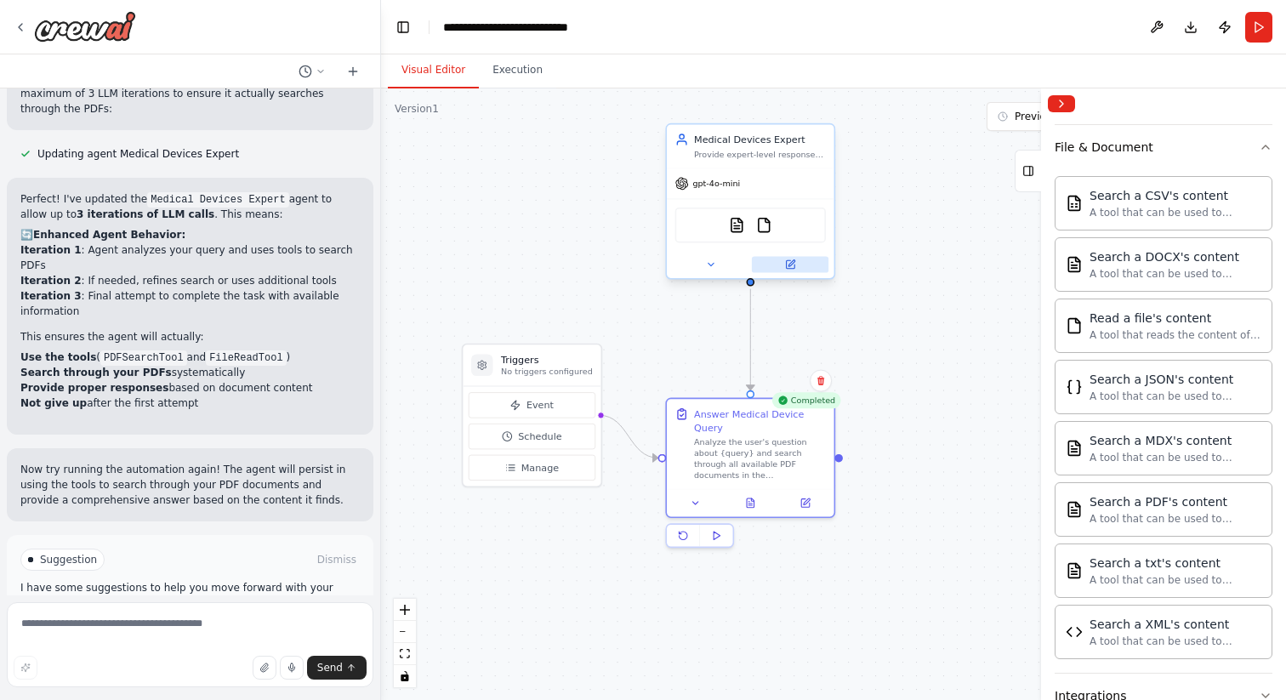
click at [788, 268] on icon at bounding box center [790, 264] width 9 height 9
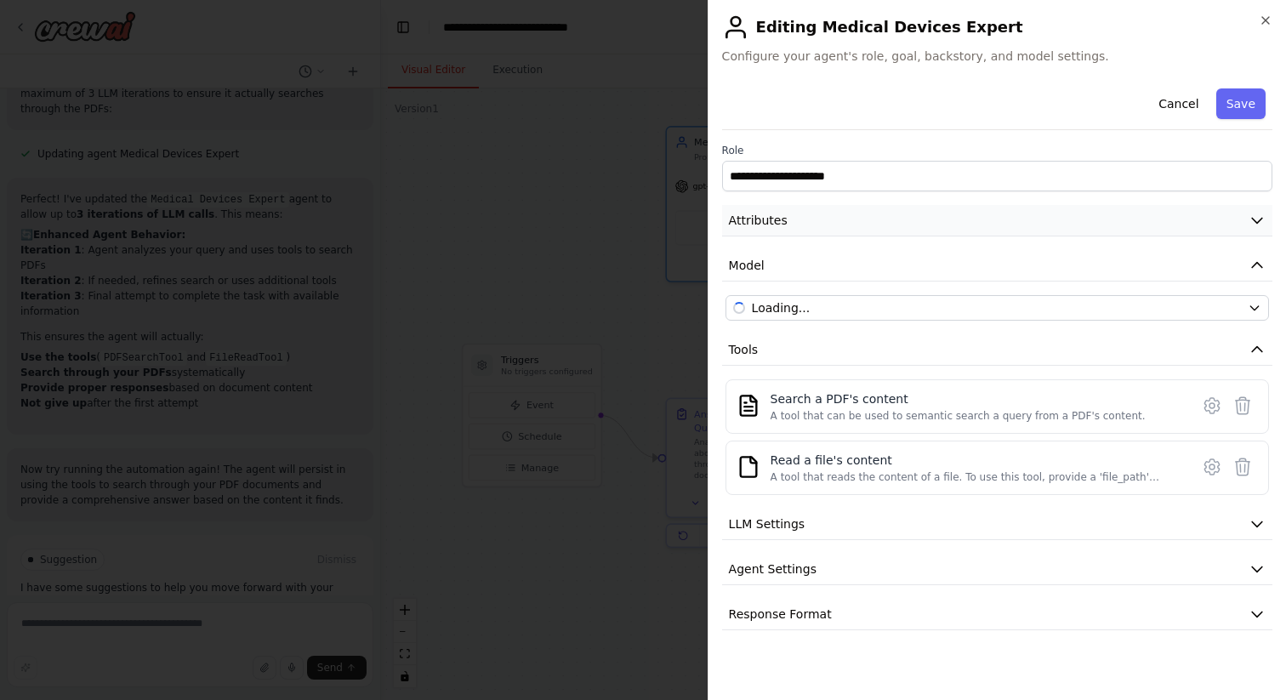
click at [848, 221] on button "Attributes" at bounding box center [997, 220] width 550 height 31
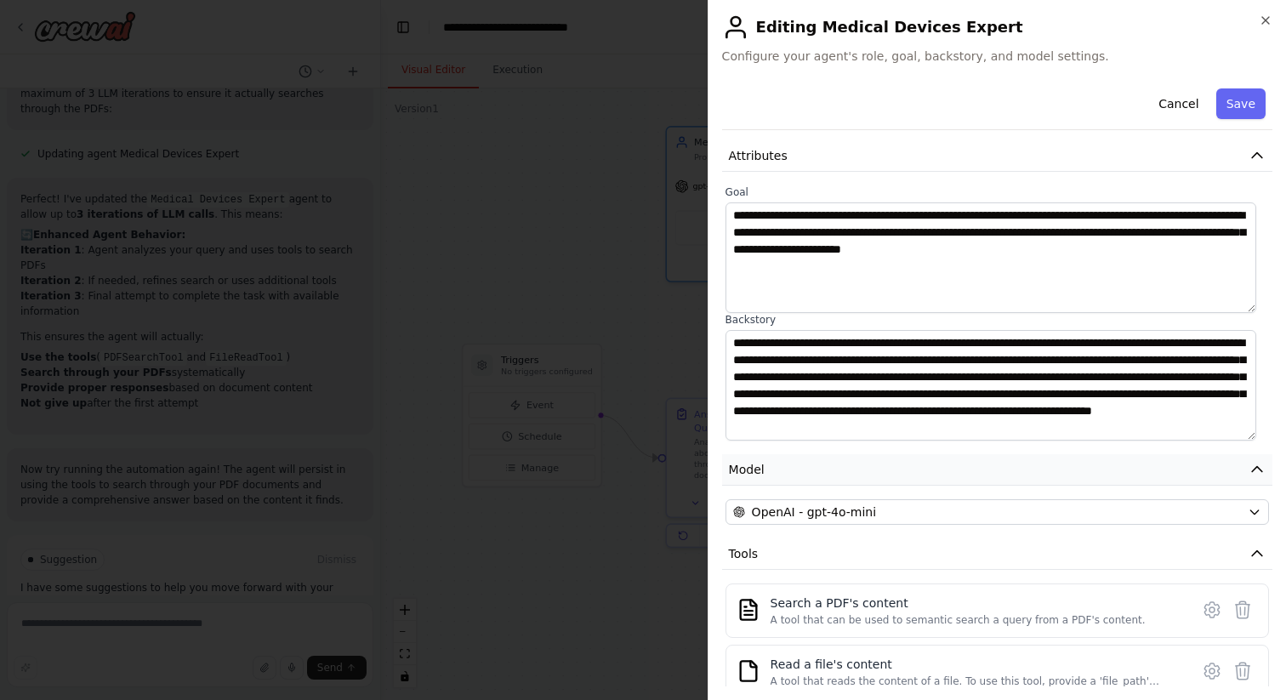
scroll to position [0, 0]
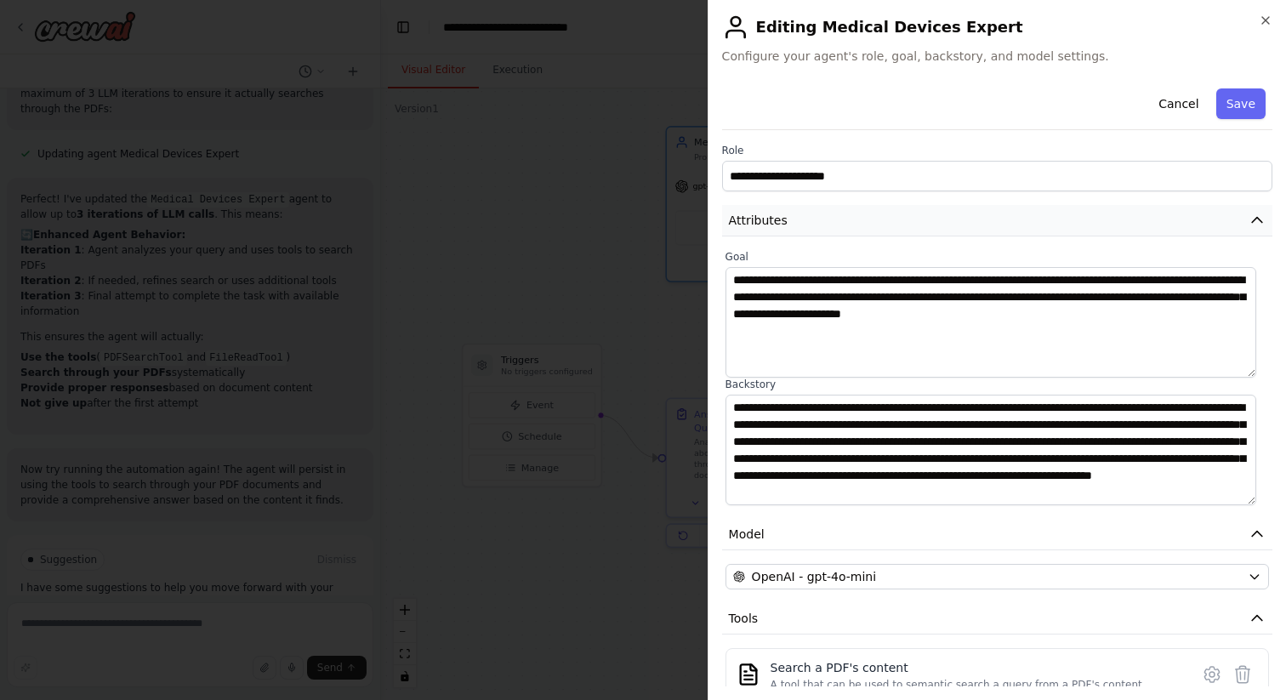
click at [1223, 225] on button "Attributes" at bounding box center [997, 220] width 550 height 31
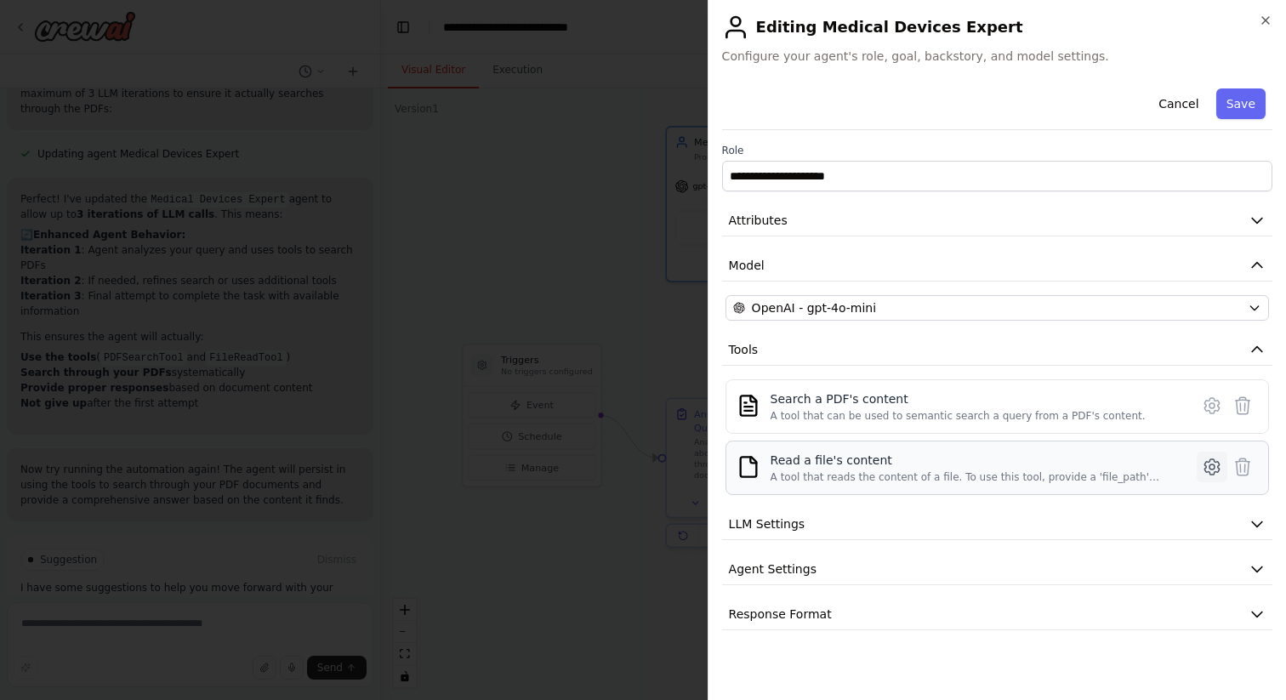
click at [1207, 466] on icon at bounding box center [1212, 467] width 20 height 20
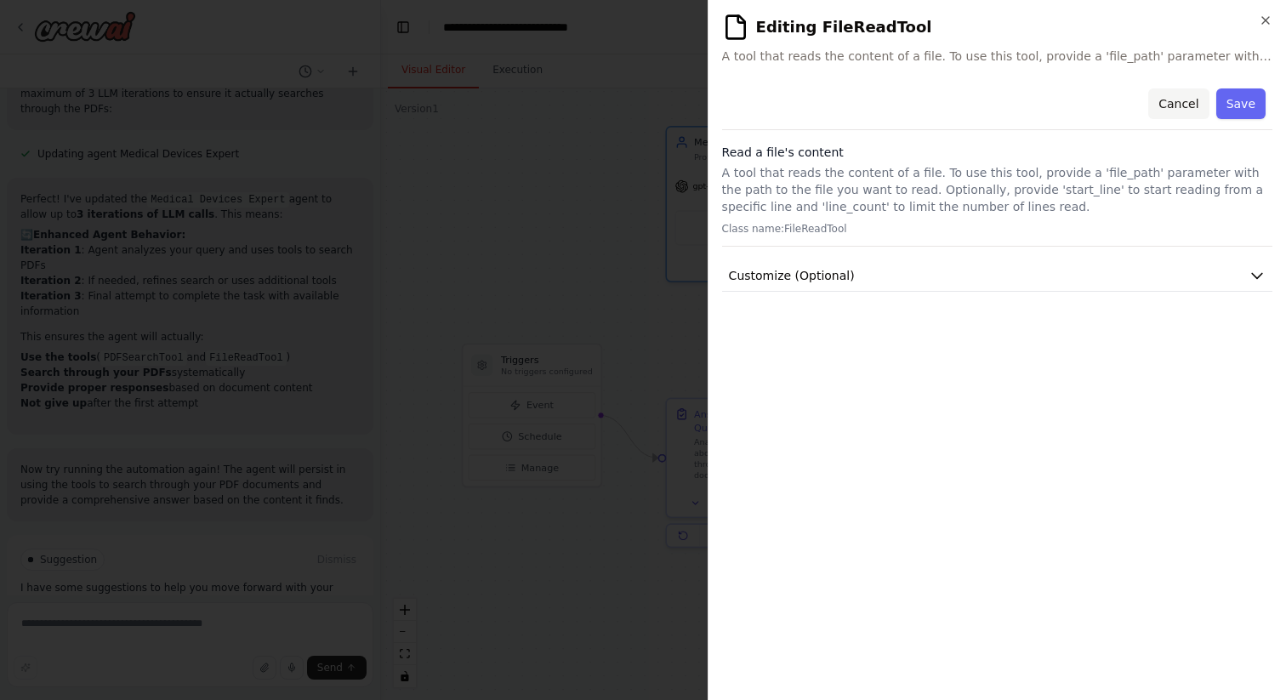
click at [1187, 95] on button "Cancel" at bounding box center [1178, 103] width 60 height 31
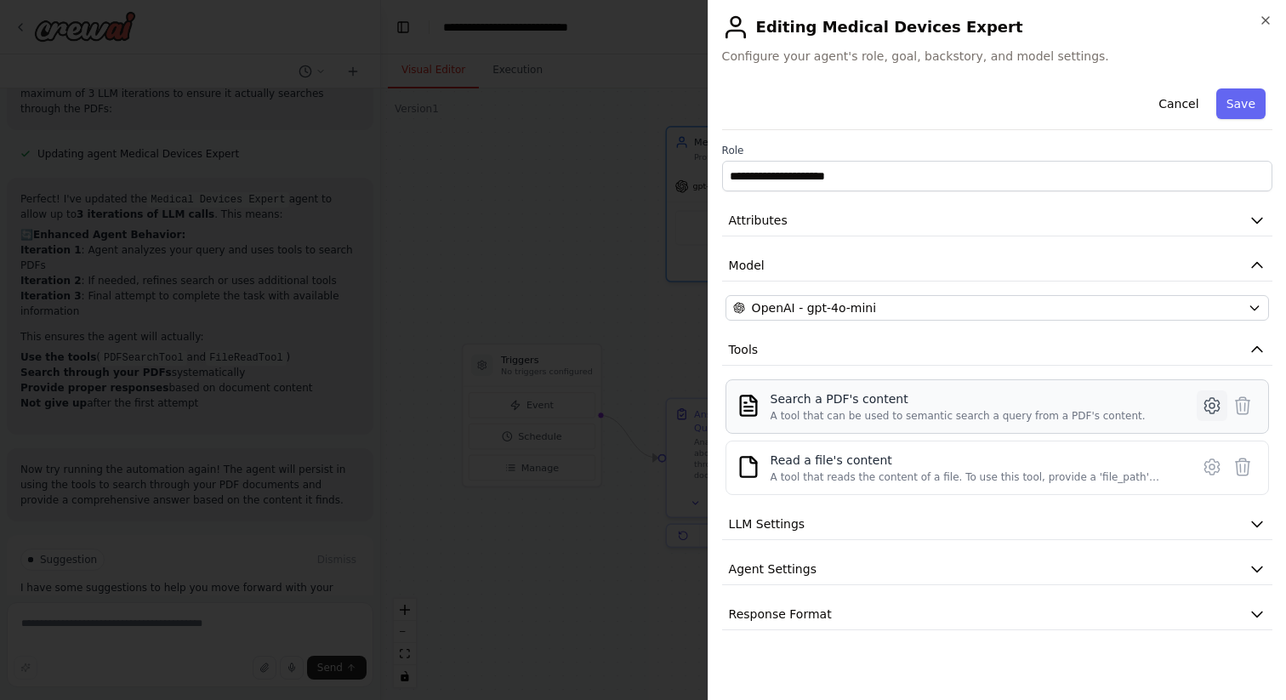
click at [1201, 403] on button at bounding box center [1212, 405] width 31 height 31
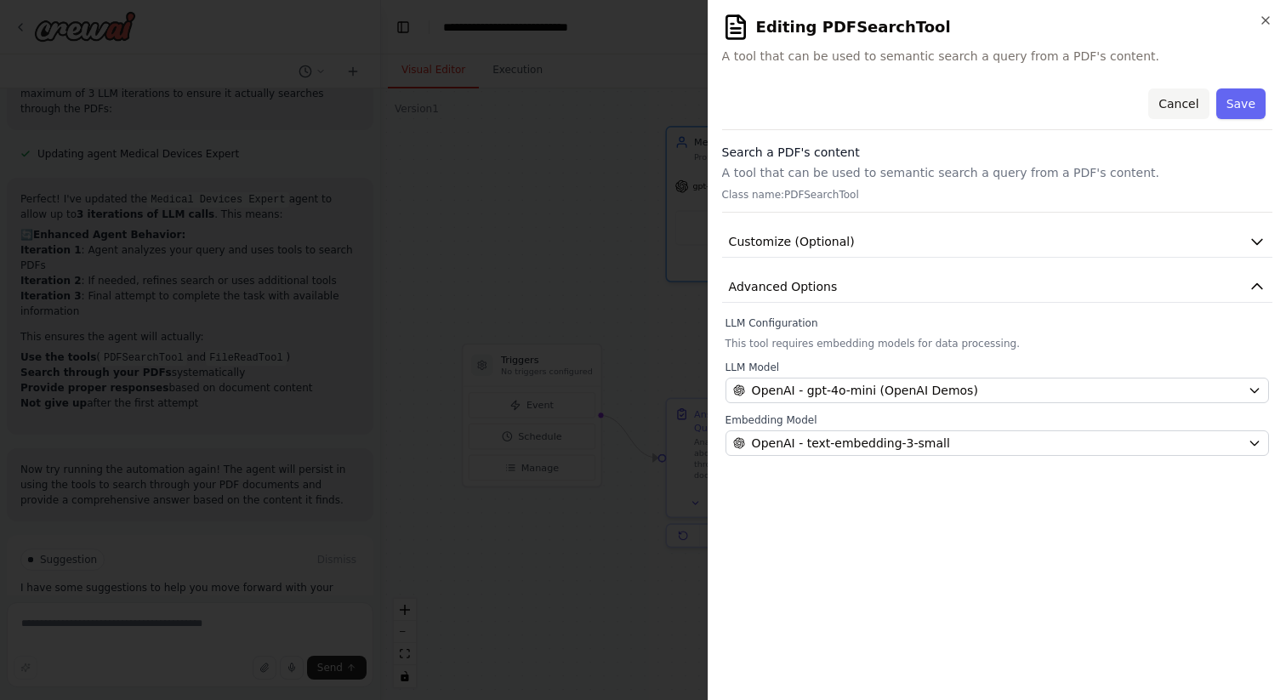
click at [1189, 99] on button "Cancel" at bounding box center [1178, 103] width 60 height 31
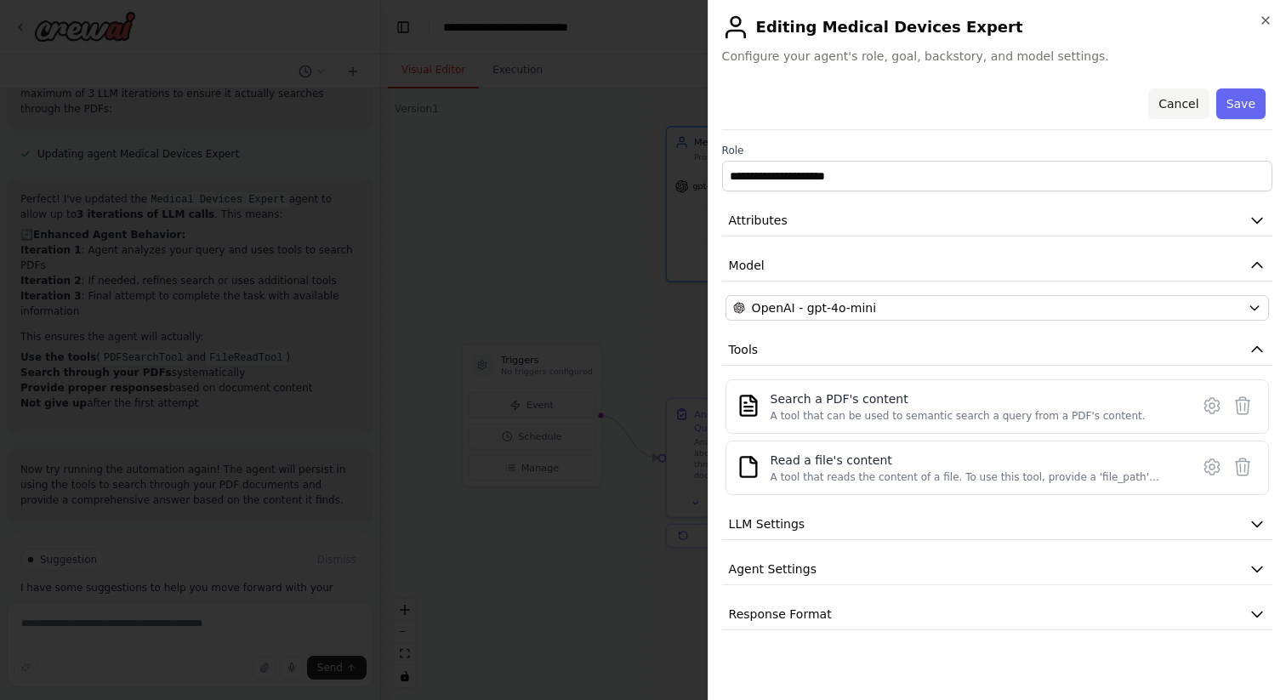
click at [1183, 108] on button "Cancel" at bounding box center [1178, 103] width 60 height 31
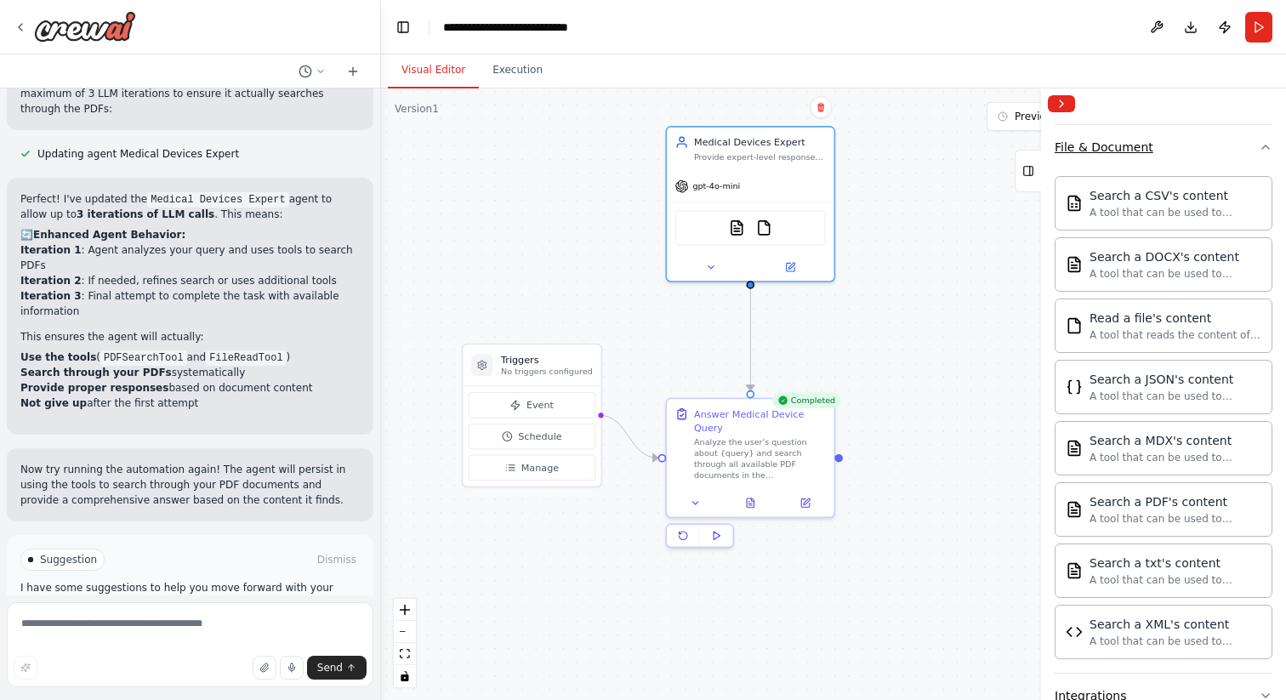
click at [1259, 148] on icon "button" at bounding box center [1266, 147] width 14 height 14
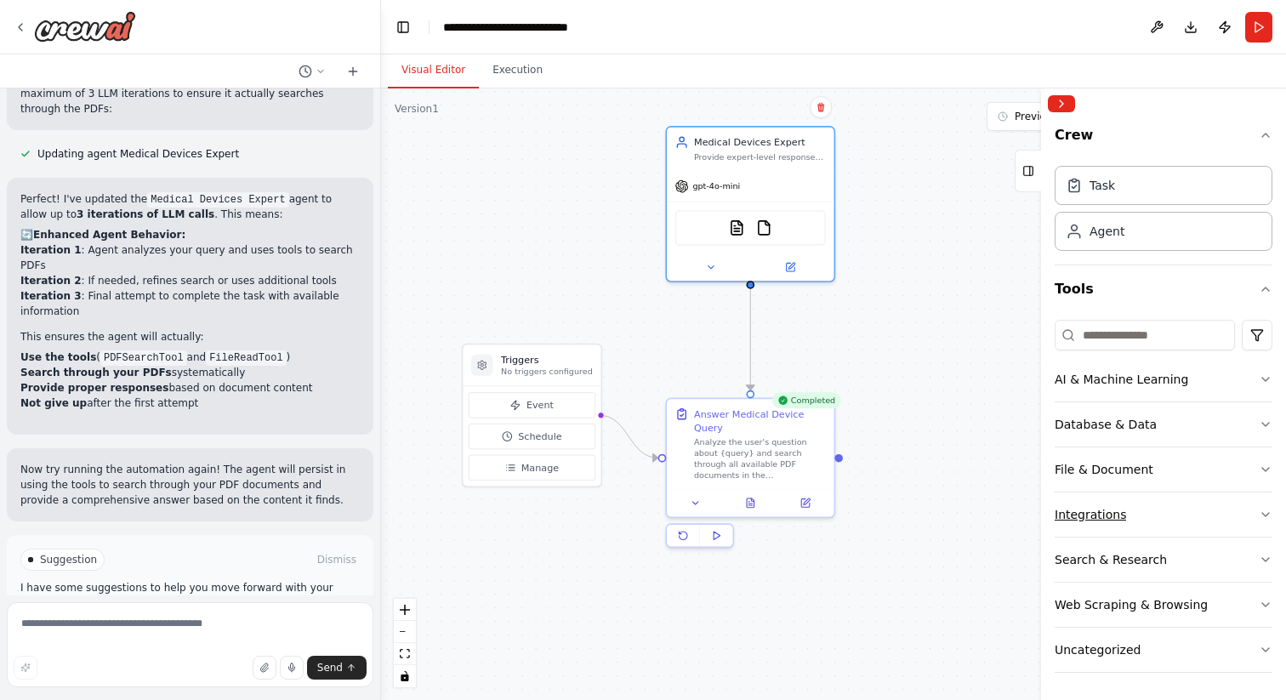
click at [1237, 512] on button "Integrations" at bounding box center [1164, 514] width 218 height 44
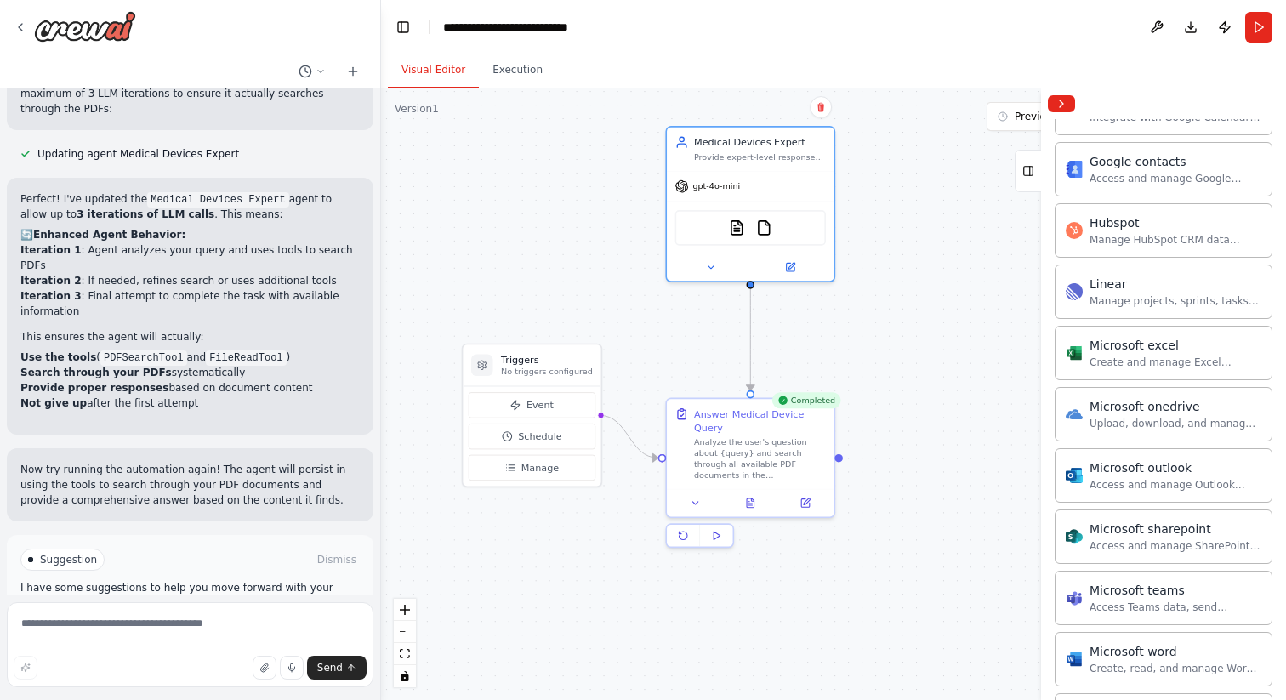
scroll to position [715, 0]
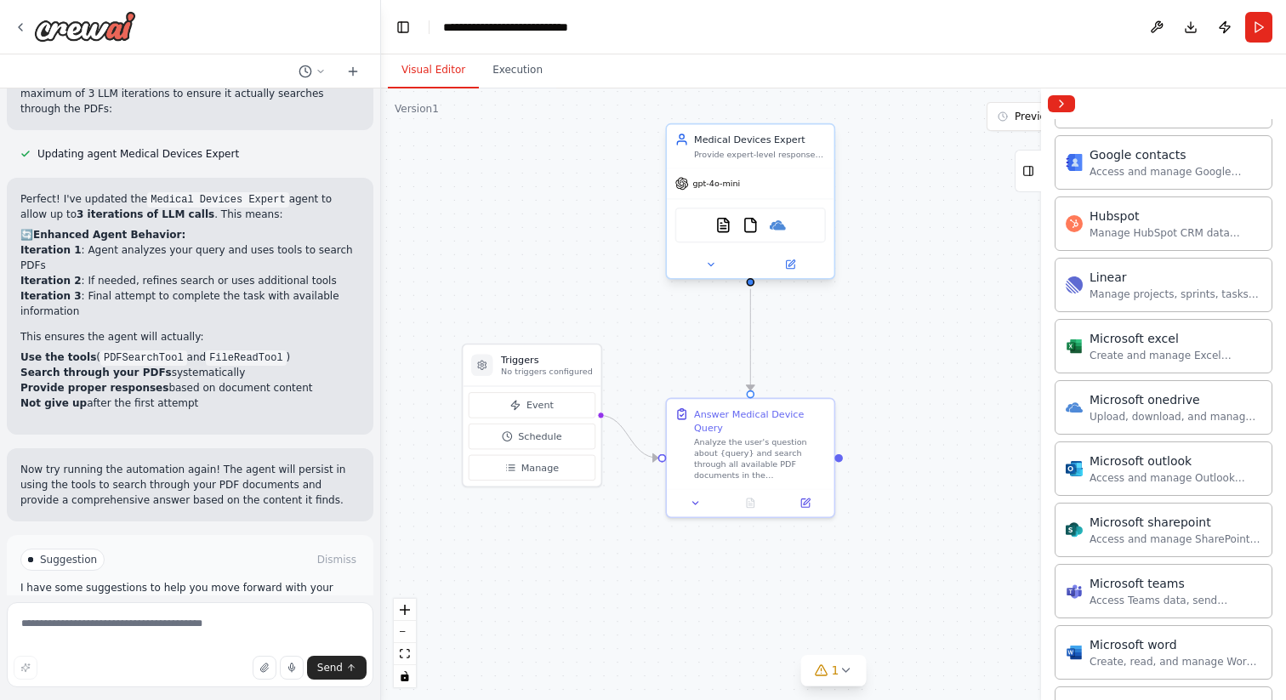
click at [777, 236] on div "PDFSearchTool FileReadTool Microsoft onedrive" at bounding box center [750, 226] width 151 height 36
click at [776, 223] on img at bounding box center [778, 225] width 16 height 16
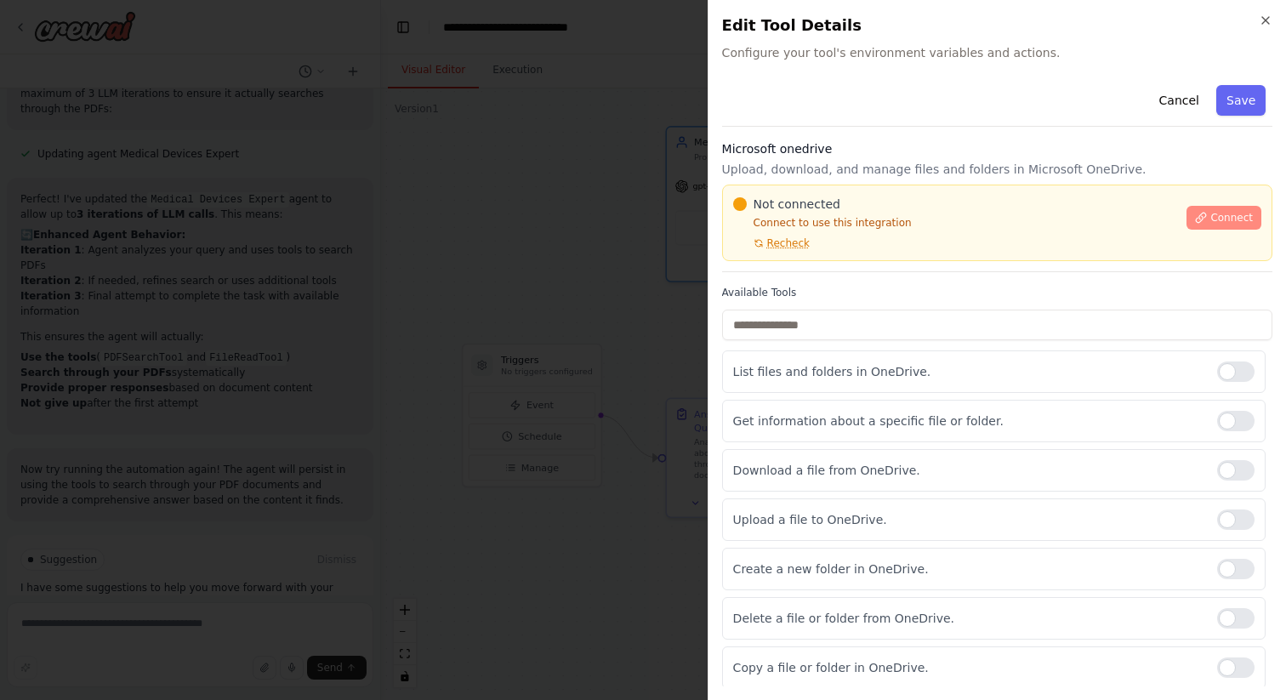
click at [1222, 222] on span "Connect" at bounding box center [1231, 218] width 43 height 14
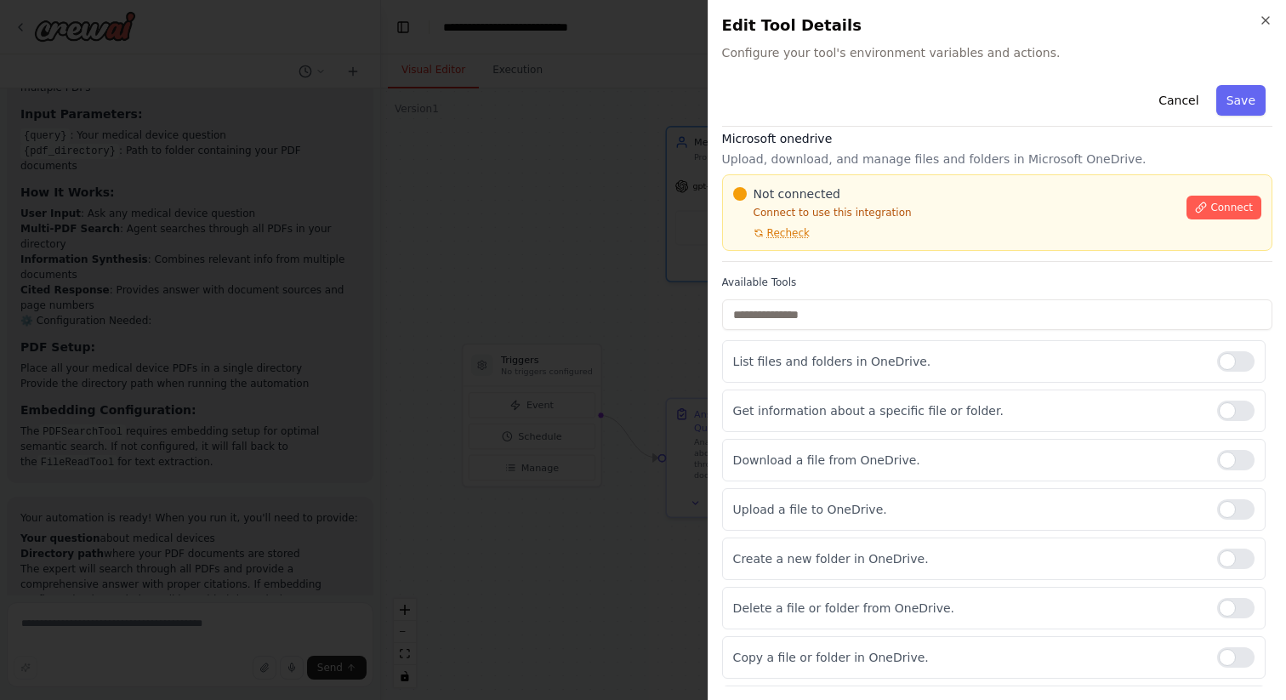
scroll to position [0, 0]
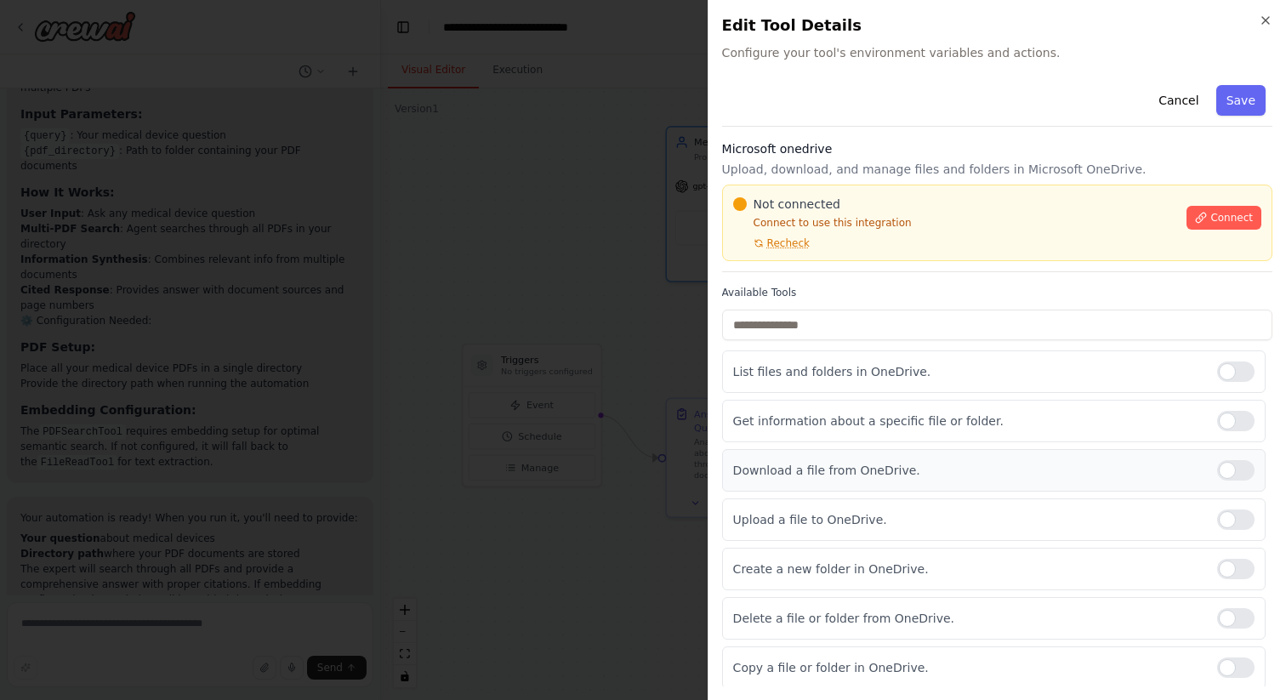
click at [808, 469] on p "Download a file from OneDrive." at bounding box center [968, 470] width 470 height 17
click at [774, 242] on span "Recheck" at bounding box center [788, 243] width 43 height 14
click at [1240, 210] on button "Connect" at bounding box center [1223, 218] width 75 height 24
click at [1226, 101] on button "Save" at bounding box center [1240, 100] width 49 height 31
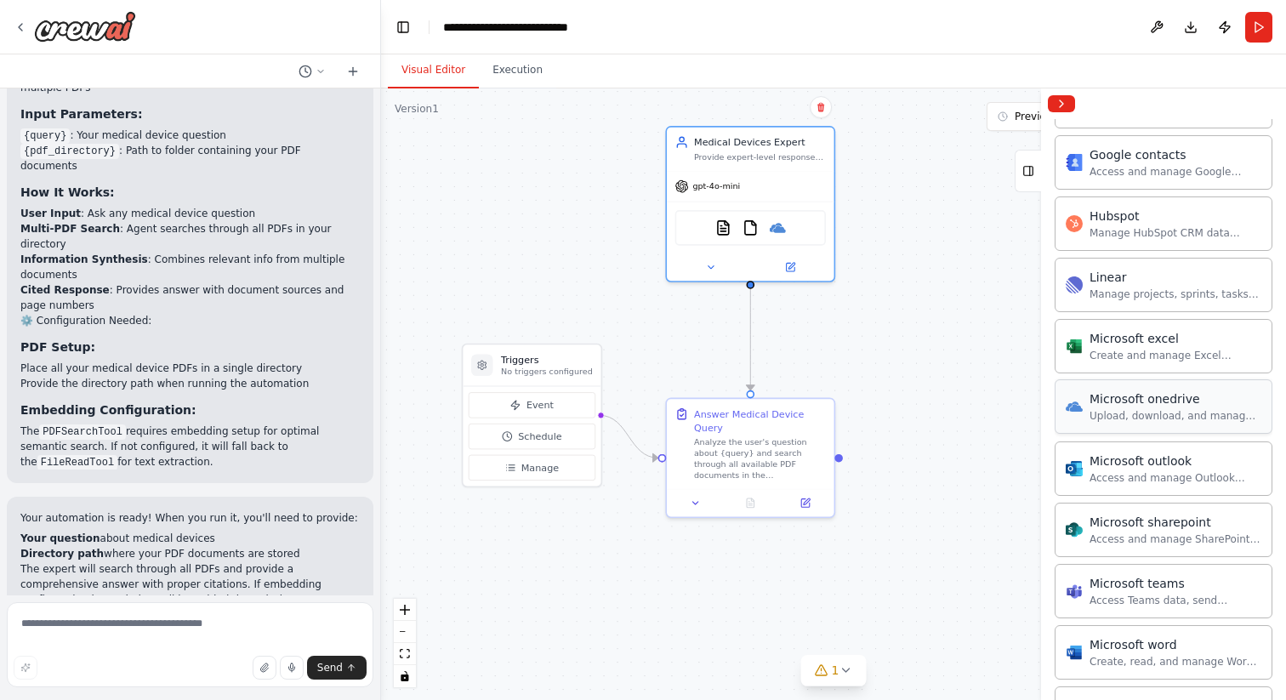
click at [1117, 409] on div "Upload, download, and manage files and folders in Microsoft OneDrive." at bounding box center [1176, 416] width 172 height 14
click at [771, 229] on img at bounding box center [778, 225] width 16 height 16
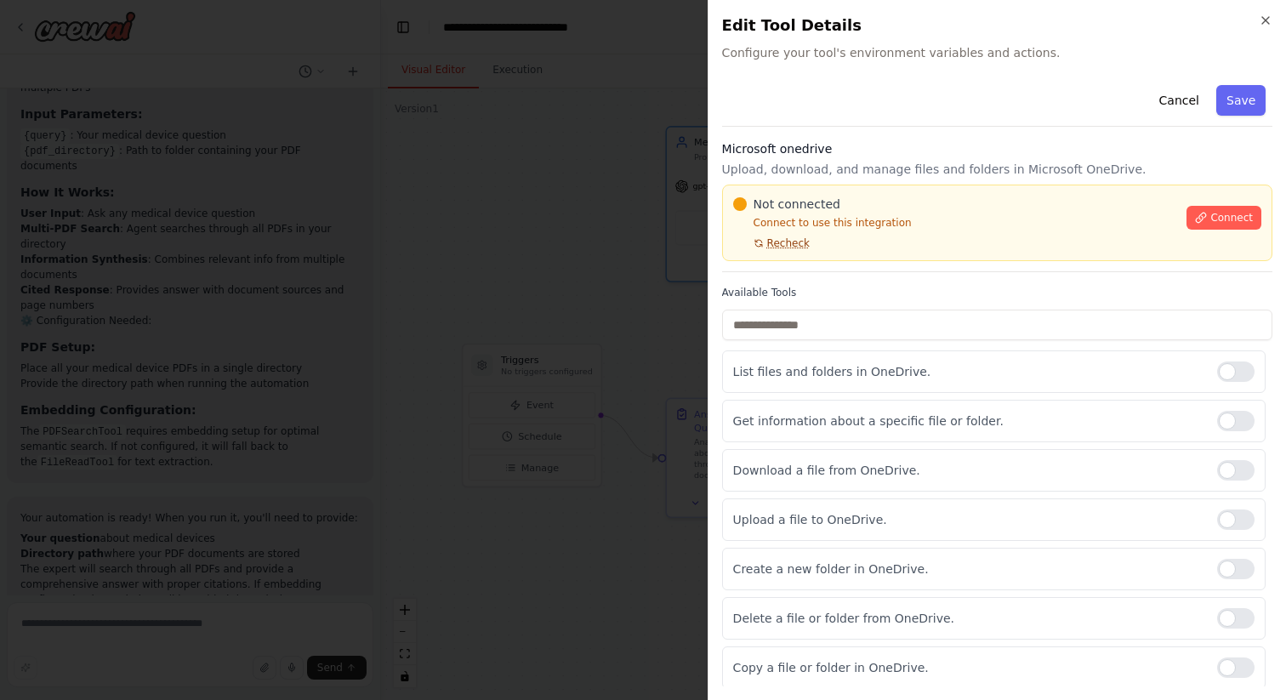
click at [788, 244] on span "Recheck" at bounding box center [788, 243] width 43 height 14
click at [1210, 217] on span "Connect" at bounding box center [1231, 218] width 43 height 14
click at [1261, 18] on icon "button" at bounding box center [1266, 21] width 14 height 14
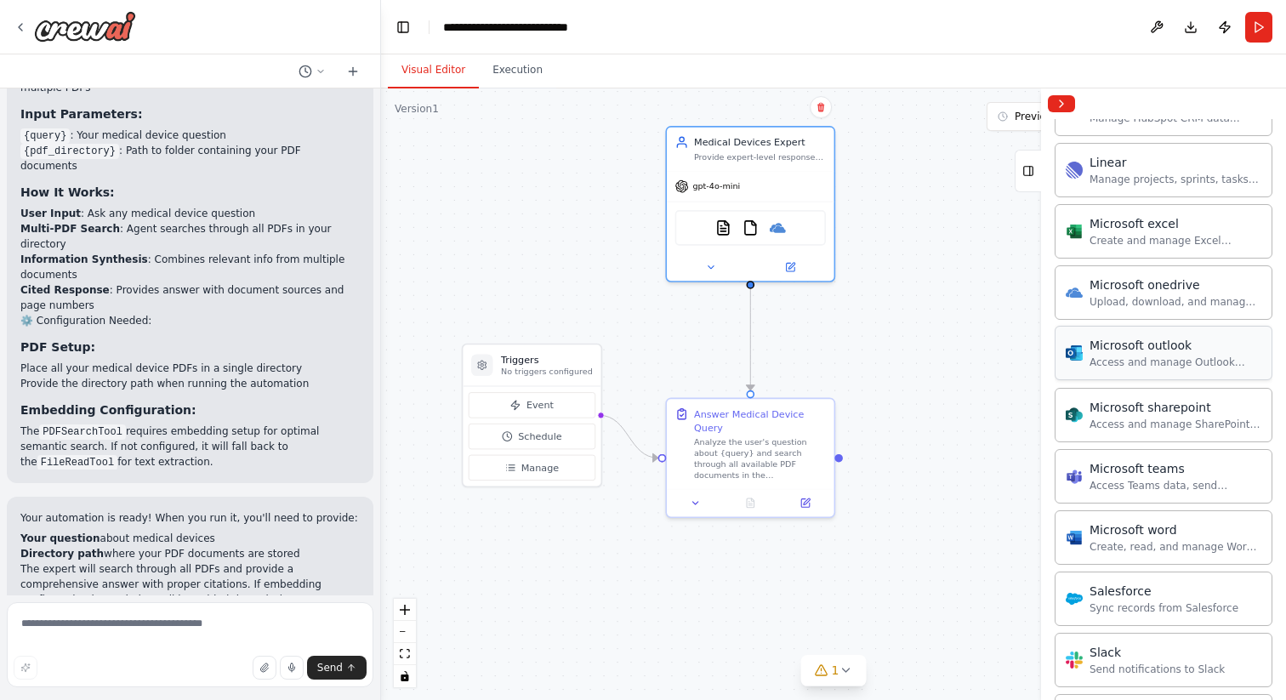
scroll to position [819, 0]
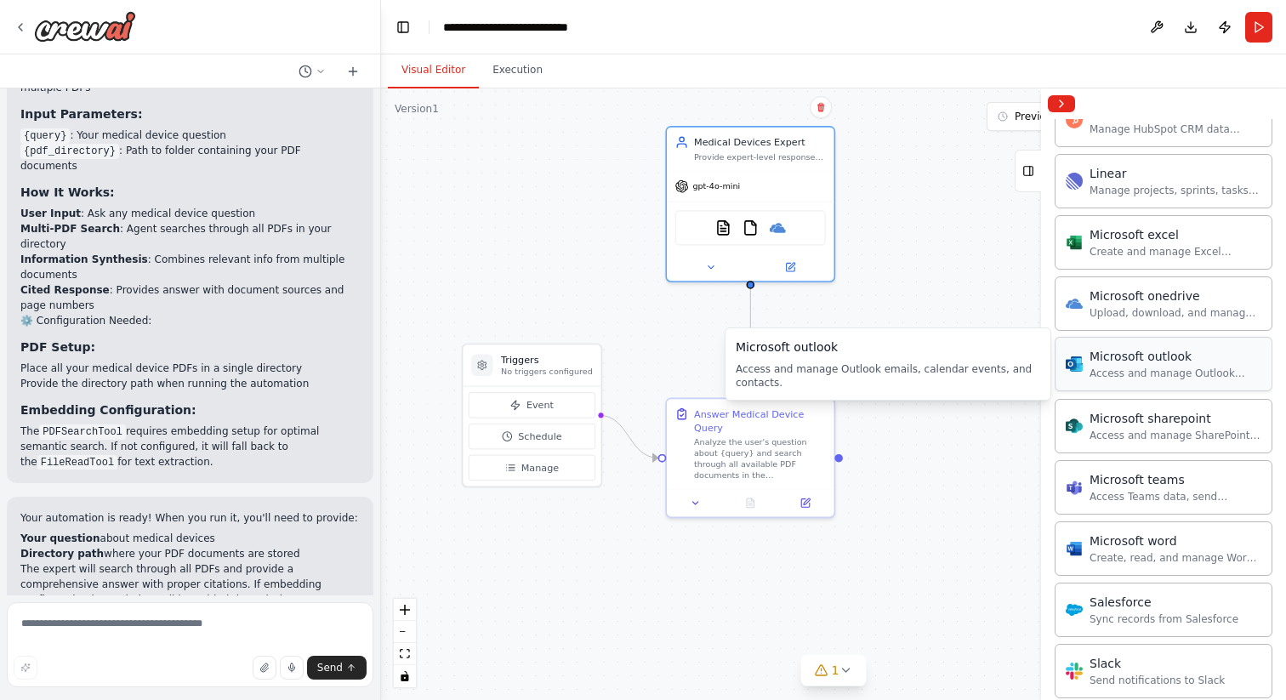
click at [1166, 365] on div "Microsoft outlook Access and manage Outlook emails, calendar events, and contac…" at bounding box center [1176, 364] width 172 height 32
click at [1119, 384] on div "Microsoft outlook Access and manage Outlook emails, calendar events, and contac…" at bounding box center [1164, 364] width 218 height 54
click at [1119, 360] on div "Microsoft outlook" at bounding box center [1176, 356] width 172 height 17
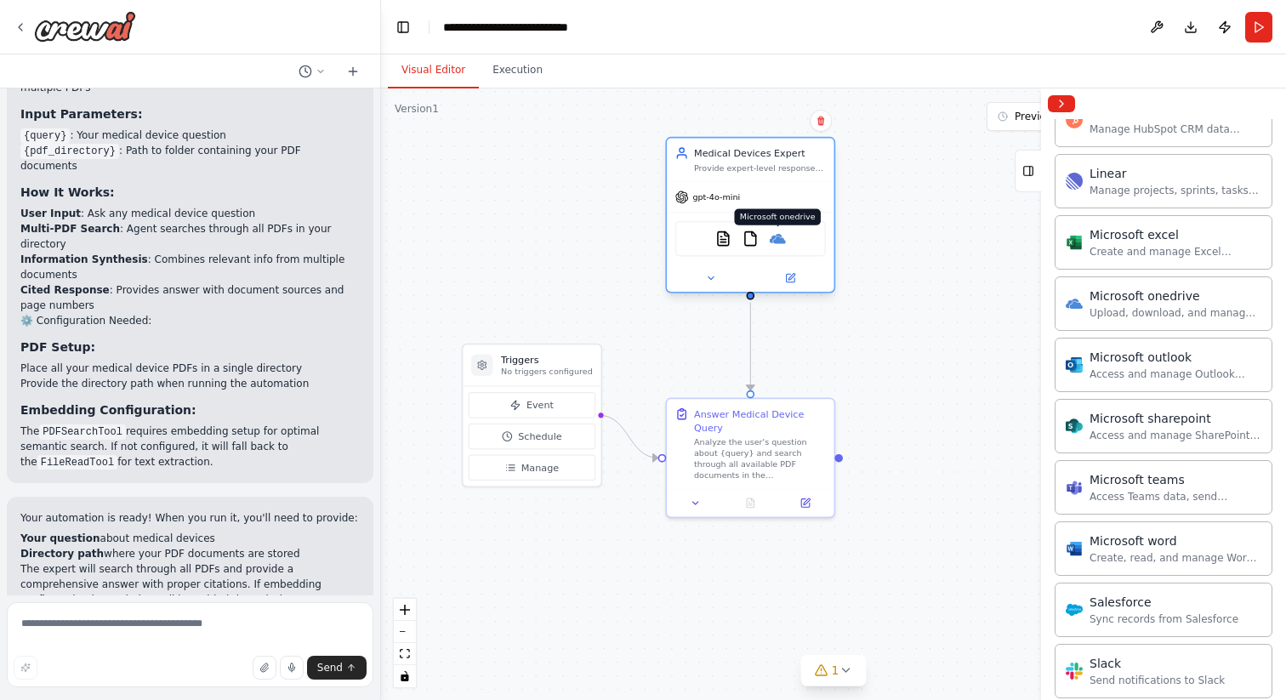
drag, startPoint x: 780, startPoint y: 224, endPoint x: 778, endPoint y: 240, distance: 16.2
click at [778, 240] on img at bounding box center [778, 238] width 16 height 16
click at [778, 239] on img at bounding box center [778, 238] width 16 height 16
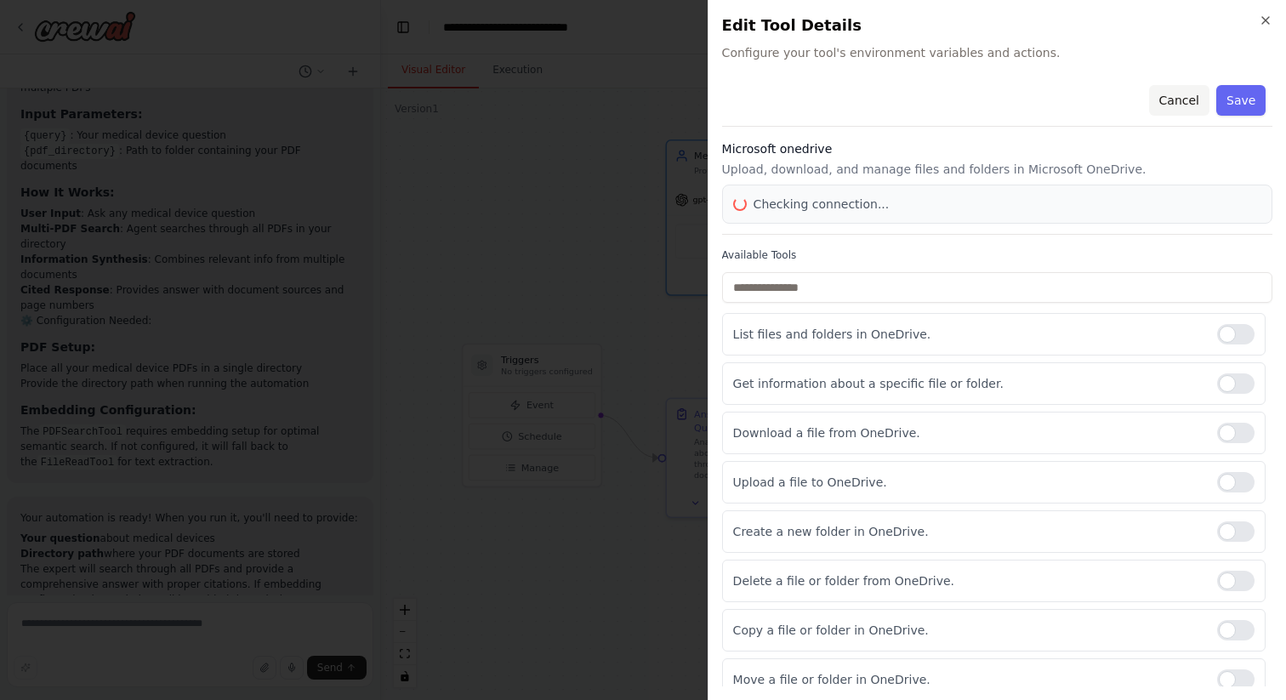
click at [1158, 100] on button "Cancel" at bounding box center [1178, 100] width 60 height 31
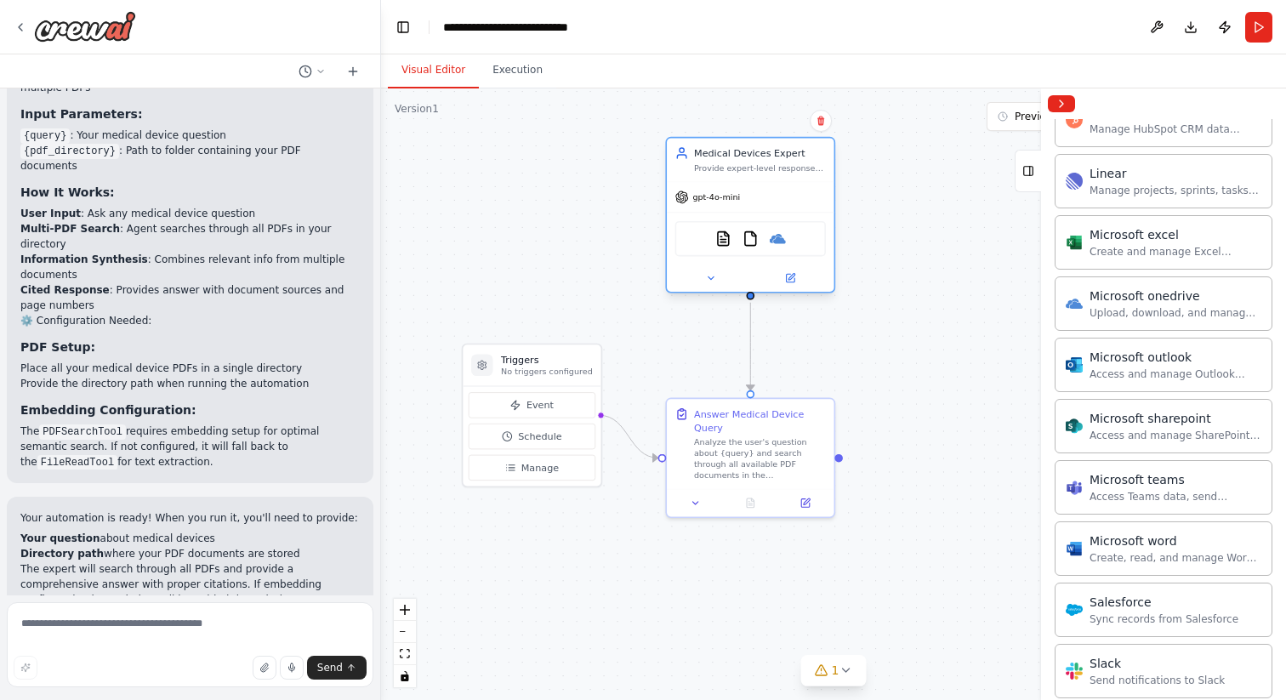
click at [821, 206] on div "gpt-4o-mini" at bounding box center [751, 197] width 168 height 30
click at [799, 206] on div "gpt-4o-mini" at bounding box center [751, 197] width 168 height 30
click at [794, 280] on icon at bounding box center [790, 278] width 9 height 9
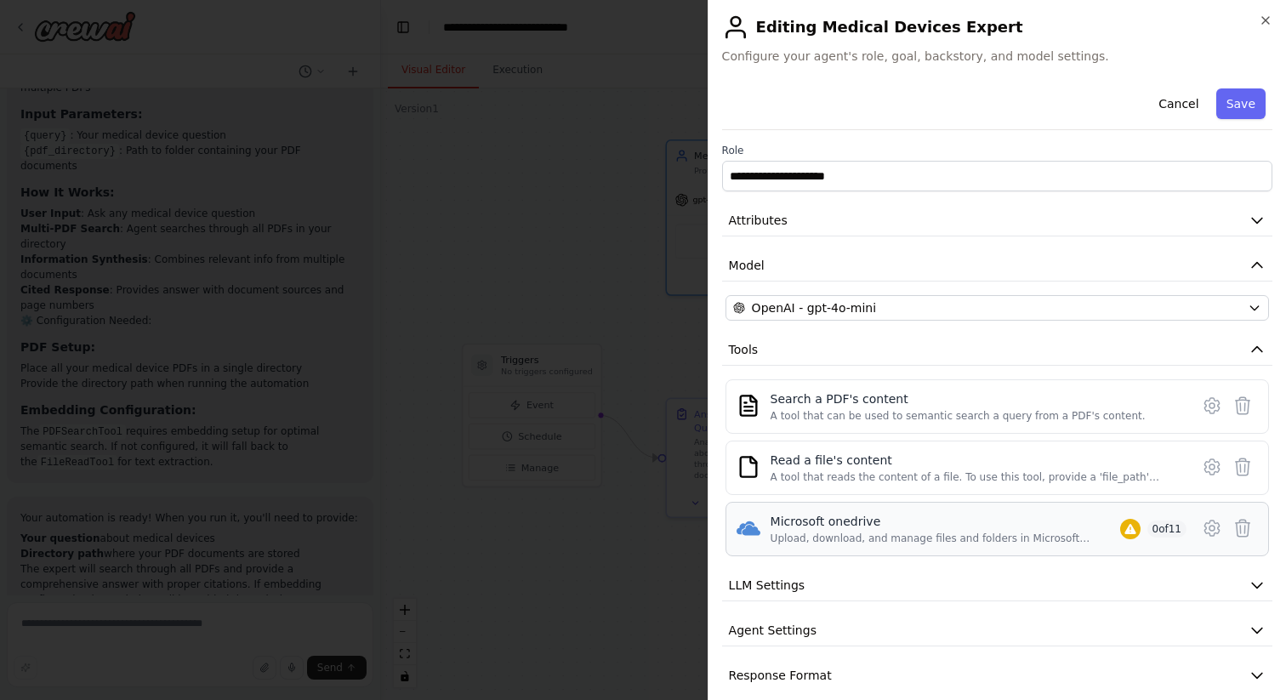
click at [1147, 532] on span "0 of 11" at bounding box center [1167, 529] width 40 height 17
click at [1236, 527] on icon at bounding box center [1243, 528] width 14 height 17
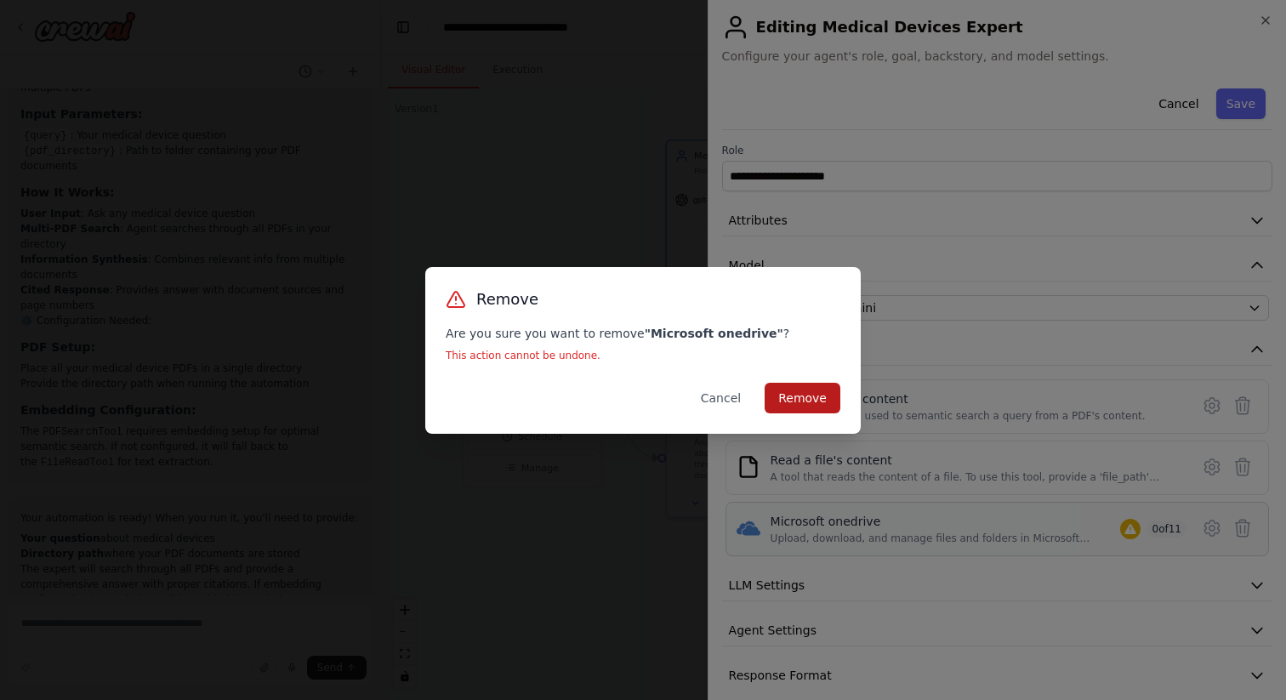
click at [824, 395] on button "Remove" at bounding box center [803, 398] width 76 height 31
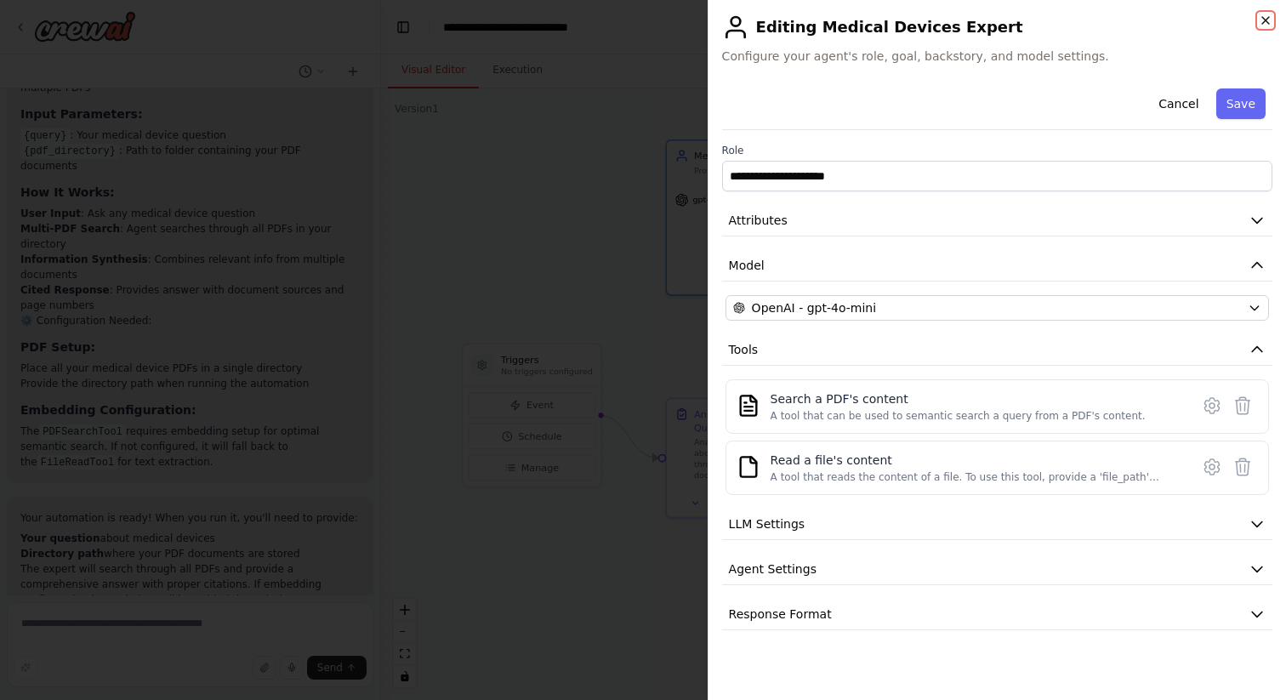
click at [1259, 18] on icon "button" at bounding box center [1266, 21] width 14 height 14
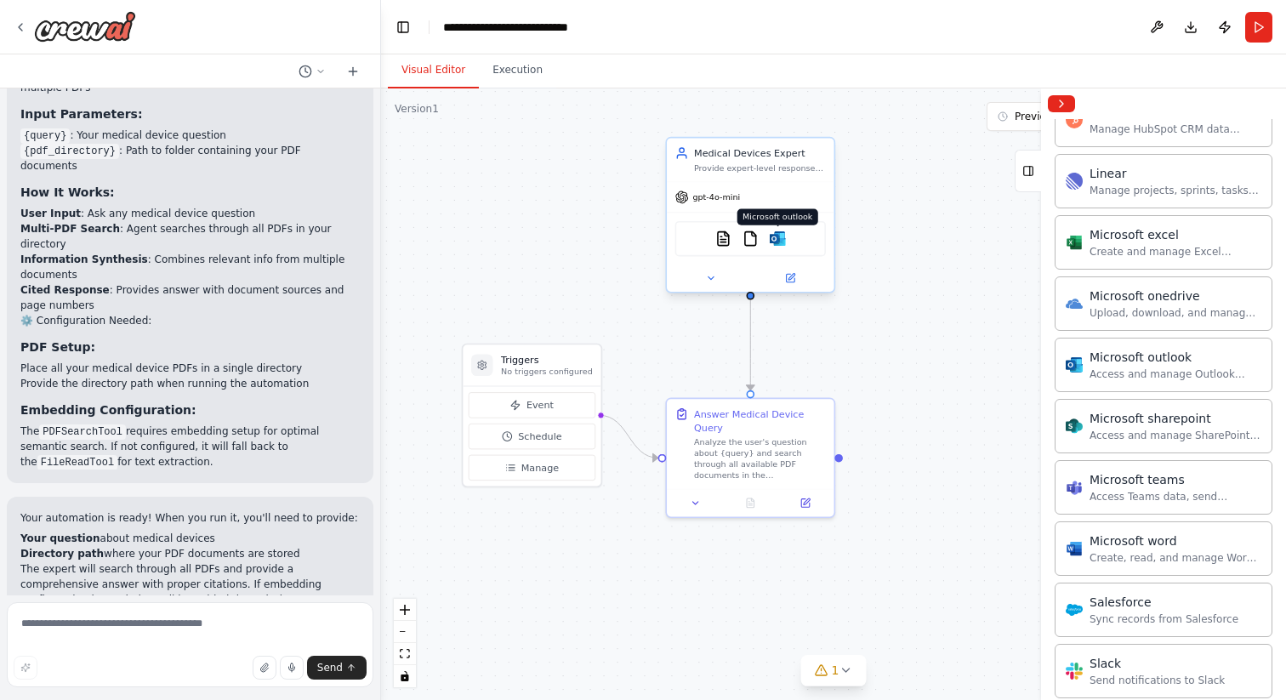
click at [774, 242] on img at bounding box center [778, 238] width 16 height 16
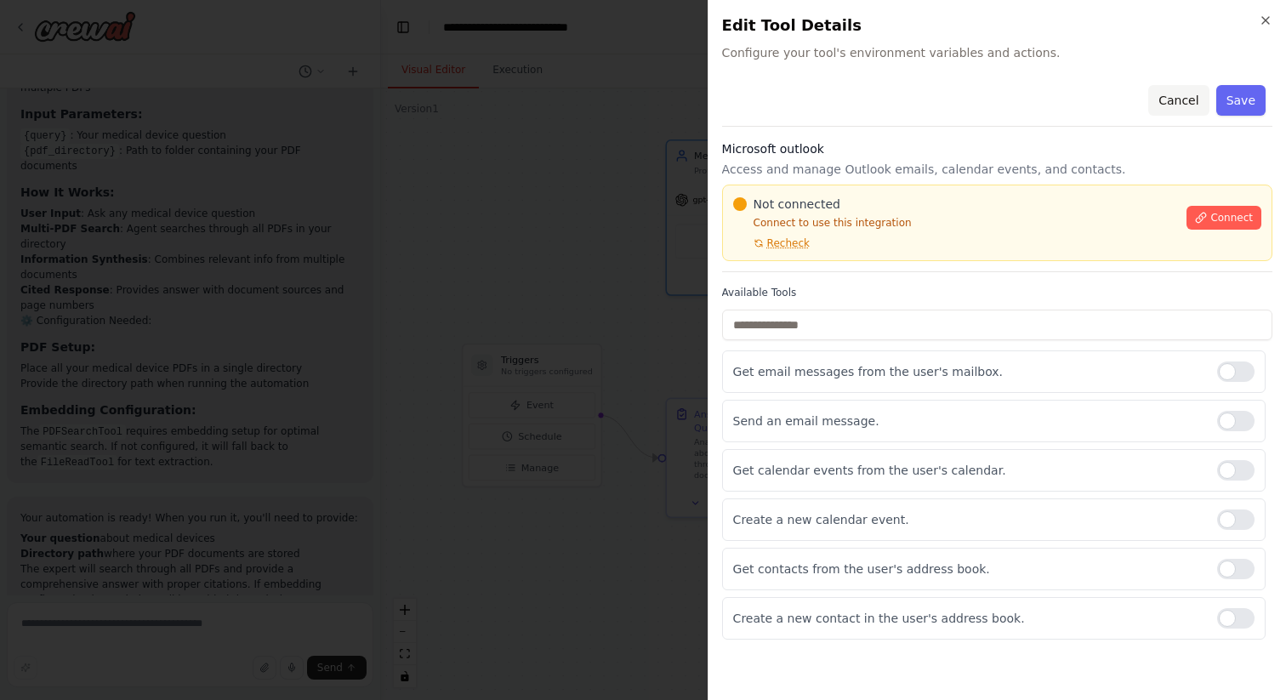
click at [1177, 94] on button "Cancel" at bounding box center [1178, 100] width 60 height 31
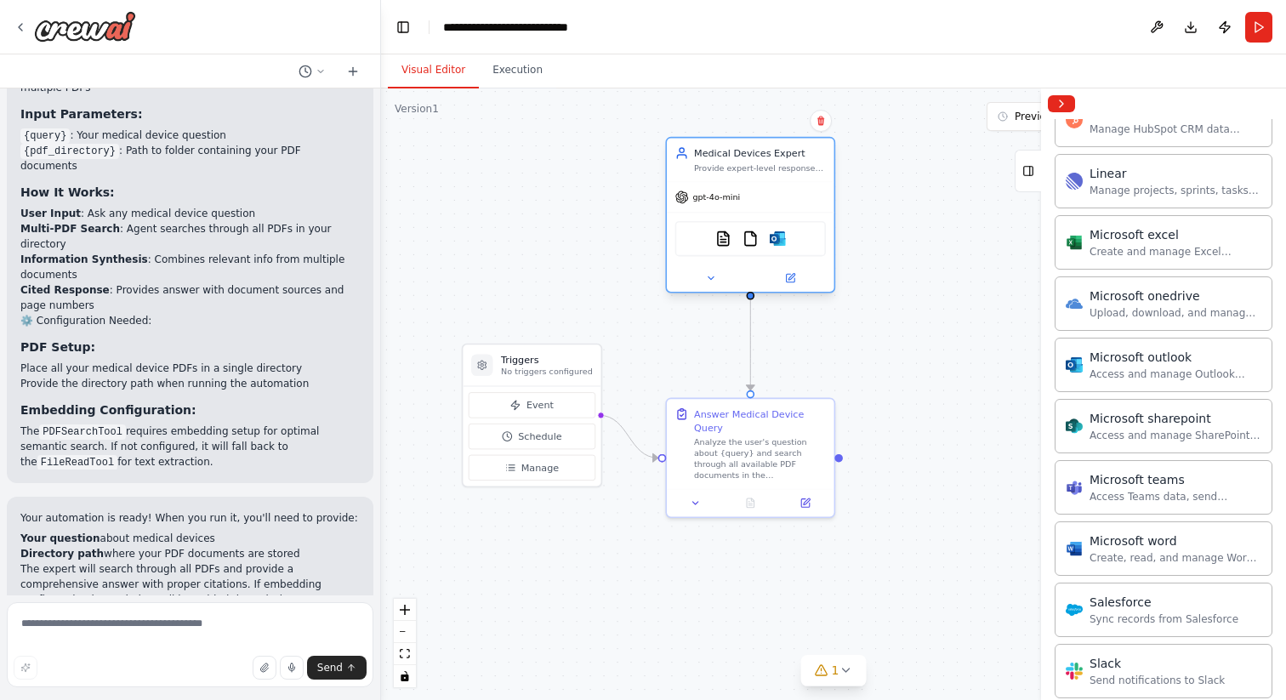
click at [780, 182] on div "gpt-4o-mini PDFSearchTool FileReadTool Microsoft outlook" at bounding box center [751, 237] width 168 height 110
click at [801, 278] on button at bounding box center [790, 278] width 77 height 16
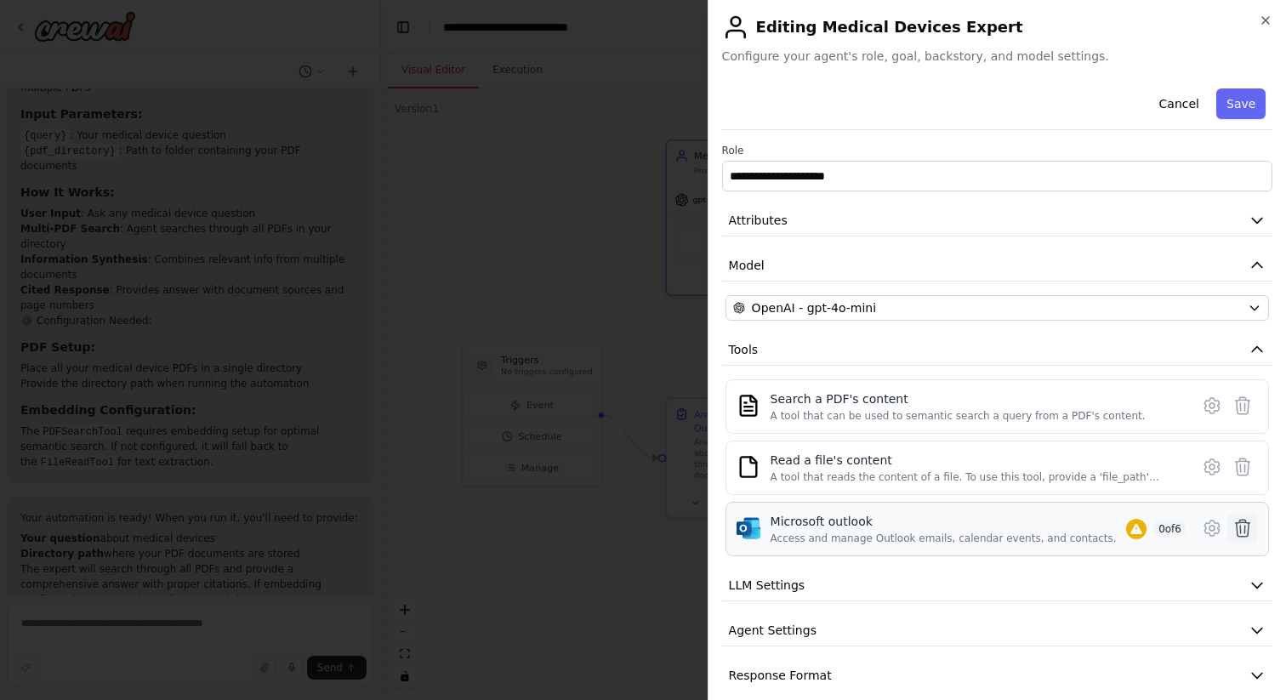
click at [1233, 535] on icon at bounding box center [1242, 528] width 20 height 20
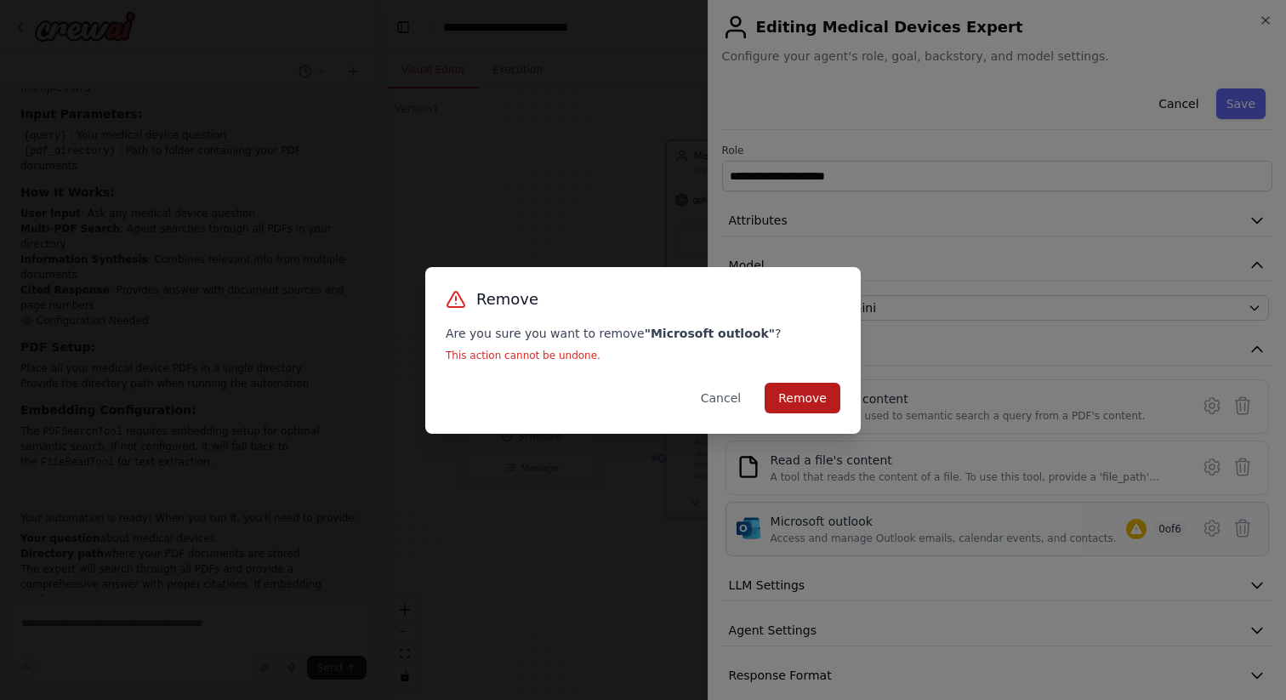
click at [830, 407] on button "Remove" at bounding box center [803, 398] width 76 height 31
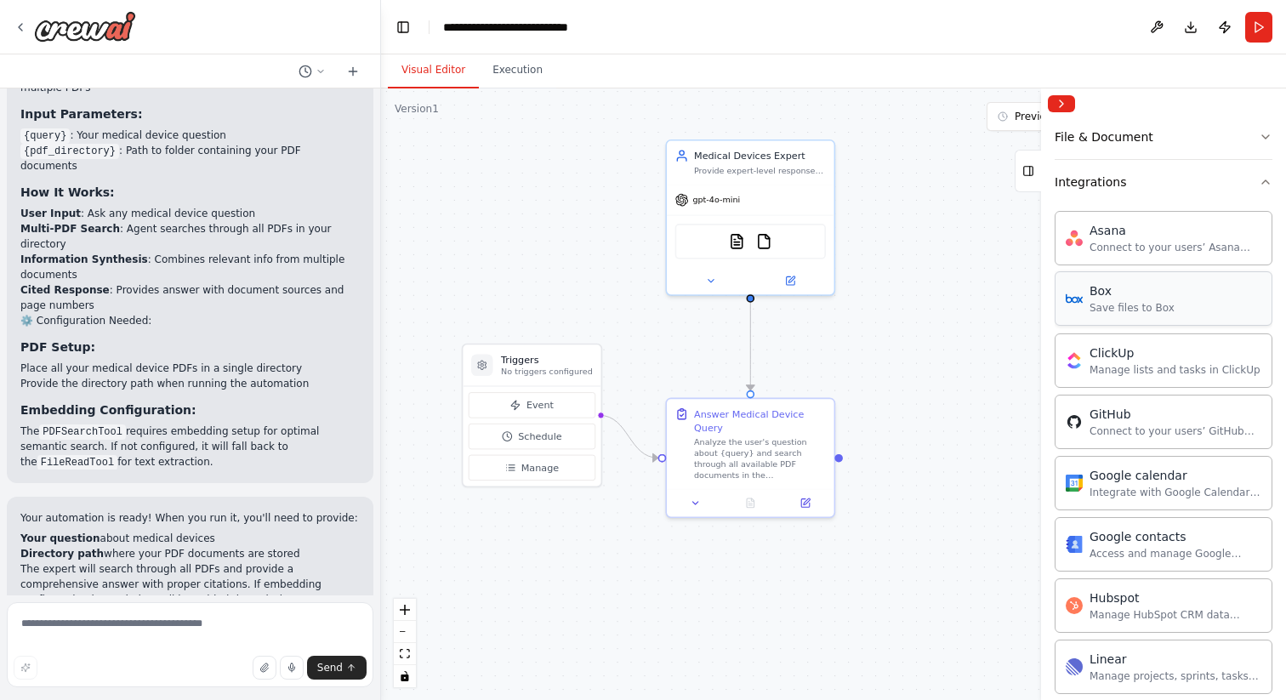
scroll to position [283, 0]
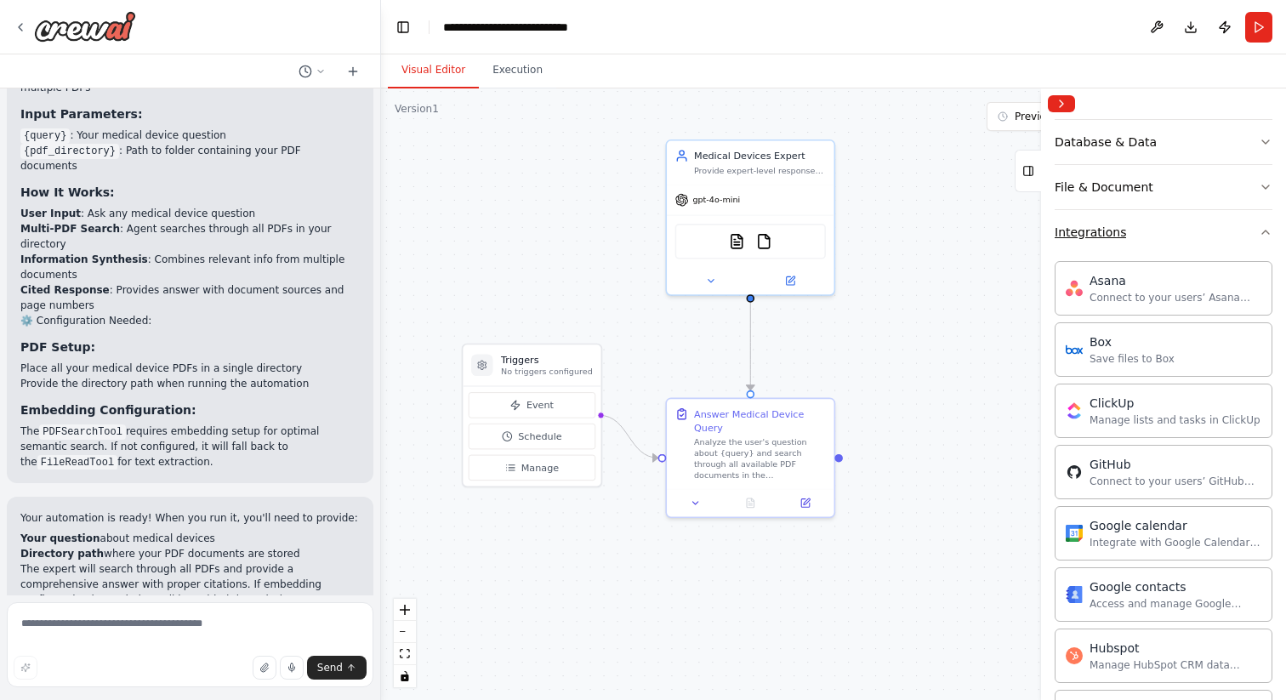
click at [1259, 232] on icon "button" at bounding box center [1266, 232] width 14 height 14
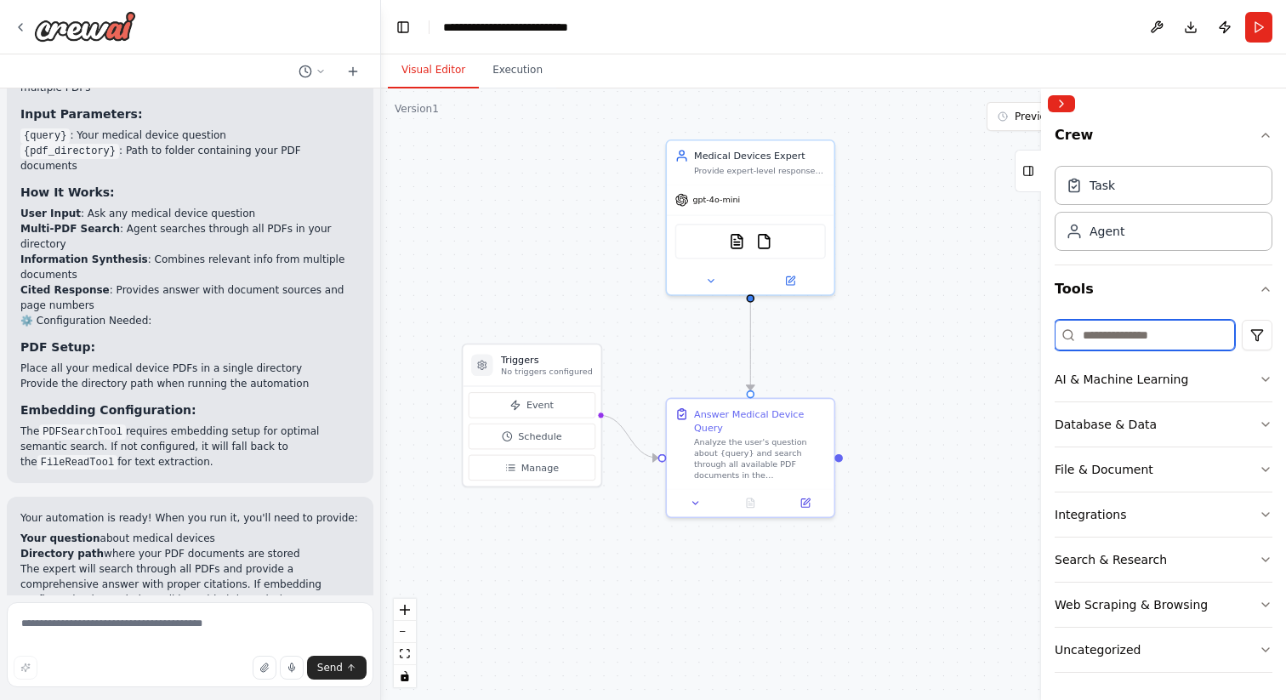
click at [1144, 330] on input at bounding box center [1145, 335] width 180 height 31
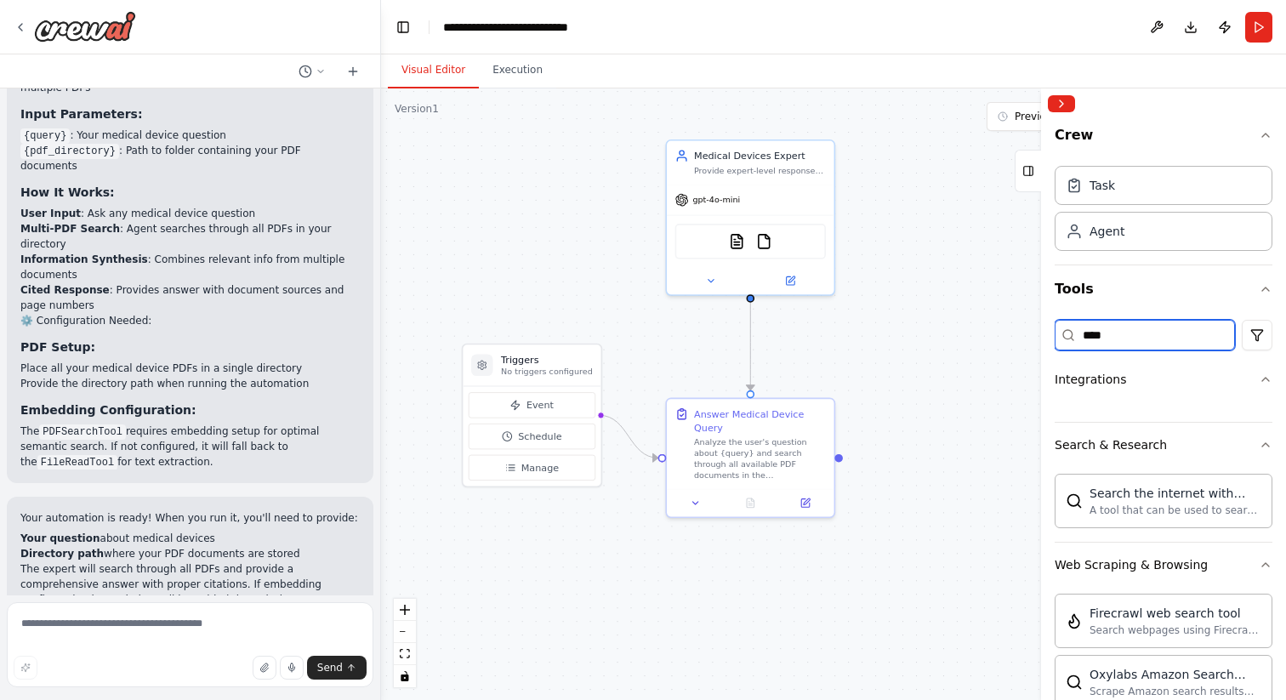
scroll to position [0, 0]
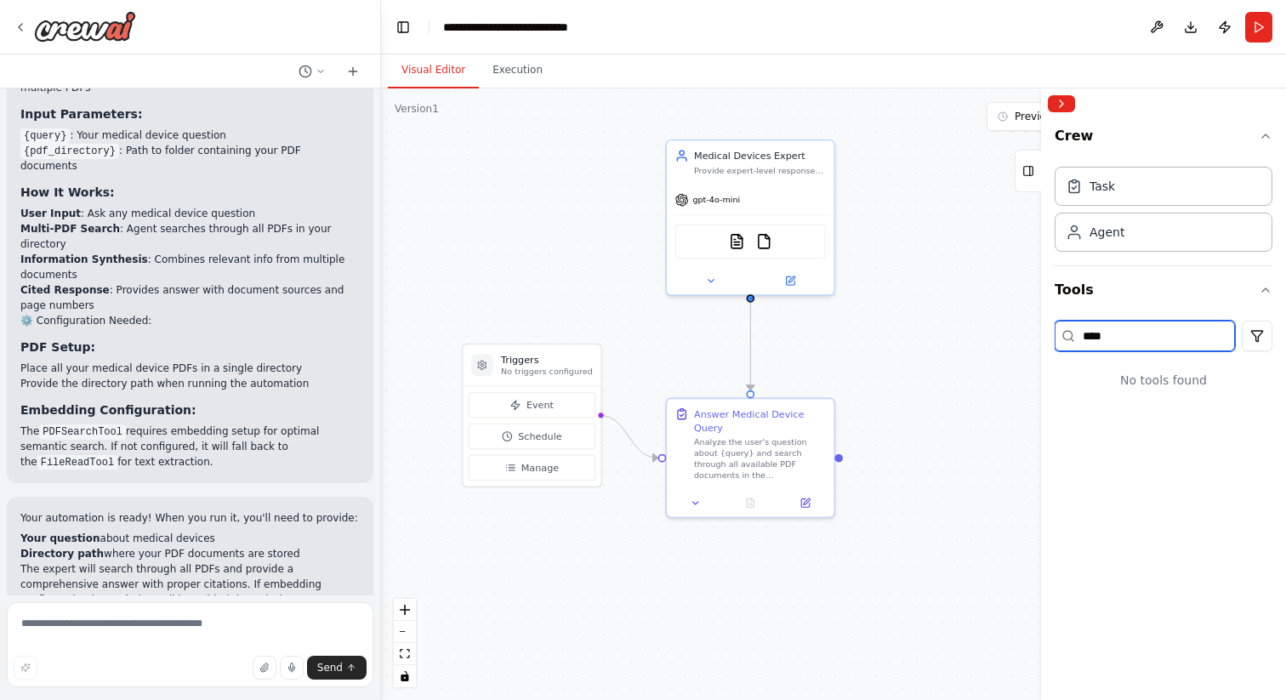
type input "***"
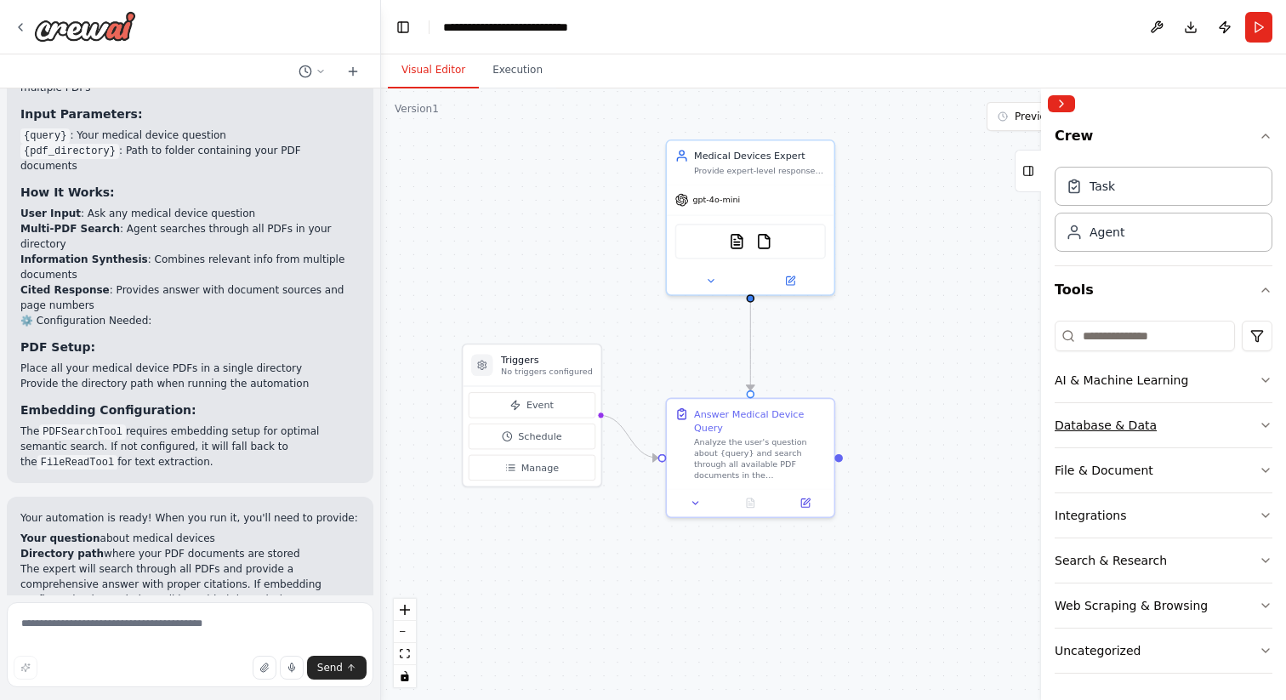
click at [1243, 416] on button "Database & Data" at bounding box center [1164, 425] width 218 height 44
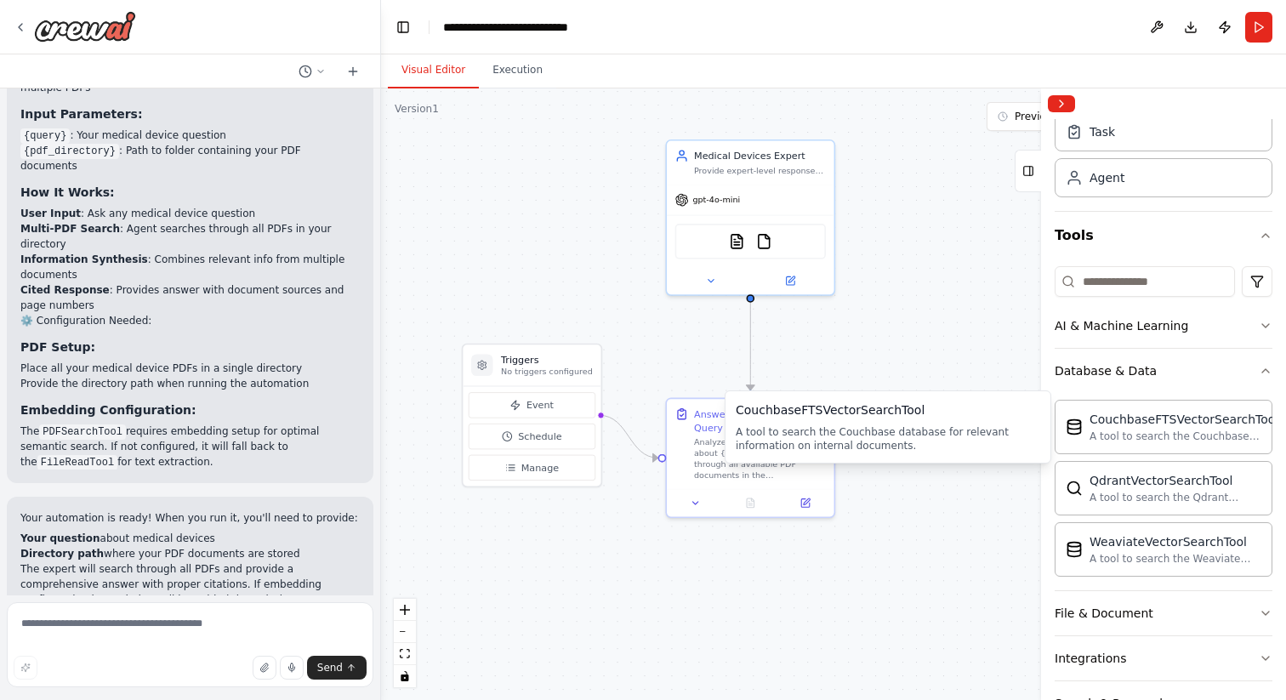
scroll to position [112, 0]
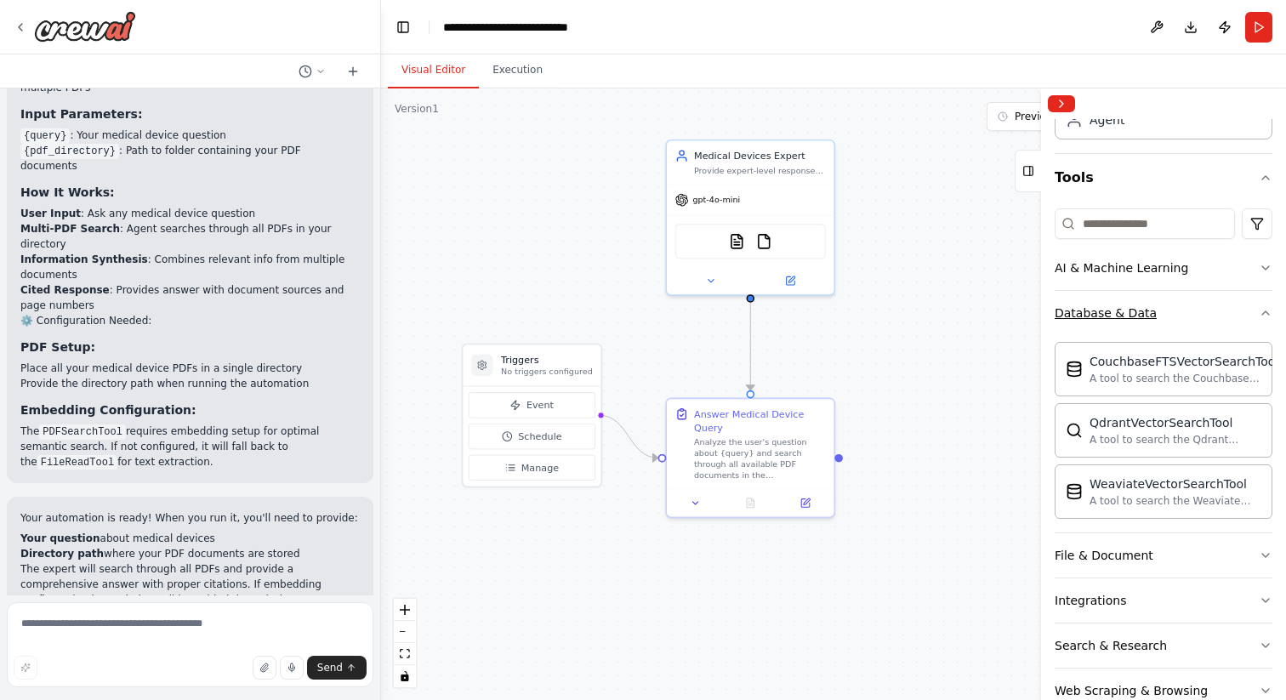
click at [1259, 315] on icon "button" at bounding box center [1266, 313] width 14 height 14
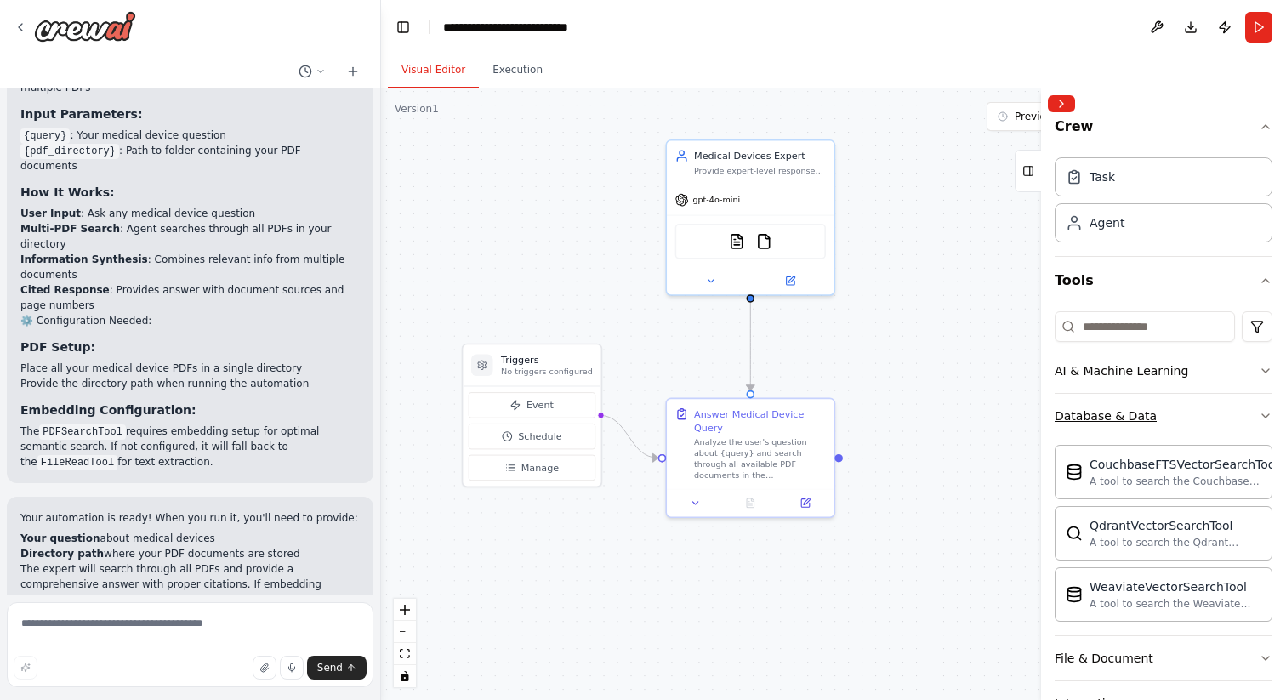
scroll to position [1, 0]
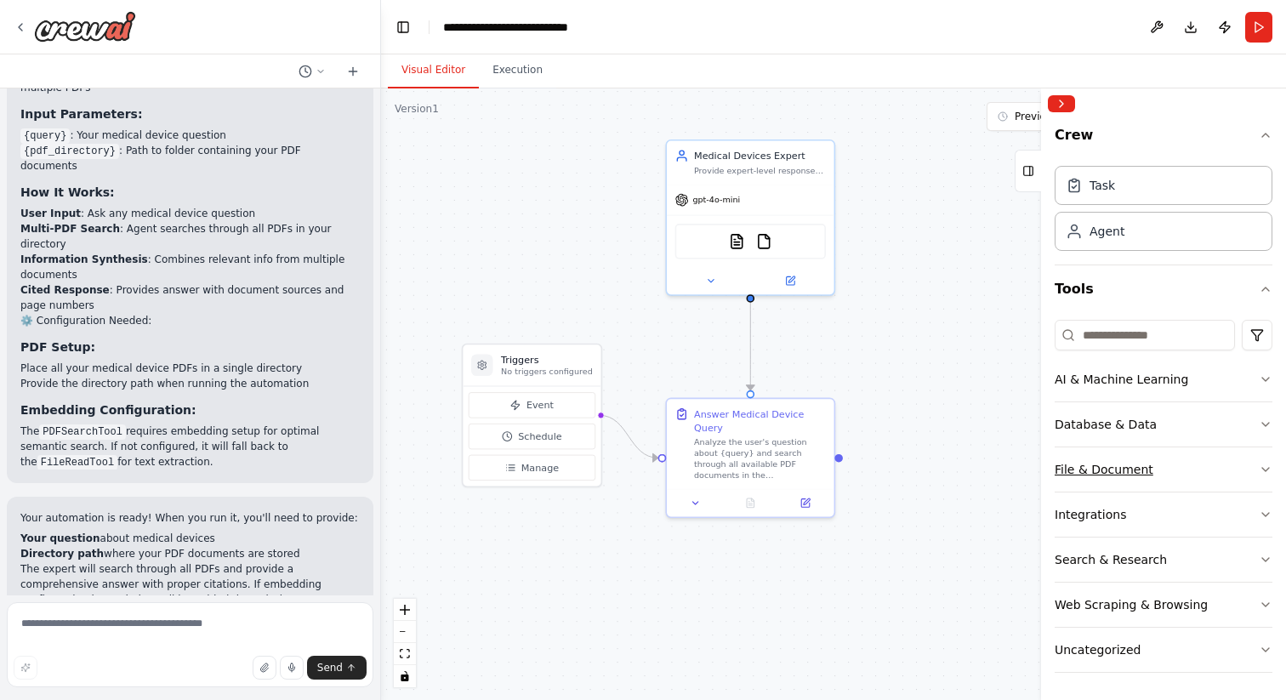
click at [1259, 465] on icon "button" at bounding box center [1266, 470] width 14 height 14
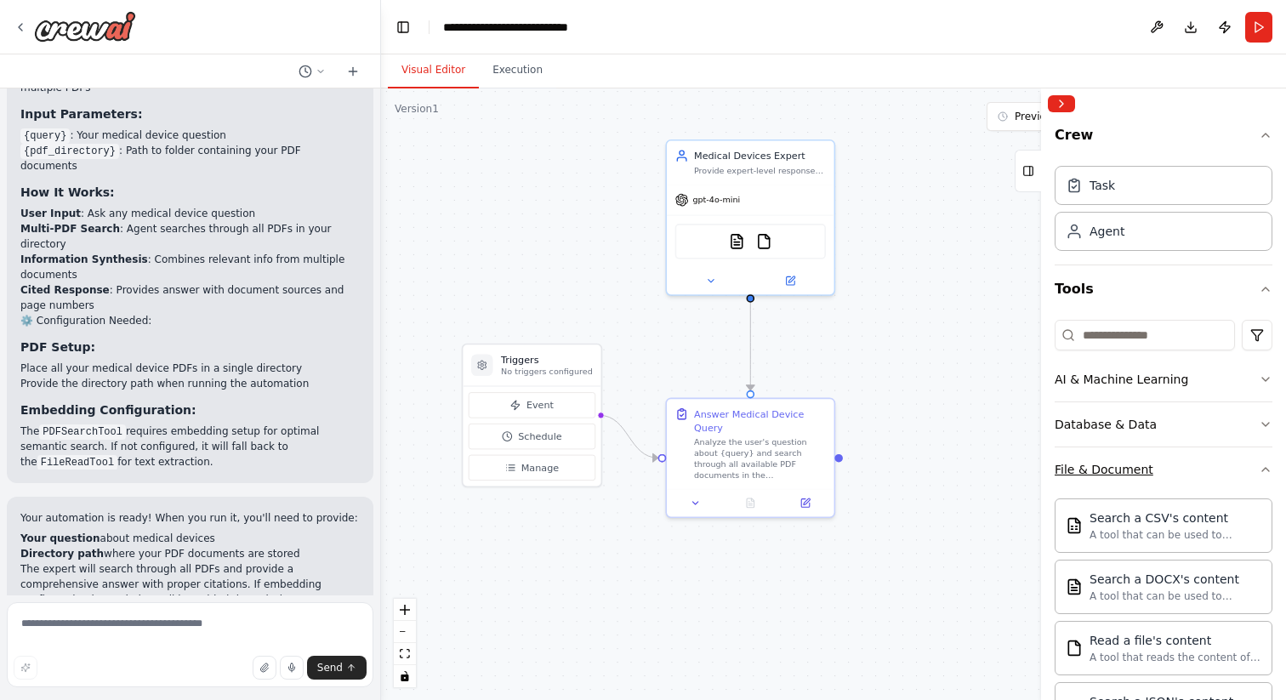
click at [1259, 465] on icon "button" at bounding box center [1266, 470] width 14 height 14
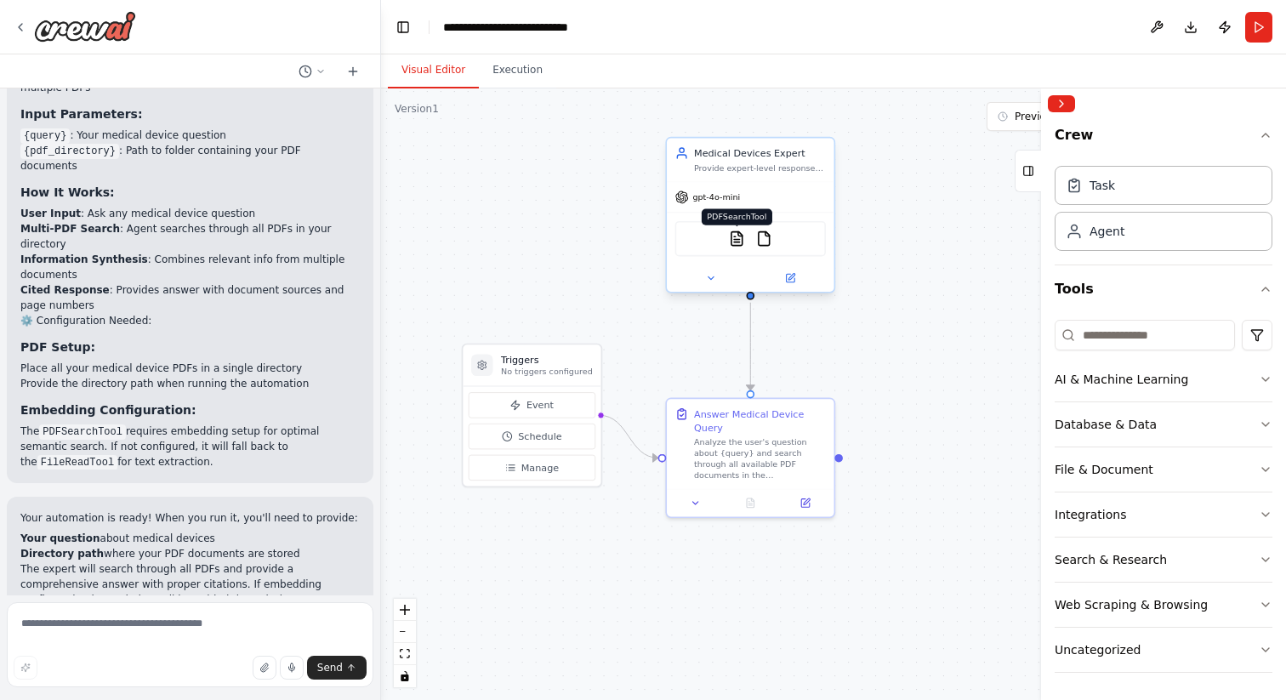
click at [737, 242] on img at bounding box center [737, 238] width 16 height 16
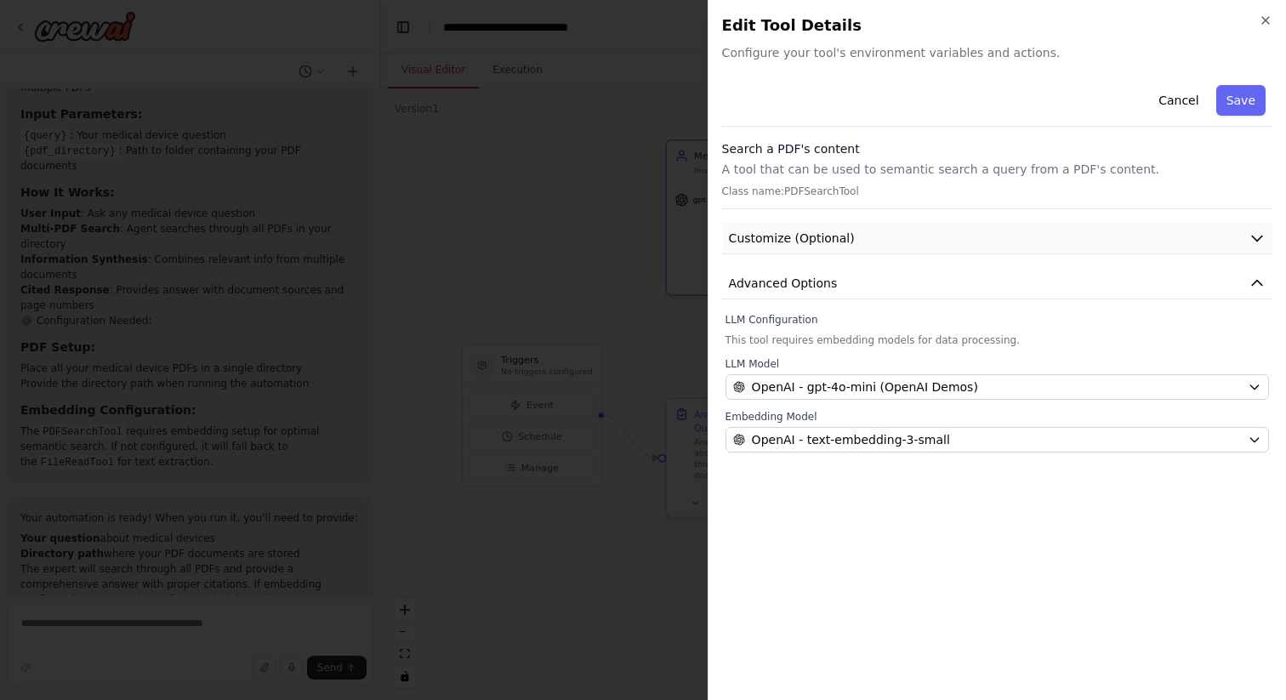
click at [825, 230] on span "Customize (Optional)" at bounding box center [792, 238] width 126 height 17
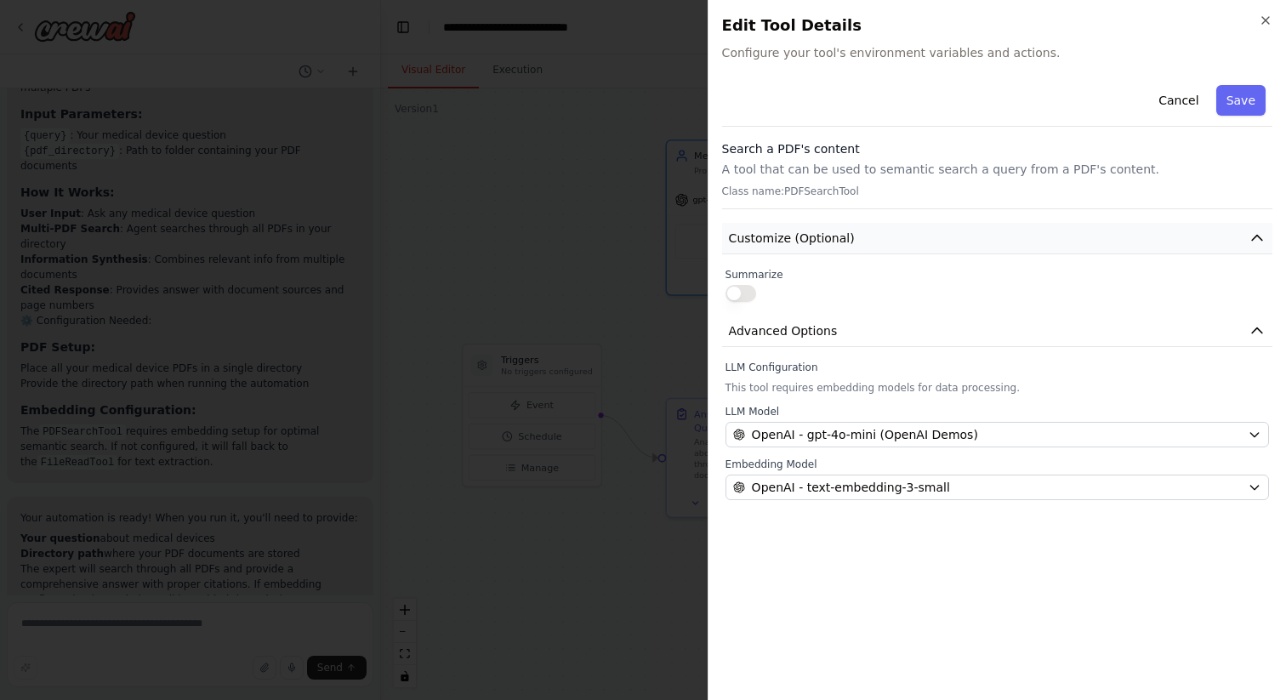
click at [825, 230] on span "Customize (Optional)" at bounding box center [792, 238] width 126 height 17
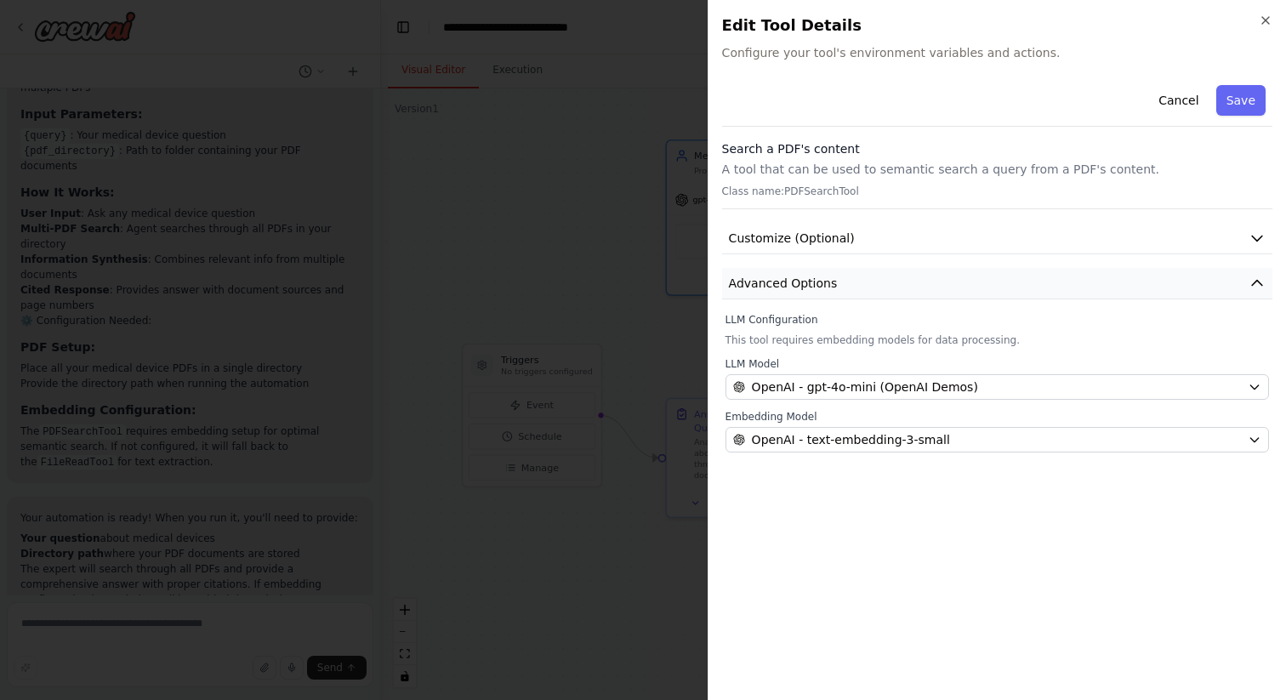
click at [822, 271] on button "Advanced Options" at bounding box center [997, 283] width 550 height 31
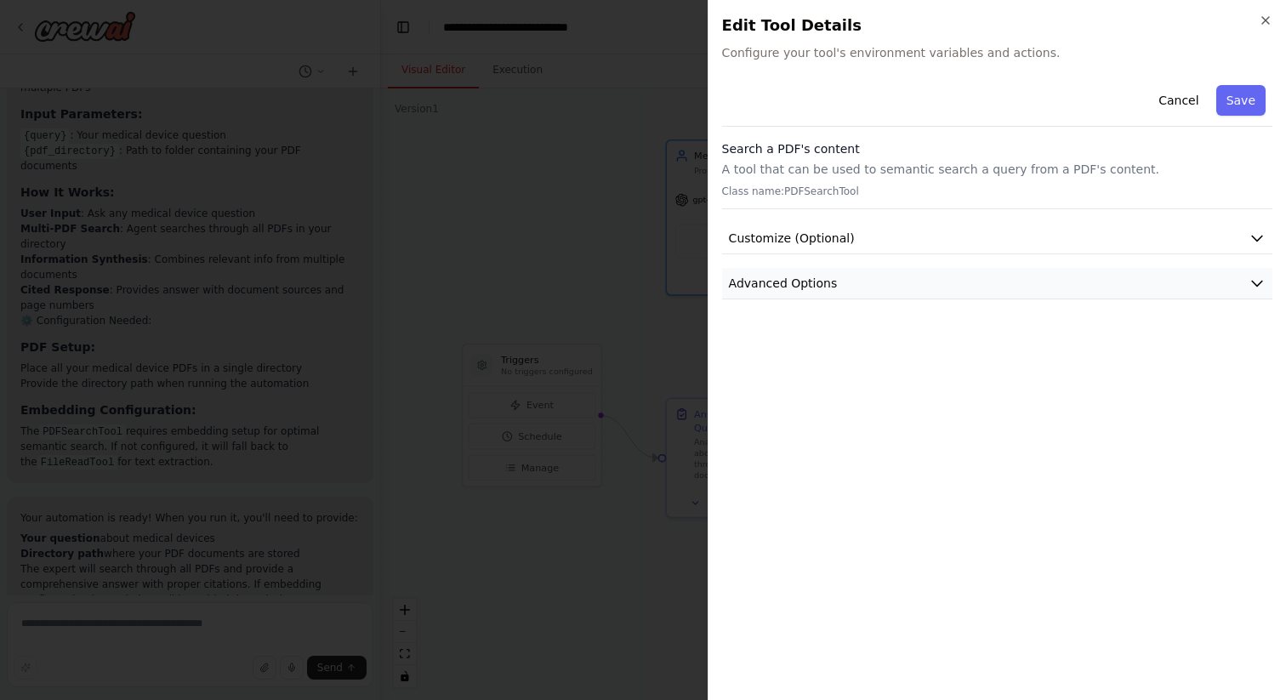
click at [822, 269] on button "Advanced Options" at bounding box center [997, 283] width 550 height 31
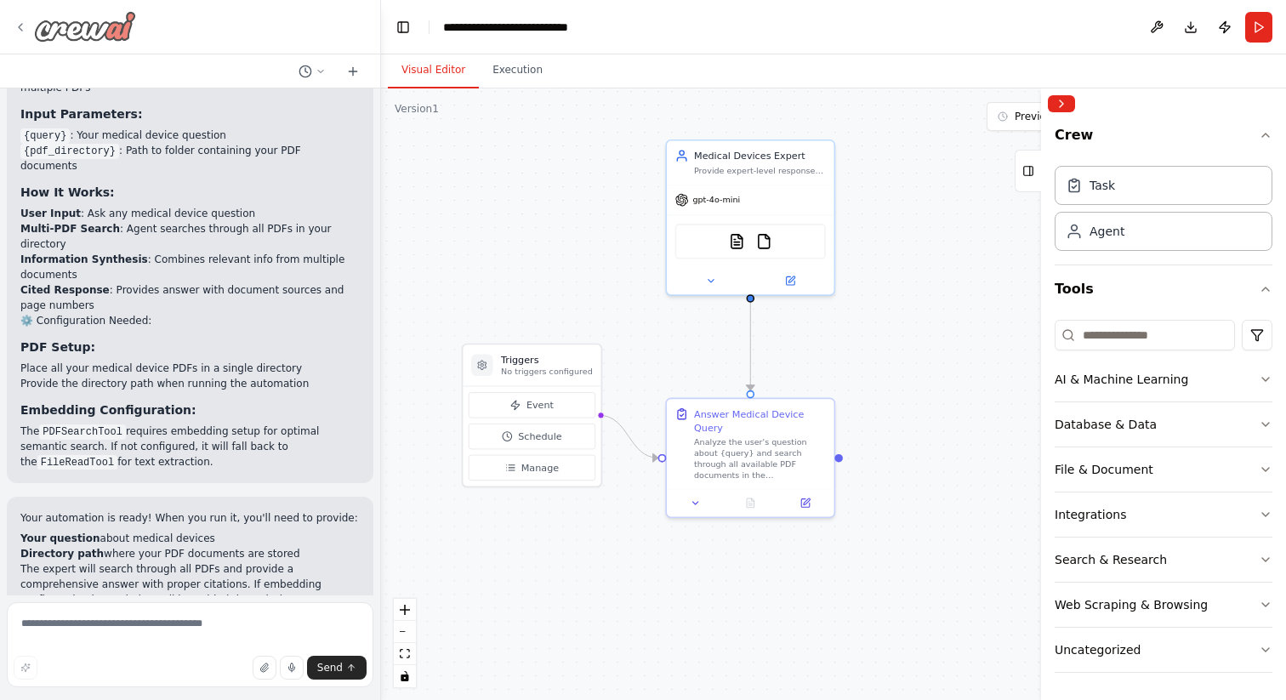
click at [23, 28] on icon at bounding box center [21, 27] width 14 height 14
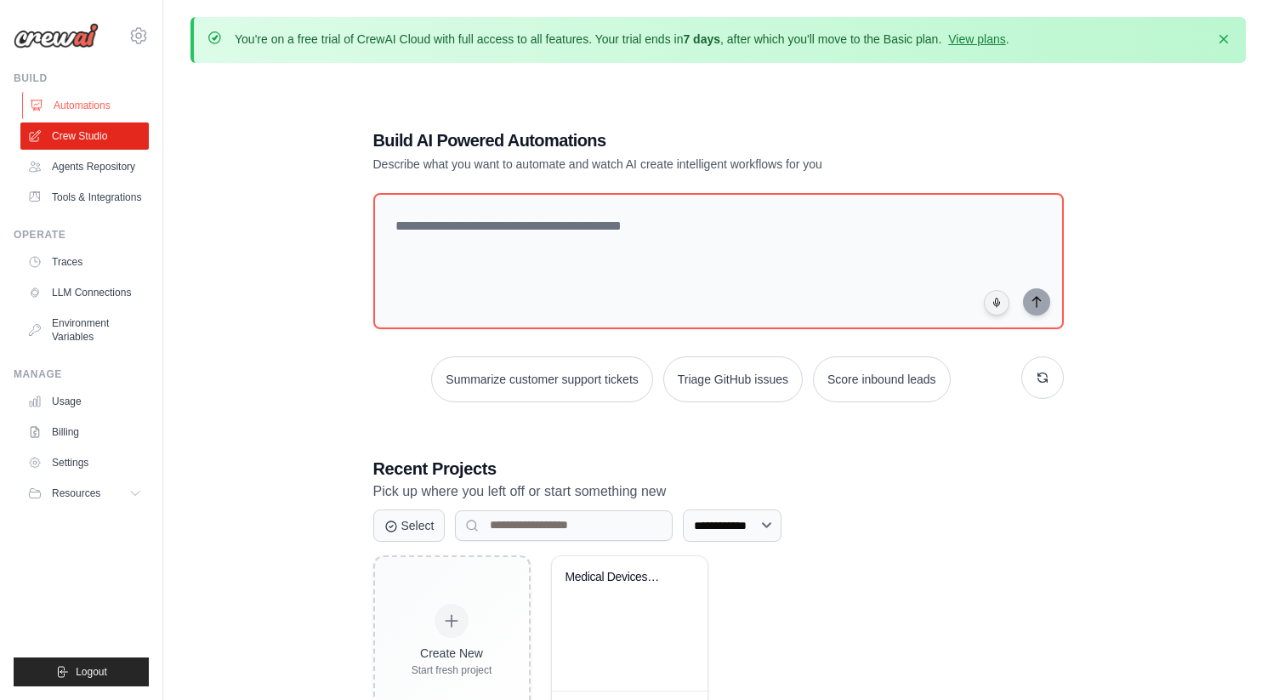
click at [77, 103] on link "Automations" at bounding box center [86, 105] width 128 height 27
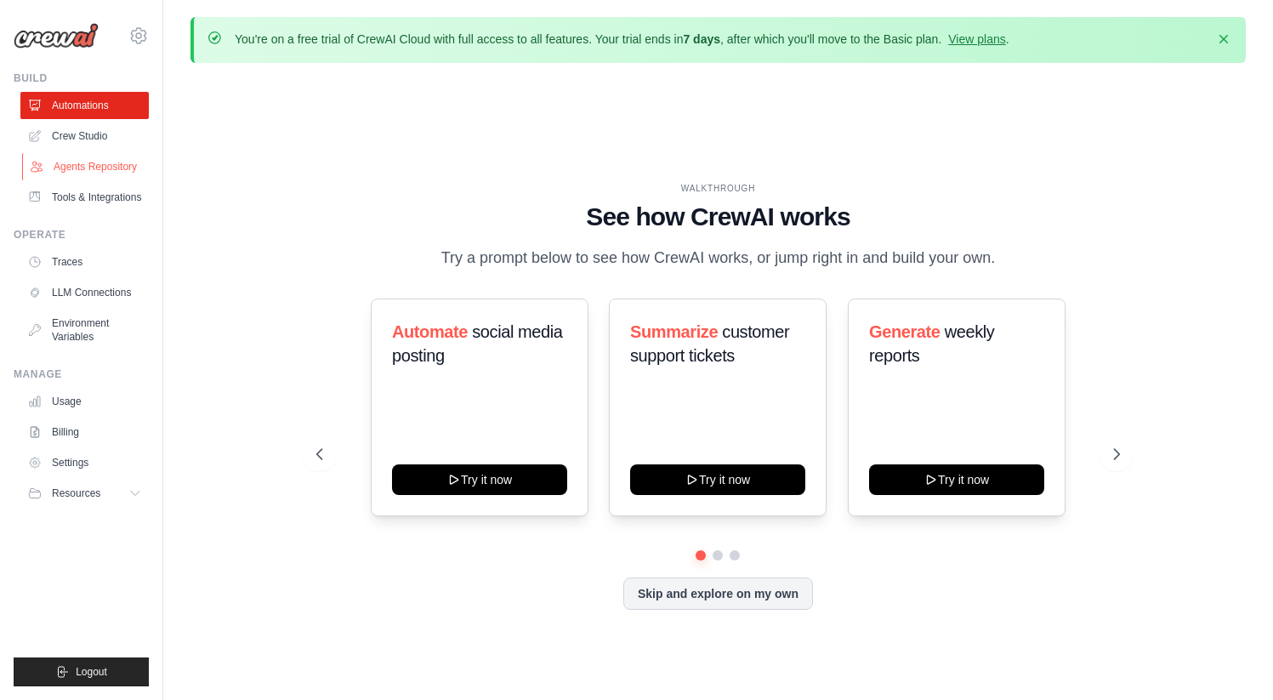
click at [80, 163] on link "Agents Repository" at bounding box center [86, 166] width 128 height 27
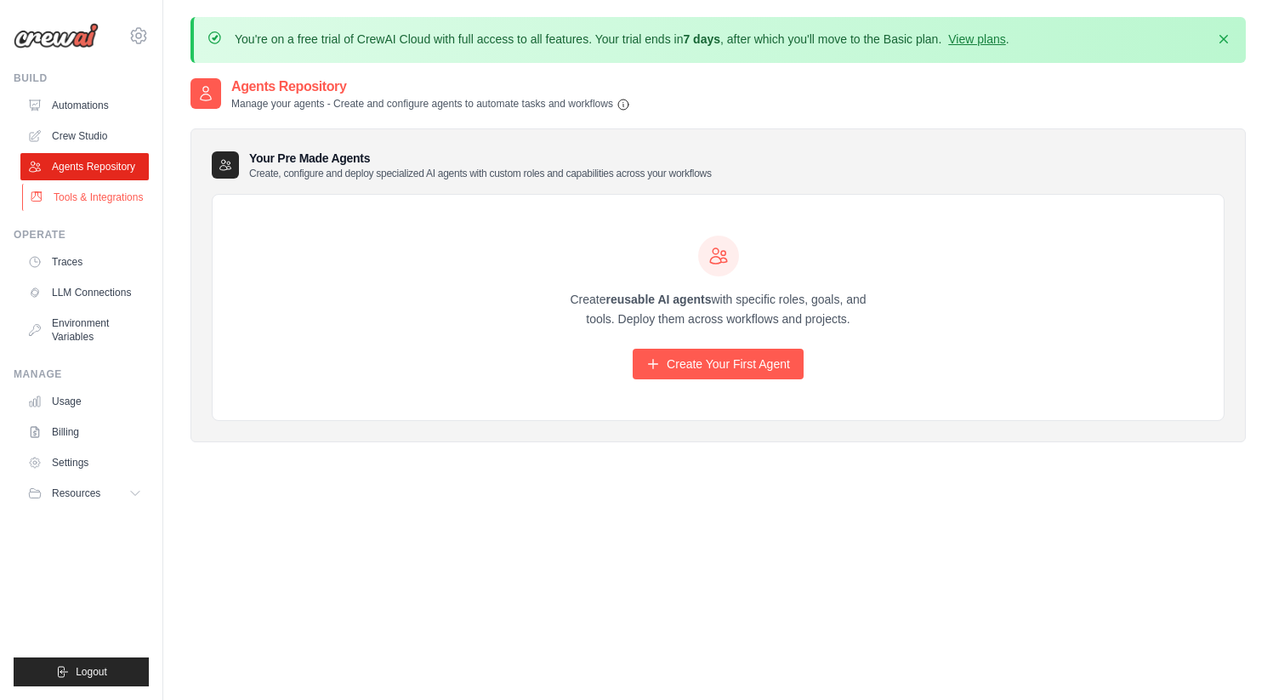
click at [78, 191] on link "Tools & Integrations" at bounding box center [86, 197] width 128 height 27
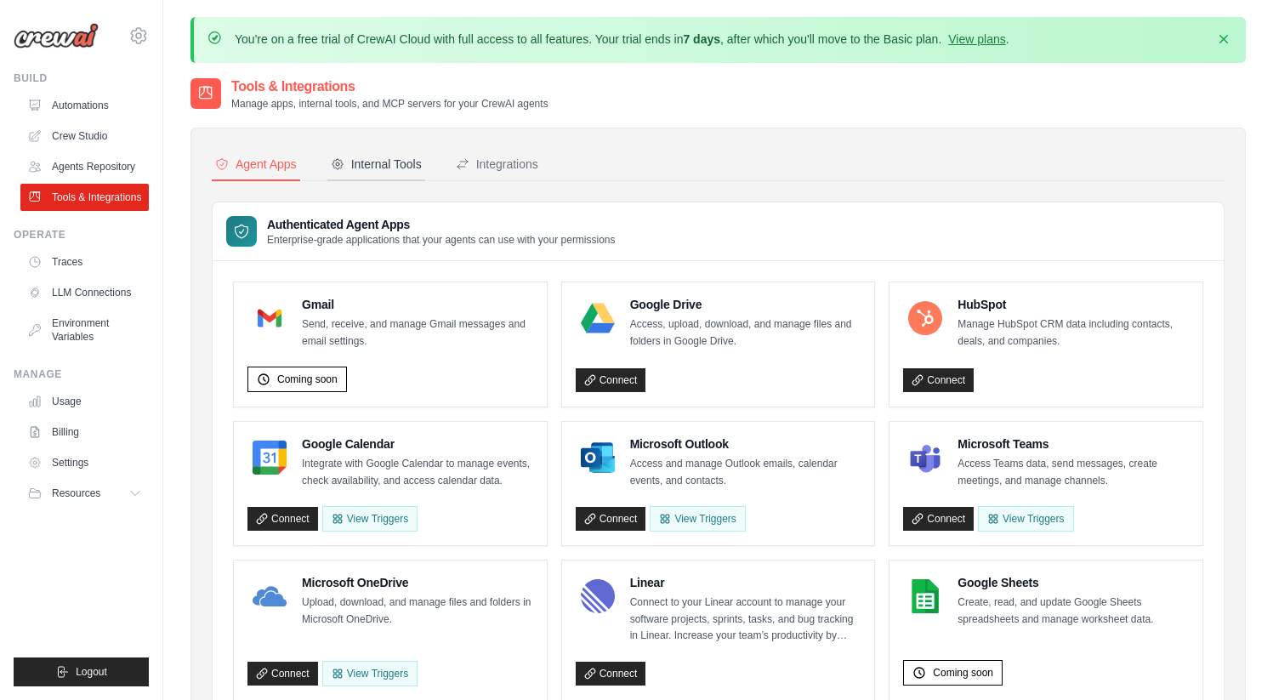
click at [372, 159] on div "Internal Tools" at bounding box center [376, 164] width 91 height 17
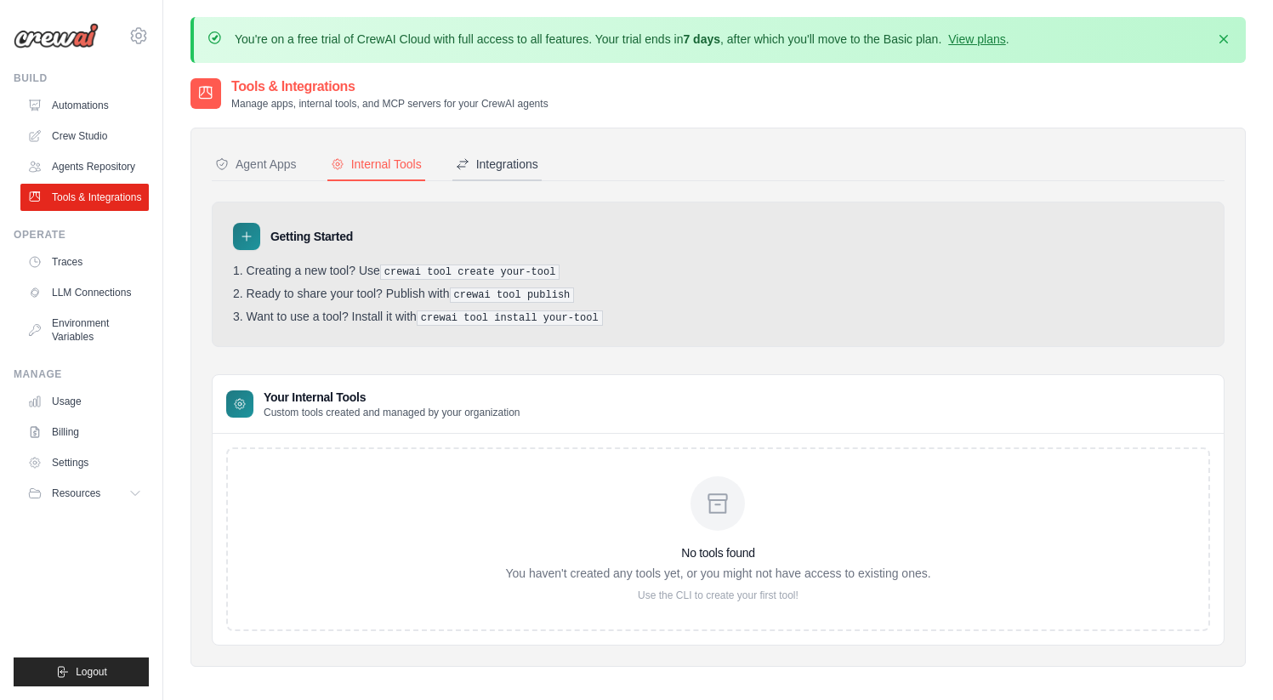
click at [522, 156] on div "Integrations" at bounding box center [497, 164] width 82 height 17
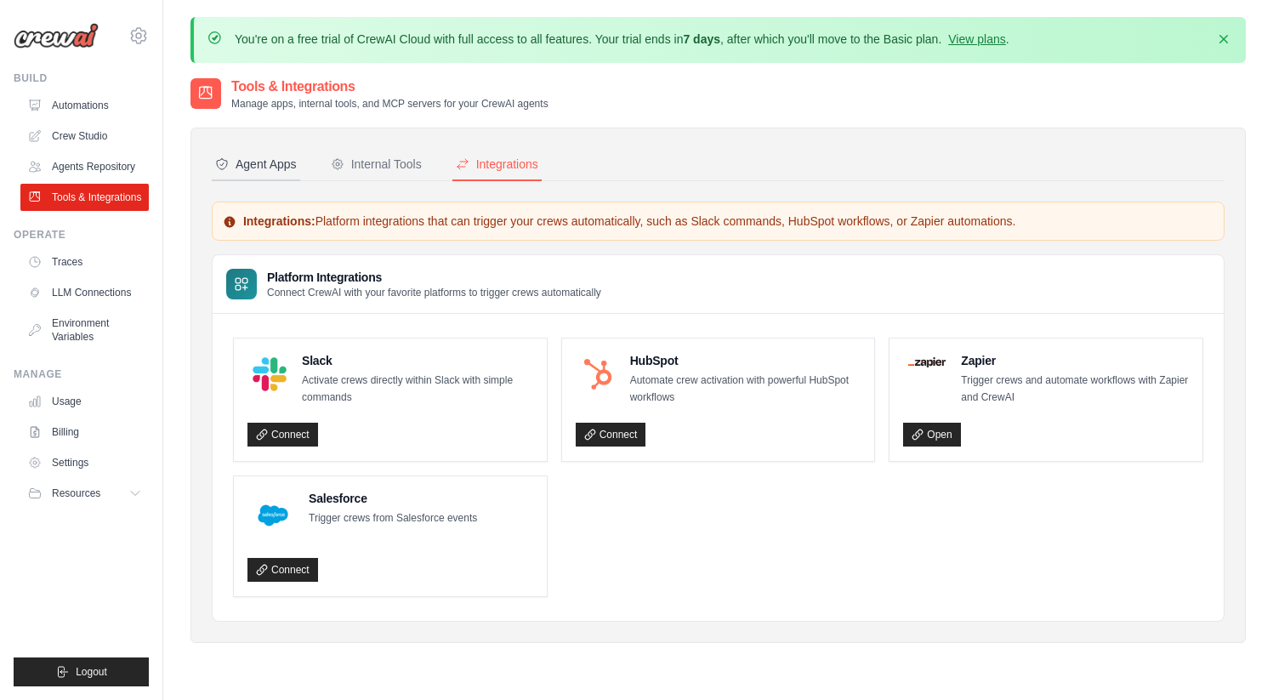
click at [259, 169] on div "Agent Apps" at bounding box center [256, 164] width 82 height 17
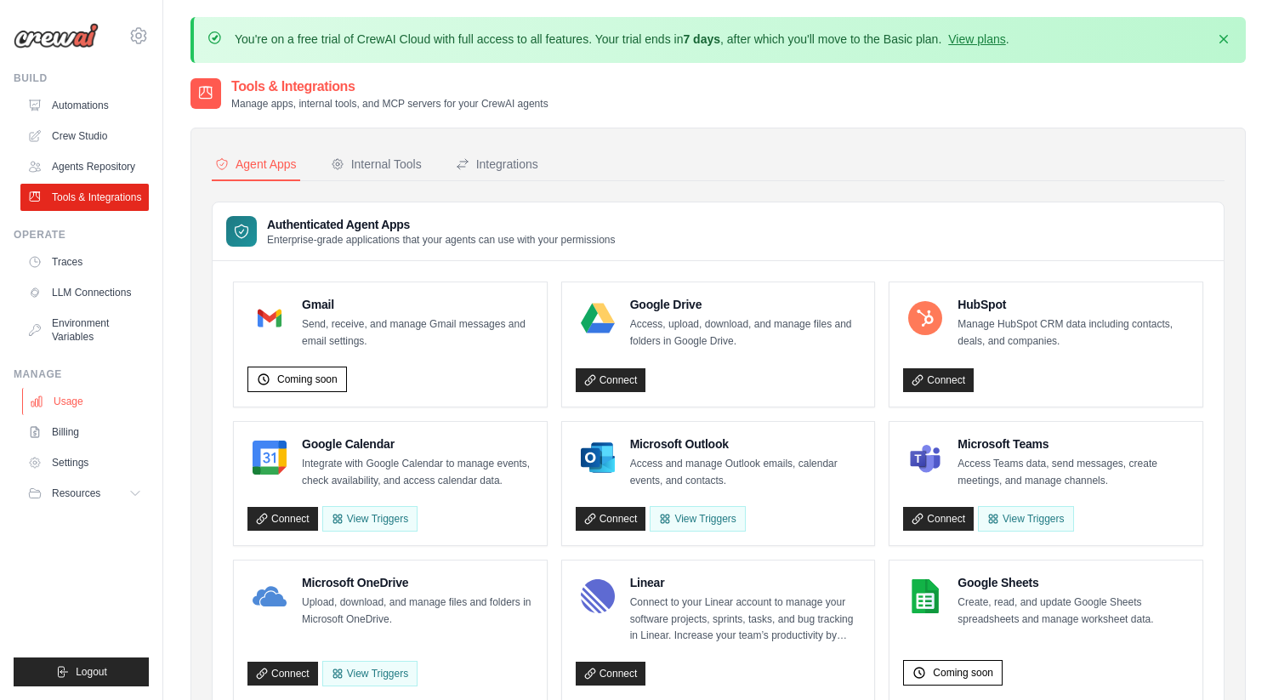
click at [77, 401] on link "Usage" at bounding box center [86, 401] width 128 height 27
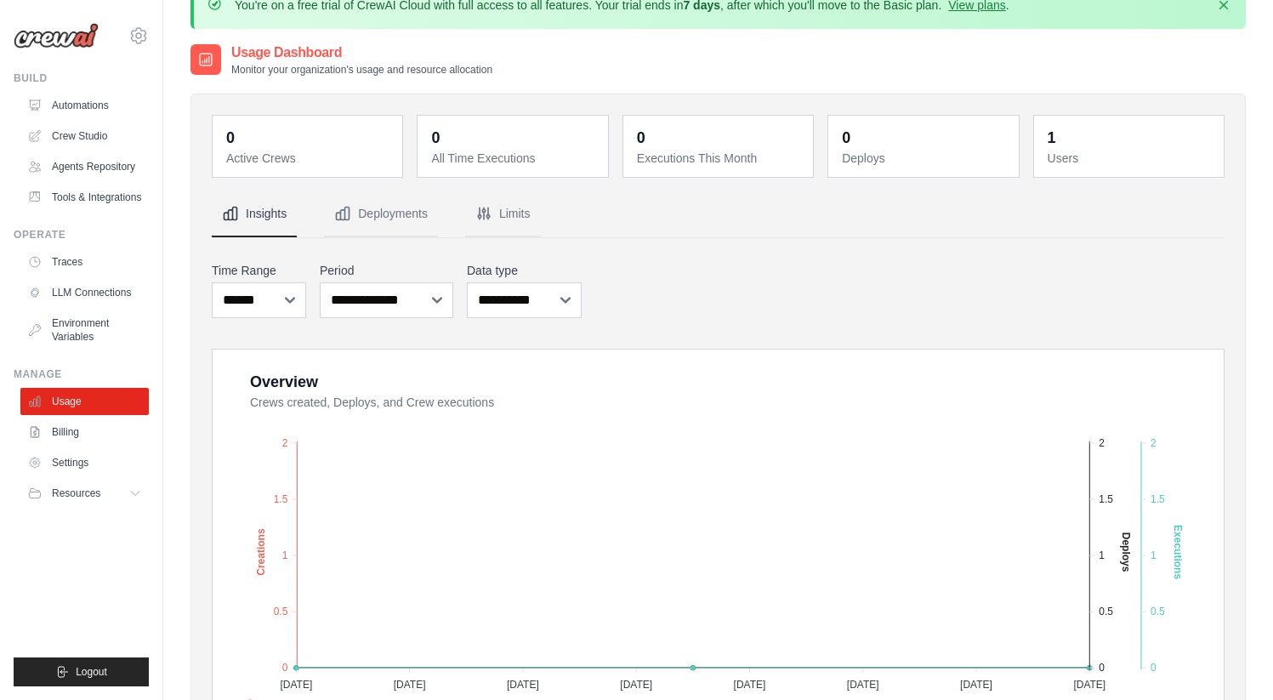
scroll to position [157, 0]
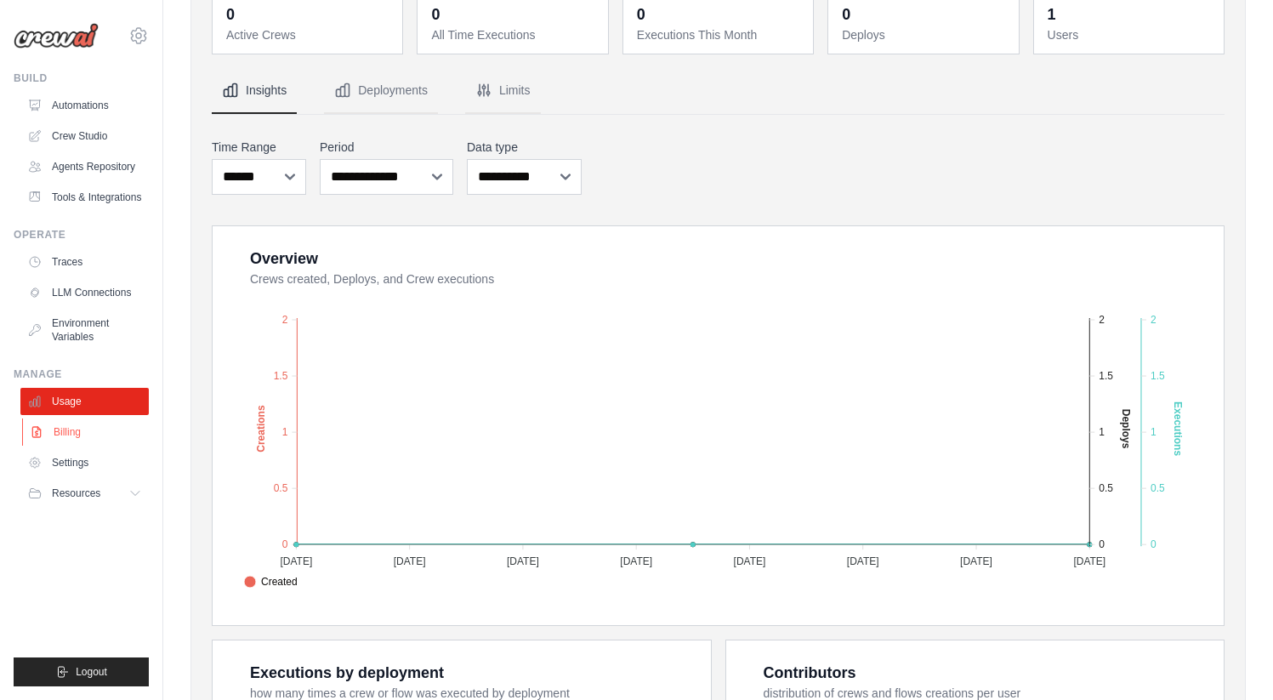
click at [91, 433] on link "Billing" at bounding box center [86, 431] width 128 height 27
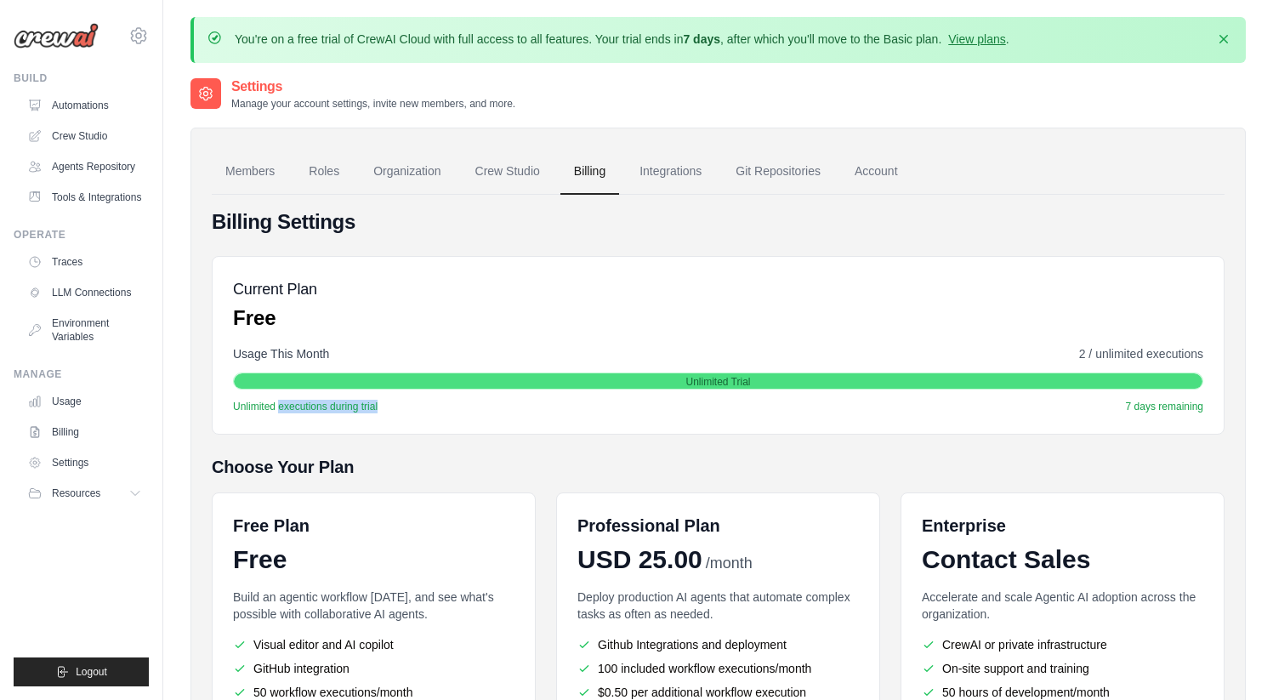
drag, startPoint x: 278, startPoint y: 408, endPoint x: 418, endPoint y: 408, distance: 140.3
click at [418, 408] on div "Unlimited executions during trial 7 days remaining" at bounding box center [718, 407] width 970 height 14
click at [137, 38] on icon at bounding box center [138, 36] width 20 height 20
click at [513, 170] on link "Crew Studio" at bounding box center [508, 172] width 92 height 46
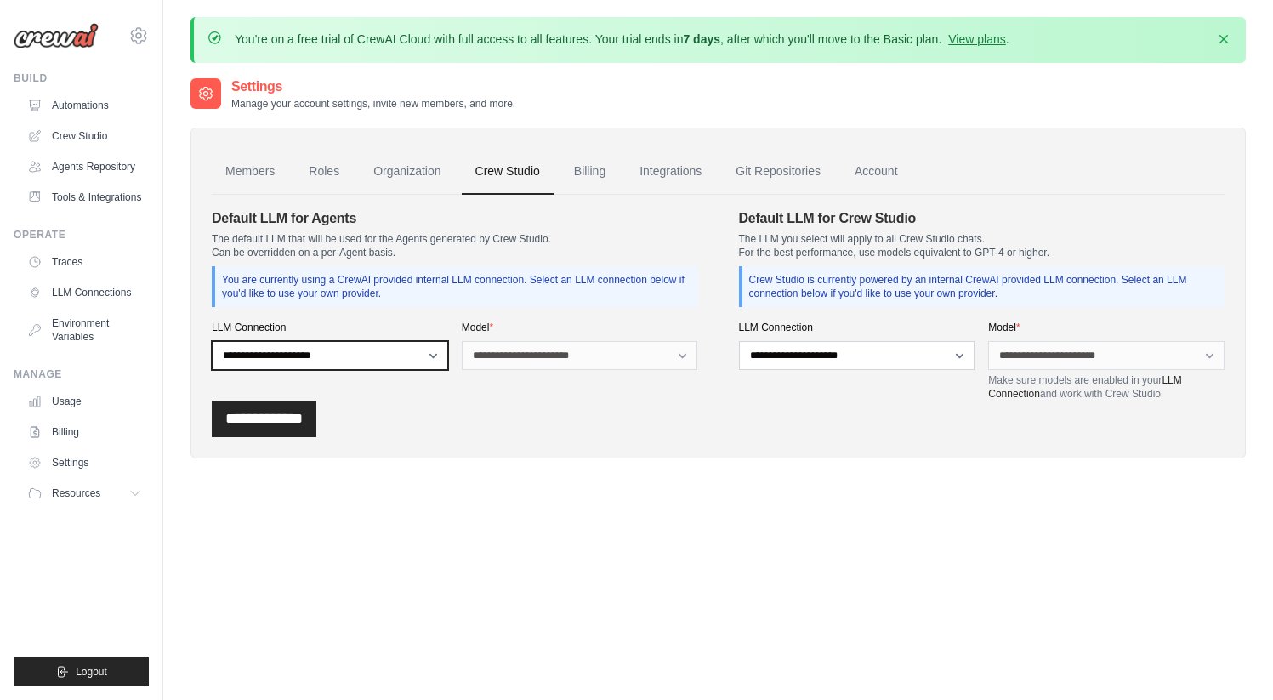
click at [388, 349] on select "**********" at bounding box center [330, 355] width 236 height 29
select select "******"
click at [212, 341] on select "**********" at bounding box center [330, 355] width 236 height 29
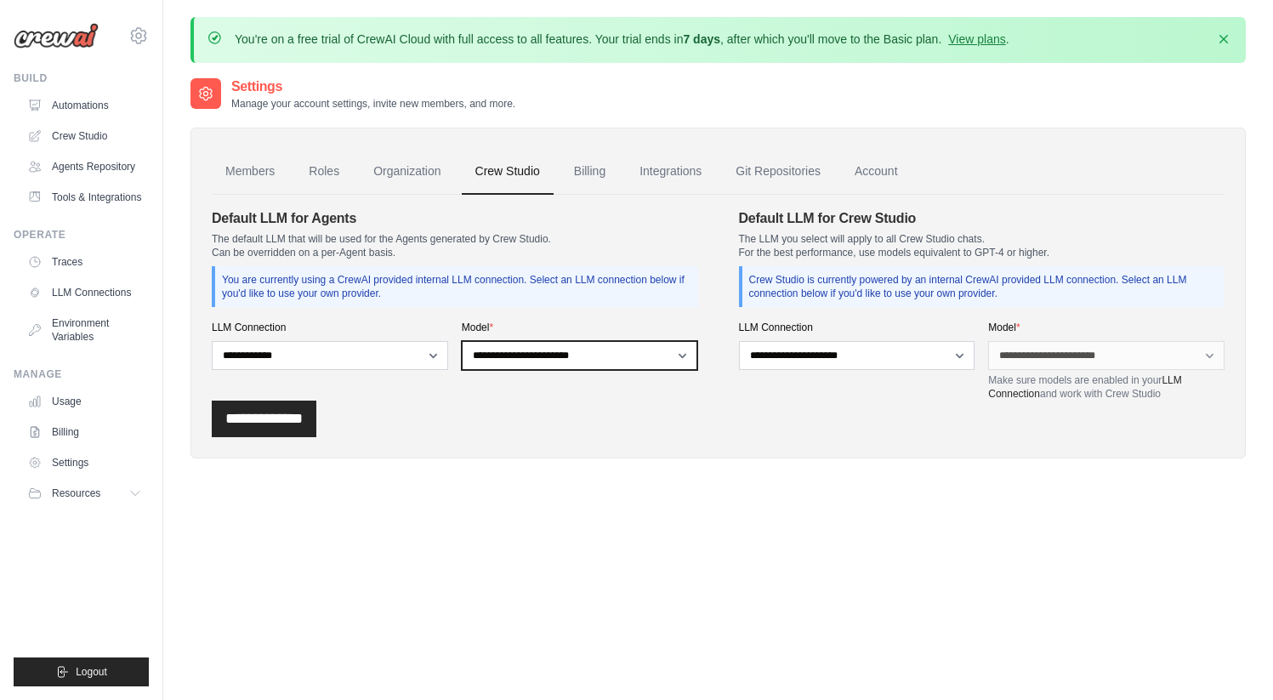
click at [526, 361] on select "**********" at bounding box center [580, 355] width 236 height 29
select select "**********"
click at [462, 341] on select "**********" at bounding box center [580, 355] width 236 height 29
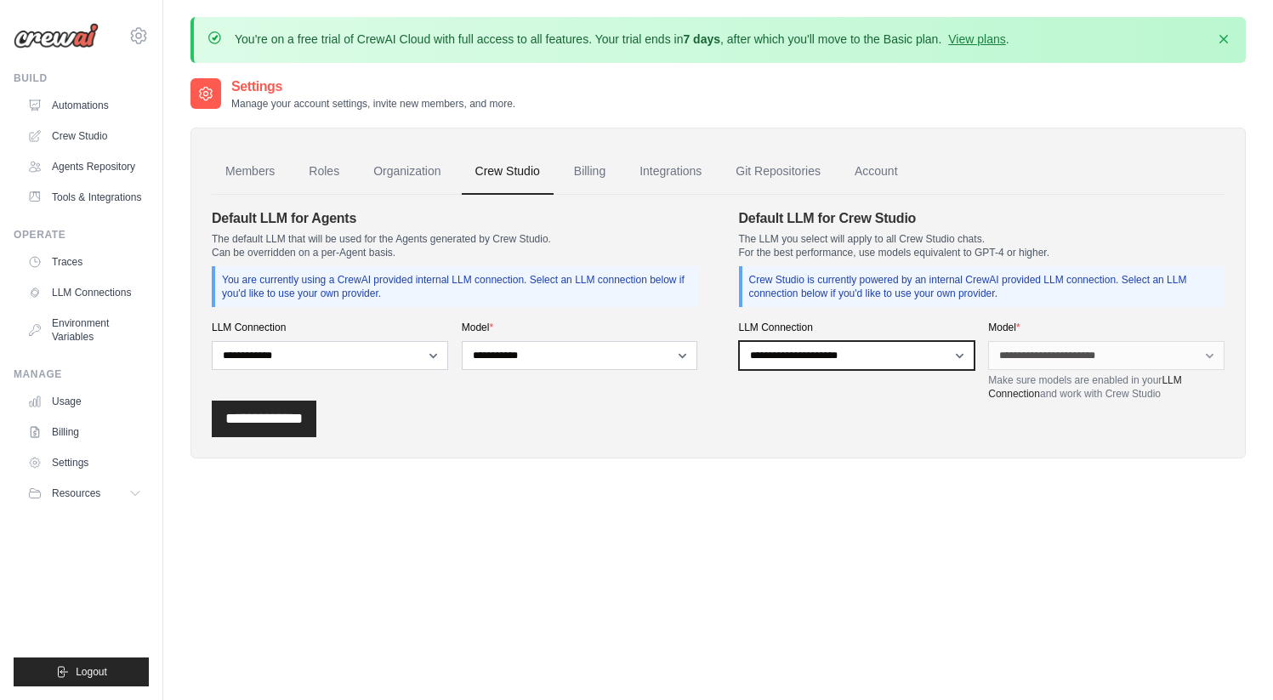
click at [828, 356] on select "**********" at bounding box center [857, 355] width 236 height 29
select select "******"
click at [739, 341] on select "**********" at bounding box center [857, 355] width 236 height 29
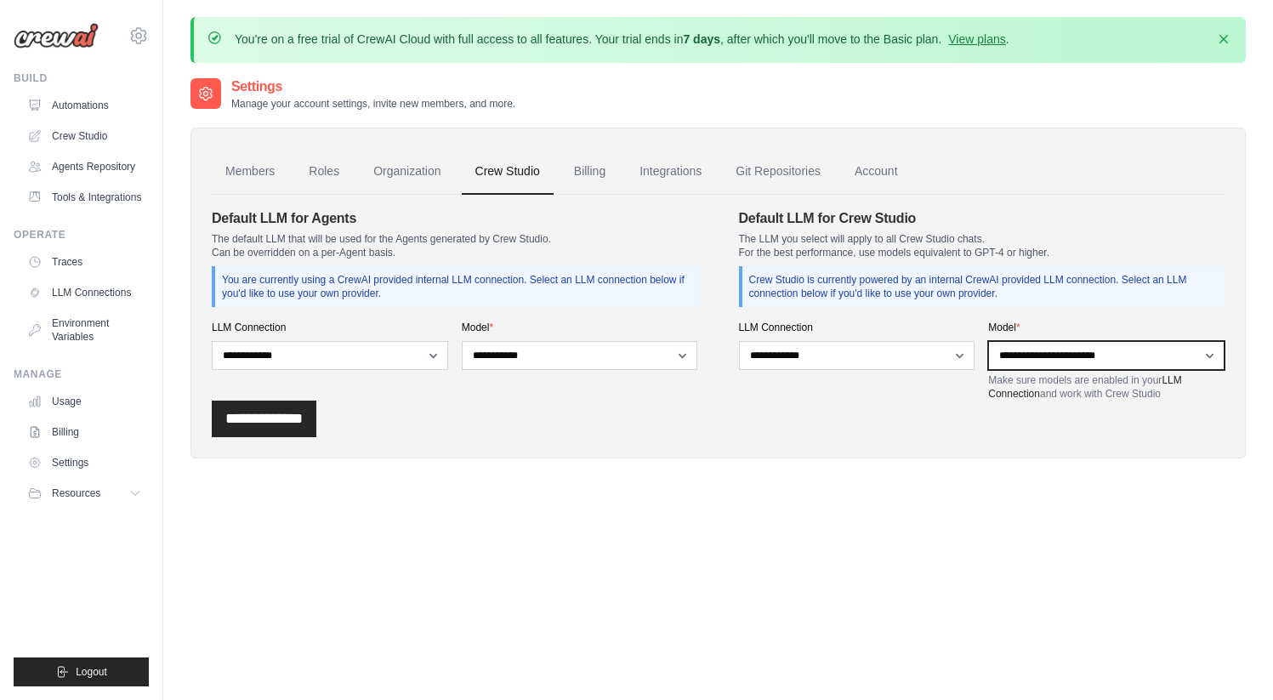
click at [1041, 357] on select "**********" at bounding box center [1106, 355] width 236 height 29
select select "**********"
click at [988, 341] on select "**********" at bounding box center [1106, 355] width 236 height 29
click at [307, 428] on input "**********" at bounding box center [264, 419] width 105 height 37
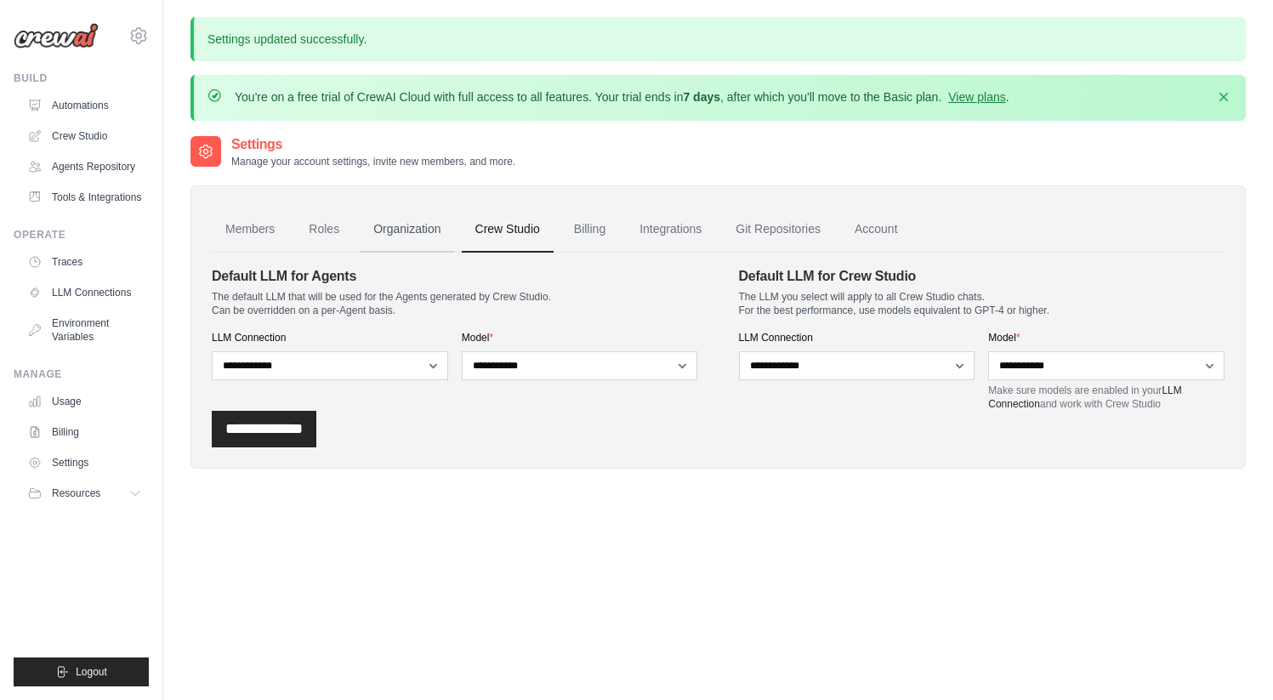
click at [411, 225] on link "Organization" at bounding box center [407, 230] width 94 height 46
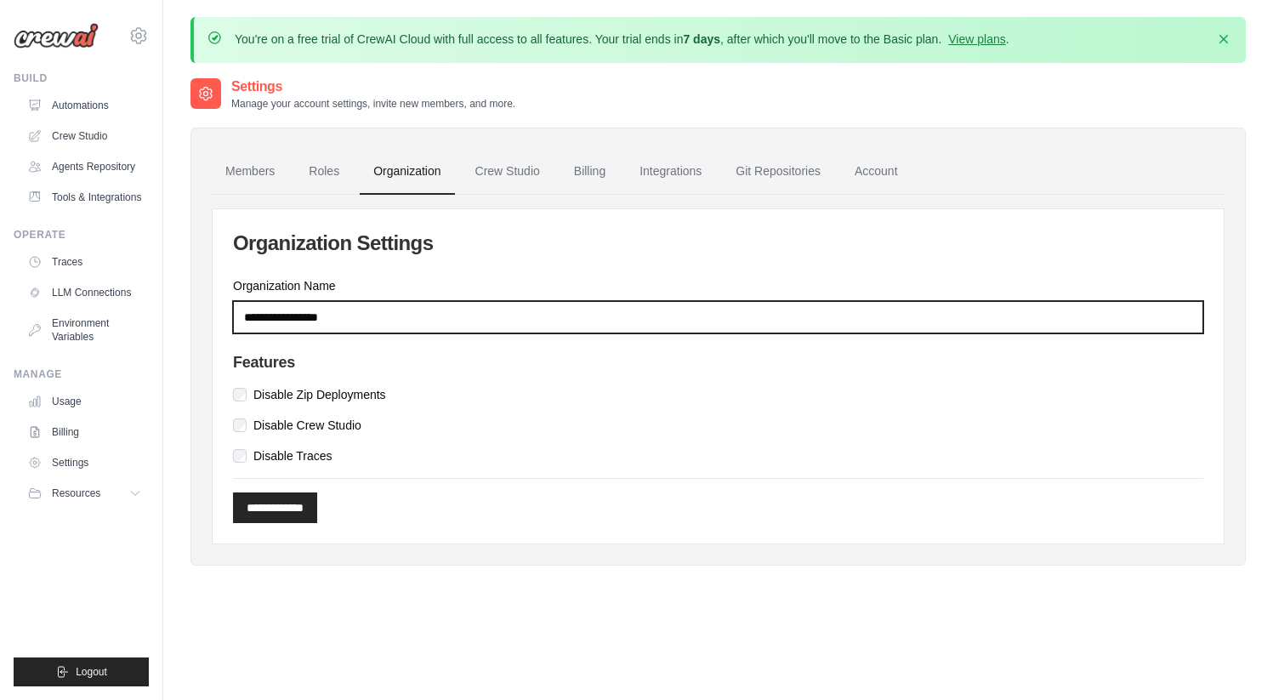
drag, startPoint x: 399, startPoint y: 312, endPoint x: 200, endPoint y: 299, distance: 199.4
click at [200, 299] on div "**********" at bounding box center [718, 347] width 1055 height 438
click at [247, 317] on input "Organization Name" at bounding box center [718, 317] width 970 height 32
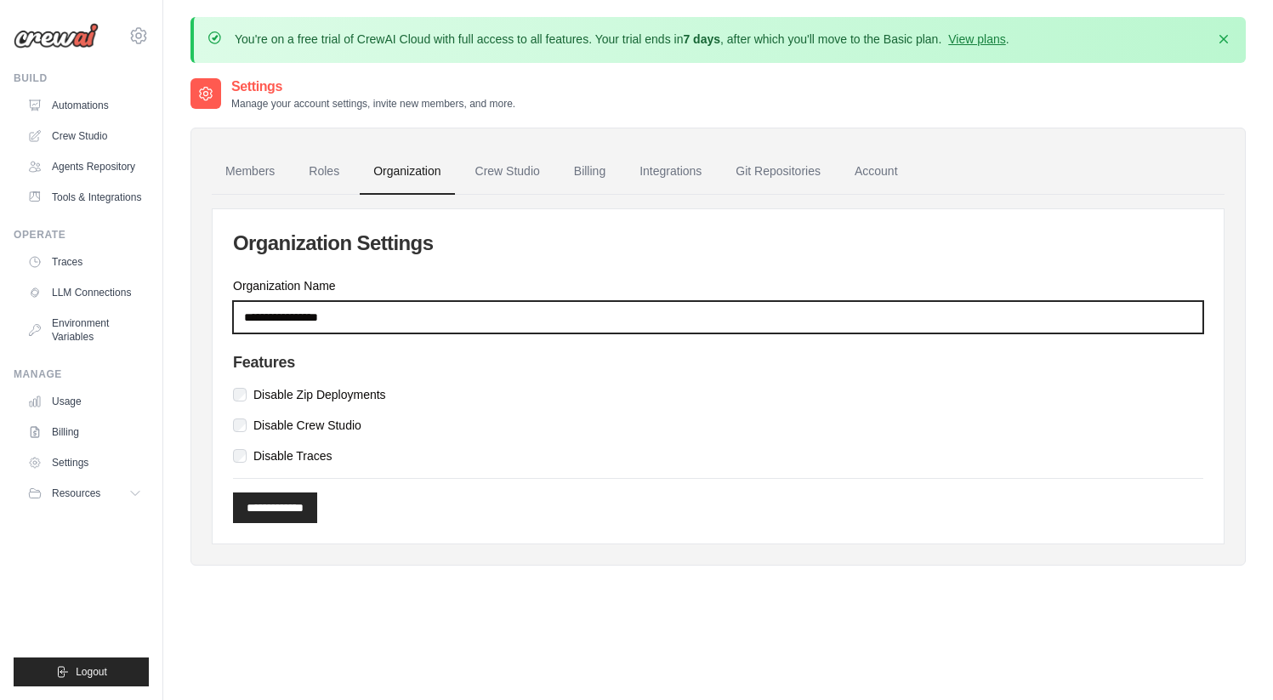
drag, startPoint x: 350, startPoint y: 313, endPoint x: 233, endPoint y: 316, distance: 117.4
click at [234, 316] on input "Organization Name" at bounding box center [718, 317] width 970 height 32
type input "*********"
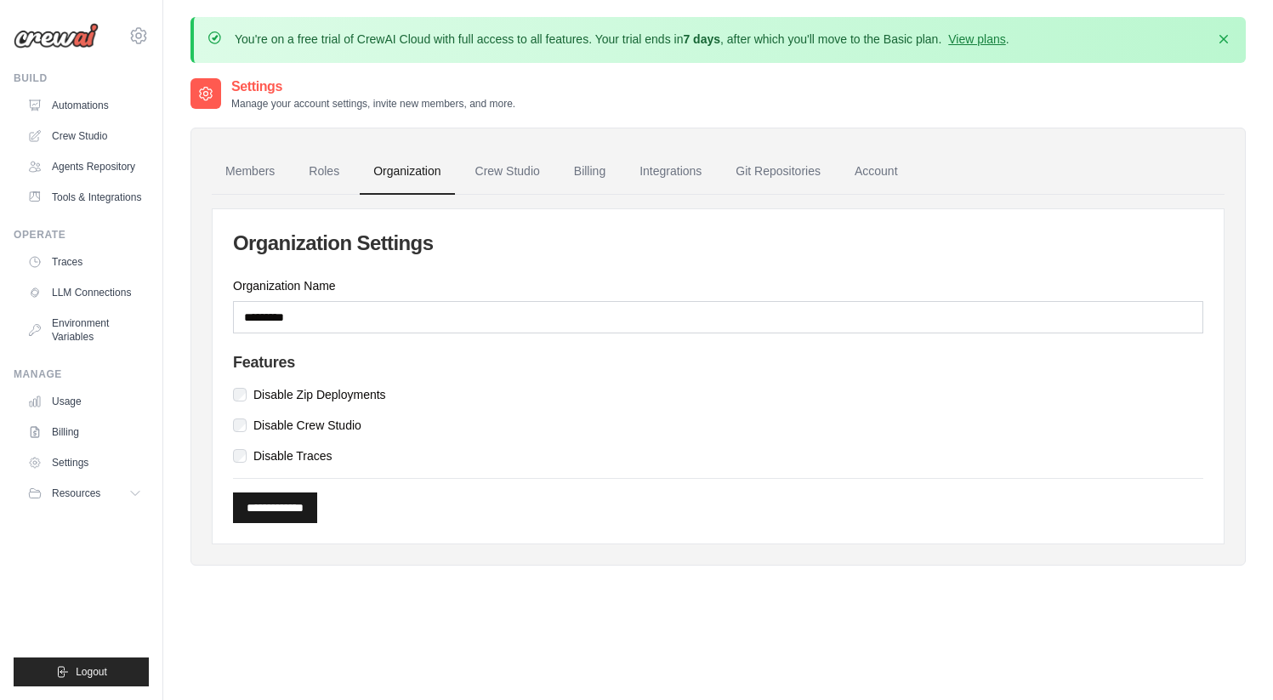
click at [312, 497] on input "**********" at bounding box center [275, 507] width 84 height 31
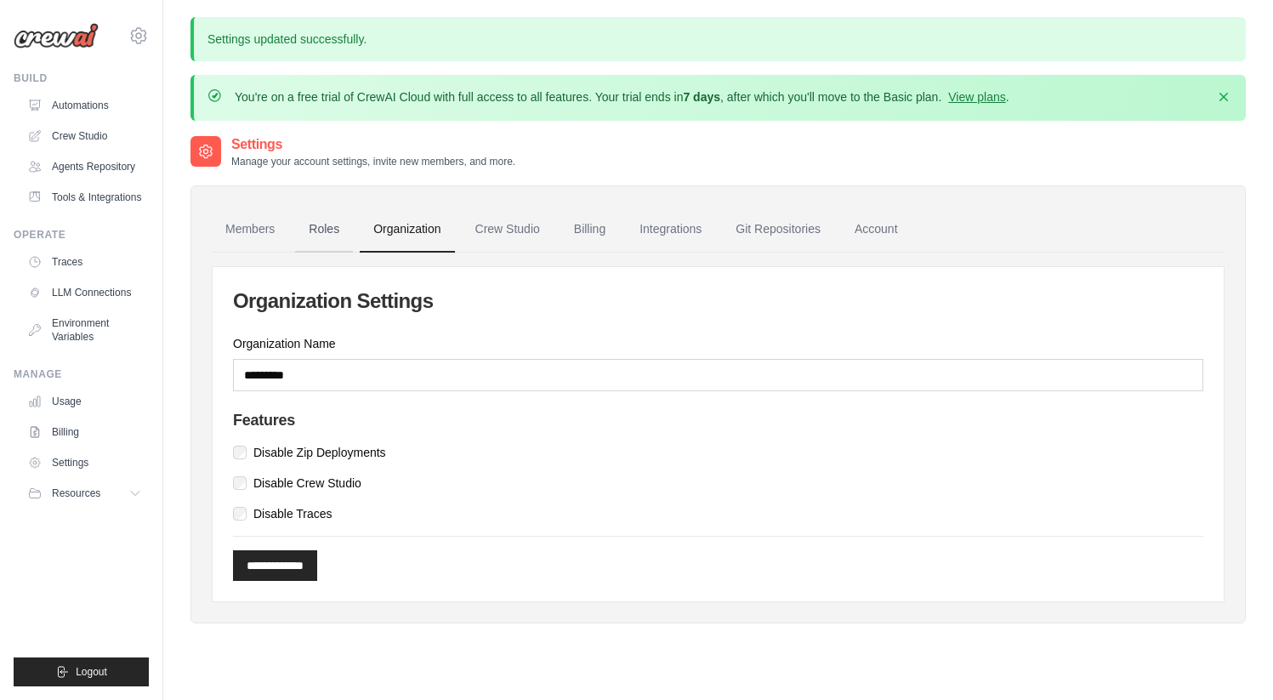
click at [322, 233] on link "Roles" at bounding box center [324, 230] width 58 height 46
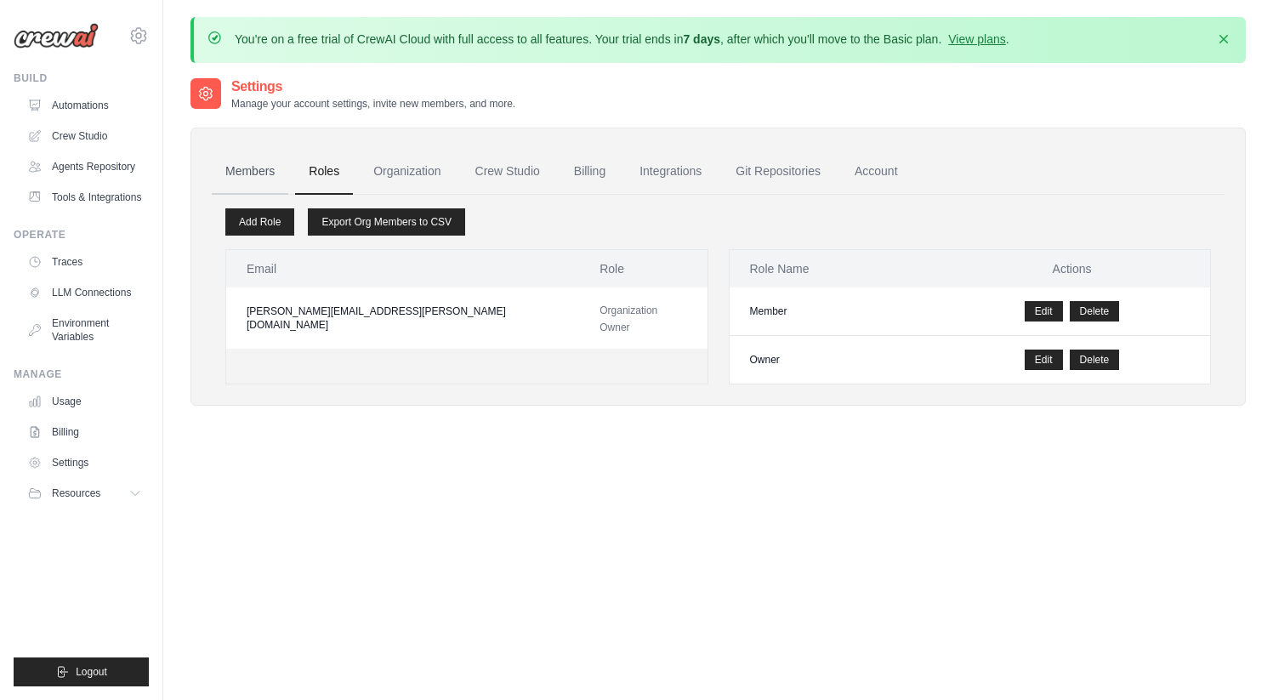
click at [247, 179] on link "Members" at bounding box center [250, 172] width 77 height 46
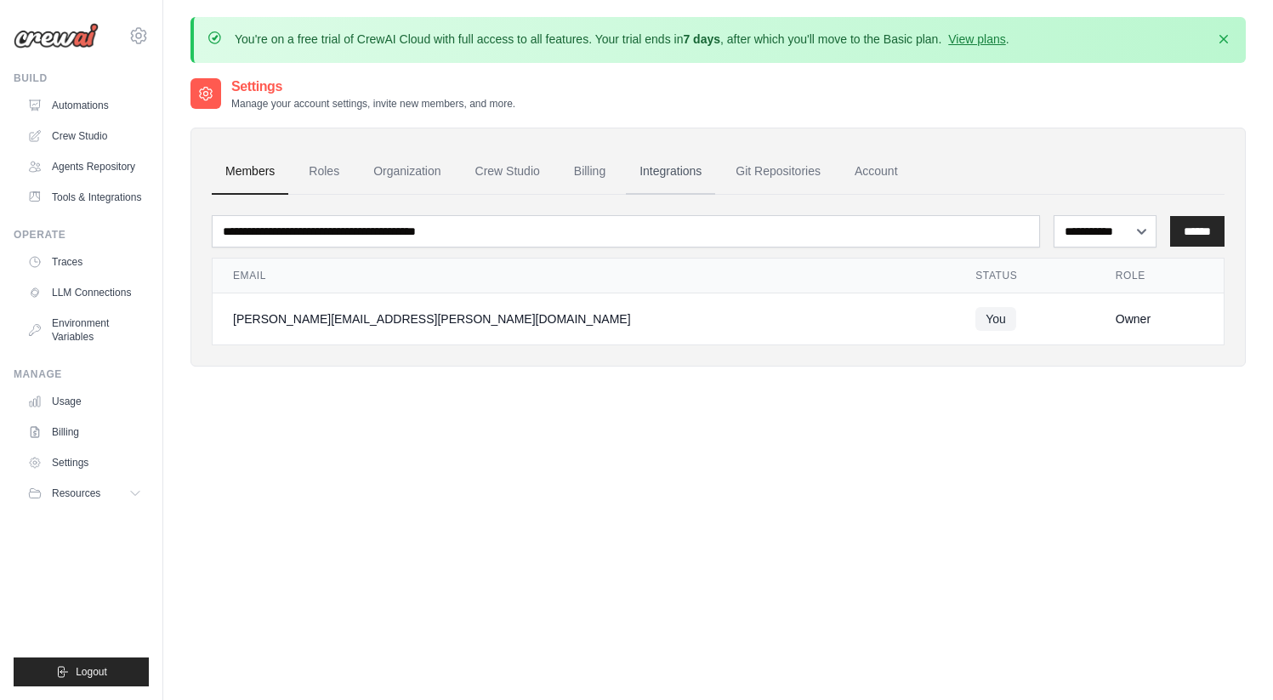
click at [676, 162] on link "Integrations" at bounding box center [670, 172] width 89 height 46
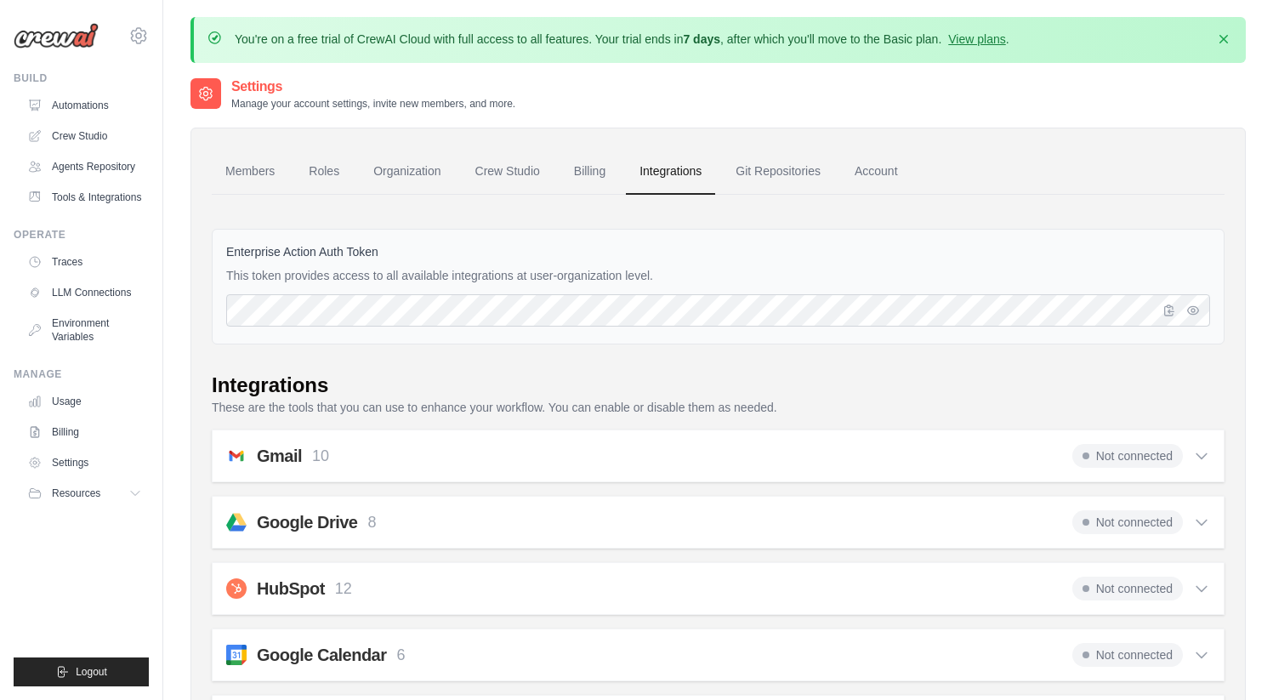
click at [775, 169] on link "Git Repositories" at bounding box center [778, 172] width 112 height 46
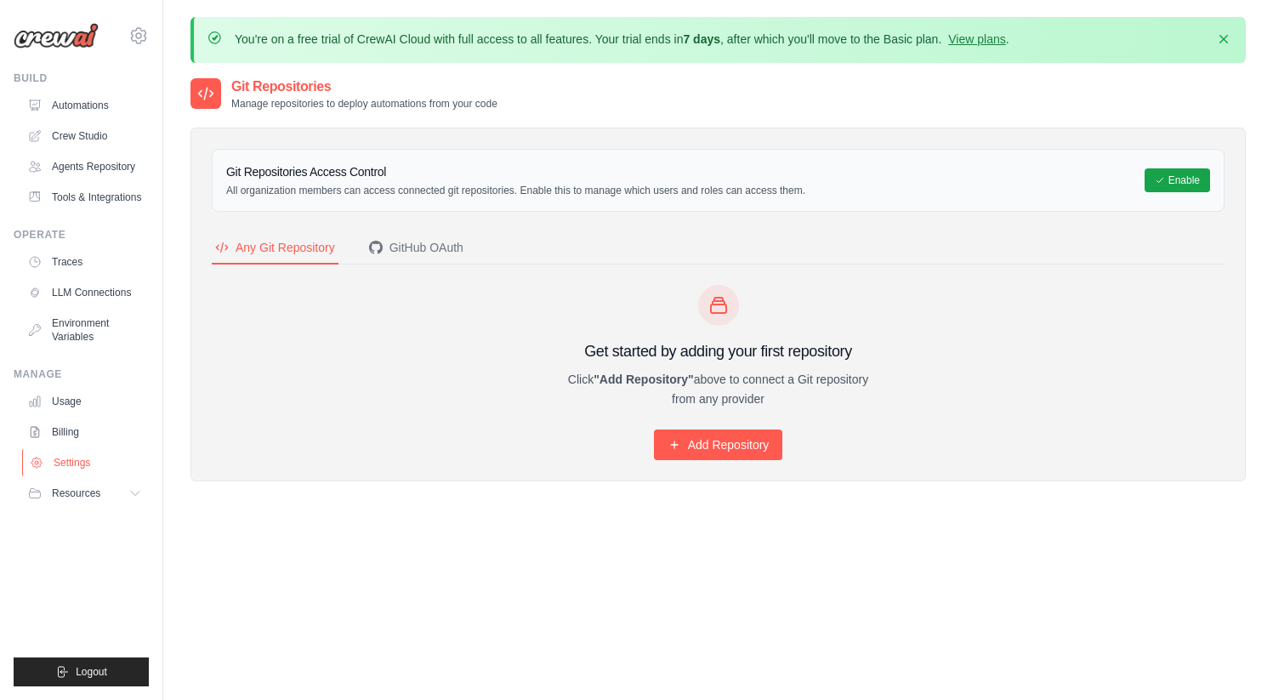
click at [70, 463] on link "Settings" at bounding box center [86, 462] width 128 height 27
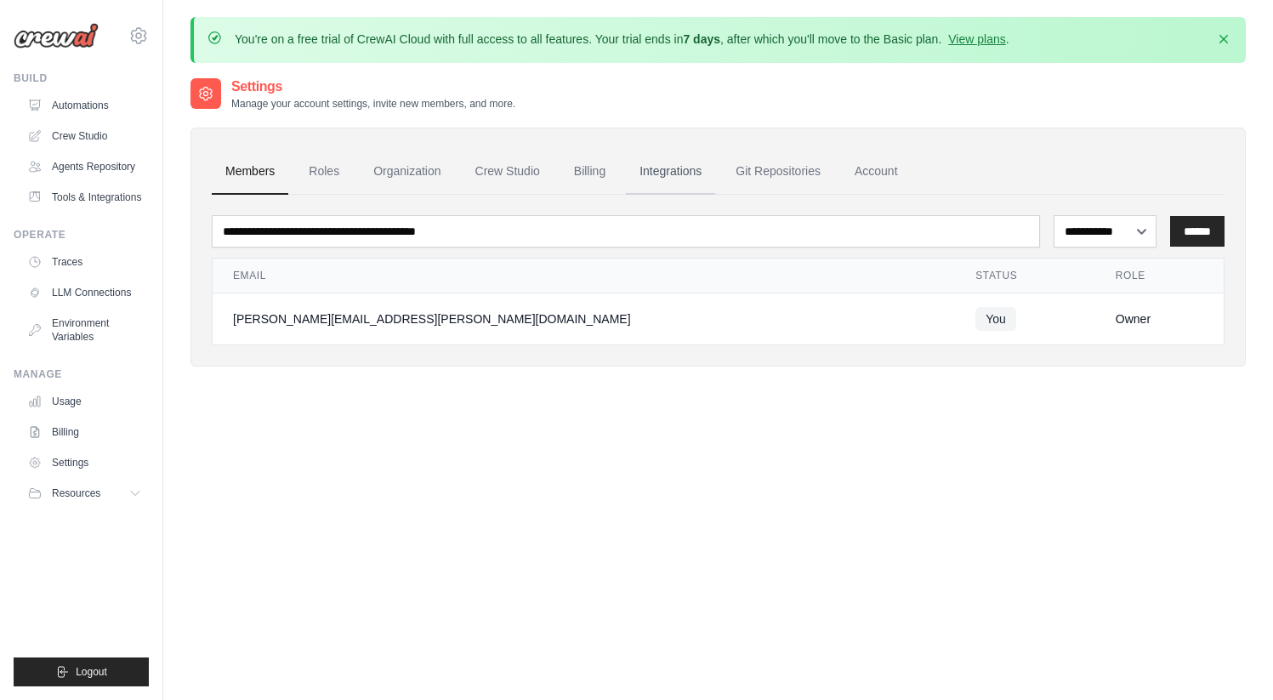
click at [668, 167] on link "Integrations" at bounding box center [670, 172] width 89 height 46
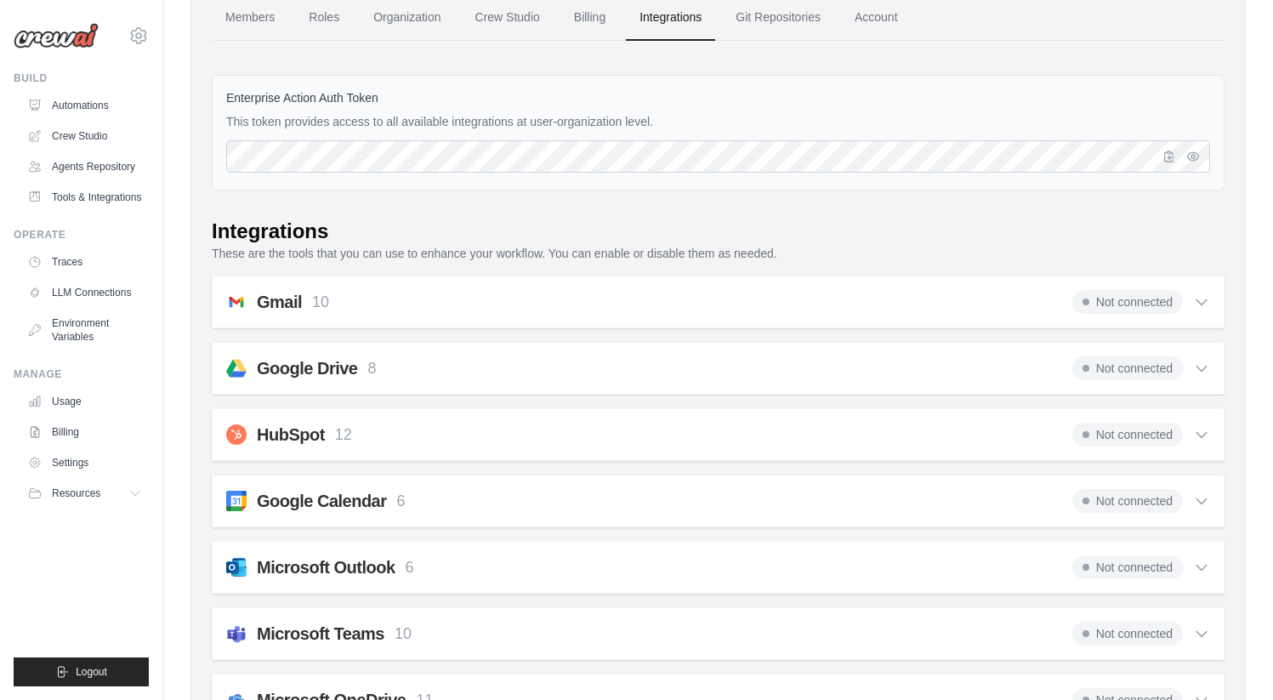
scroll to position [412, 0]
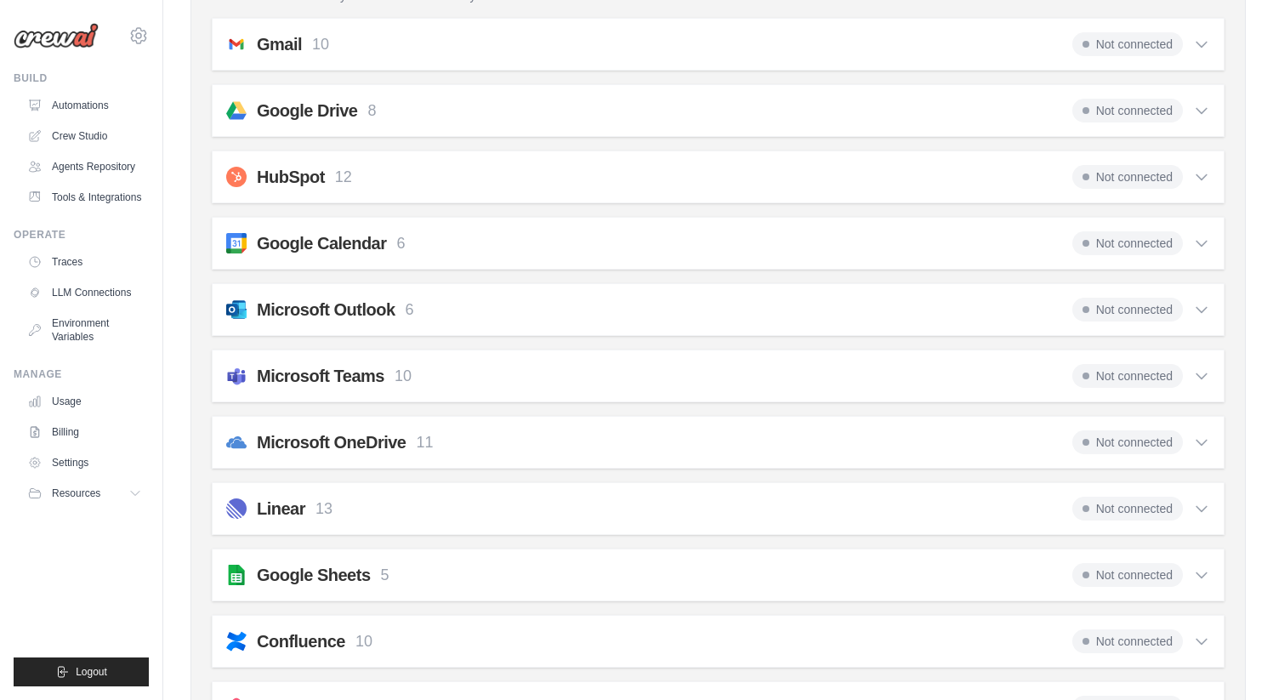
click at [1129, 434] on span "Not connected" at bounding box center [1127, 442] width 111 height 24
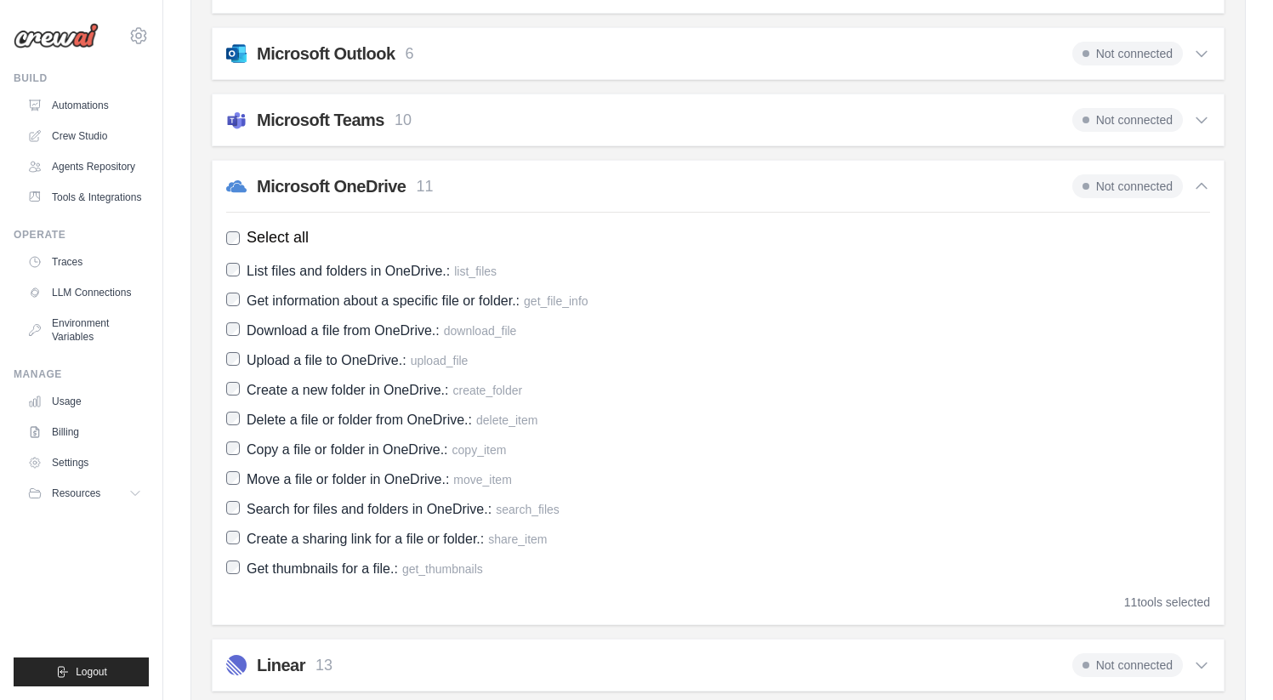
scroll to position [579, 0]
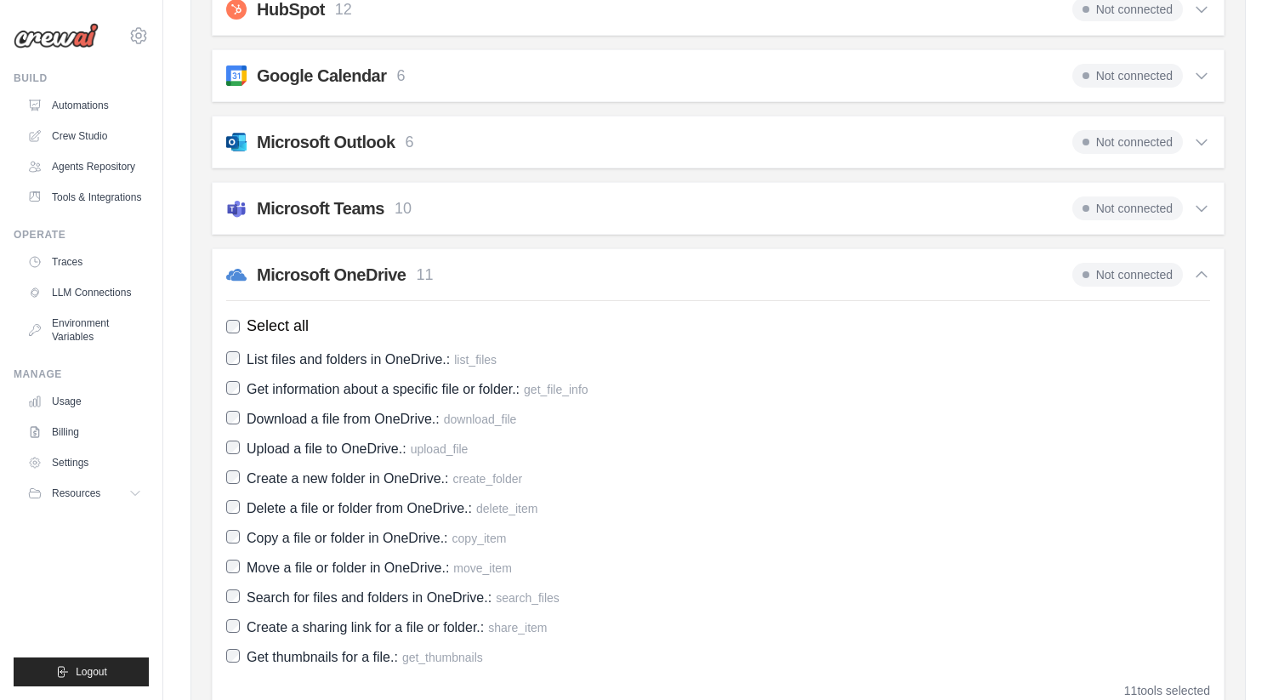
click at [1055, 276] on div "Microsoft OneDrive 11 Not connected" at bounding box center [718, 275] width 984 height 24
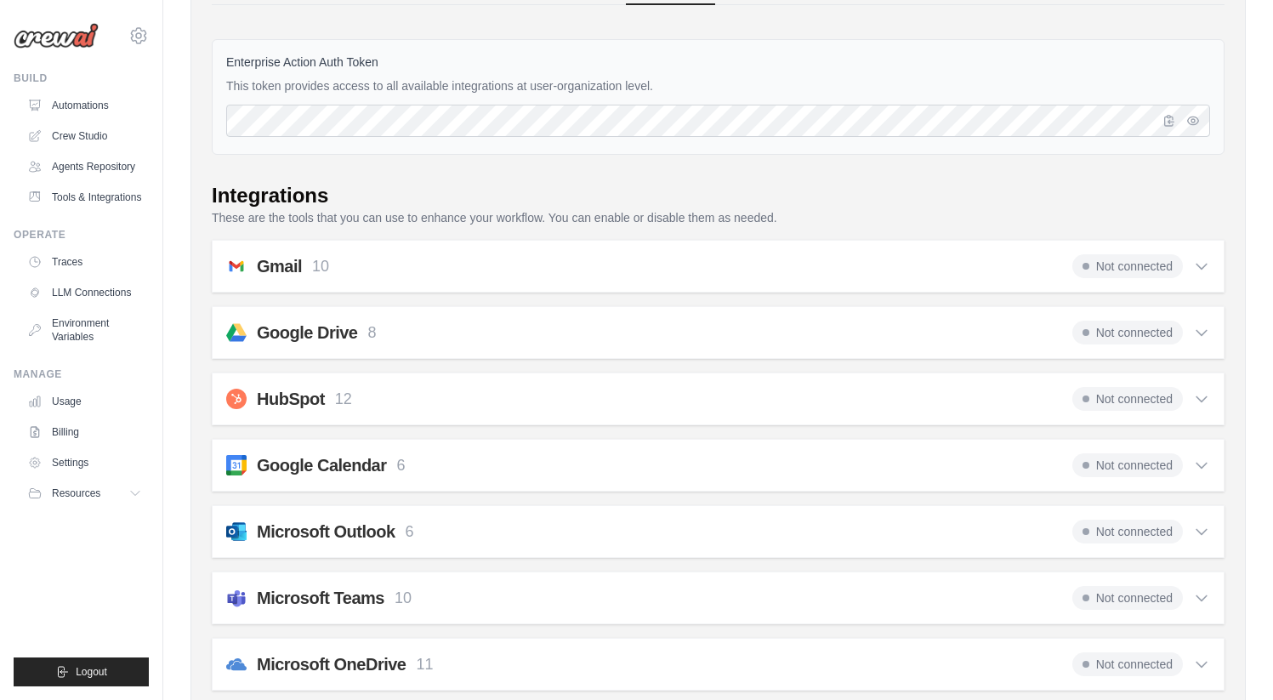
scroll to position [0, 0]
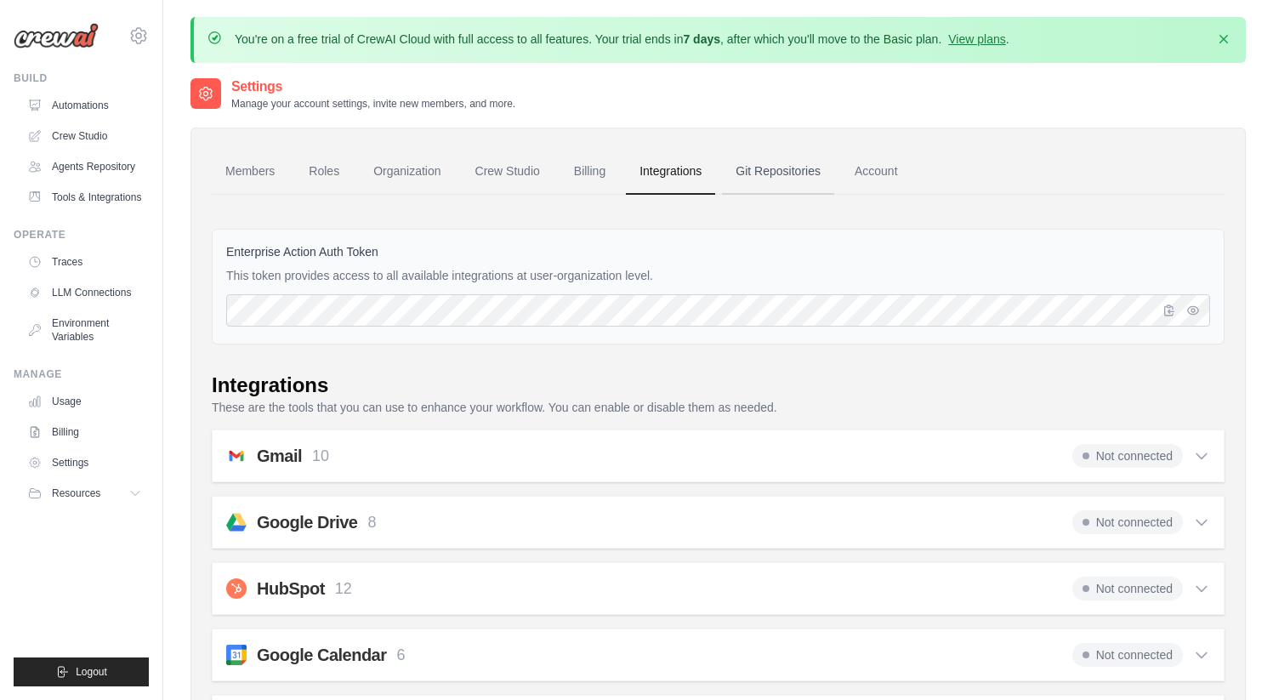
click at [768, 175] on link "Git Repositories" at bounding box center [778, 172] width 112 height 46
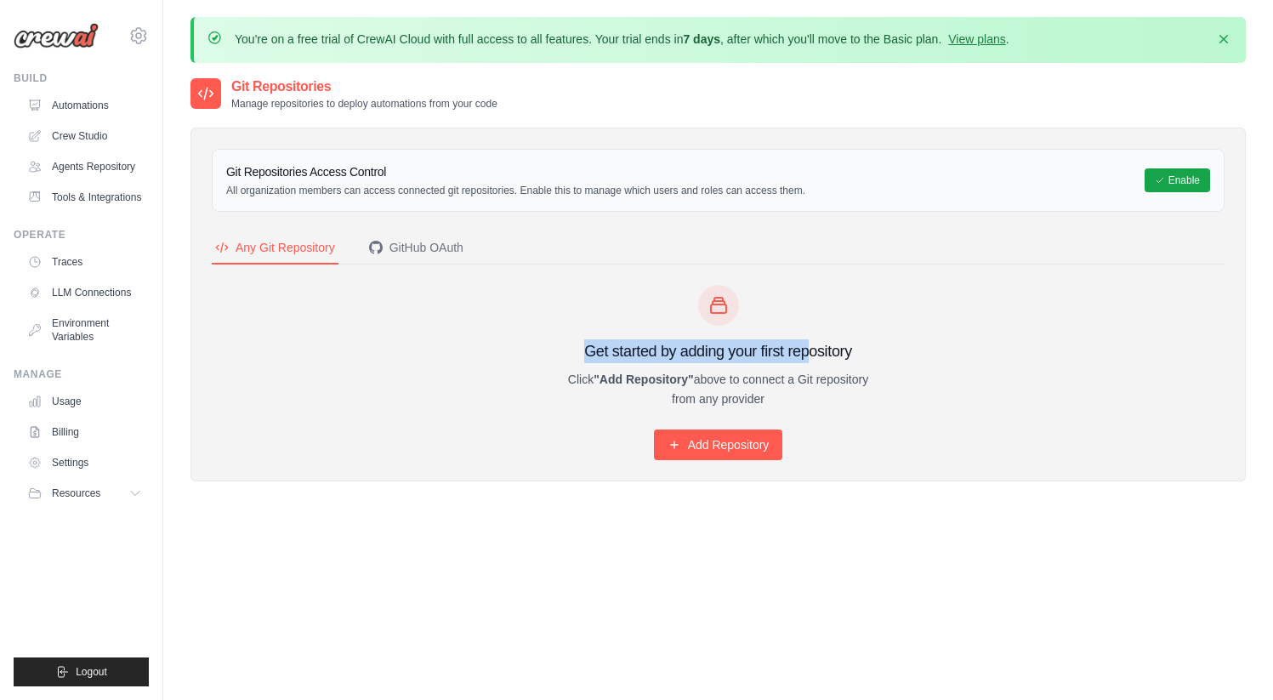
drag, startPoint x: 601, startPoint y: 350, endPoint x: 810, endPoint y: 347, distance: 208.4
click at [816, 345] on h3 "Get started by adding your first repository" at bounding box center [718, 351] width 327 height 24
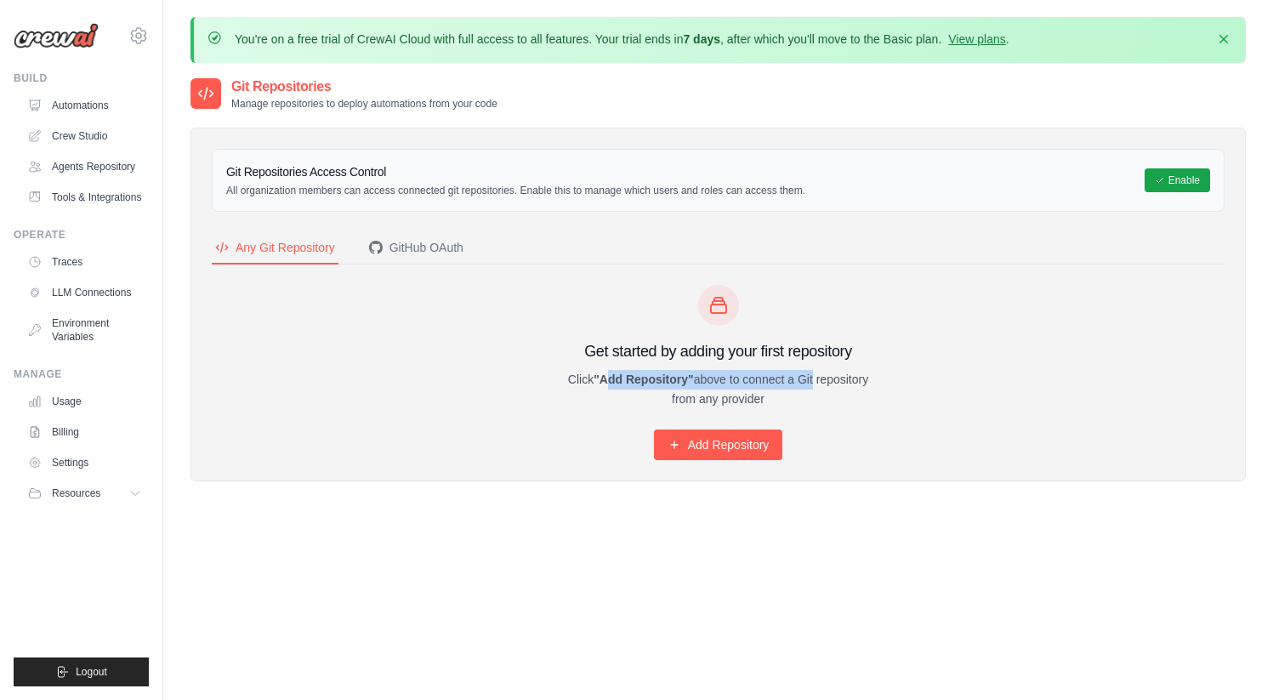
drag, startPoint x: 604, startPoint y: 381, endPoint x: 760, endPoint y: 377, distance: 156.6
click at [737, 378] on p "Click "Add Repository" above to connect a Git repository from any provider" at bounding box center [718, 389] width 327 height 39
click at [77, 461] on link "Settings" at bounding box center [86, 462] width 128 height 27
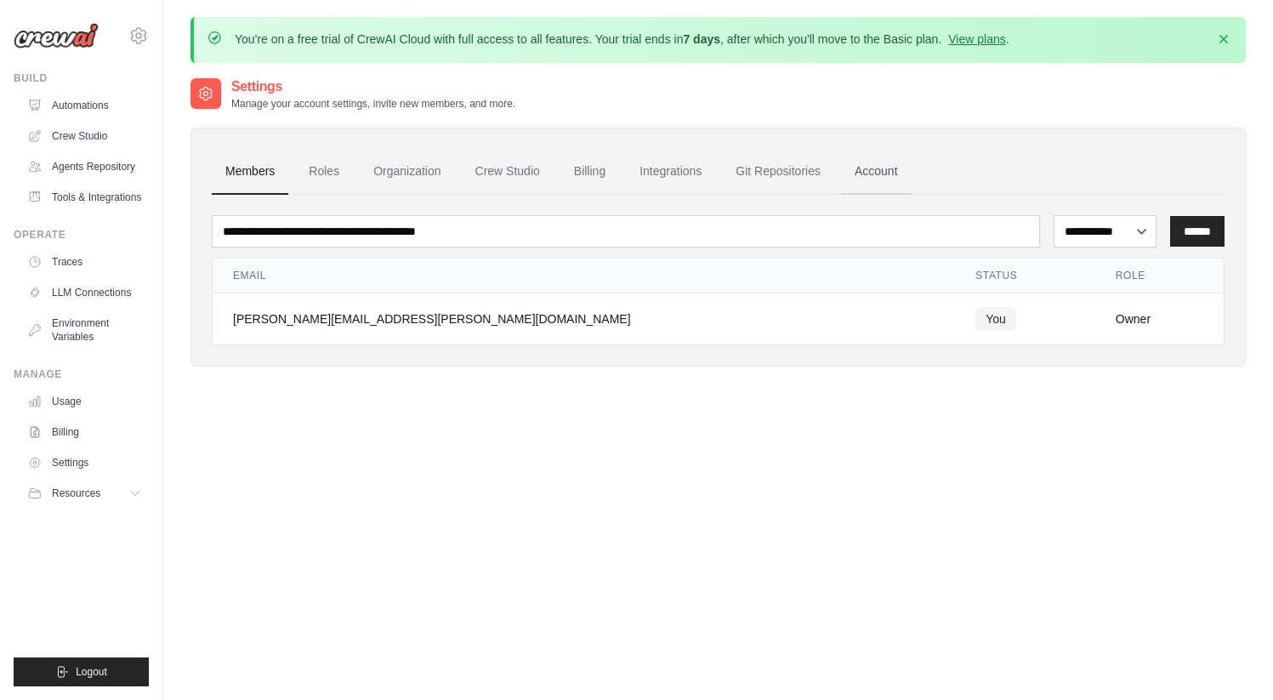
click at [868, 168] on link "Account" at bounding box center [876, 172] width 71 height 46
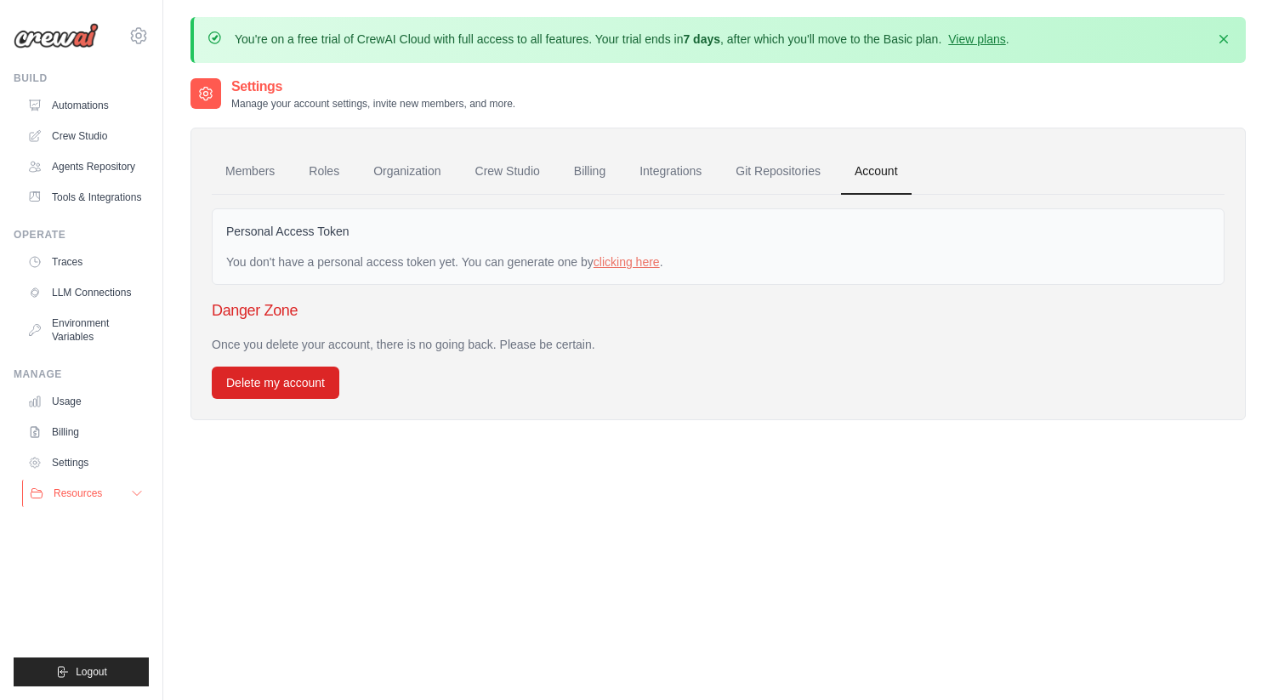
click at [75, 498] on span "Resources" at bounding box center [78, 493] width 48 height 14
click at [89, 606] on span "Video Tutorials" at bounding box center [93, 604] width 67 height 14
